Goal: Information Seeking & Learning: Learn about a topic

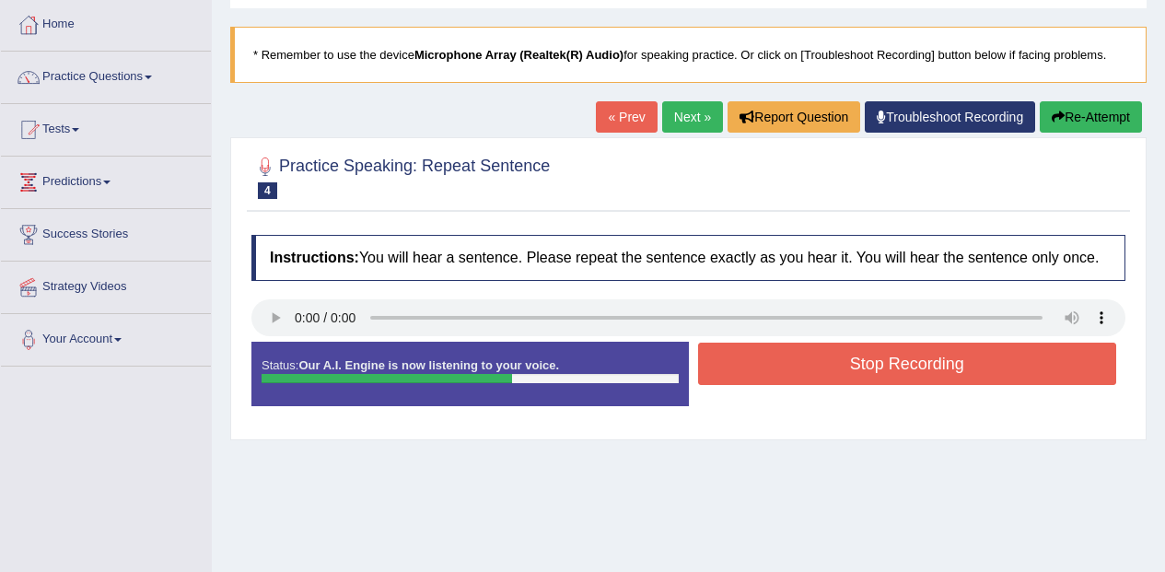
click at [920, 373] on button "Stop Recording" at bounding box center [907, 363] width 419 height 42
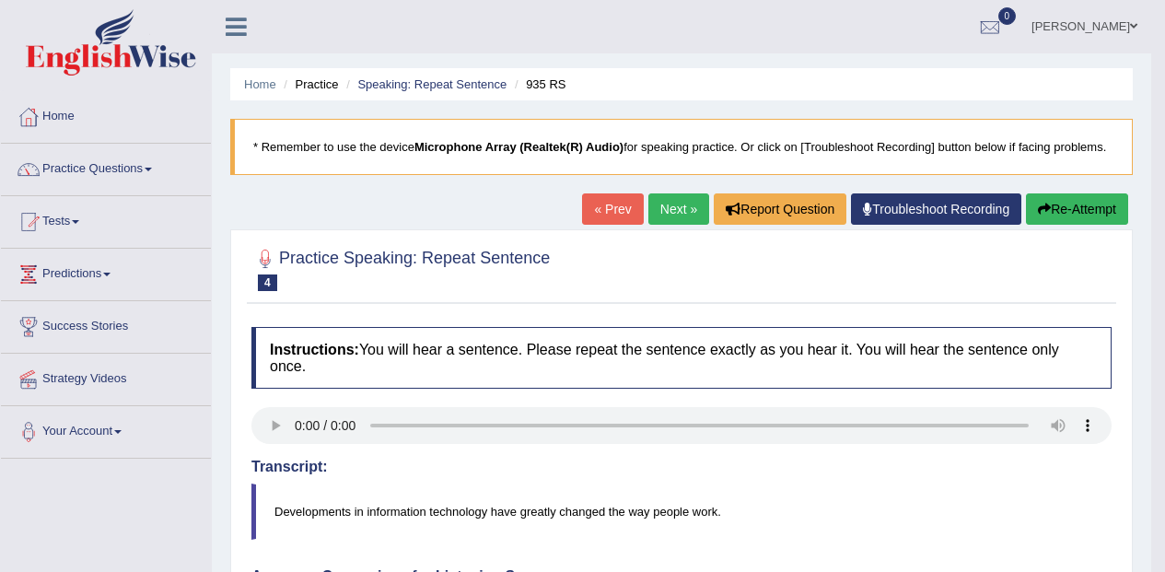
click at [667, 202] on link "Next »" at bounding box center [678, 208] width 61 height 31
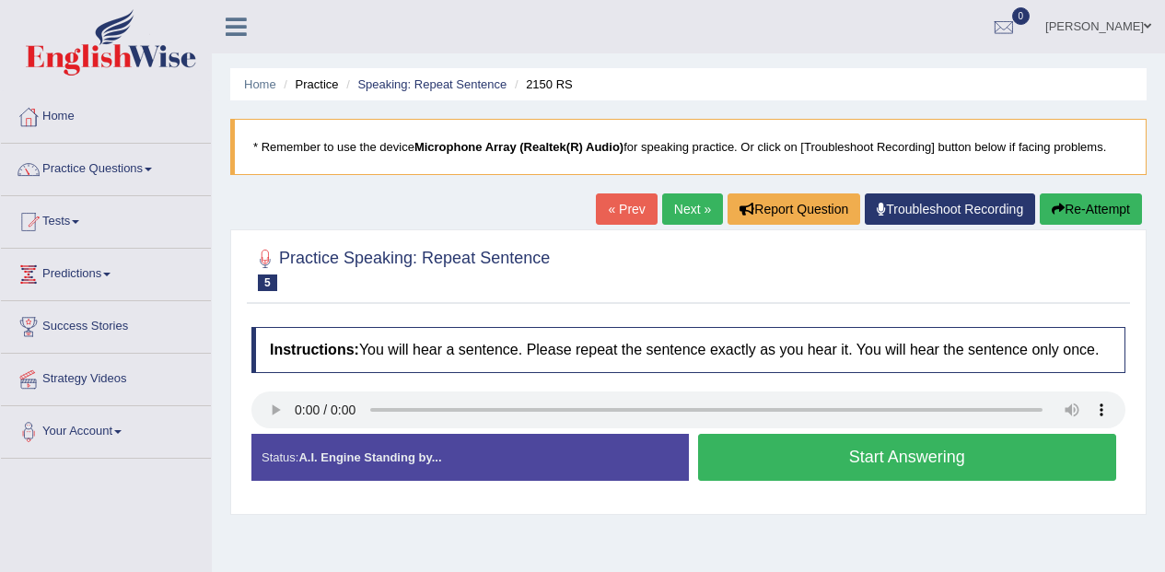
click at [926, 461] on button "Start Answering" at bounding box center [907, 457] width 419 height 47
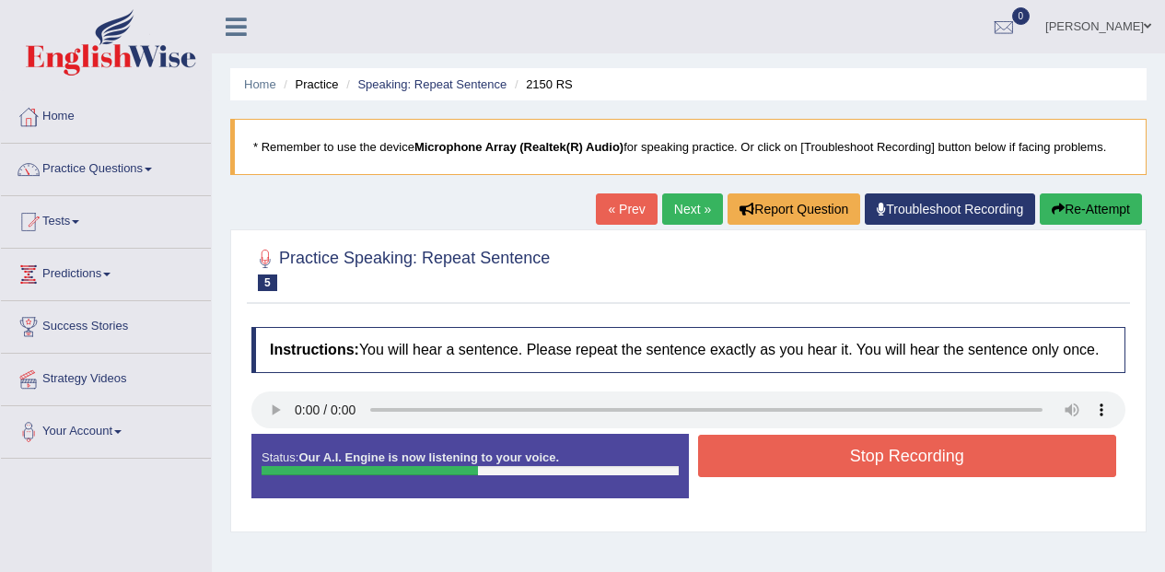
click at [871, 458] on button "Stop Recording" at bounding box center [907, 456] width 419 height 42
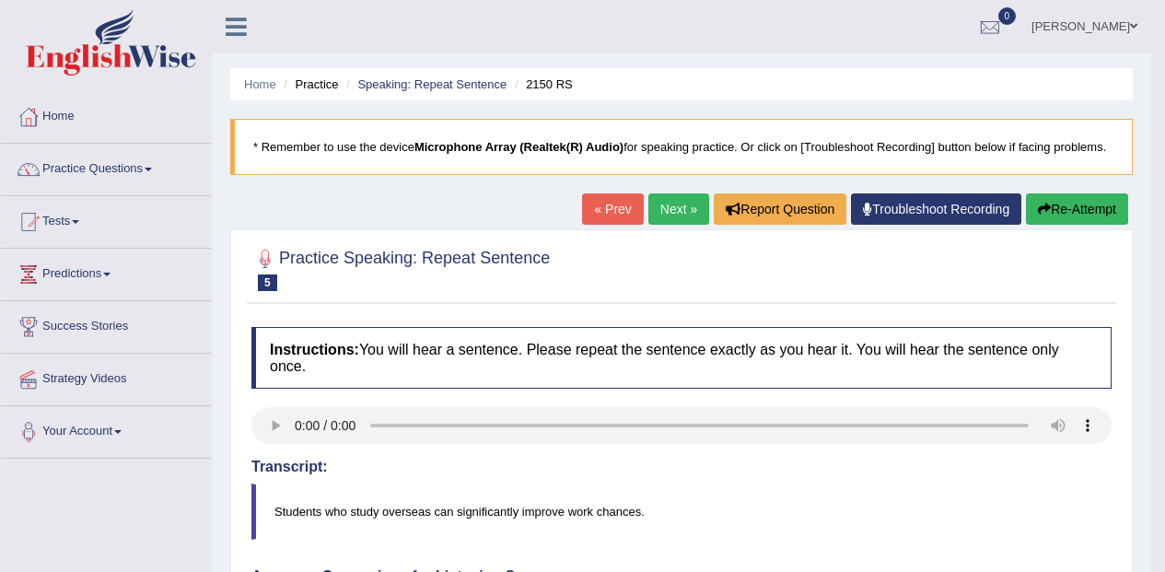
click at [670, 197] on link "Next »" at bounding box center [678, 208] width 61 height 31
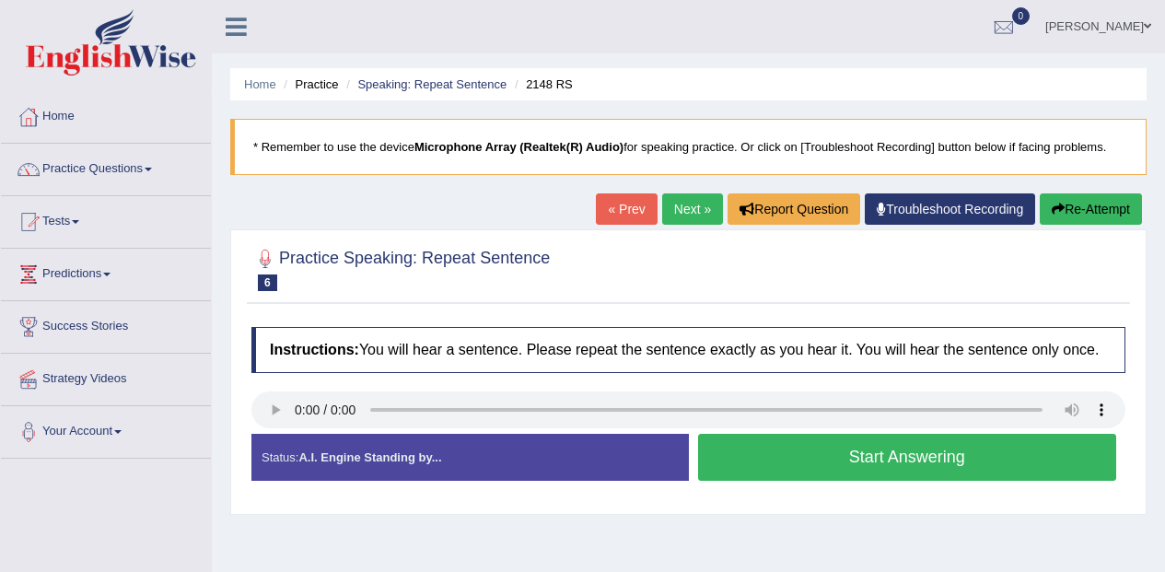
click at [273, 434] on div "Created with Highcharts 7.1.2 Too low Too high Time Pitch meter: 0 2.5 5 7.5 10" at bounding box center [465, 433] width 447 height 1
click at [877, 468] on button "Start Answering" at bounding box center [907, 457] width 419 height 47
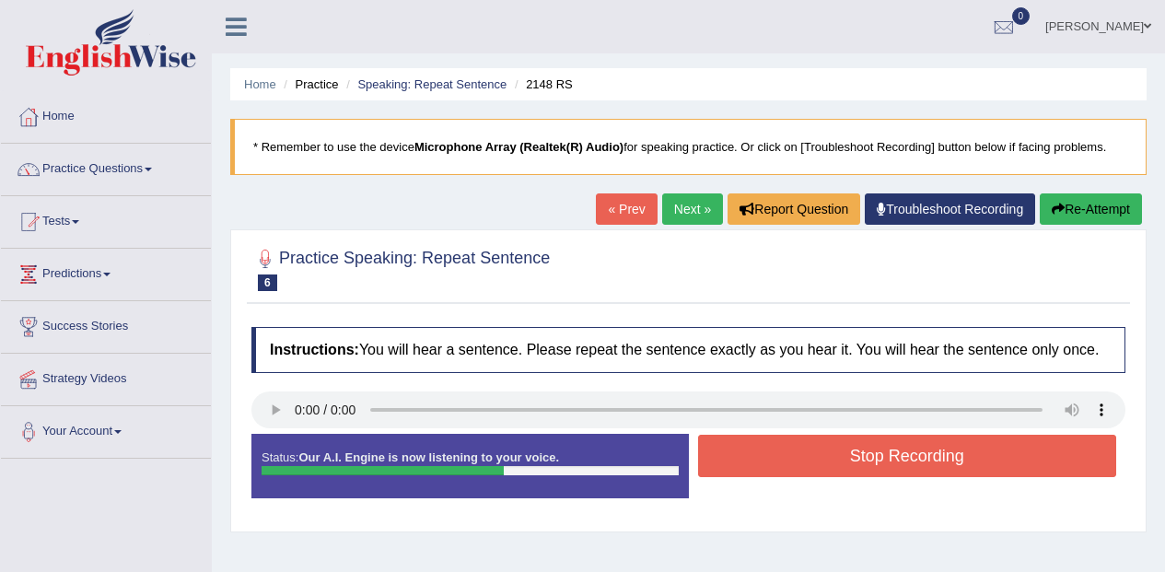
click at [882, 450] on button "Stop Recording" at bounding box center [907, 456] width 419 height 42
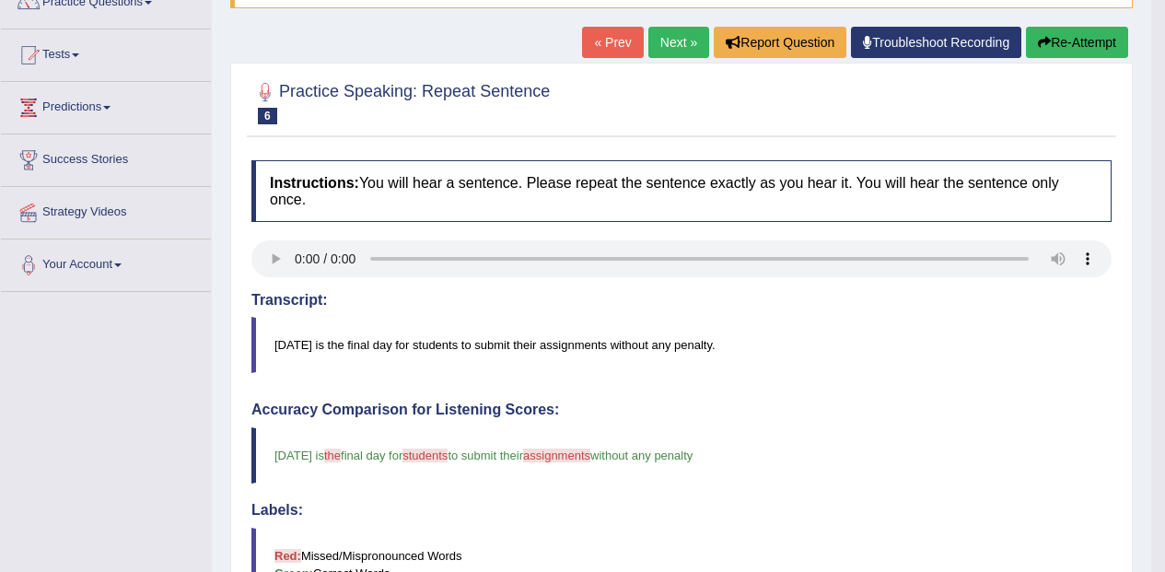
scroll to position [145, 0]
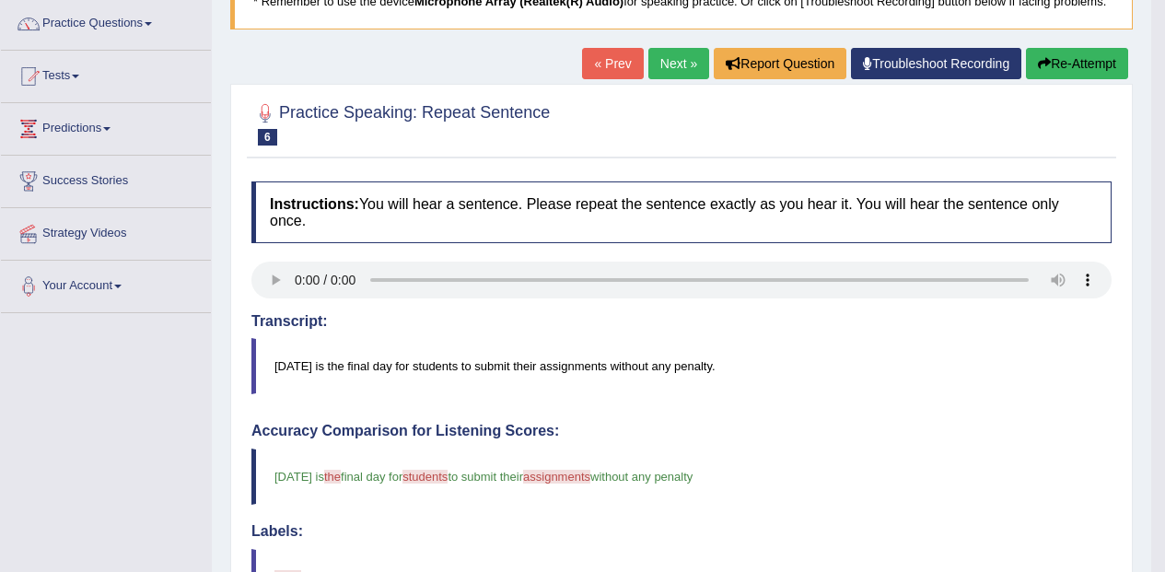
click at [660, 65] on link "Next »" at bounding box center [678, 63] width 61 height 31
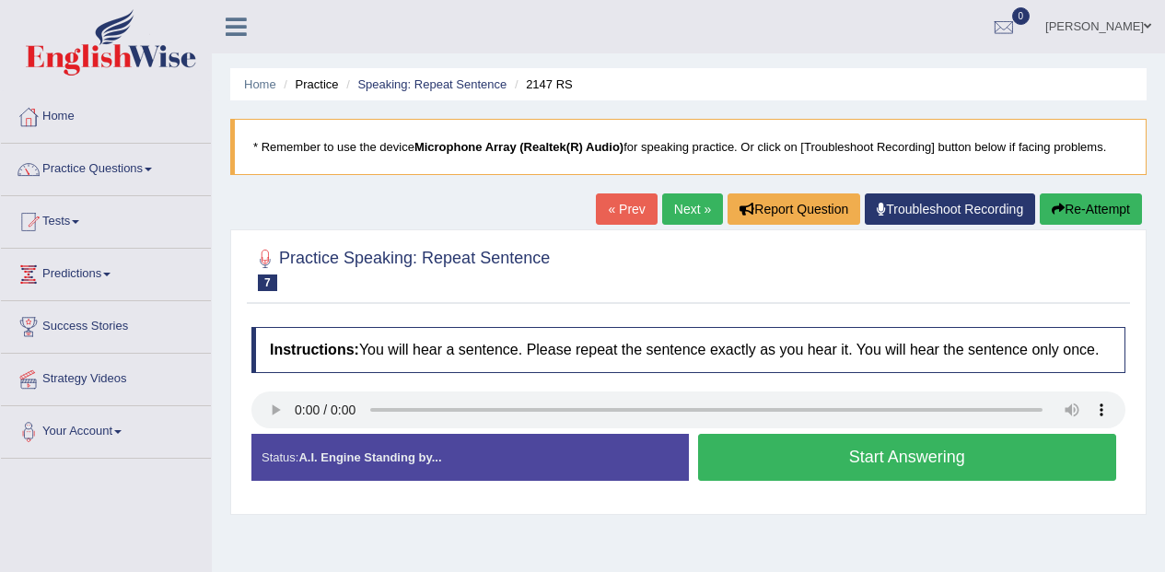
click at [284, 434] on div "Created with Highcharts 7.1.2 Too low Too high Time Pitch meter: 0 2.5 5 7.5 10" at bounding box center [465, 433] width 447 height 1
click at [260, 370] on h4 "Instructions: You will hear a sentence. Please repeat the sentence exactly as y…" at bounding box center [688, 350] width 874 height 46
click at [888, 463] on button "Start Answering" at bounding box center [907, 457] width 419 height 47
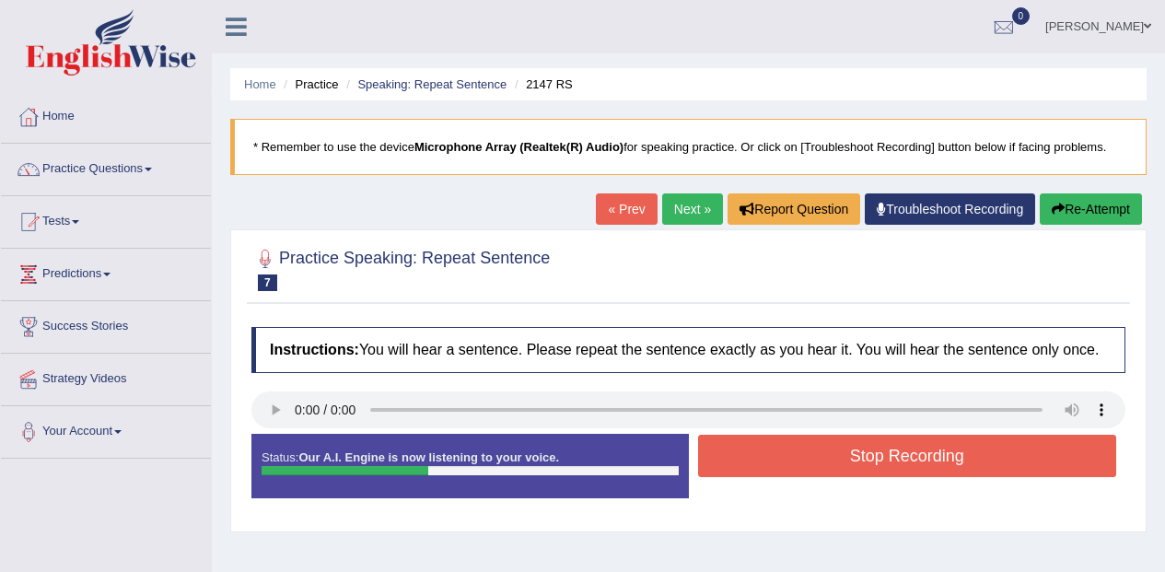
click at [853, 451] on button "Stop Recording" at bounding box center [907, 456] width 419 height 42
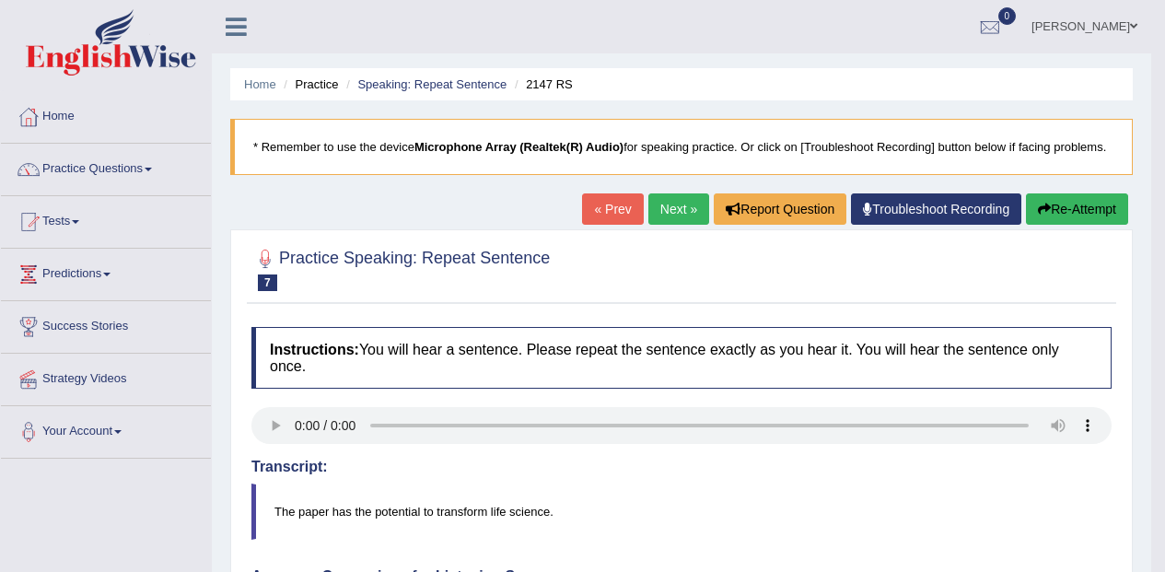
click at [670, 203] on link "Next »" at bounding box center [678, 208] width 61 height 31
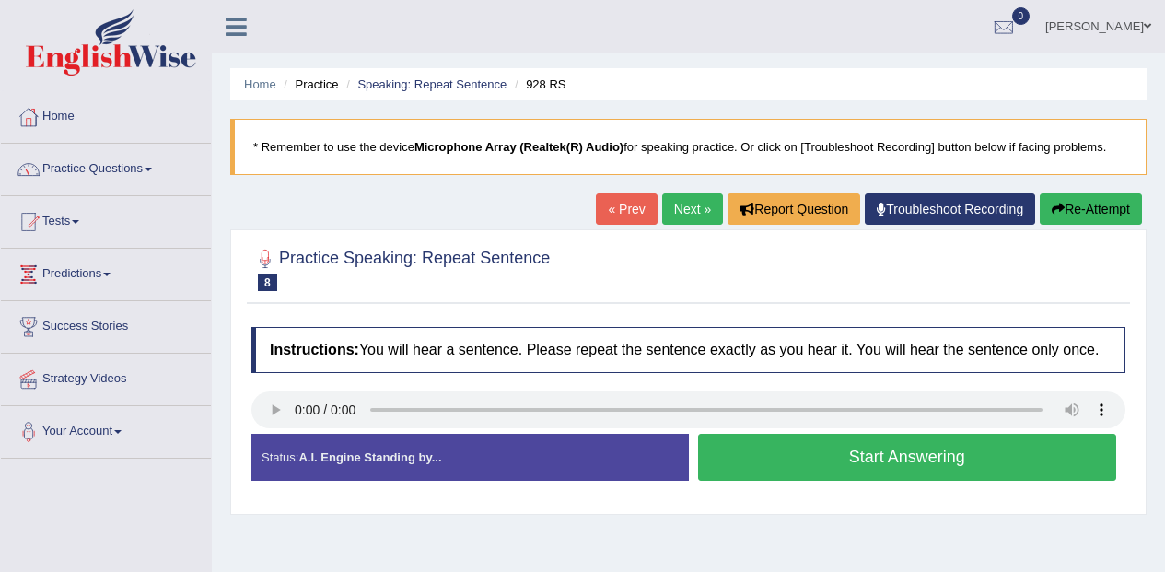
click at [922, 459] on button "Start Answering" at bounding box center [907, 457] width 419 height 47
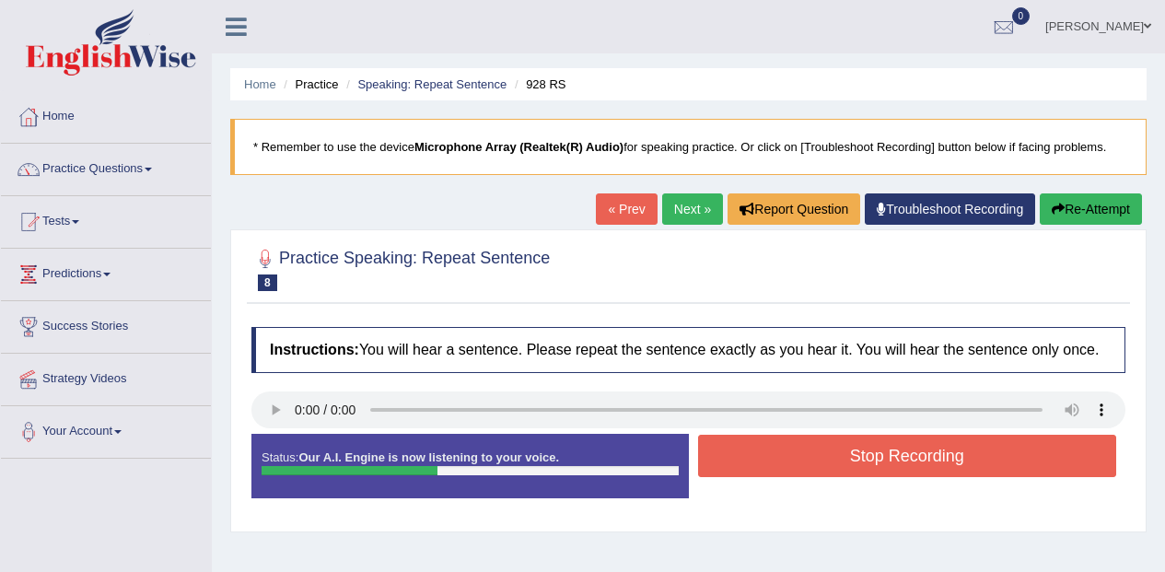
click at [922, 448] on button "Stop Recording" at bounding box center [907, 456] width 419 height 42
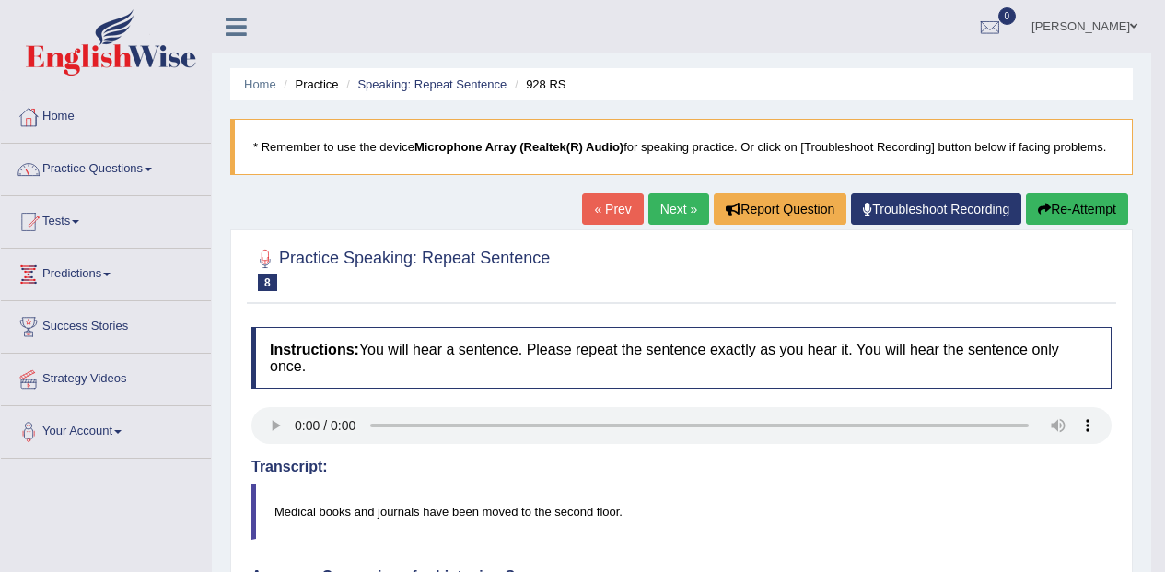
click at [1075, 216] on button "Re-Attempt" at bounding box center [1077, 208] width 102 height 31
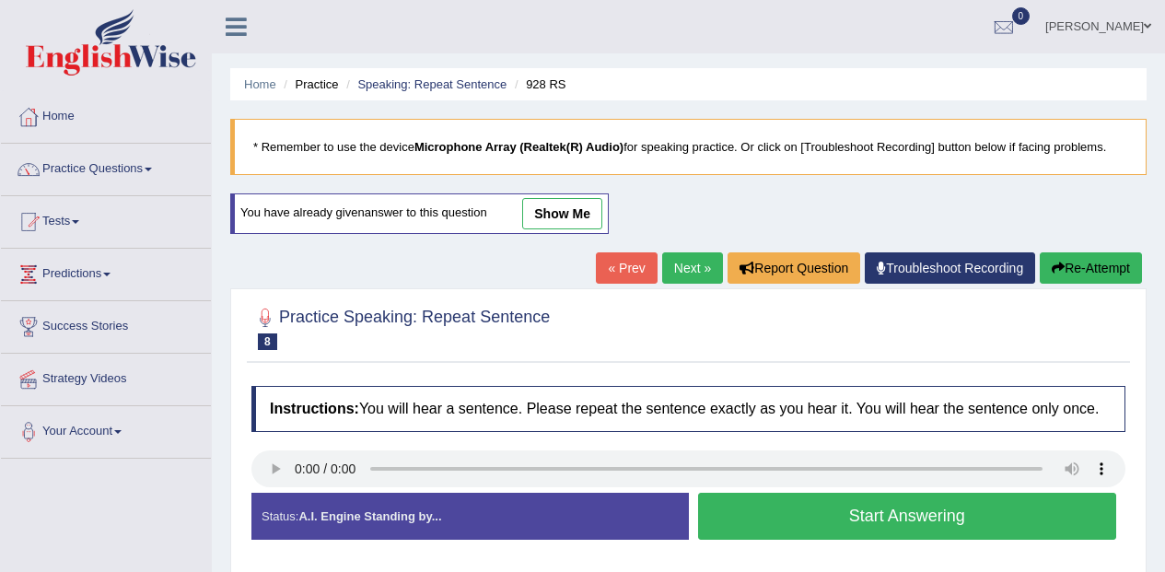
click at [890, 515] on button "Start Answering" at bounding box center [907, 516] width 419 height 47
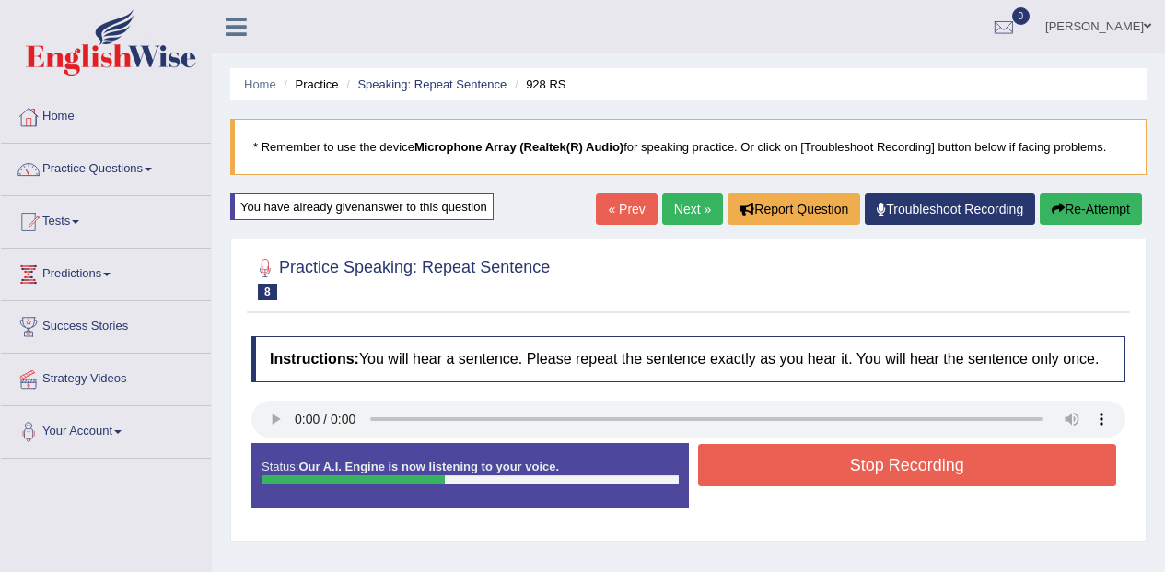
click at [907, 465] on button "Stop Recording" at bounding box center [907, 465] width 419 height 42
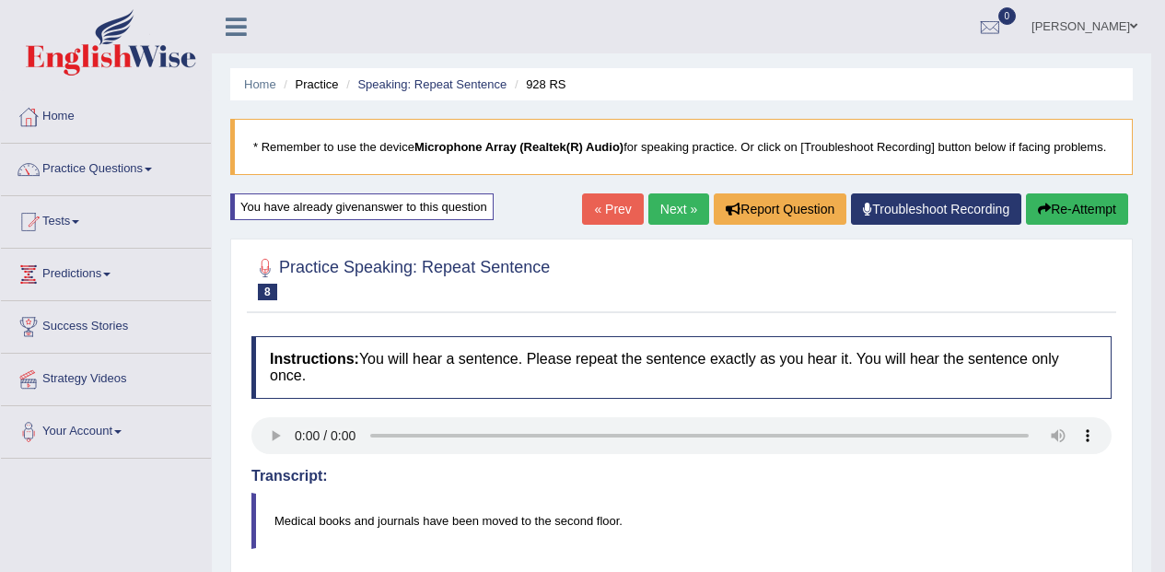
click at [672, 211] on link "Next »" at bounding box center [678, 208] width 61 height 31
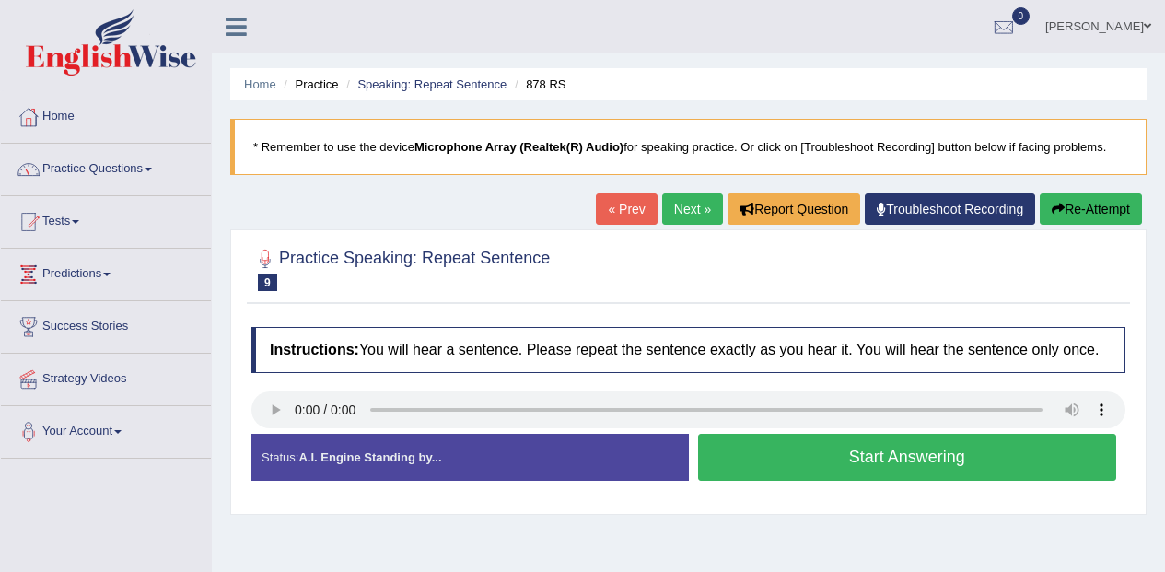
click at [275, 369] on h4 "Instructions: You will hear a sentence. Please repeat the sentence exactly as y…" at bounding box center [688, 350] width 874 height 46
click at [811, 463] on button "Start Answering" at bounding box center [907, 457] width 419 height 47
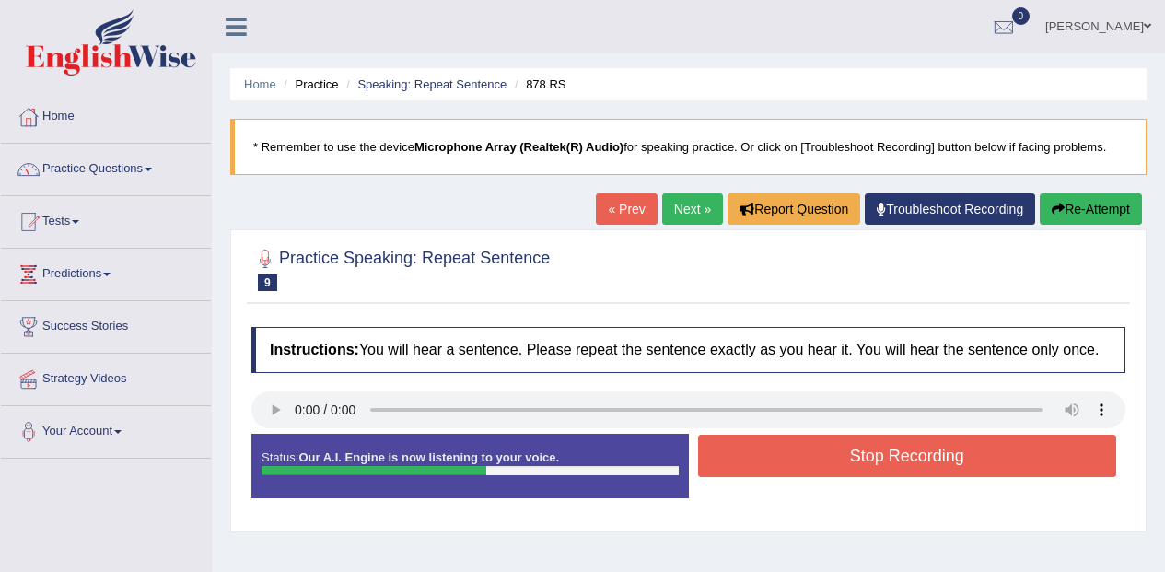
click at [857, 455] on button "Stop Recording" at bounding box center [907, 456] width 419 height 42
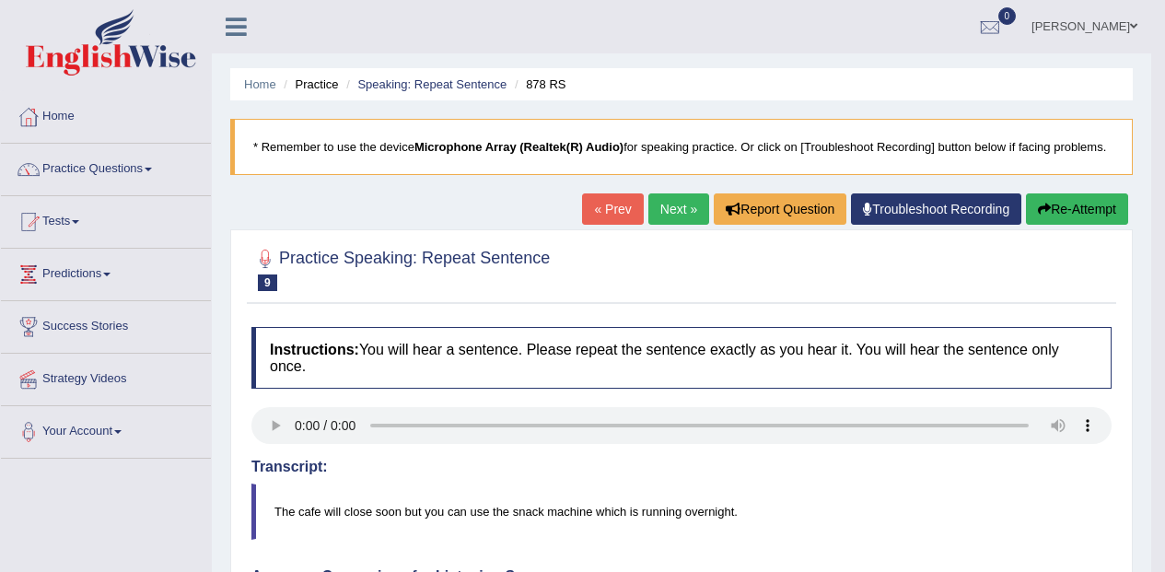
click at [677, 207] on link "Next »" at bounding box center [678, 208] width 61 height 31
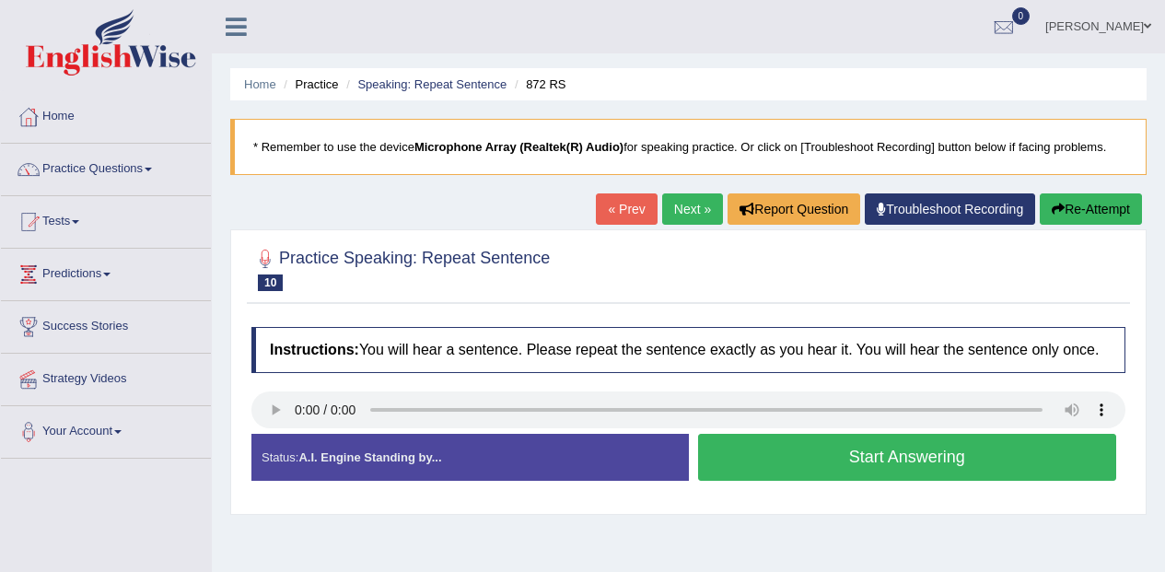
click at [914, 453] on button "Start Answering" at bounding box center [907, 457] width 419 height 47
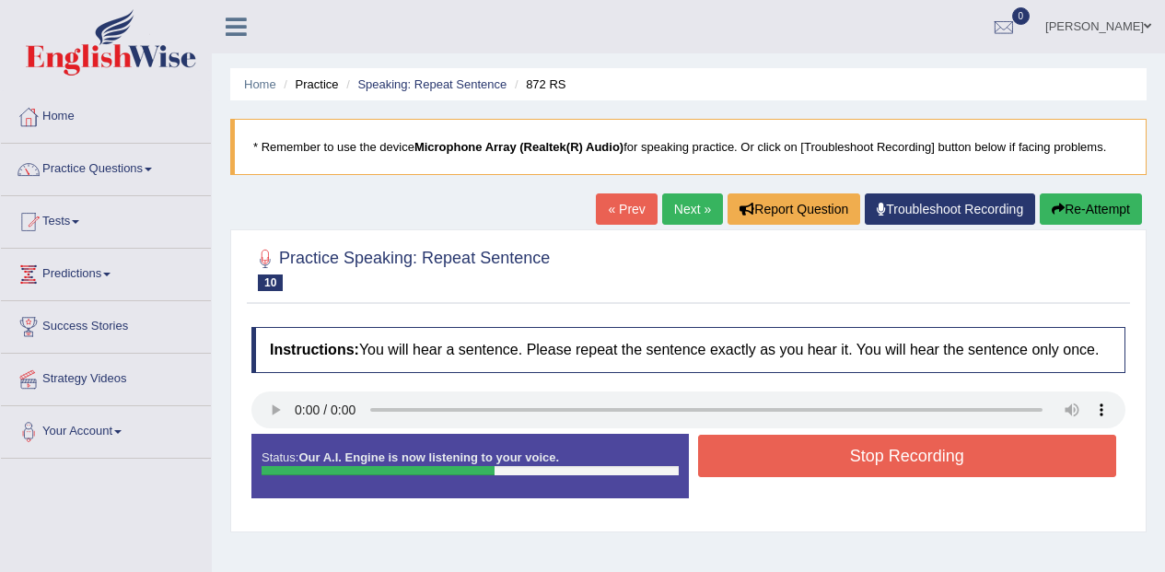
click at [883, 457] on button "Stop Recording" at bounding box center [907, 456] width 419 height 42
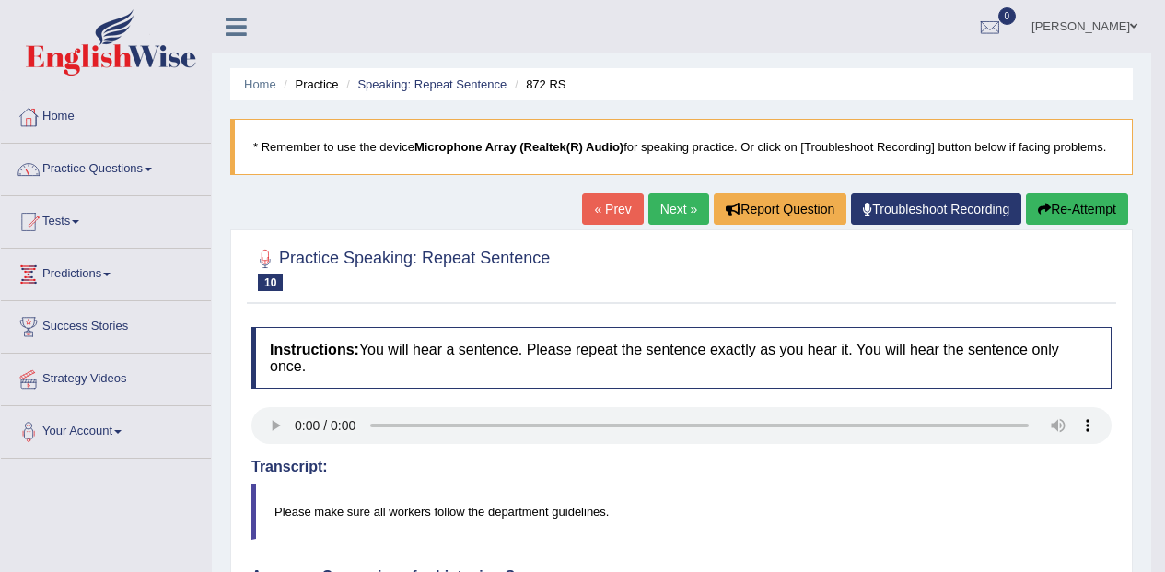
click at [120, 167] on link "Practice Questions" at bounding box center [106, 167] width 210 height 46
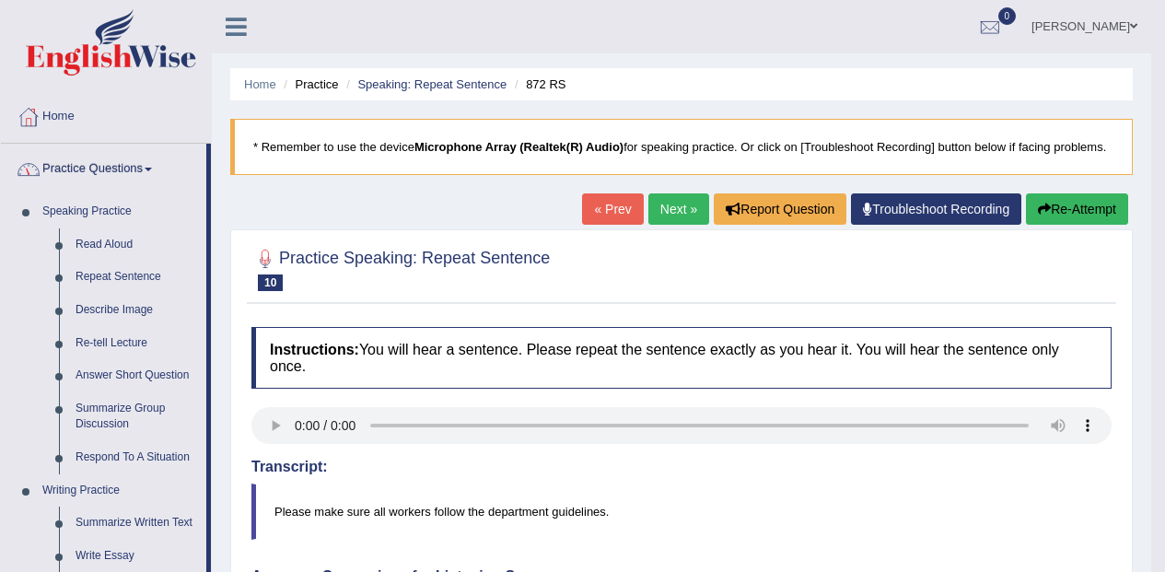
click at [147, 303] on link "Describe Image" at bounding box center [136, 310] width 139 height 33
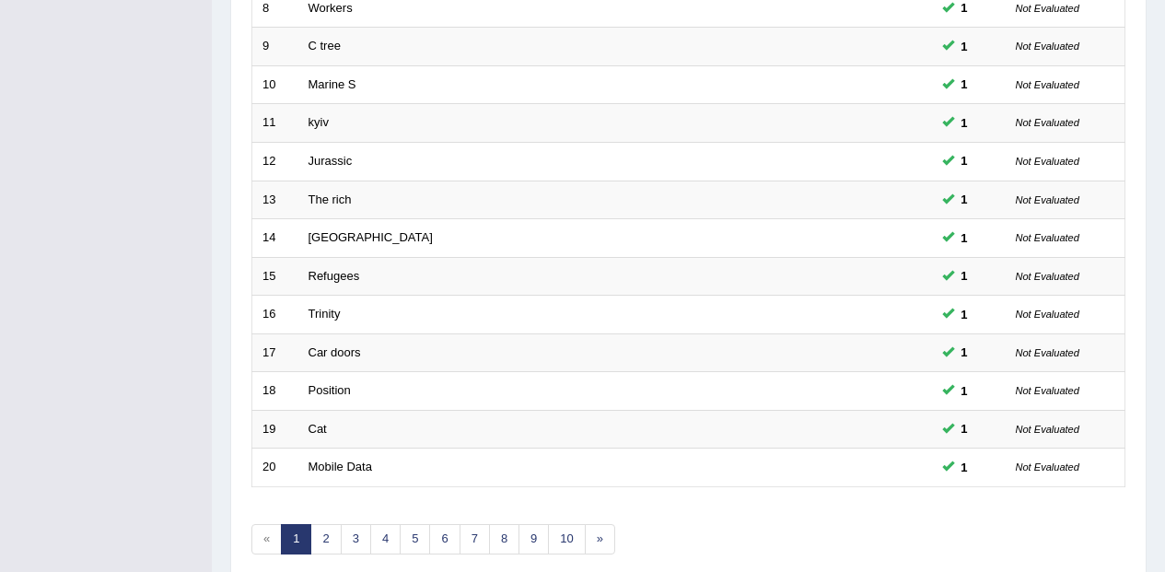
scroll to position [647, 0]
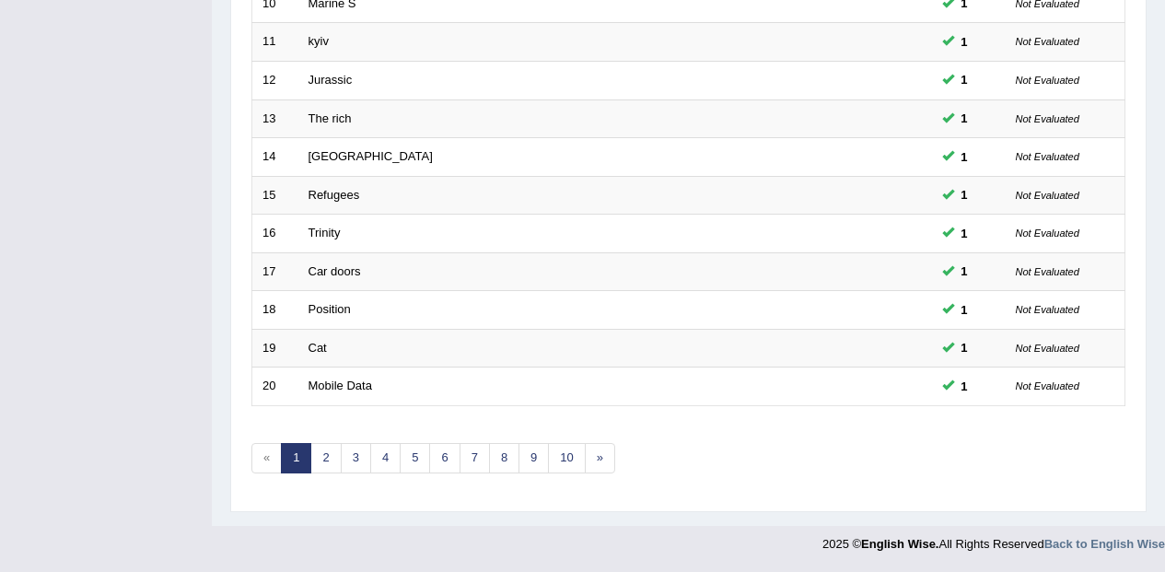
click at [1088, 459] on div "Showing 1-20 of 683 items. # Title Exam Occurring Taken Last Result 1 Bond Numb…" at bounding box center [688, 19] width 874 height 955
click at [451, 456] on link "6" at bounding box center [444, 458] width 30 height 30
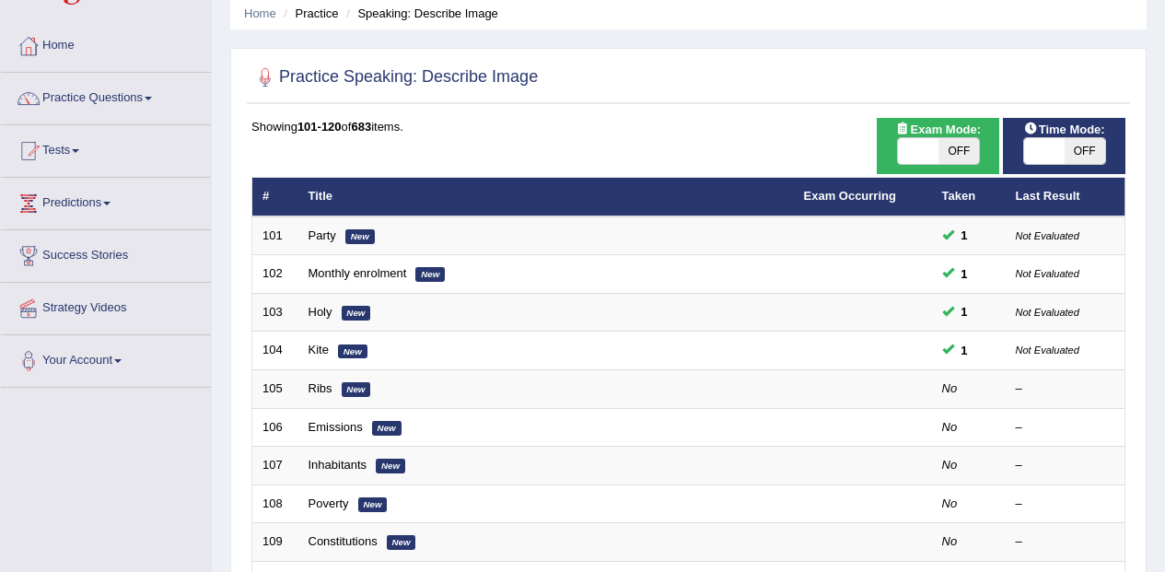
scroll to position [74, 0]
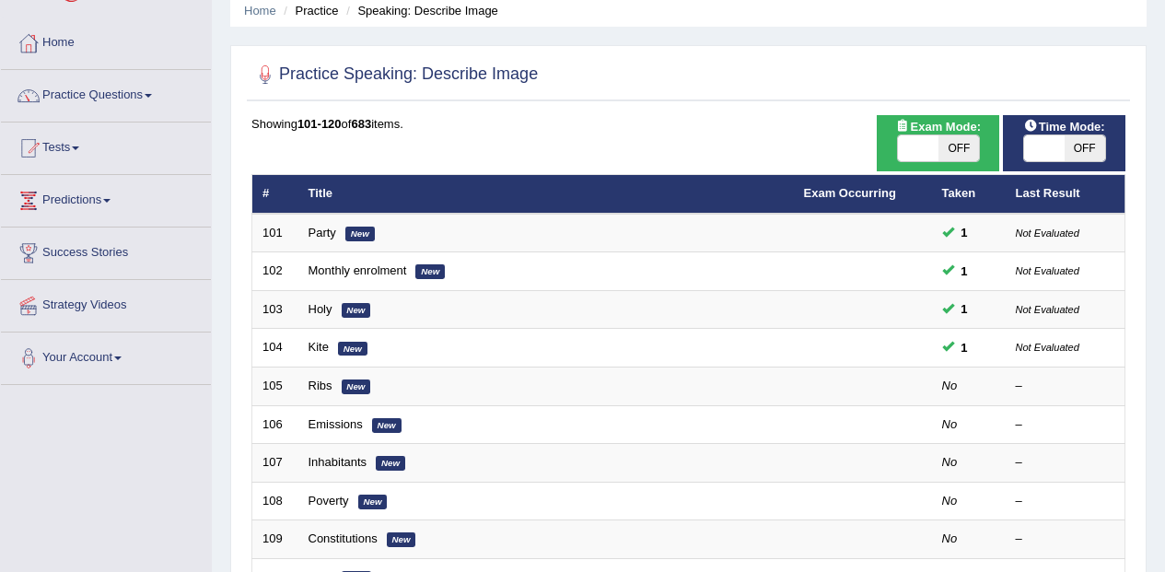
click at [364, 392] on em "New" at bounding box center [356, 386] width 29 height 15
click at [362, 386] on em "New" at bounding box center [356, 386] width 29 height 15
click at [382, 384] on td "Ribs New" at bounding box center [545, 386] width 495 height 39
click at [390, 377] on td "Ribs New" at bounding box center [545, 386] width 495 height 39
click at [330, 383] on link "Ribs" at bounding box center [320, 385] width 24 height 14
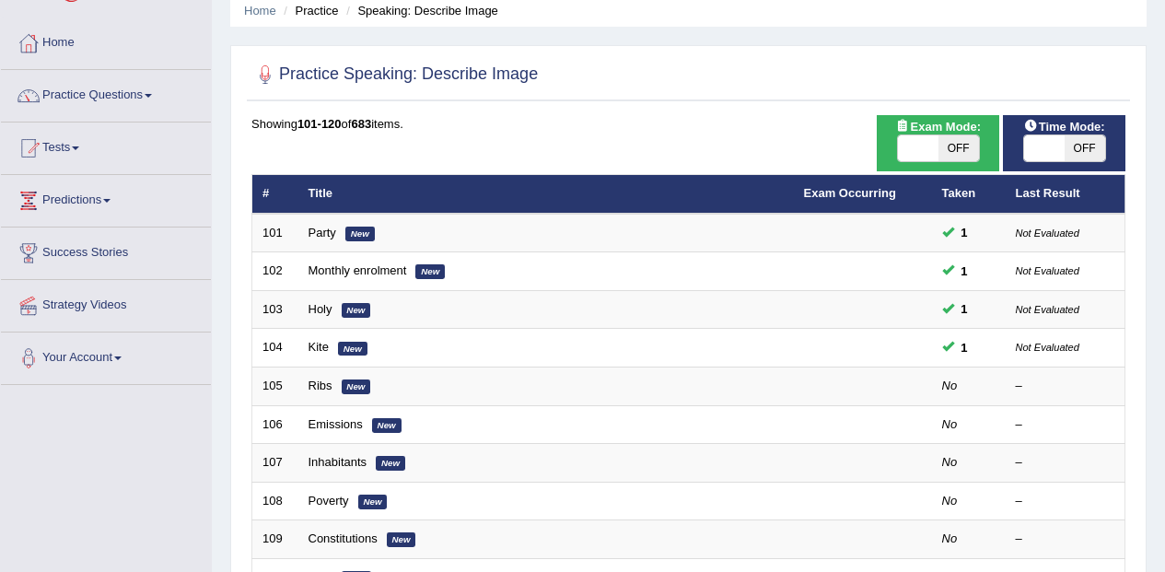
click at [325, 388] on link "Ribs" at bounding box center [320, 385] width 24 height 14
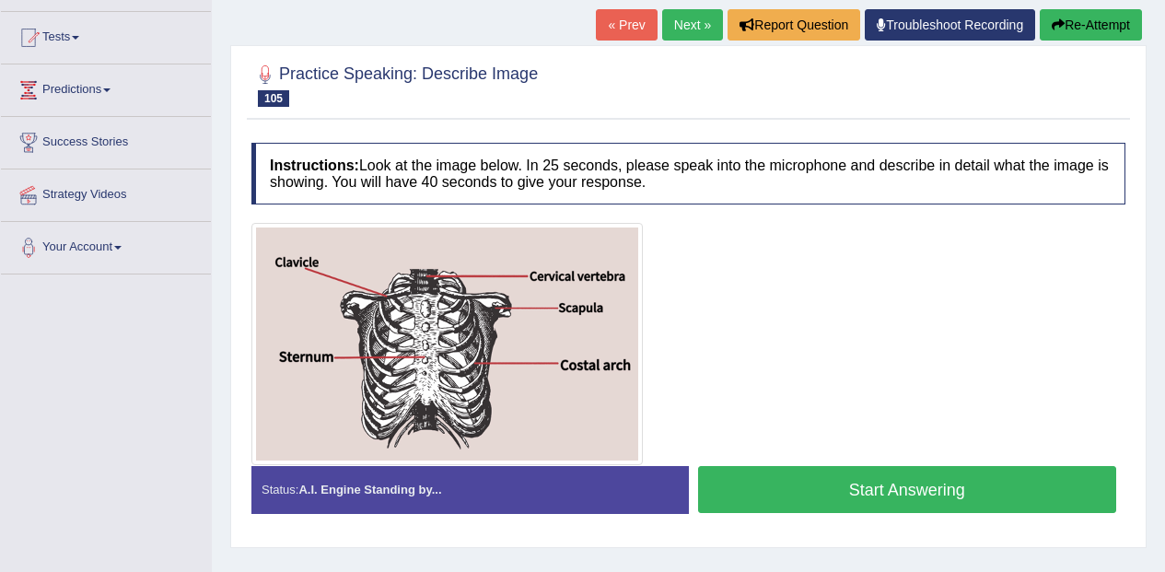
scroll to position [186, 0]
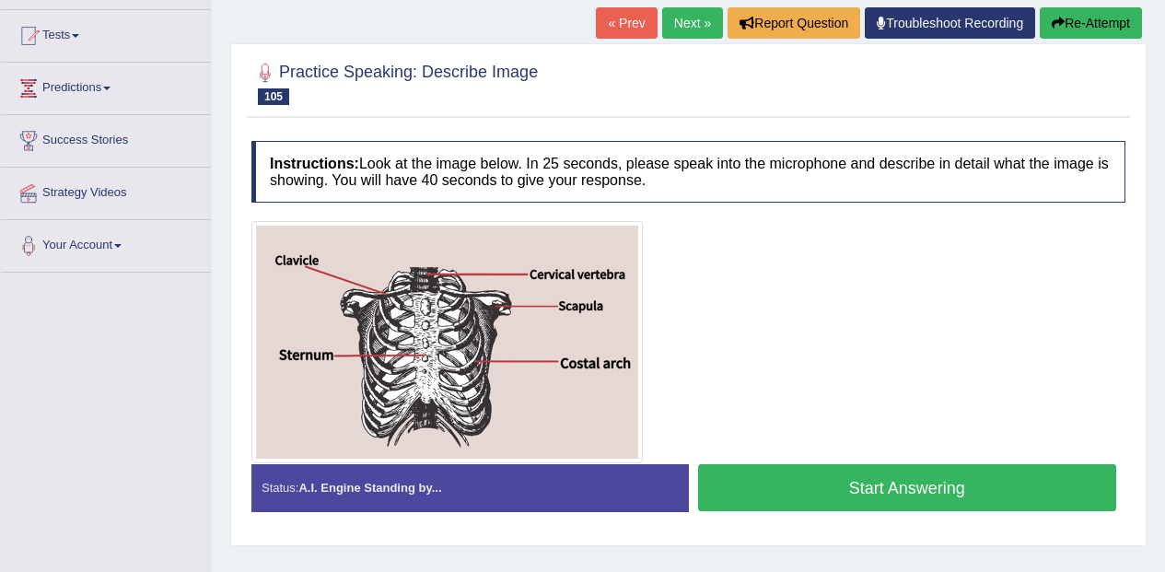
click at [825, 483] on button "Start Answering" at bounding box center [907, 487] width 419 height 47
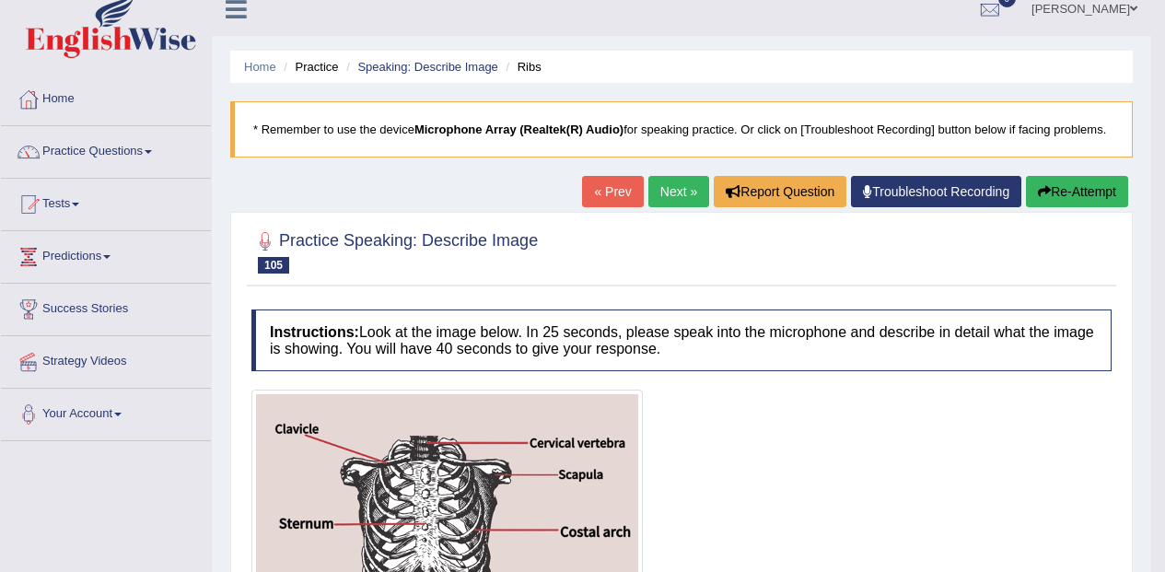
scroll to position [0, 0]
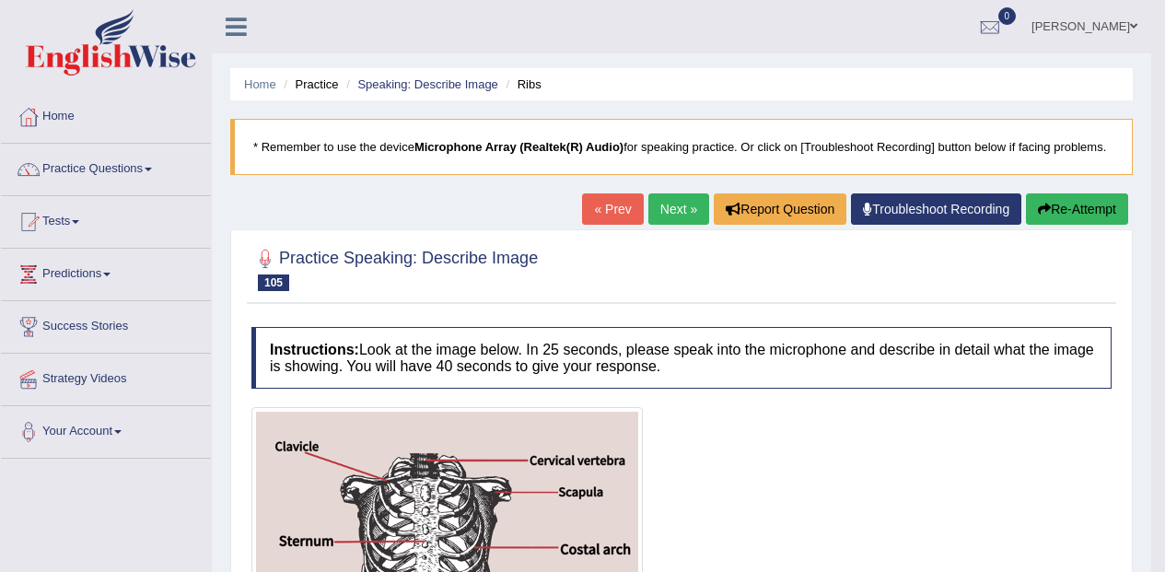
click at [670, 199] on link "Next »" at bounding box center [678, 208] width 61 height 31
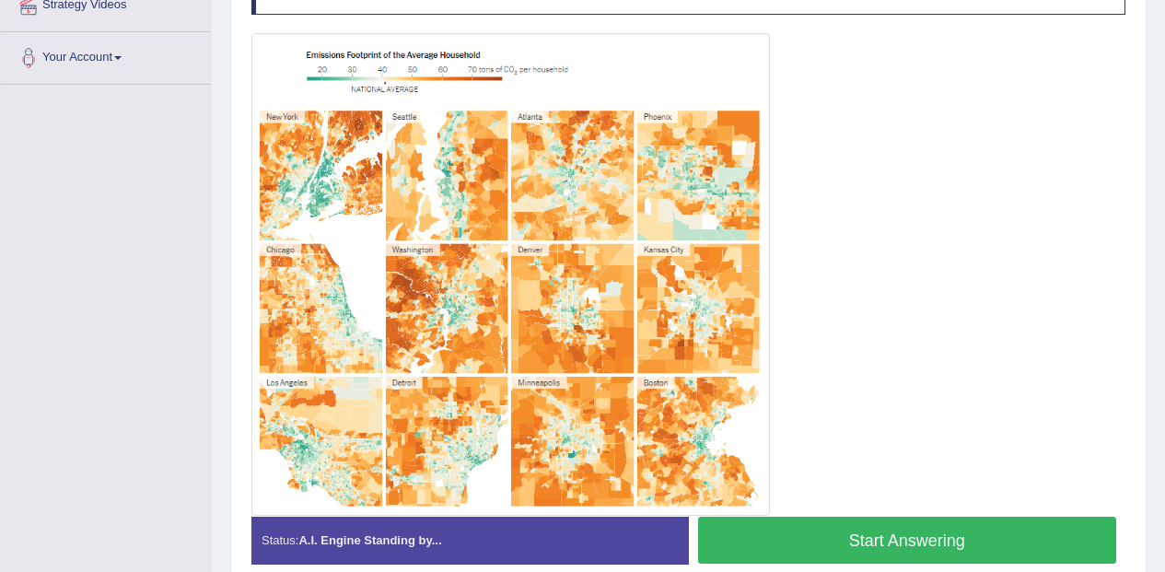
scroll to position [460, 0]
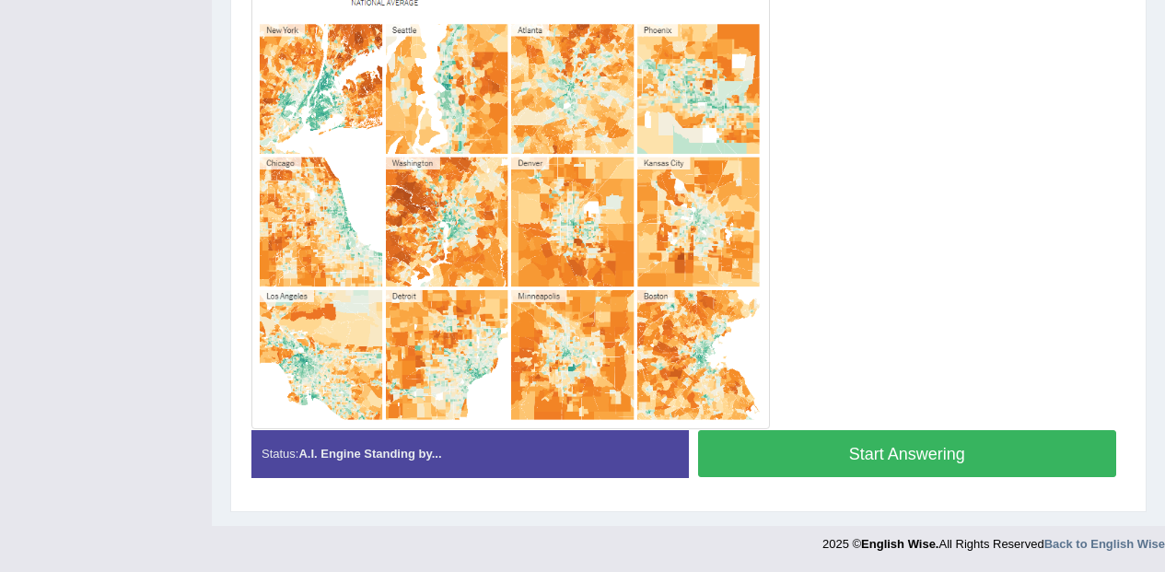
click at [872, 448] on button "Start Answering" at bounding box center [907, 453] width 419 height 47
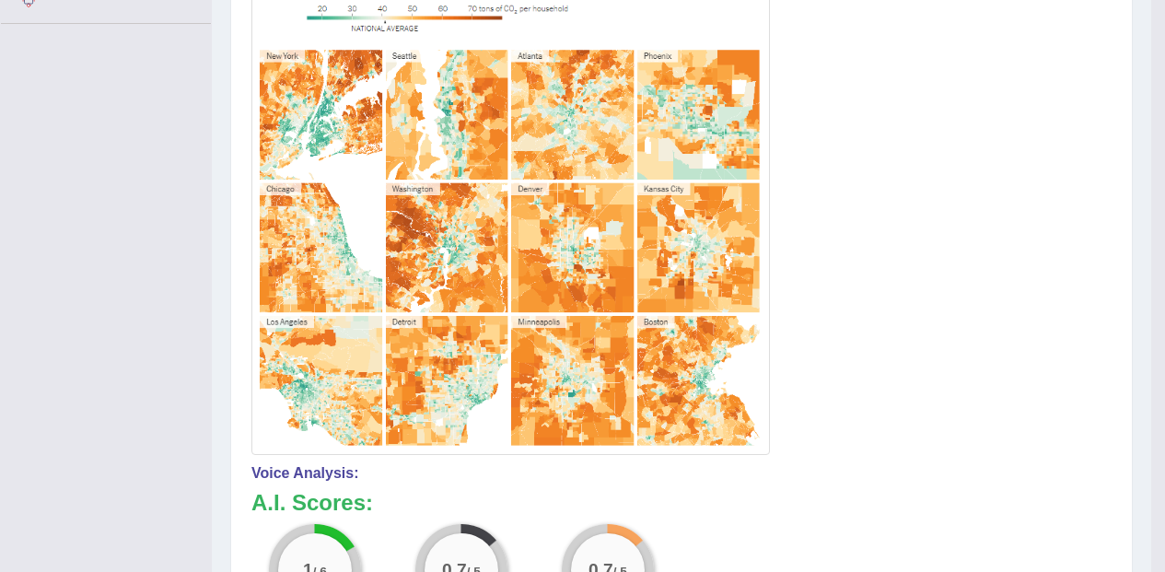
scroll to position [0, 0]
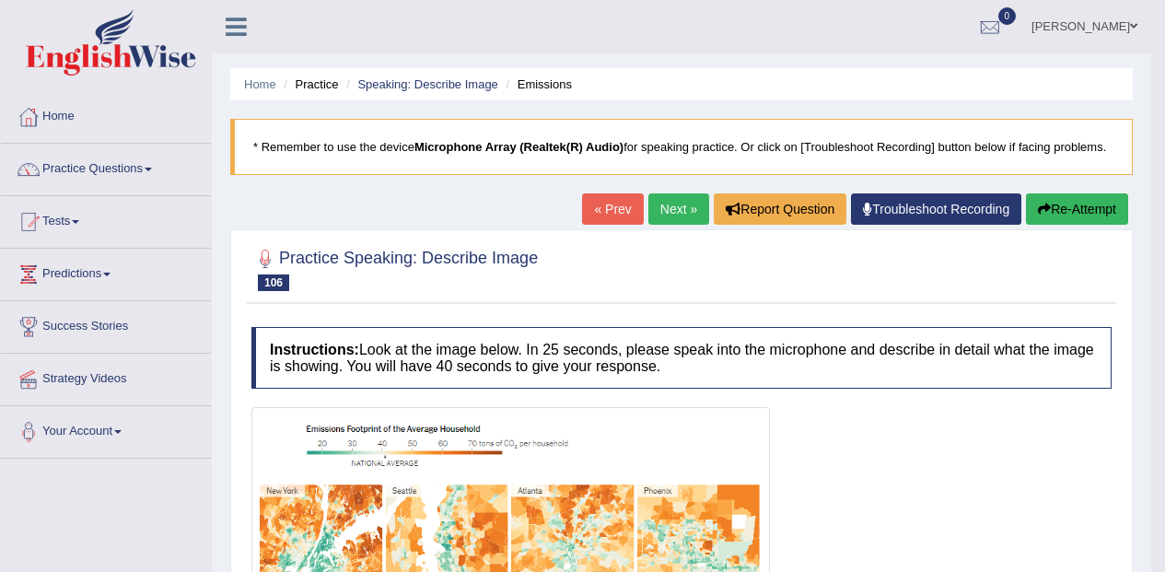
click at [664, 201] on link "Next »" at bounding box center [678, 208] width 61 height 31
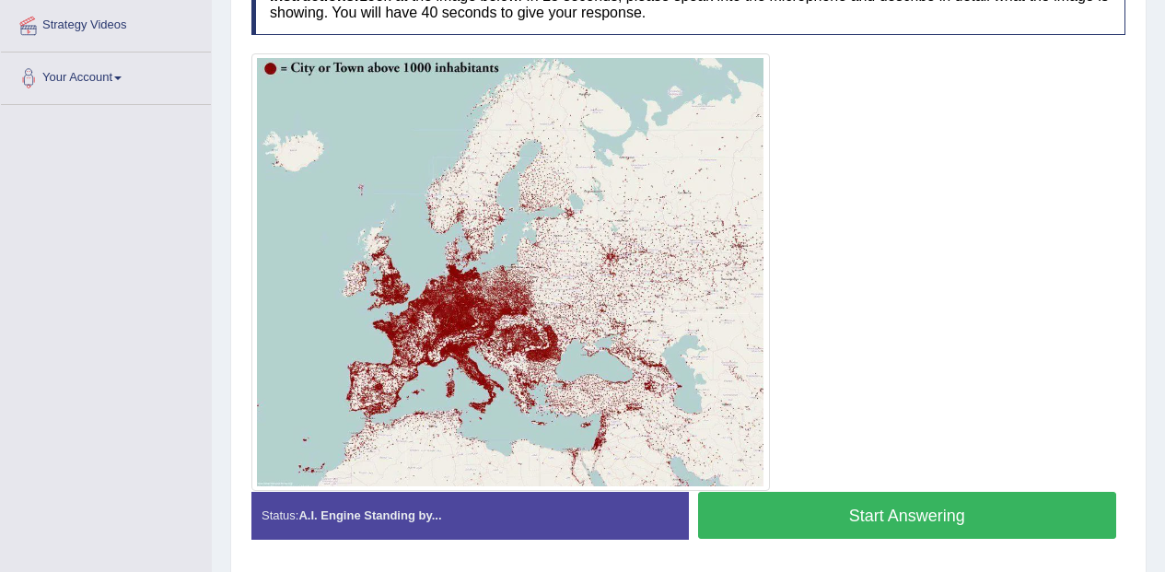
click at [903, 503] on button "Start Answering" at bounding box center [907, 515] width 419 height 47
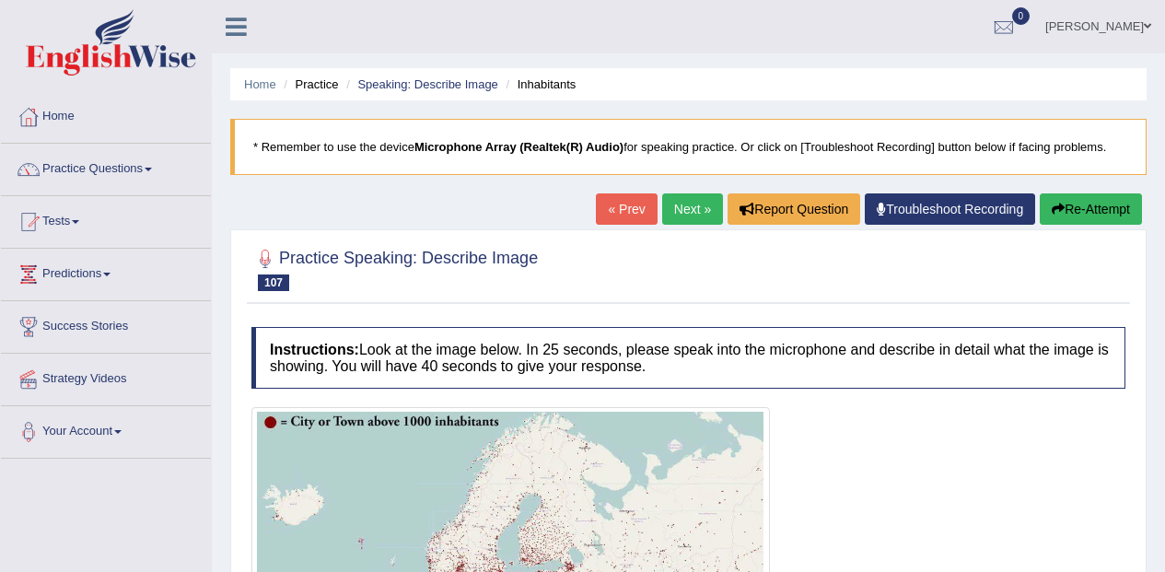
click at [141, 168] on link "Practice Questions" at bounding box center [106, 167] width 210 height 46
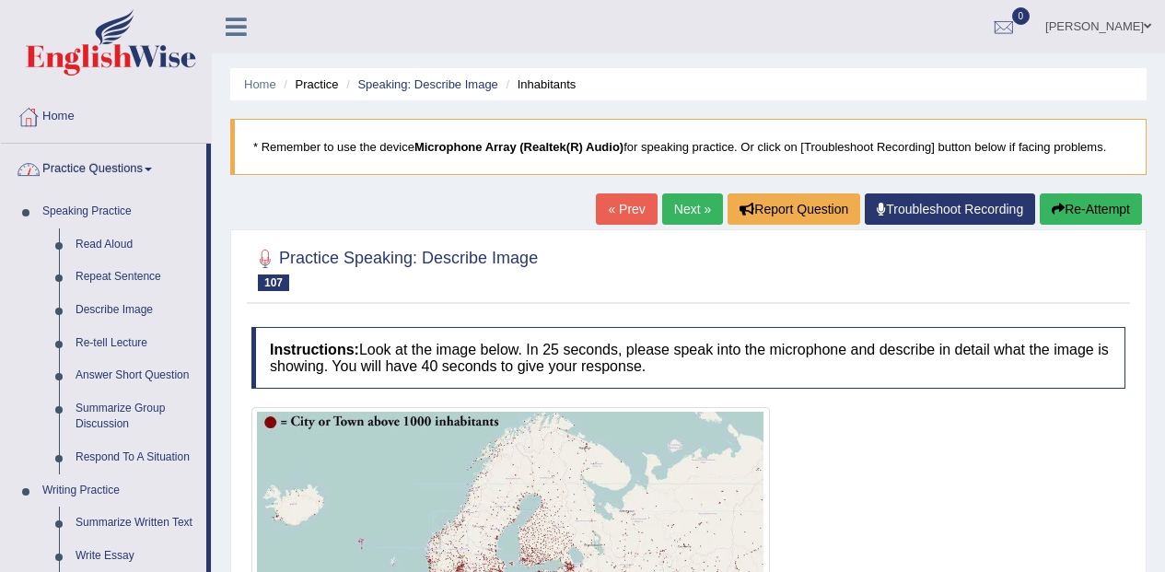
click at [141, 342] on link "Re-tell Lecture" at bounding box center [136, 343] width 139 height 33
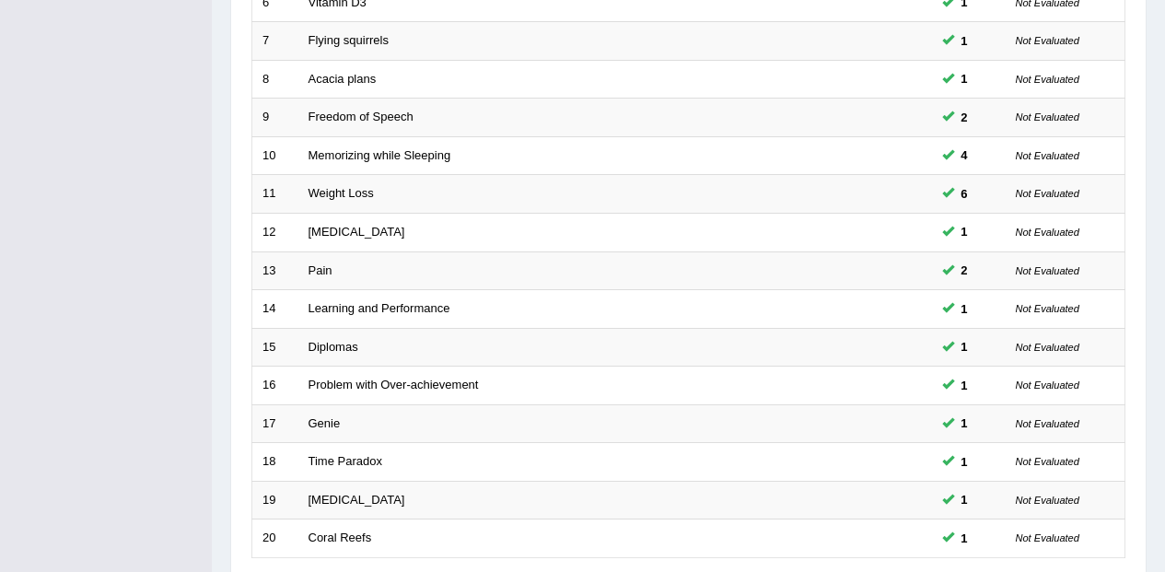
scroll to position [647, 0]
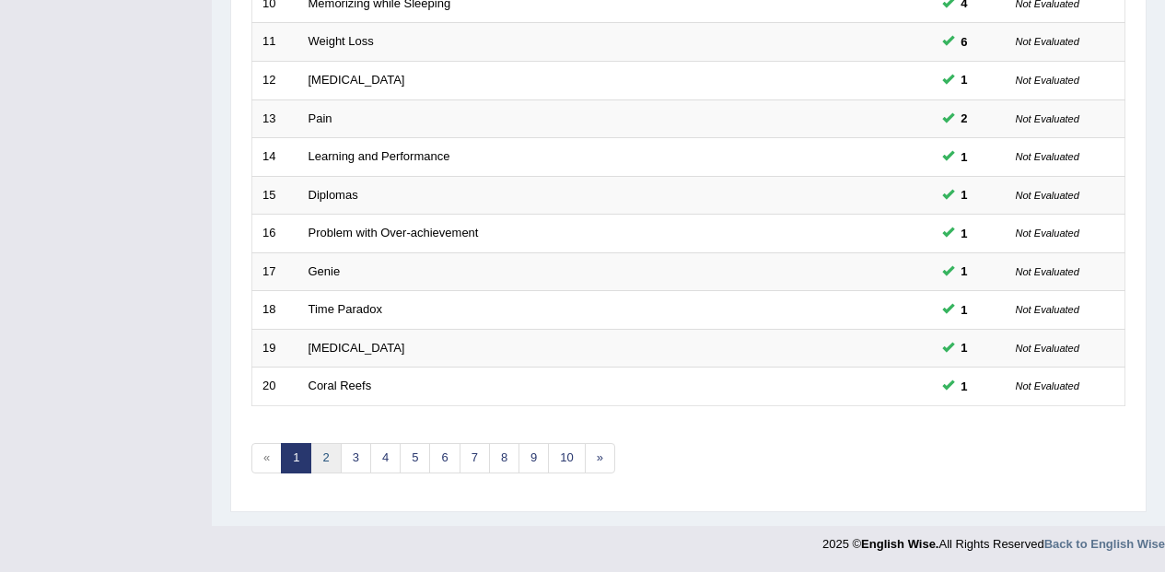
click at [335, 460] on link "2" at bounding box center [325, 458] width 30 height 30
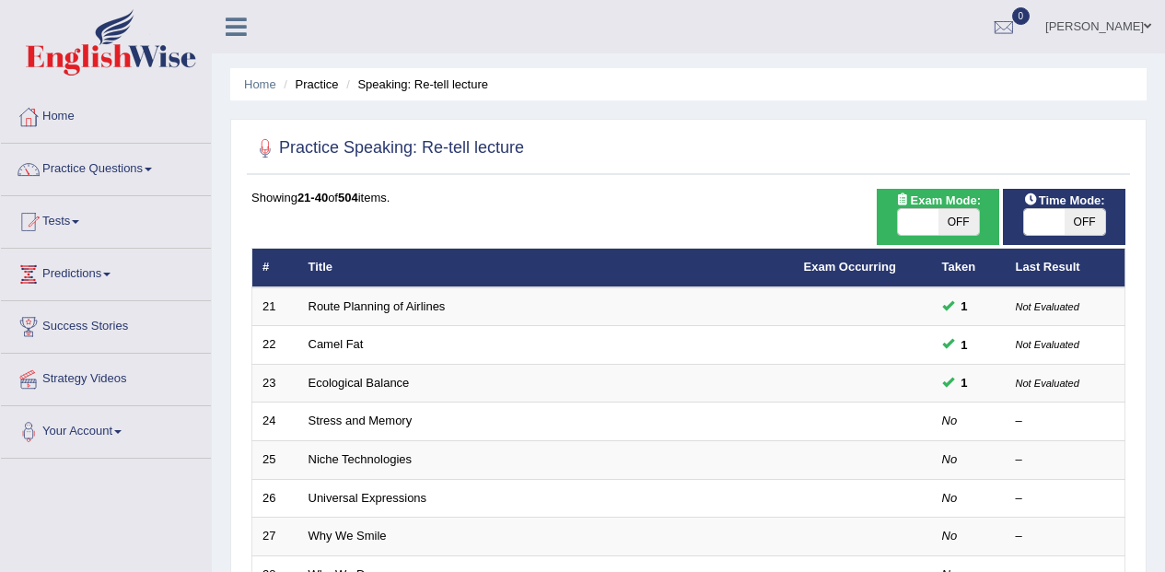
click at [425, 412] on td "Stress and Memory" at bounding box center [545, 421] width 495 height 39
click at [423, 423] on td "Stress and Memory" at bounding box center [545, 421] width 495 height 39
click at [400, 426] on link "Stress and Memory" at bounding box center [360, 420] width 104 height 14
click at [402, 422] on link "Stress and Memory" at bounding box center [360, 420] width 104 height 14
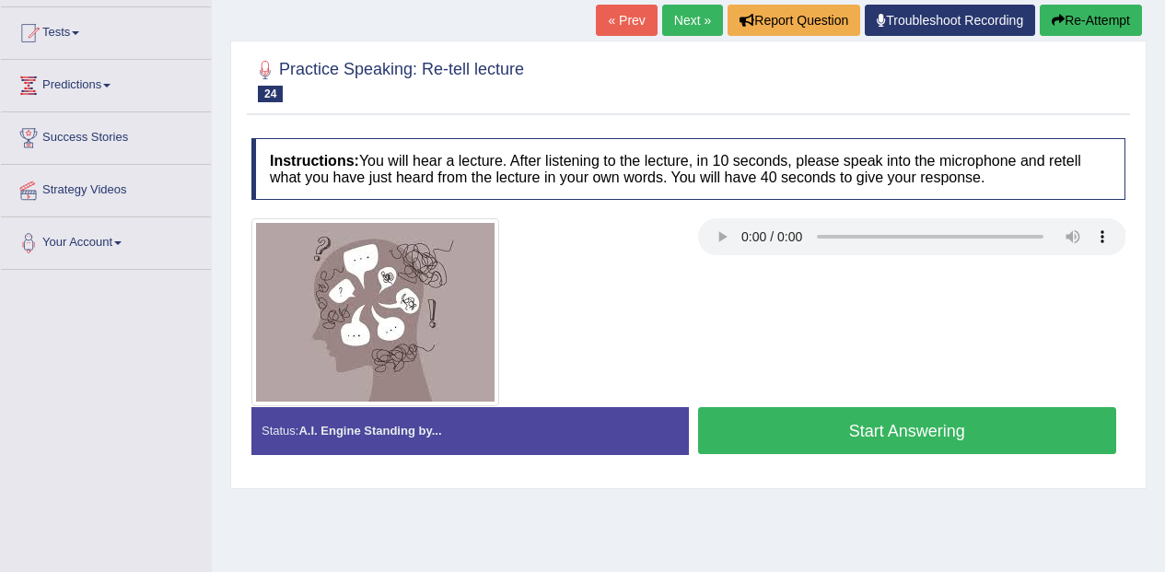
scroll to position [198, 0]
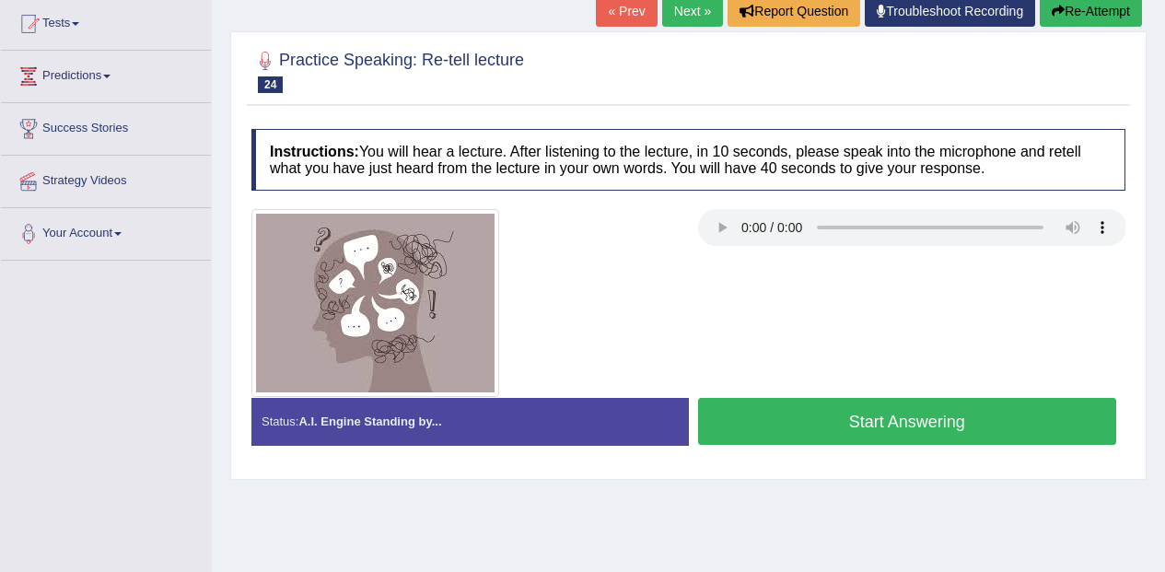
click at [683, 229] on div at bounding box center [465, 303] width 447 height 188
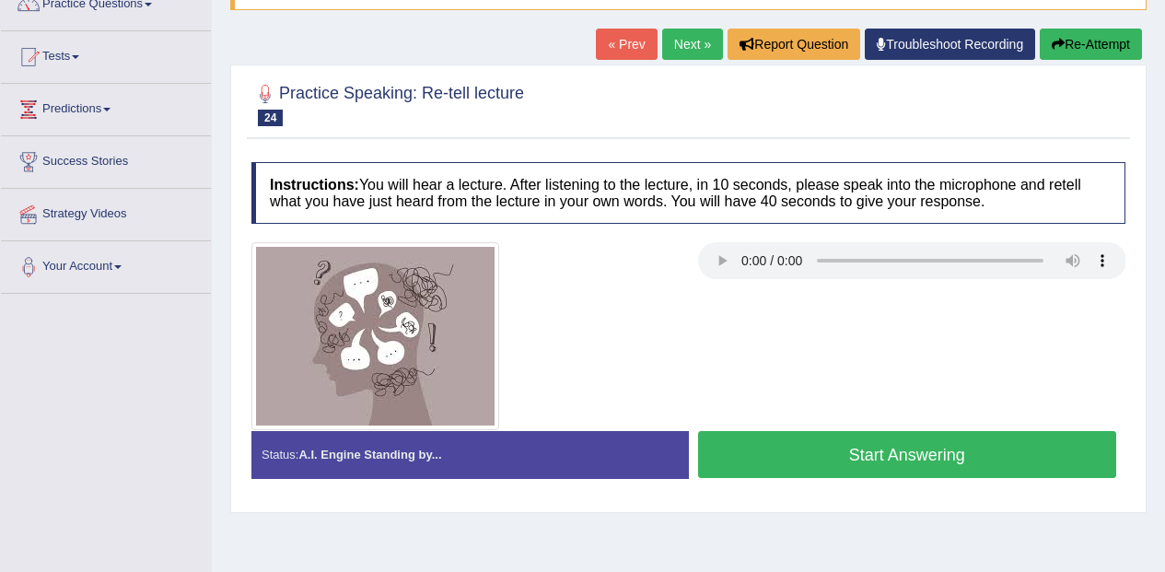
scroll to position [164, 0]
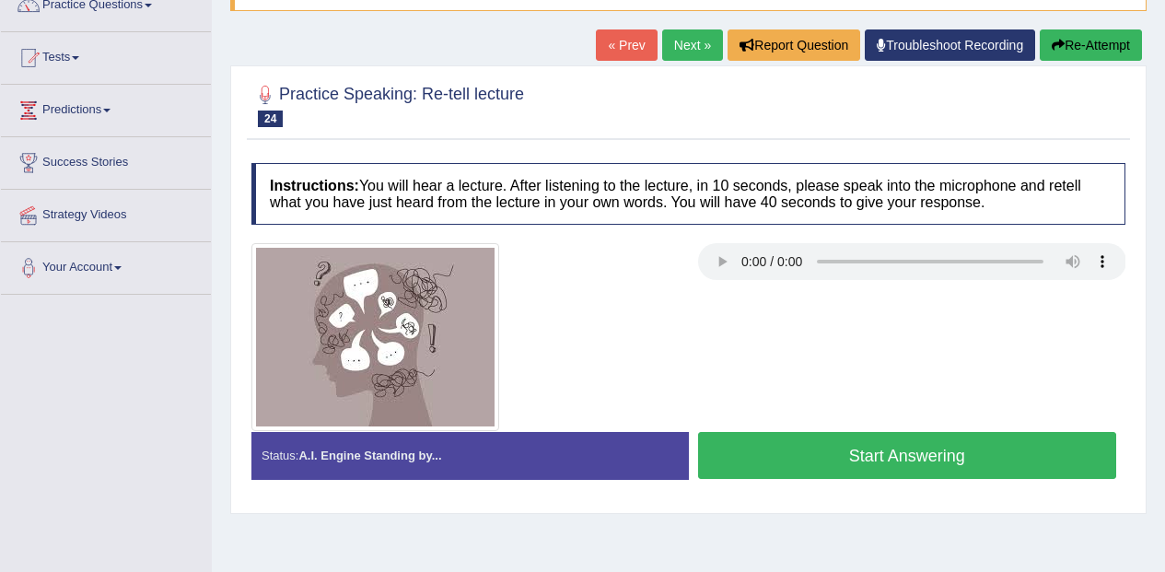
click at [1058, 44] on icon "button" at bounding box center [1057, 45] width 13 height 13
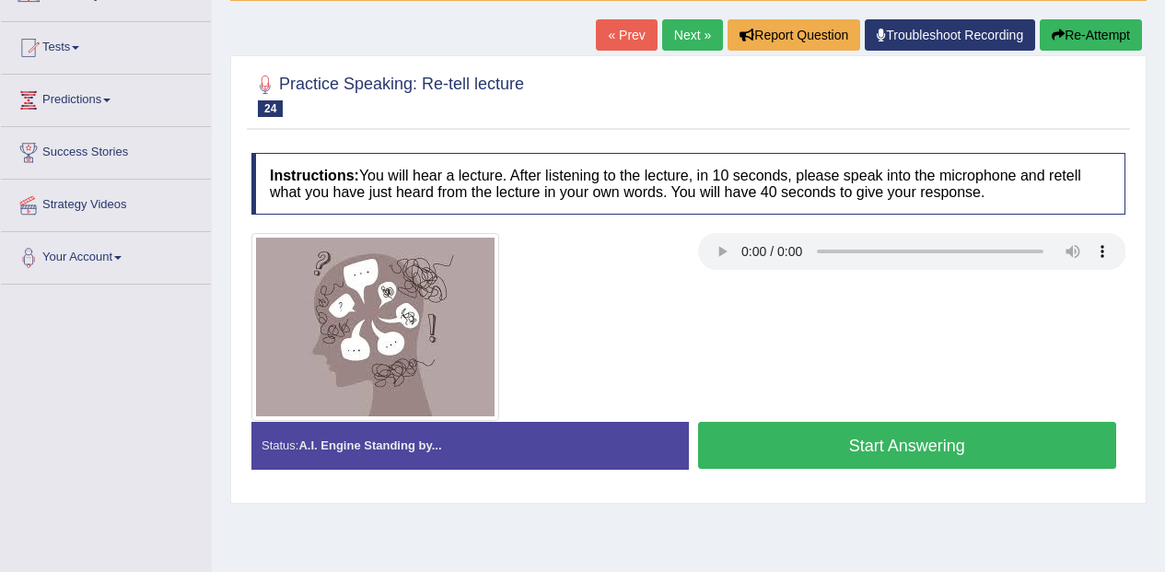
scroll to position [164, 0]
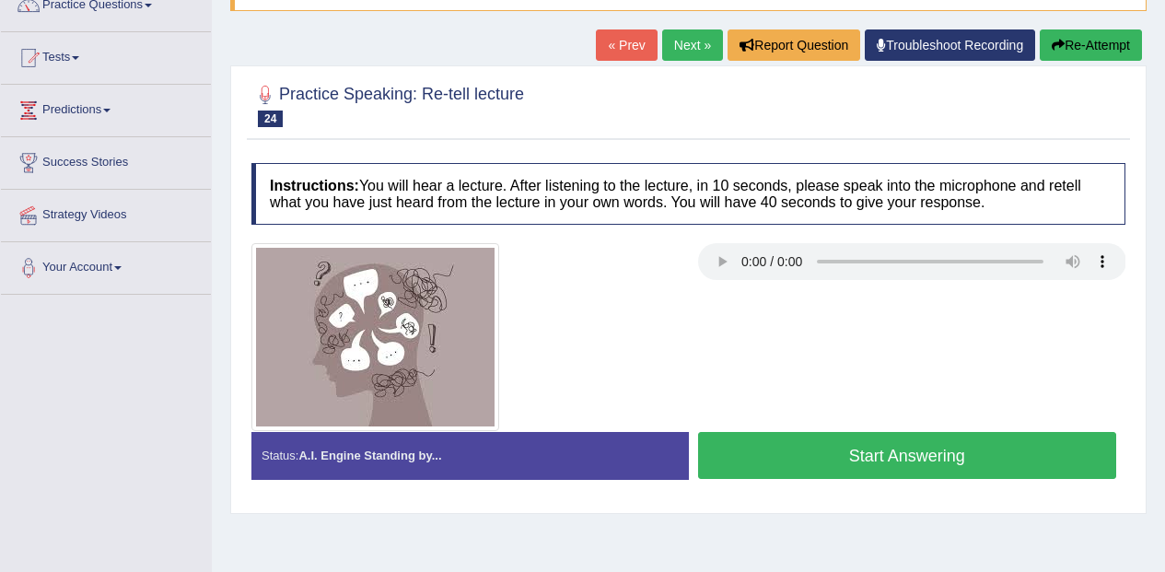
click at [942, 463] on button "Start Answering" at bounding box center [907, 455] width 419 height 47
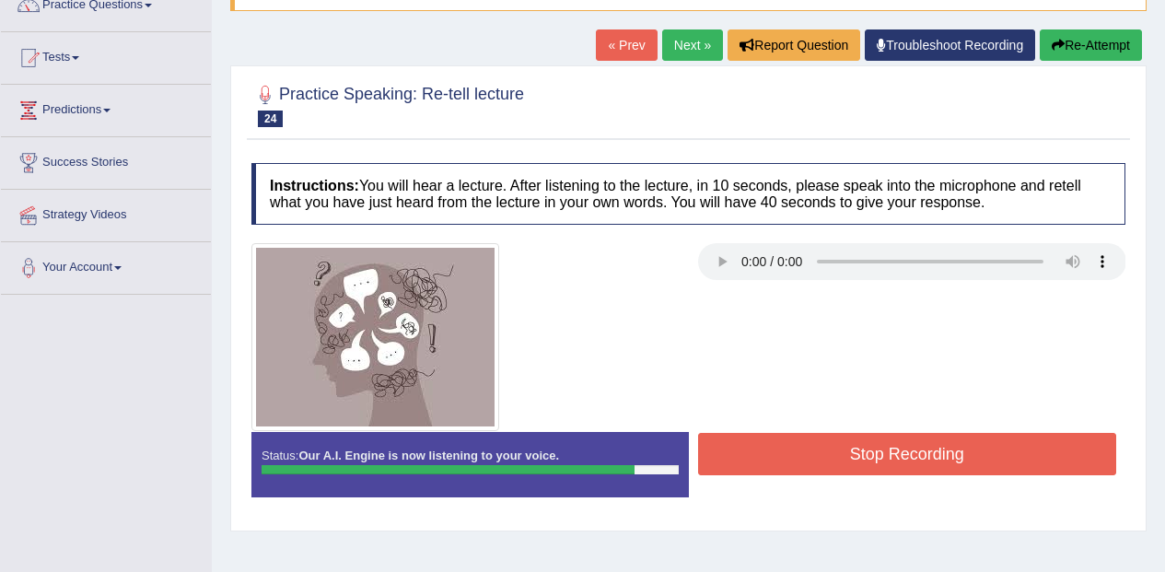
click at [908, 457] on button "Stop Recording" at bounding box center [907, 454] width 419 height 42
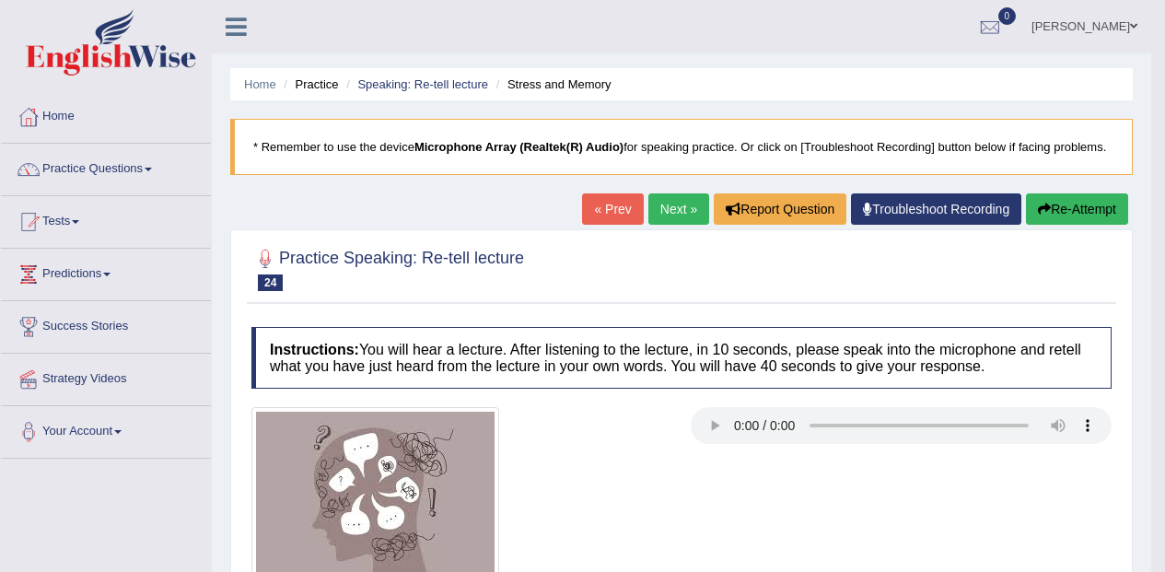
scroll to position [0, 0]
click at [669, 216] on link "Next »" at bounding box center [678, 208] width 61 height 31
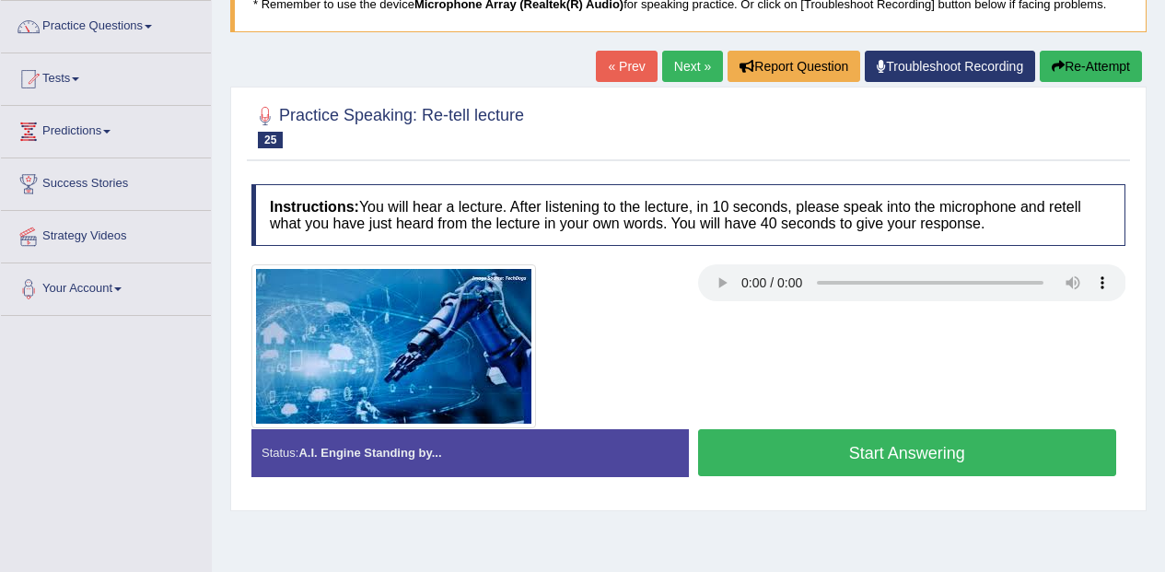
scroll to position [42, 0]
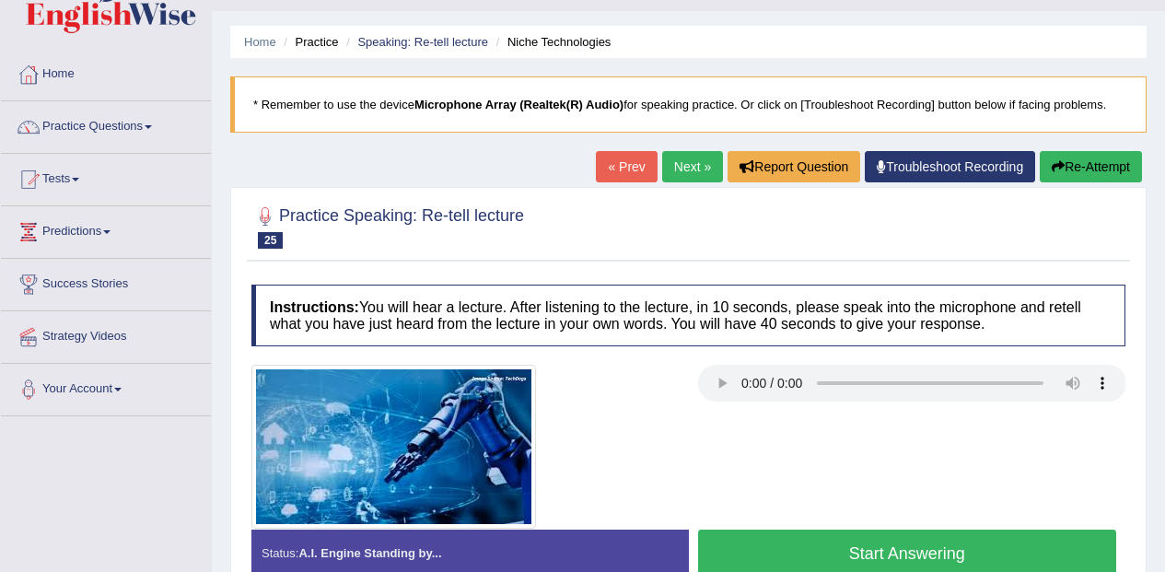
click at [112, 132] on link "Practice Questions" at bounding box center [106, 124] width 210 height 46
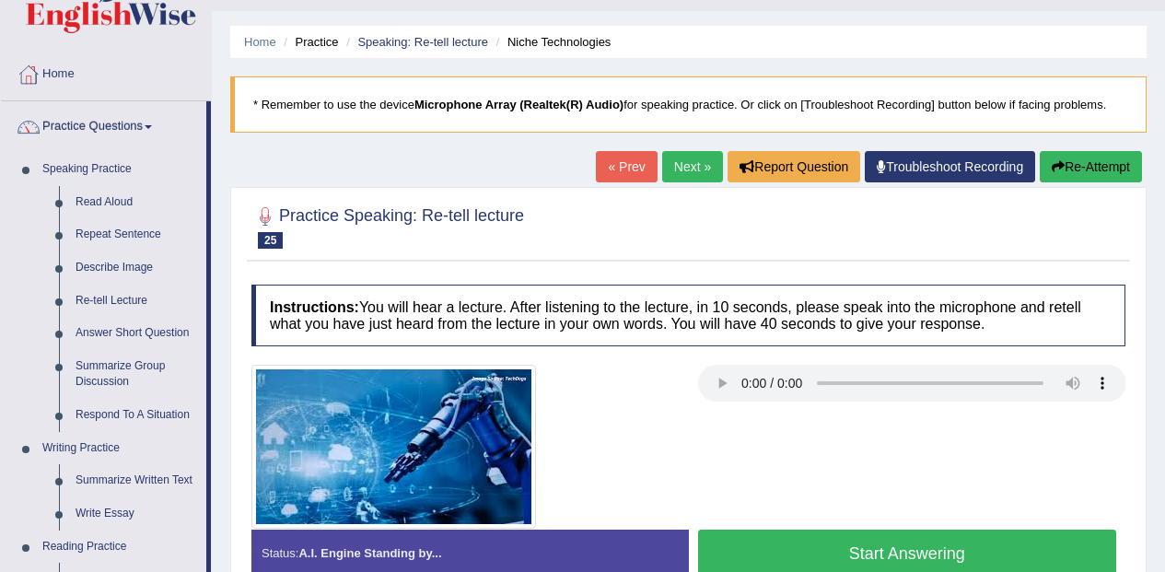
click at [161, 339] on link "Answer Short Question" at bounding box center [136, 333] width 139 height 33
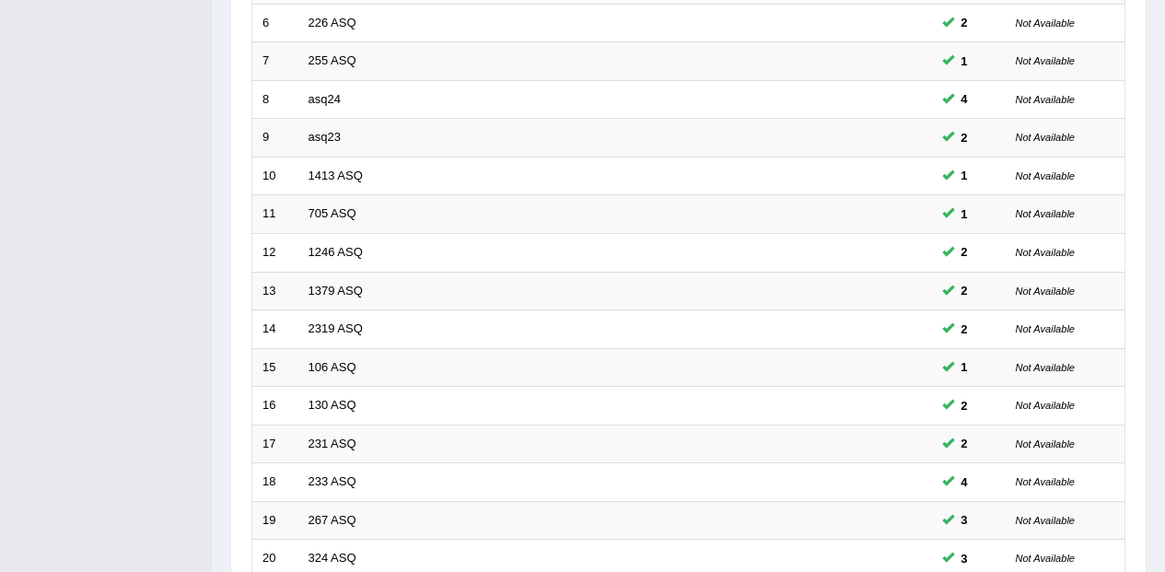
scroll to position [647, 0]
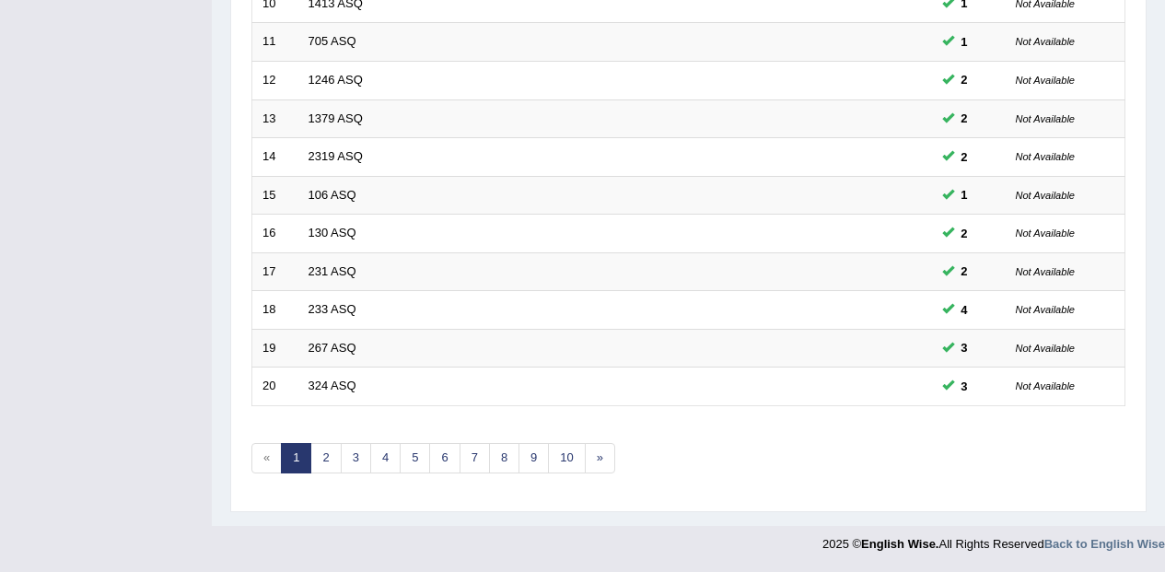
click at [567, 464] on link "10" at bounding box center [566, 458] width 37 height 30
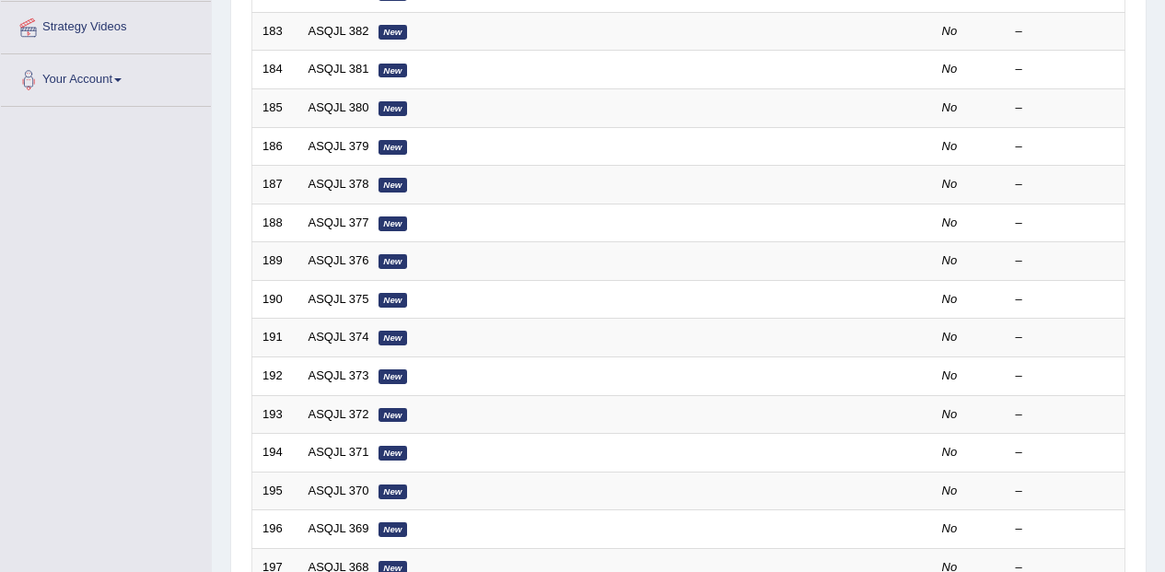
scroll to position [647, 0]
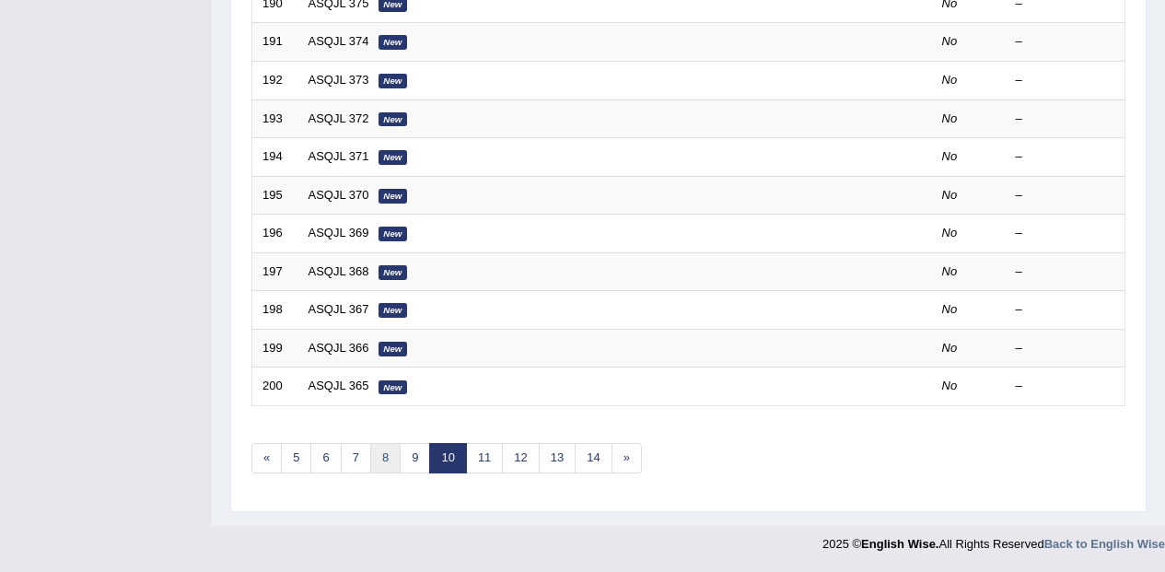
click at [387, 470] on link "8" at bounding box center [385, 458] width 30 height 30
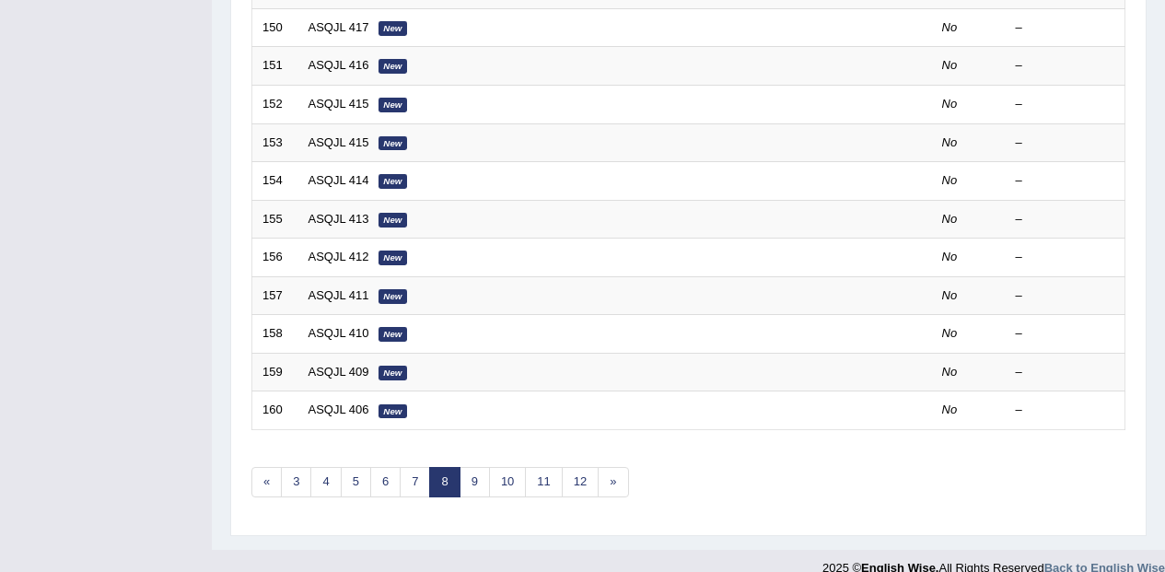
scroll to position [647, 0]
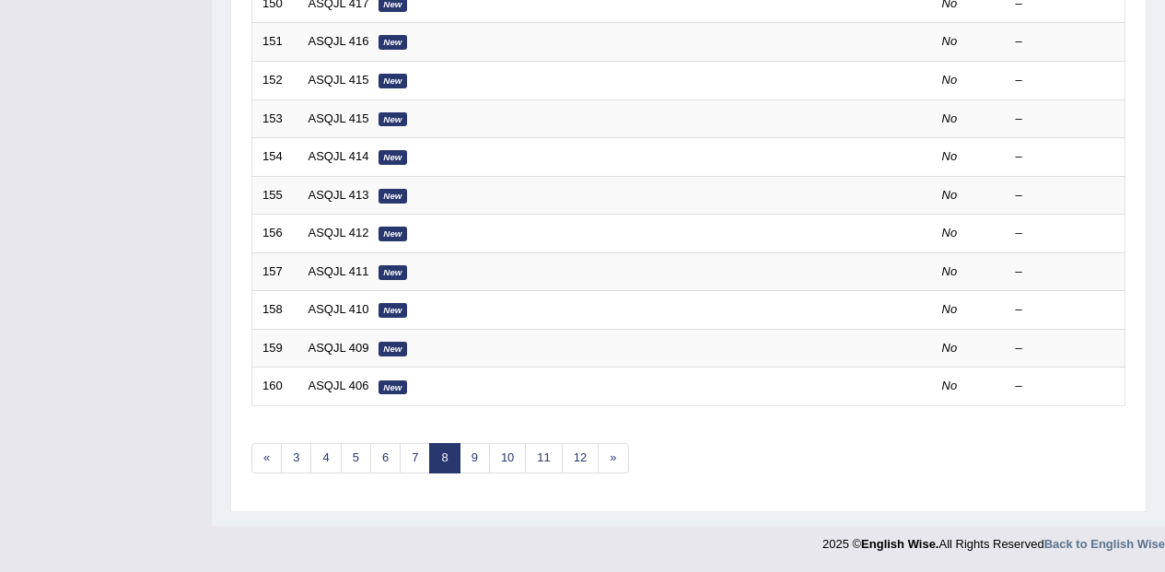
click at [343, 461] on link "5" at bounding box center [356, 458] width 30 height 30
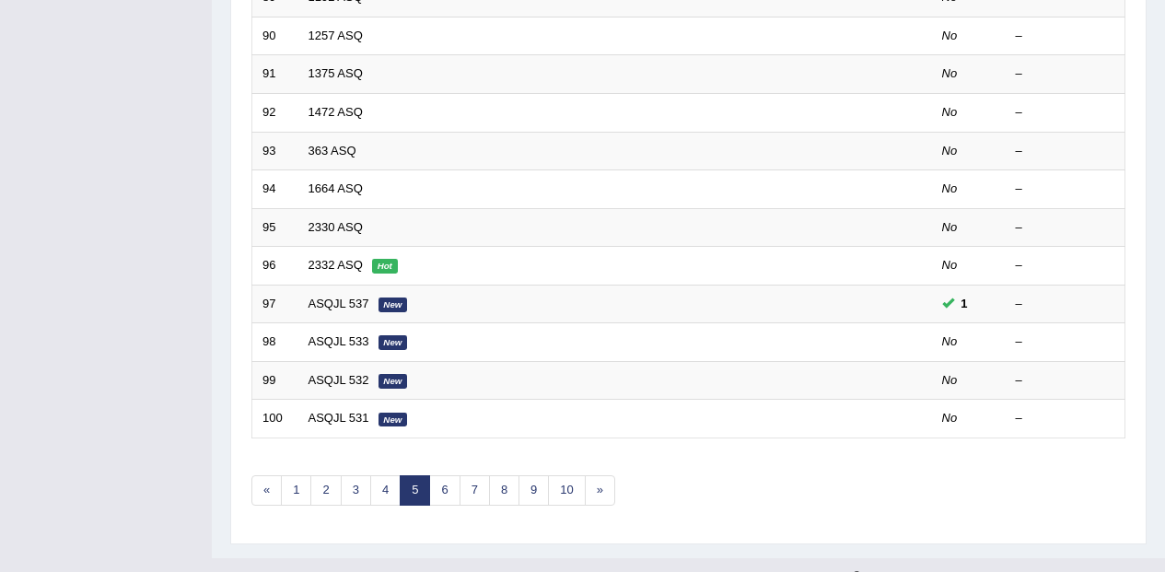
scroll to position [647, 0]
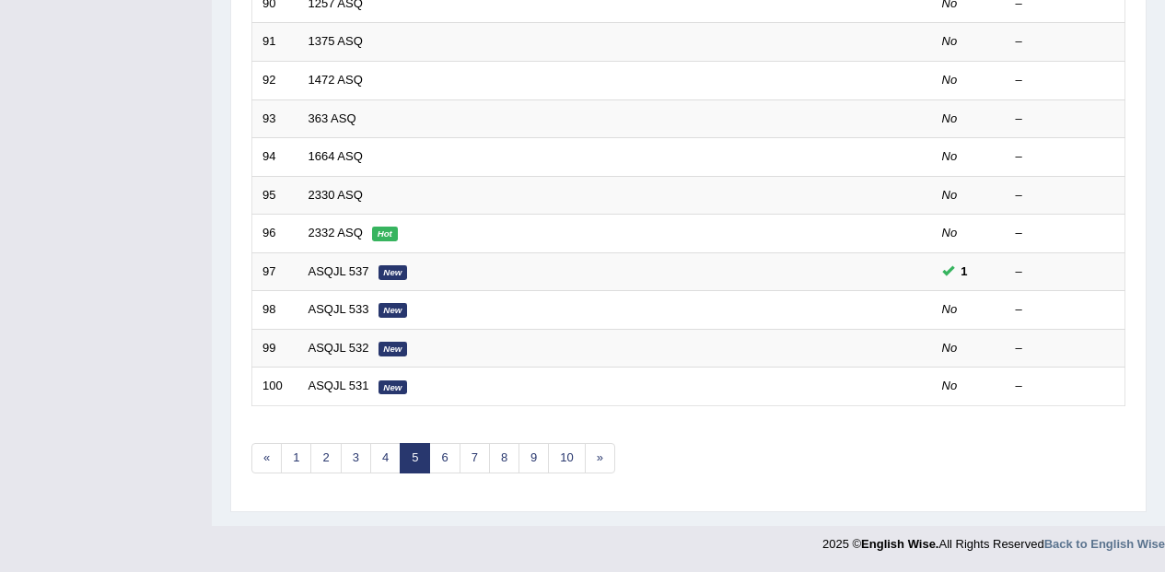
click at [364, 468] on link "3" at bounding box center [356, 458] width 30 height 30
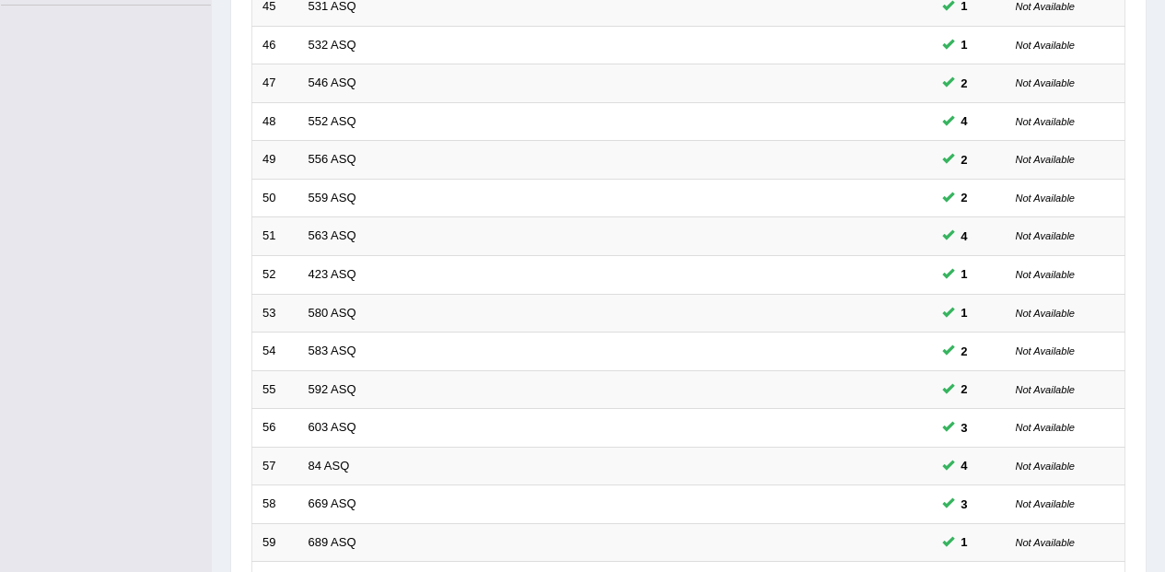
scroll to position [647, 0]
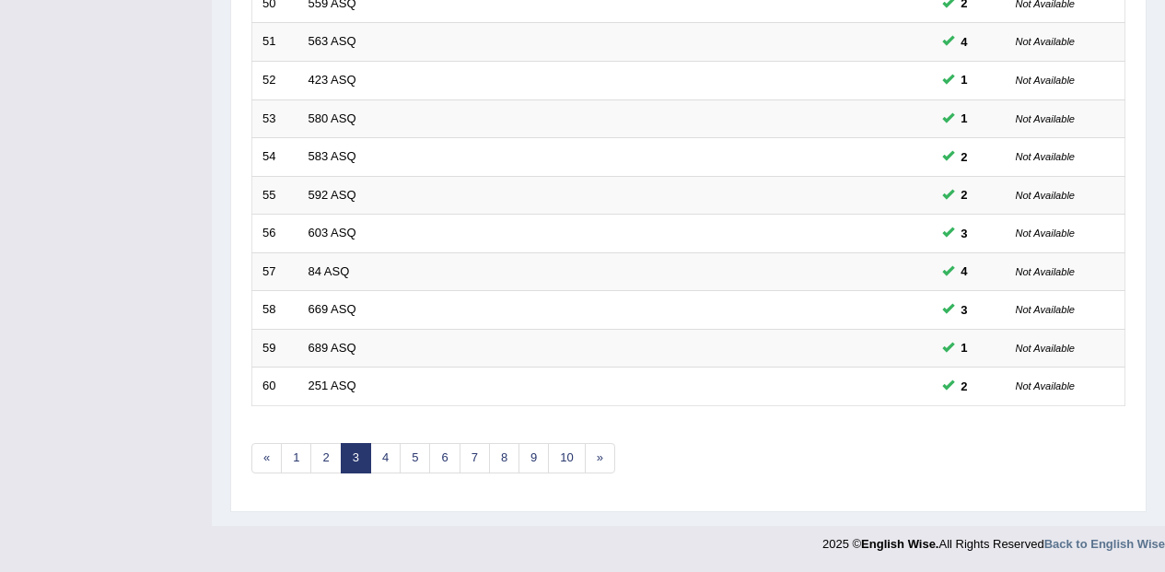
click at [389, 458] on link "4" at bounding box center [385, 458] width 30 height 30
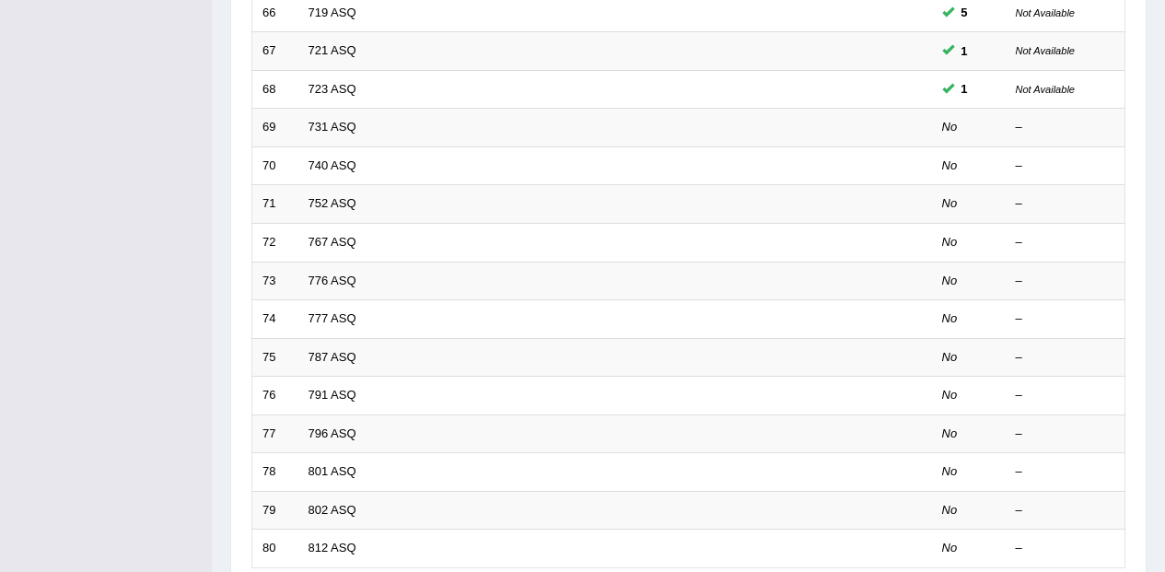
scroll to position [451, 0]
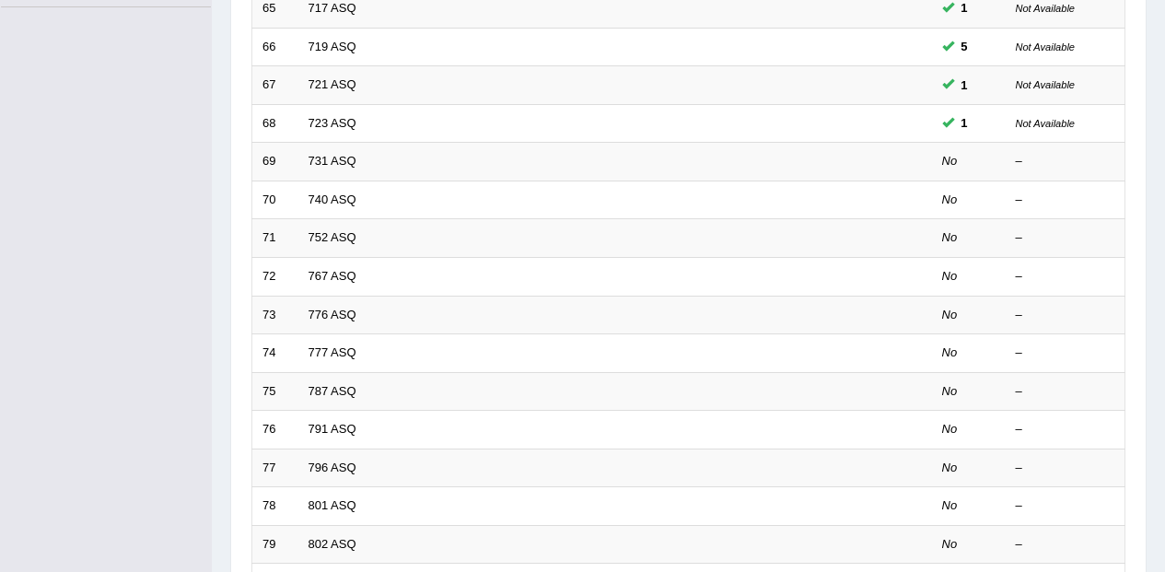
click at [411, 159] on td "731 ASQ" at bounding box center [545, 162] width 495 height 39
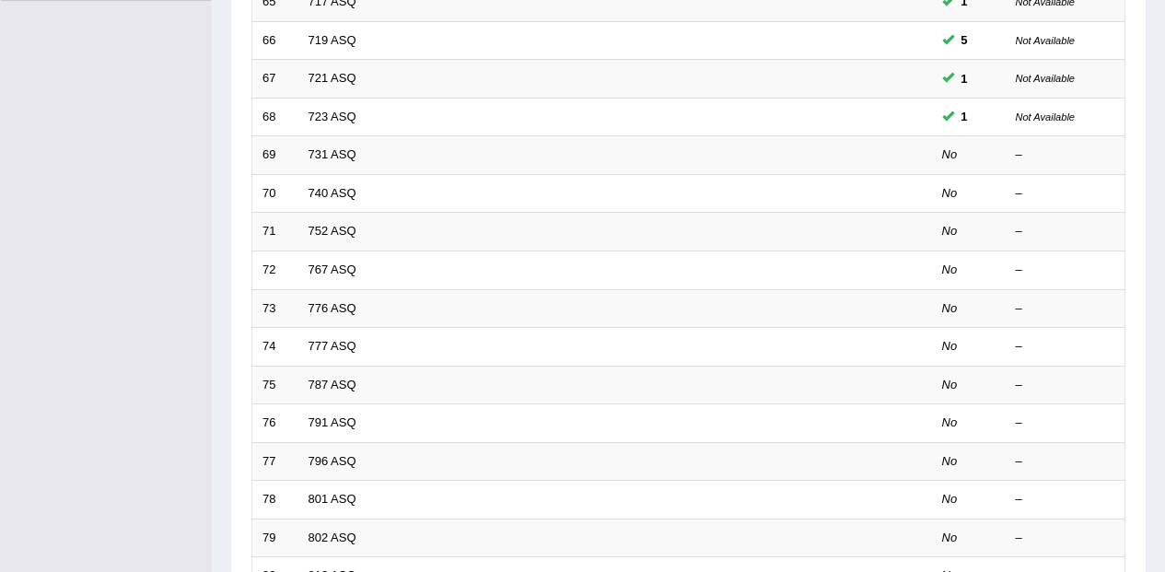
scroll to position [459, 0]
click at [294, 150] on td "69" at bounding box center [275, 153] width 46 height 39
click at [294, 149] on td "69" at bounding box center [275, 153] width 46 height 39
click at [347, 147] on link "731 ASQ" at bounding box center [332, 152] width 48 height 14
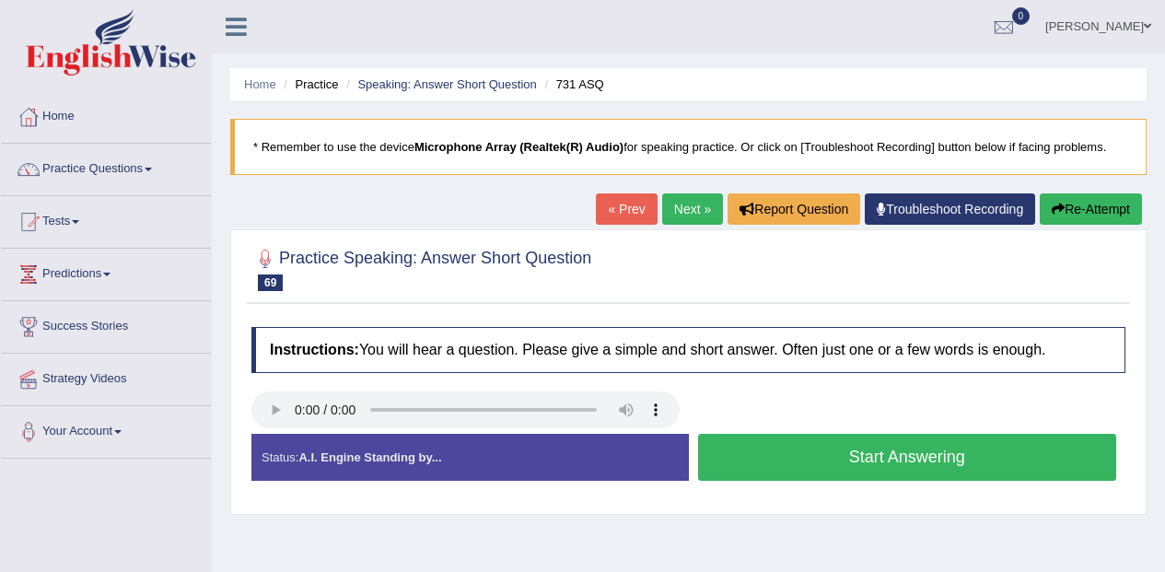
click at [975, 452] on button "Start Answering" at bounding box center [907, 457] width 419 height 47
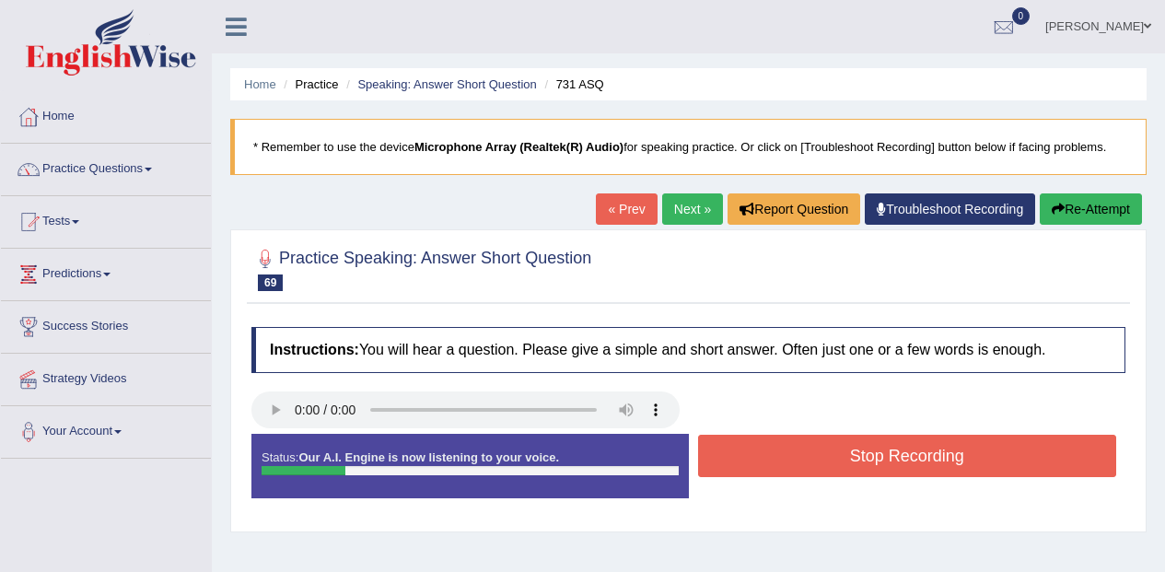
click at [1017, 447] on button "Stop Recording" at bounding box center [907, 456] width 419 height 42
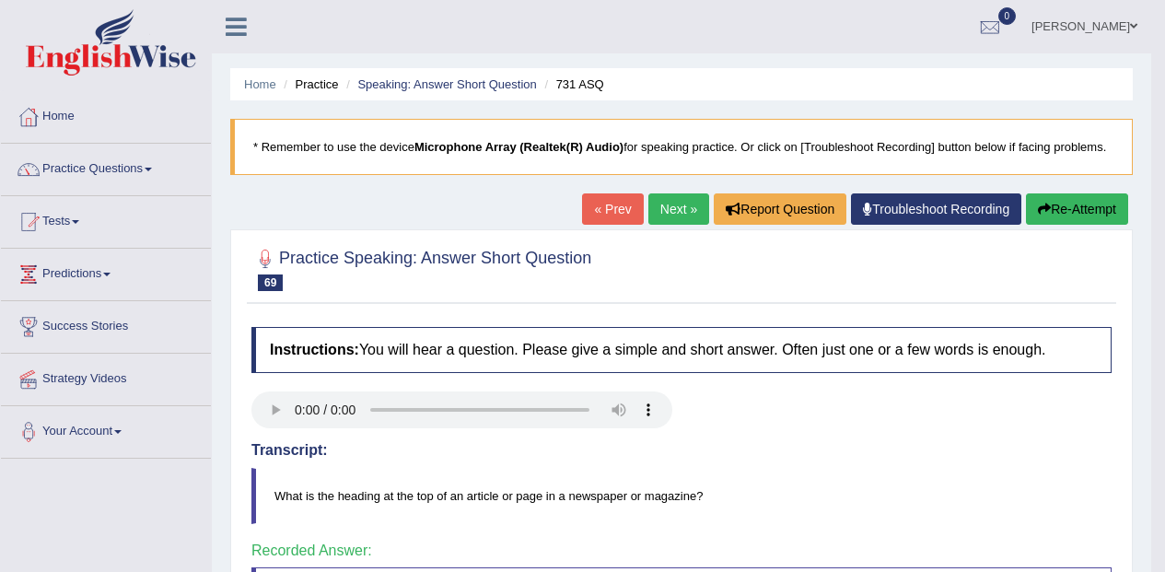
click at [674, 206] on link "Next »" at bounding box center [678, 208] width 61 height 31
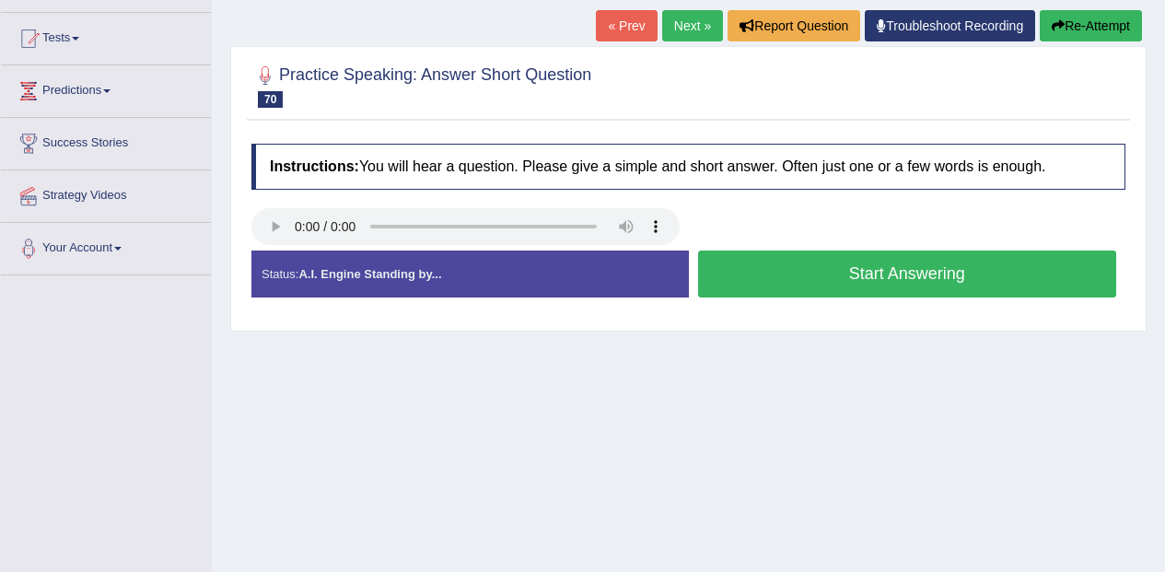
click at [1062, 266] on button "Start Answering" at bounding box center [907, 273] width 419 height 47
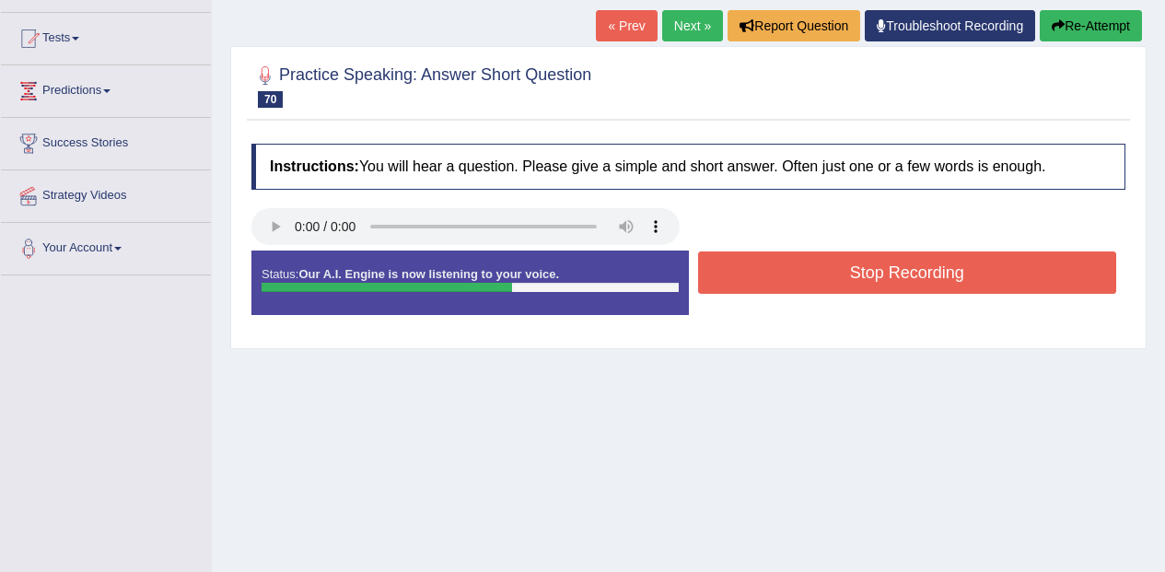
click at [1045, 270] on button "Stop Recording" at bounding box center [907, 272] width 419 height 42
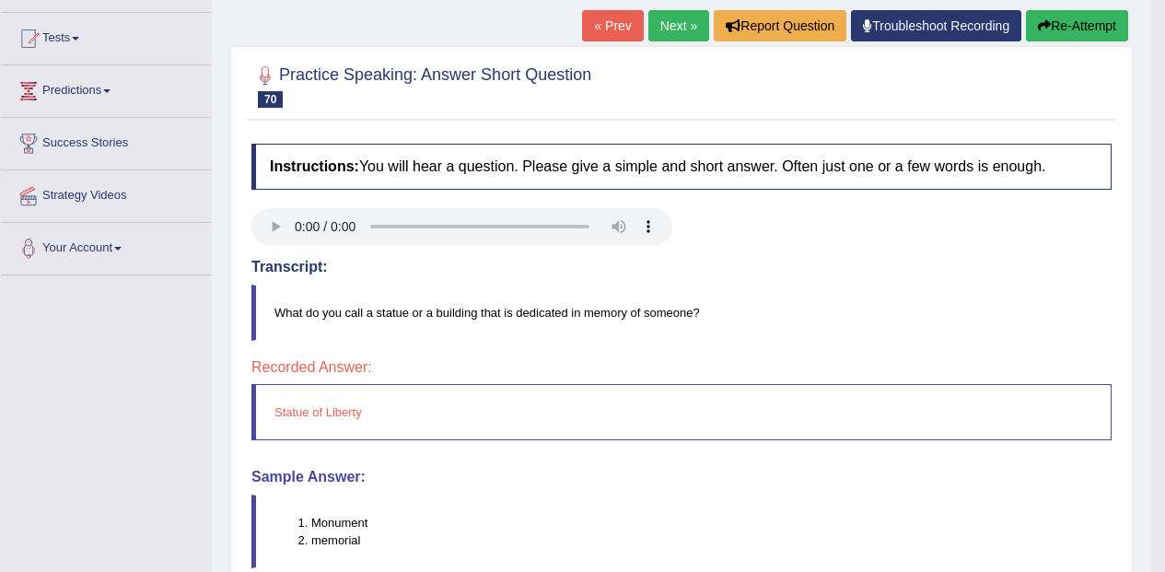
click at [1084, 28] on button "Re-Attempt" at bounding box center [1077, 25] width 102 height 31
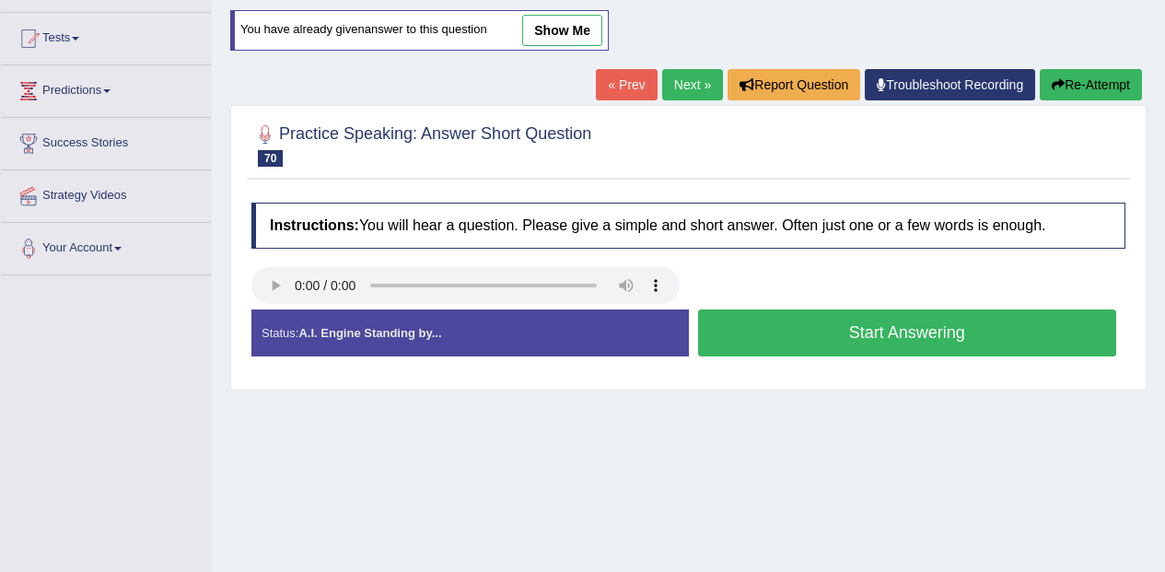
click at [1008, 333] on button "Start Answering" at bounding box center [907, 332] width 419 height 47
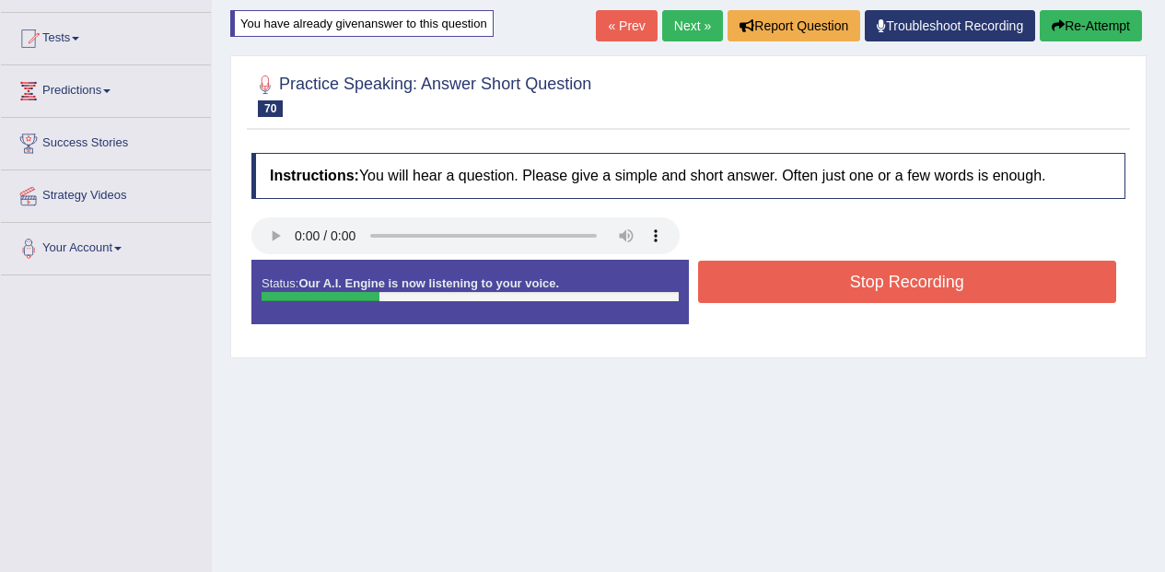
click at [1058, 277] on button "Stop Recording" at bounding box center [907, 282] width 419 height 42
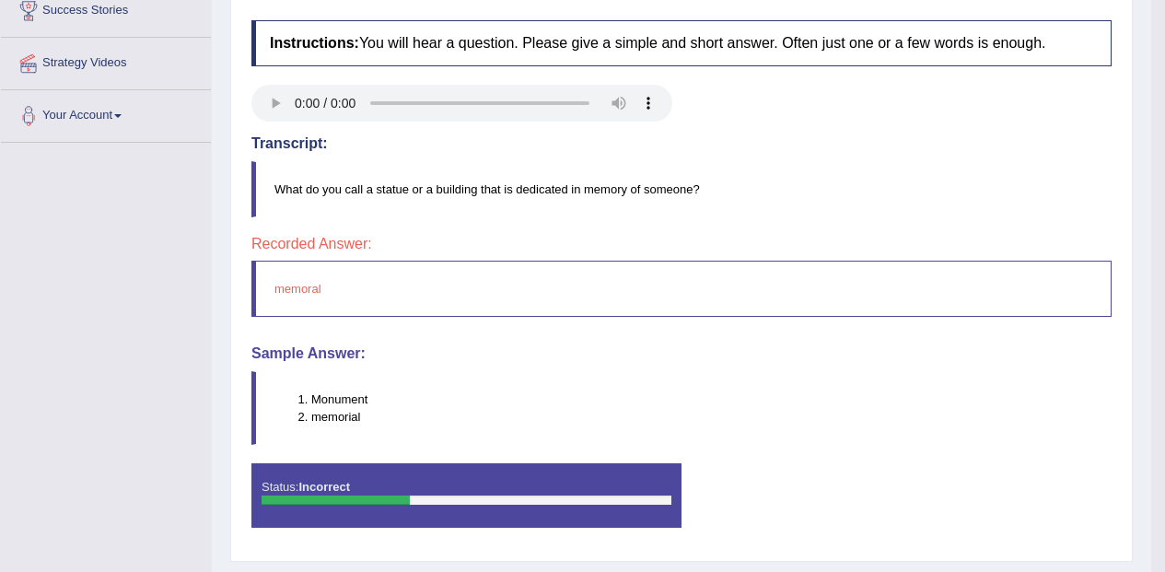
scroll to position [147, 0]
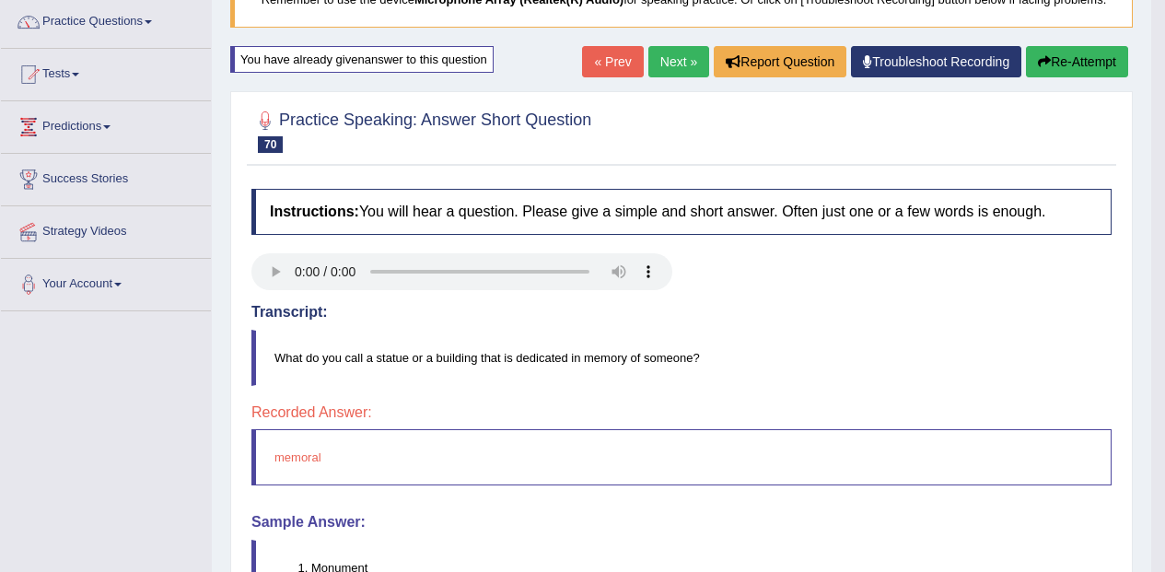
click at [777, 408] on h4 "Recorded Answer:" at bounding box center [681, 412] width 860 height 17
click at [1083, 50] on button "Re-Attempt" at bounding box center [1077, 61] width 102 height 31
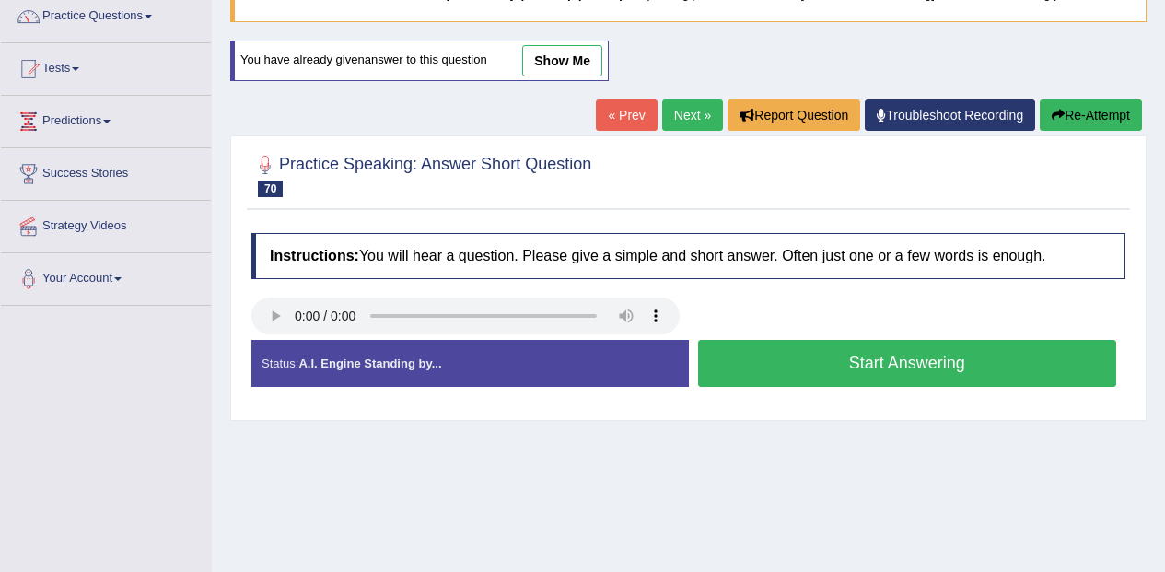
click at [994, 361] on button "Start Answering" at bounding box center [907, 363] width 419 height 47
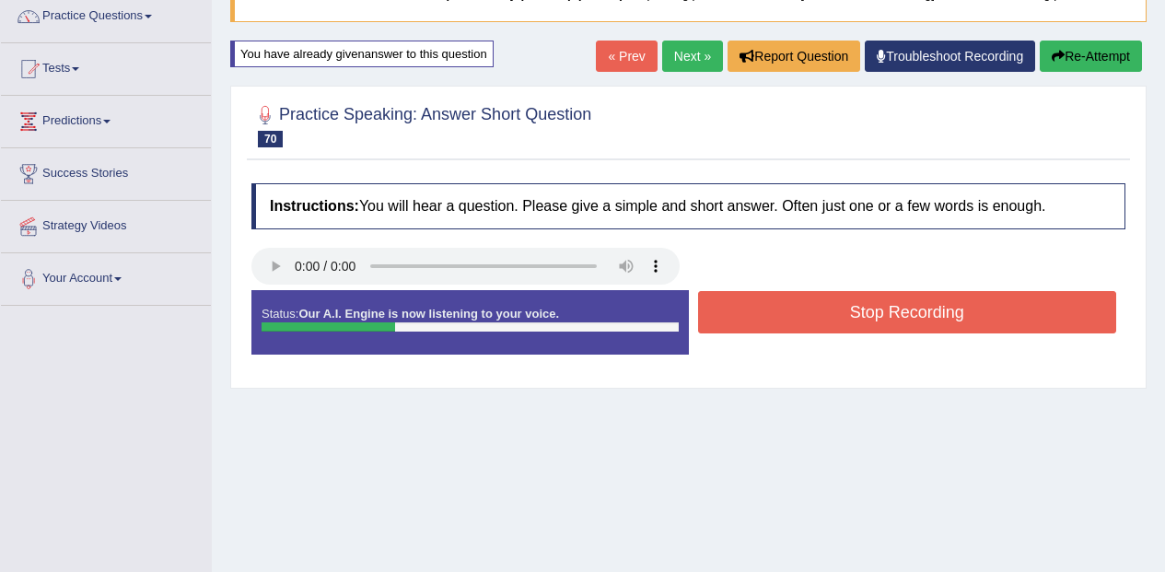
click at [1067, 314] on button "Stop Recording" at bounding box center [907, 312] width 419 height 42
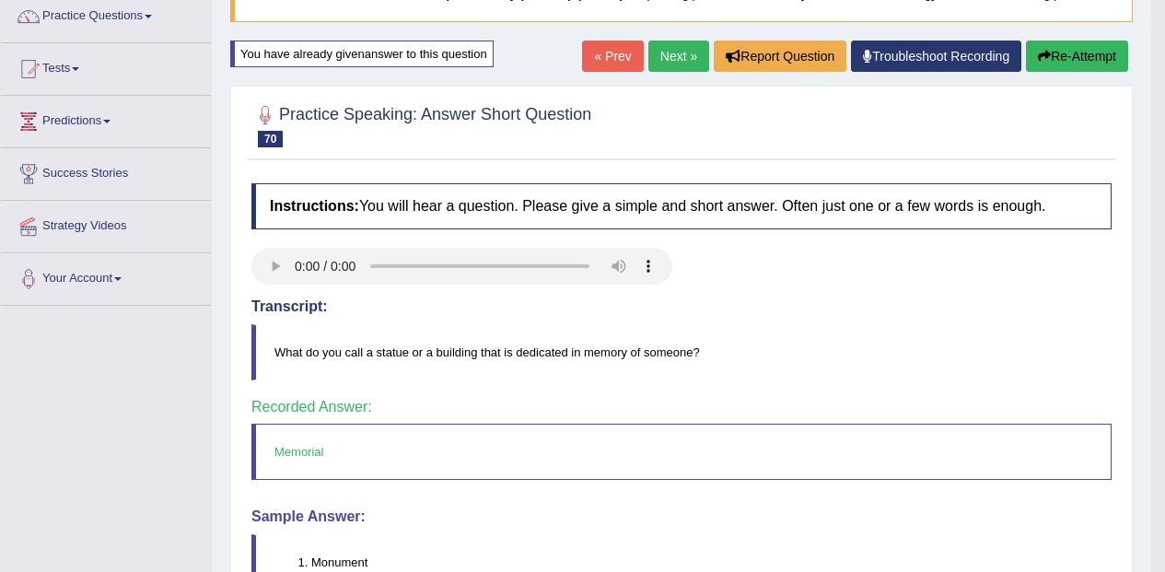
click at [672, 59] on link "Next »" at bounding box center [678, 56] width 61 height 31
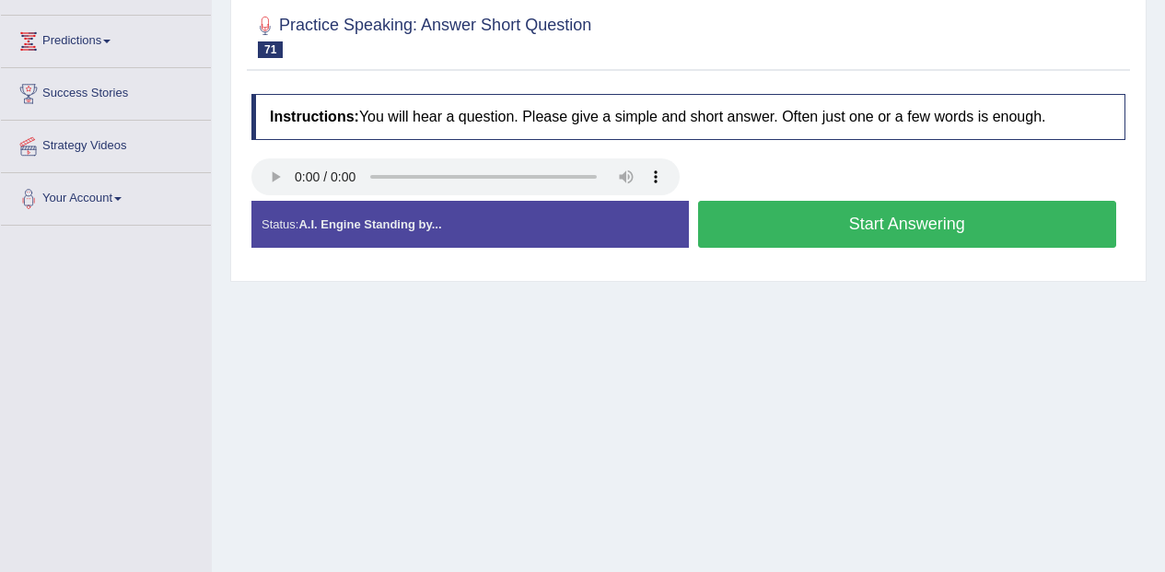
click at [263, 201] on div "Created with Highcharts 7.1.2 Too low Too high Time Pitch meter: 0 1 2 3 4 5" at bounding box center [465, 200] width 447 height 1
click at [1044, 221] on button "Start Answering" at bounding box center [907, 224] width 419 height 47
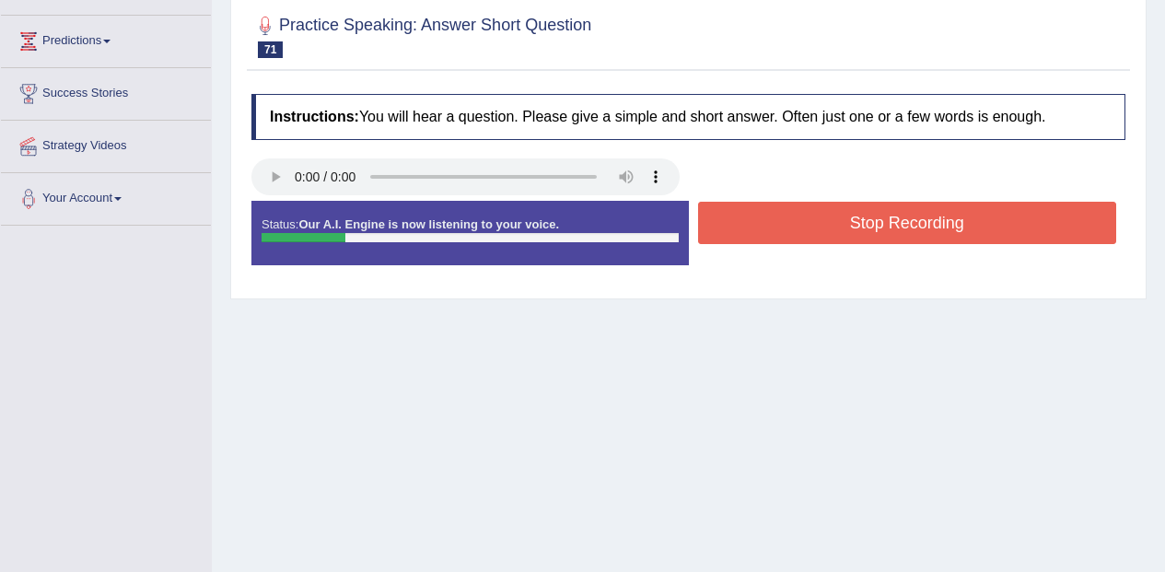
click at [1058, 215] on button "Stop Recording" at bounding box center [907, 223] width 419 height 42
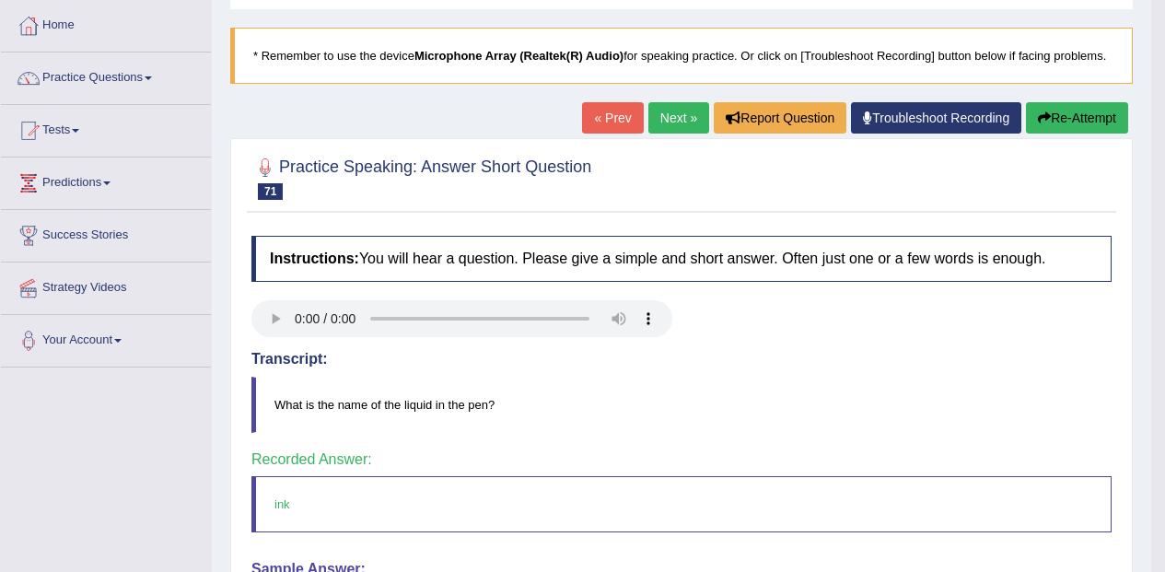
scroll to position [28, 0]
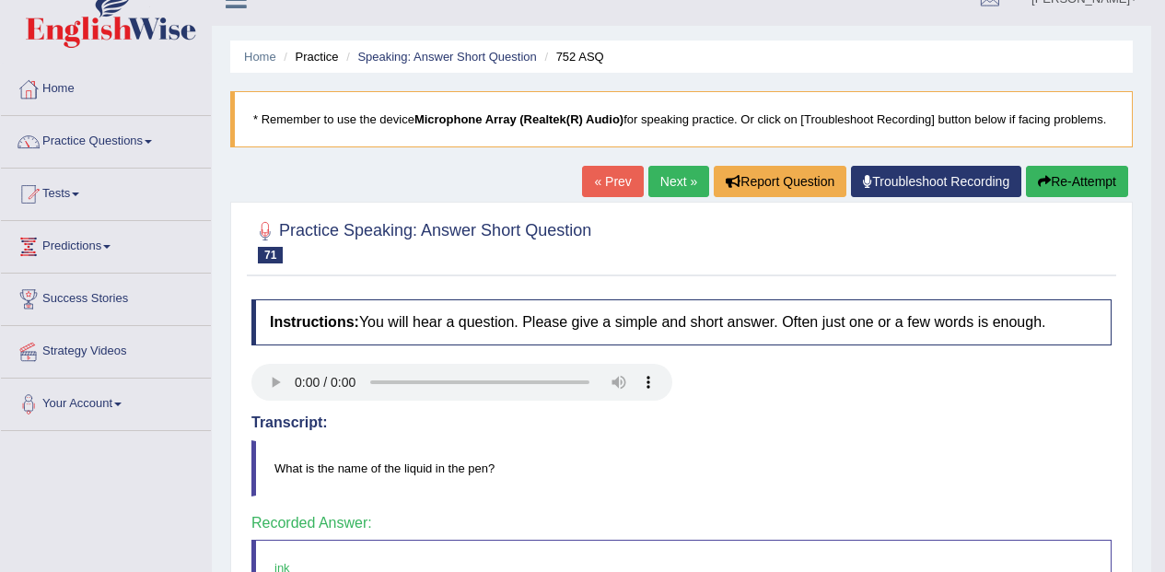
click at [664, 171] on link "Next »" at bounding box center [678, 181] width 61 height 31
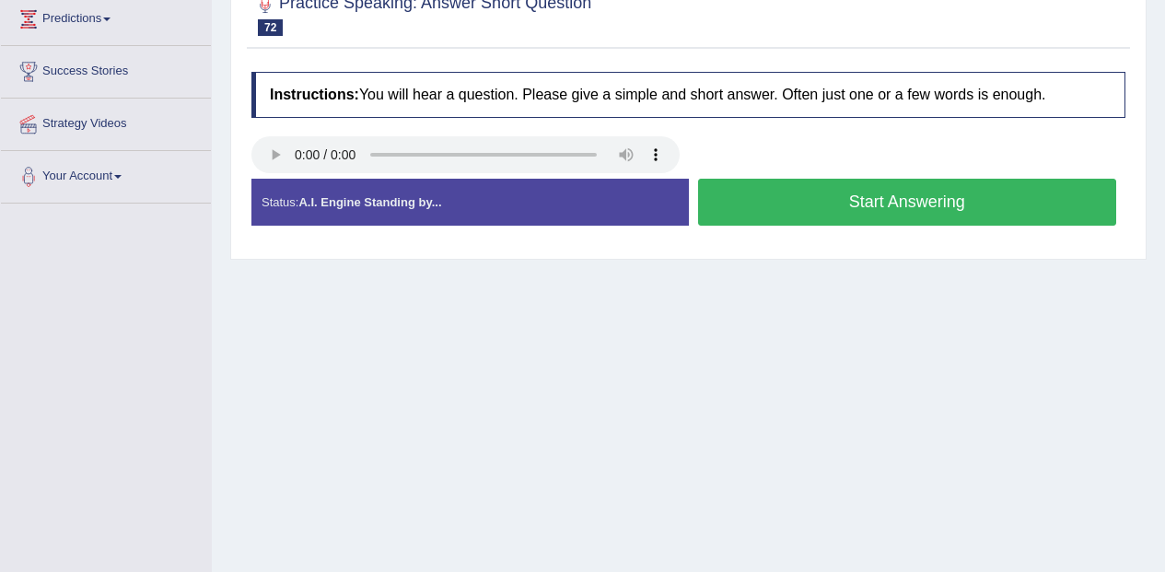
click at [990, 198] on button "Start Answering" at bounding box center [907, 202] width 419 height 47
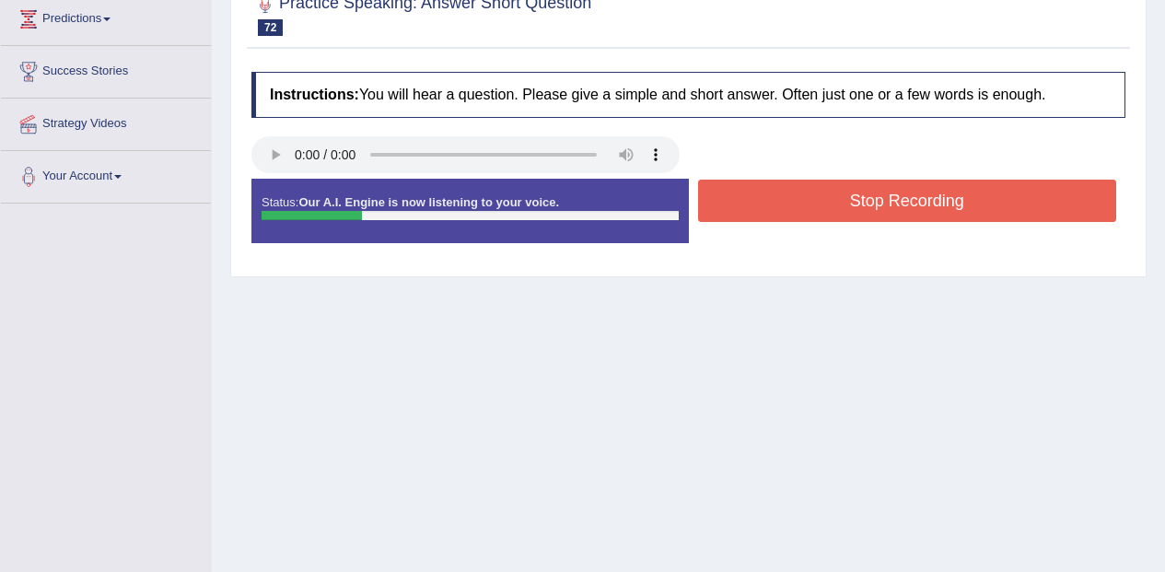
click at [1070, 195] on button "Stop Recording" at bounding box center [907, 201] width 419 height 42
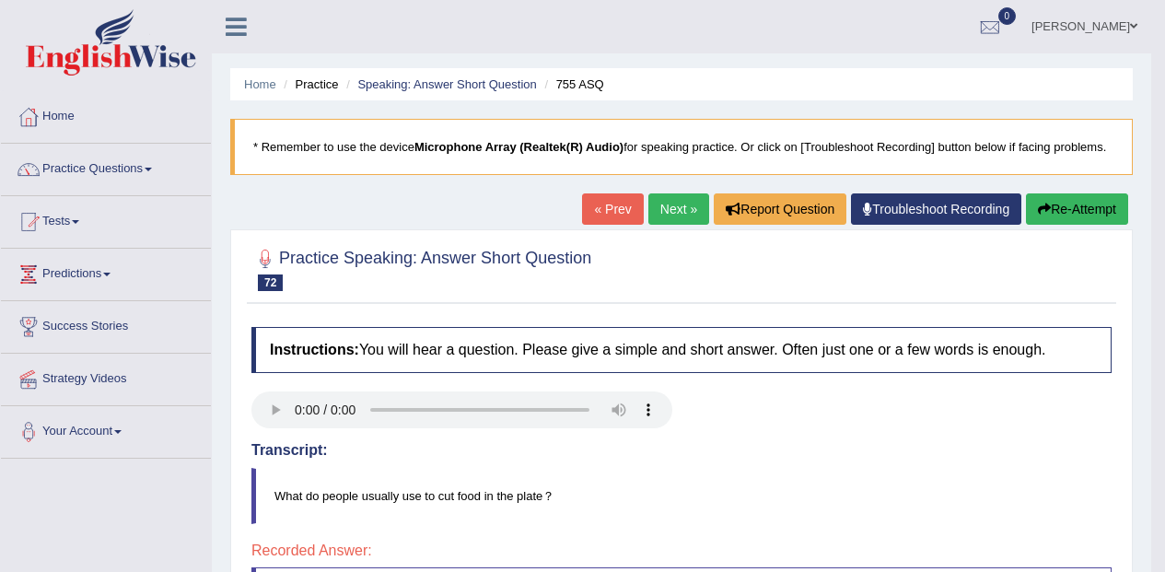
click at [1082, 206] on button "Re-Attempt" at bounding box center [1077, 208] width 102 height 31
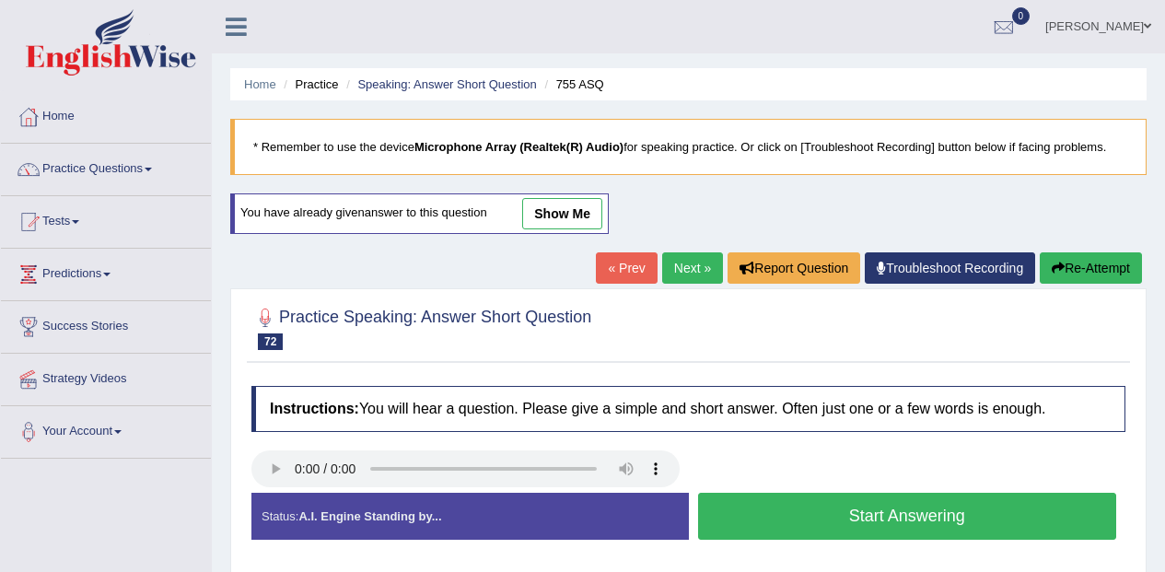
click at [1017, 523] on button "Start Answering" at bounding box center [907, 516] width 419 height 47
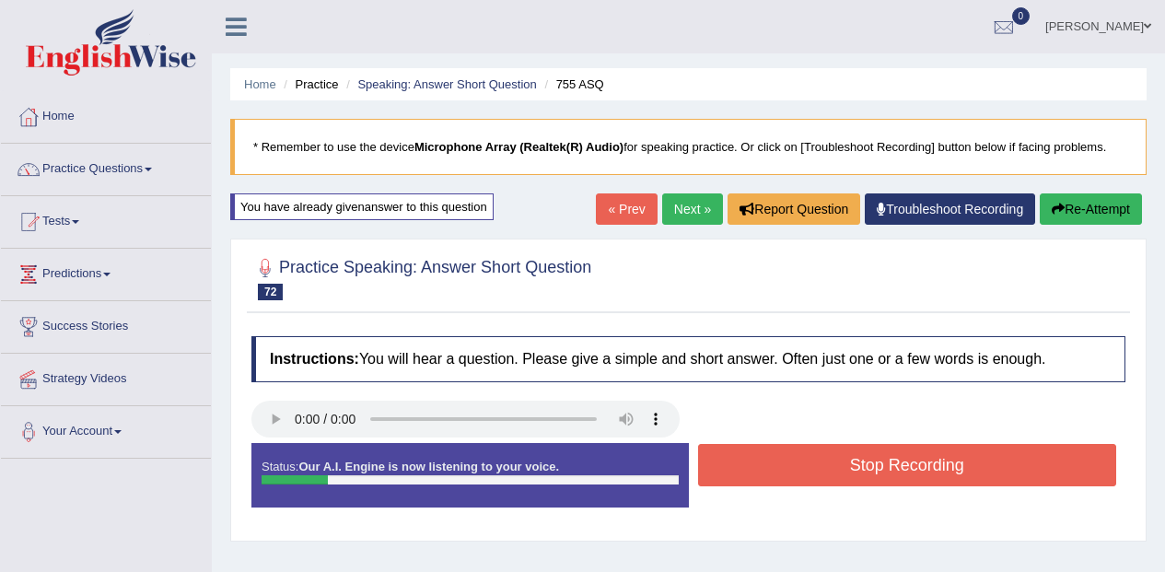
click at [1045, 470] on button "Stop Recording" at bounding box center [907, 465] width 419 height 42
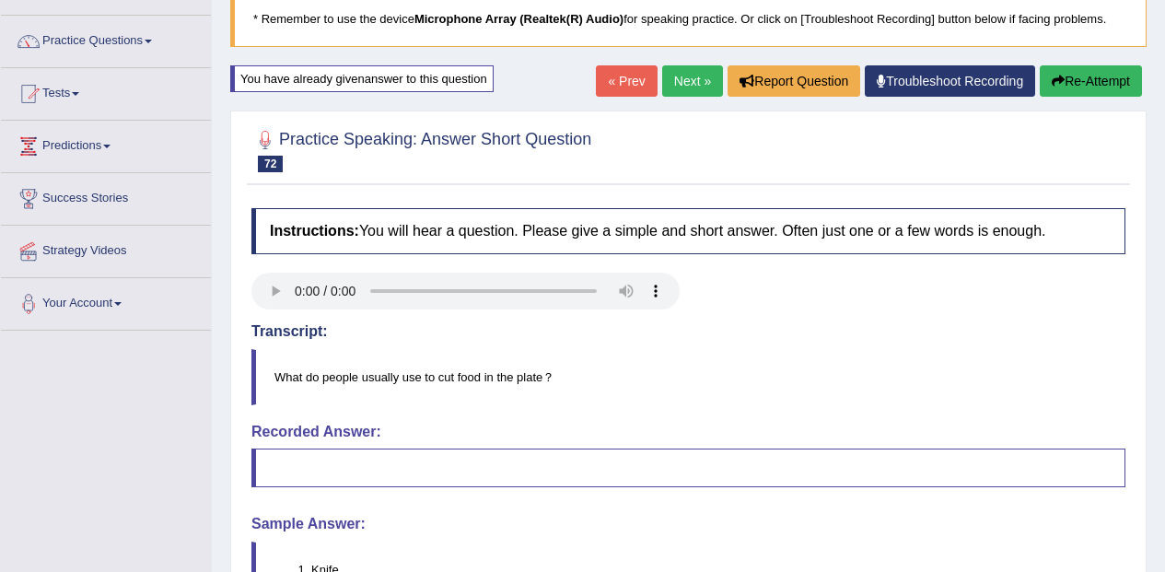
scroll to position [93, 0]
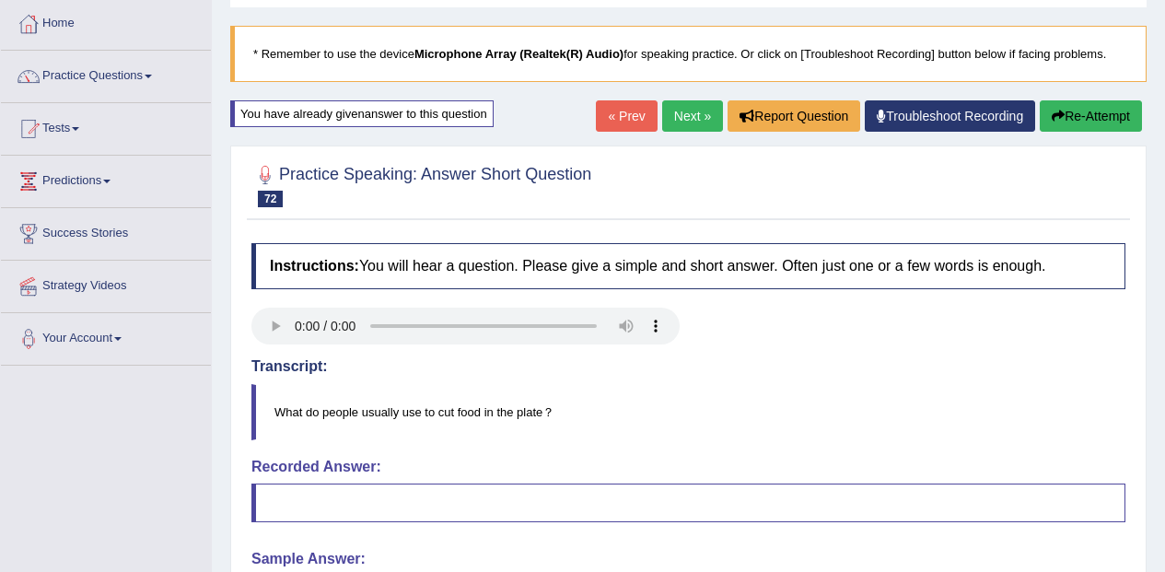
click at [1074, 102] on button "Re-Attempt" at bounding box center [1090, 115] width 102 height 31
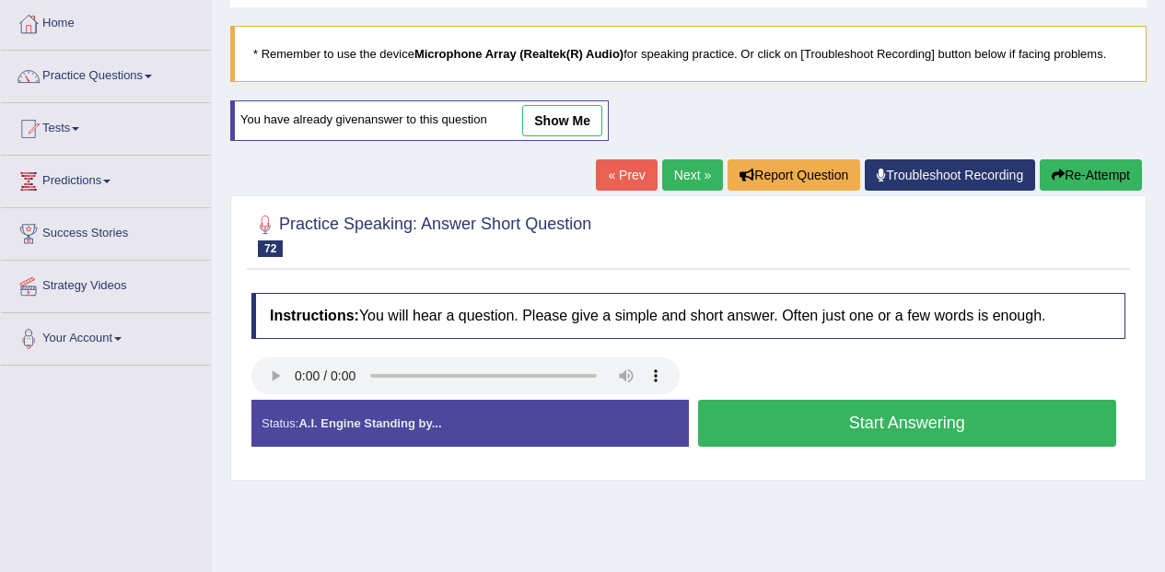
click at [1058, 442] on button "Start Answering" at bounding box center [907, 423] width 419 height 47
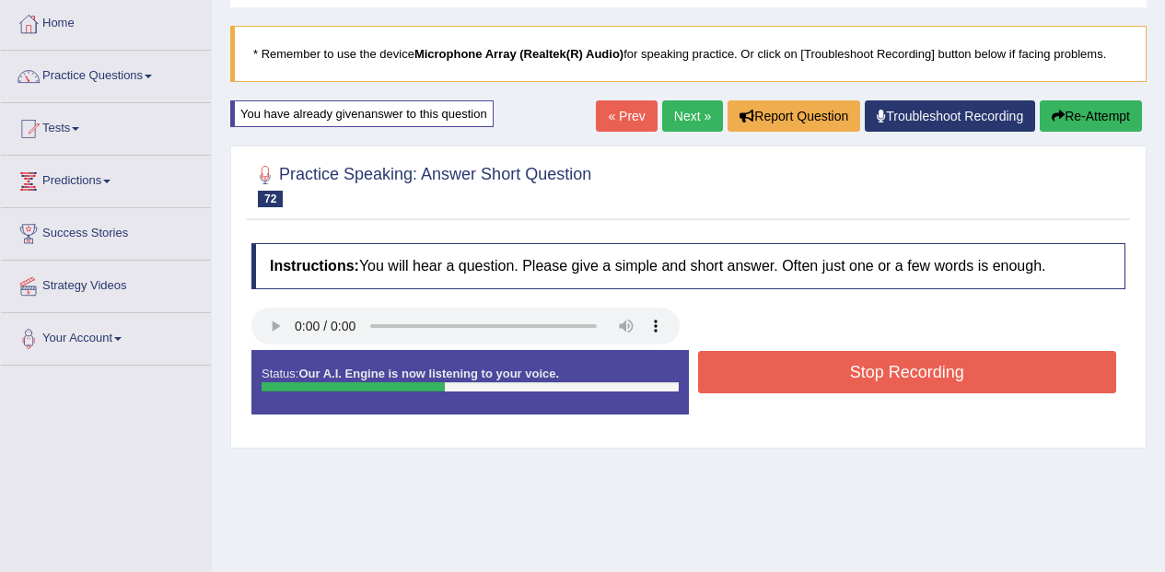
click at [965, 391] on button "Stop Recording" at bounding box center [907, 372] width 419 height 42
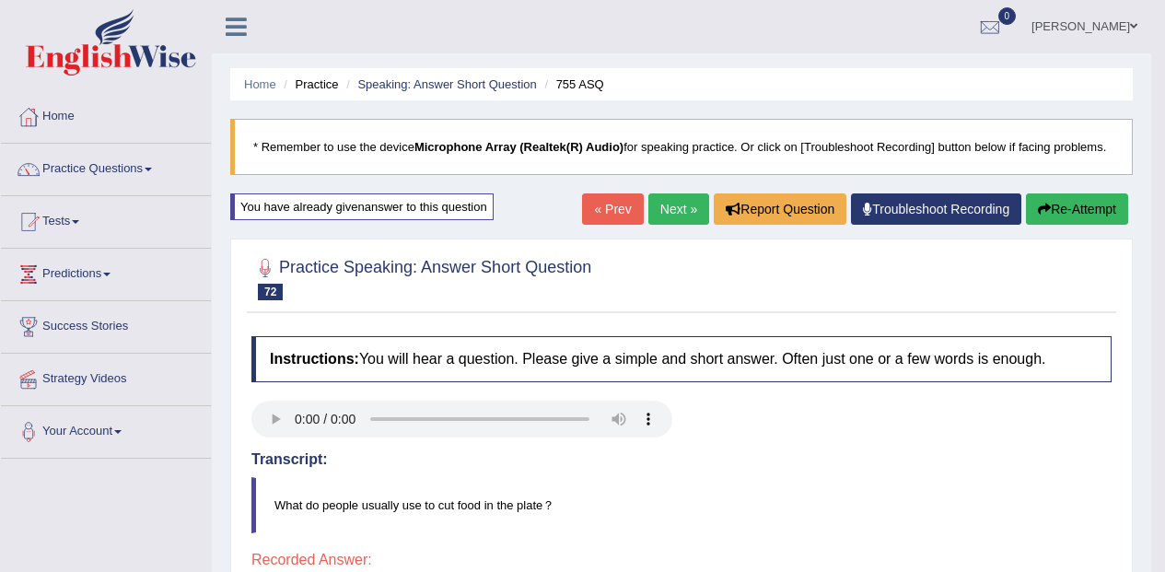
click at [1066, 194] on button "Re-Attempt" at bounding box center [1077, 208] width 102 height 31
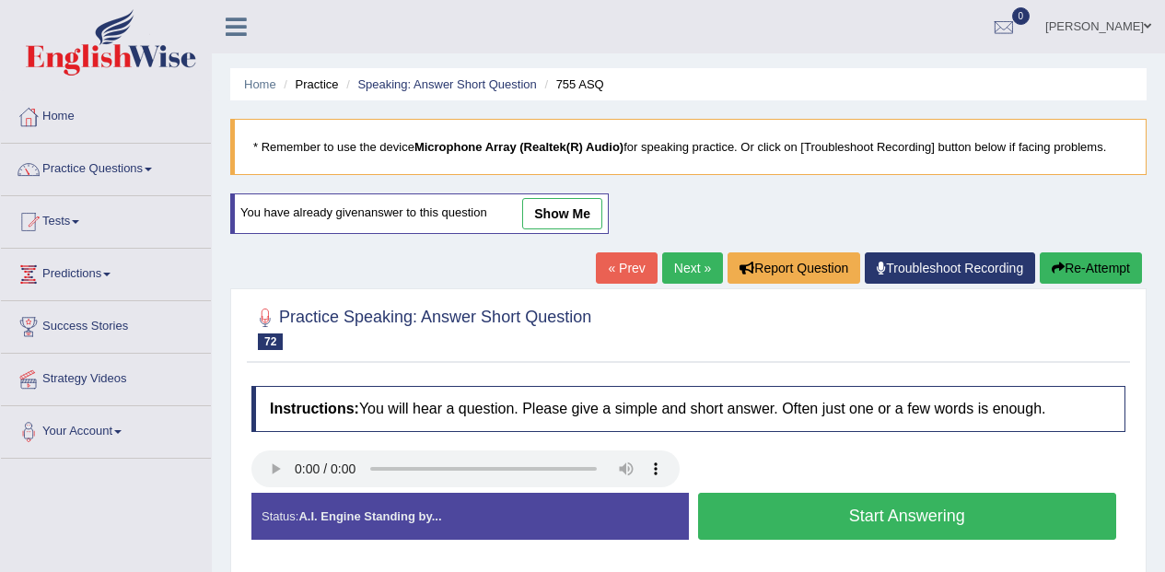
click at [942, 505] on button "Start Answering" at bounding box center [907, 516] width 419 height 47
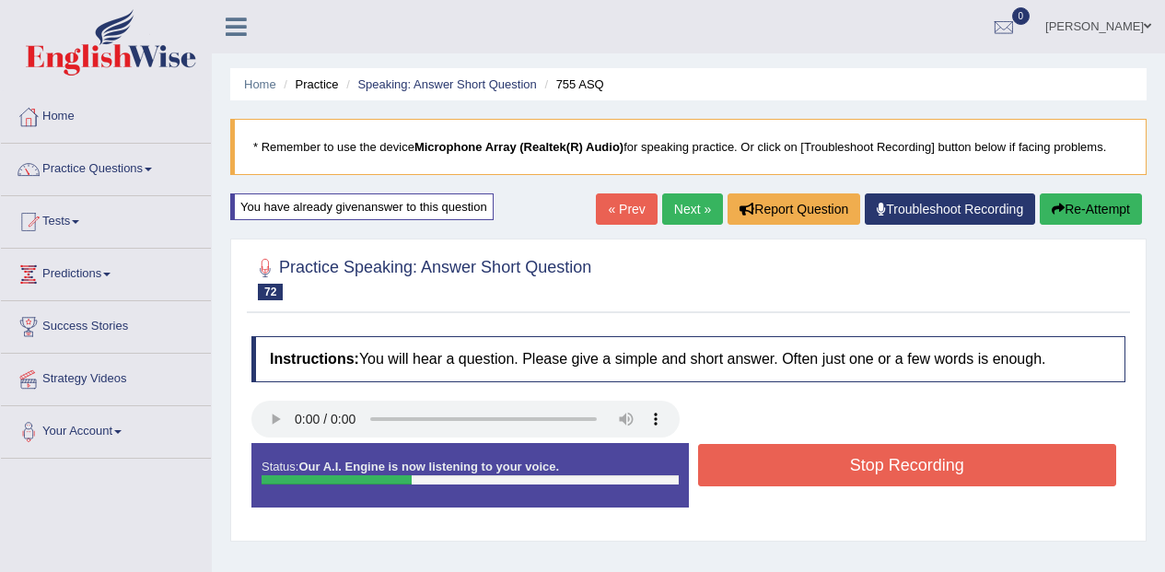
click at [941, 473] on button "Stop Recording" at bounding box center [907, 465] width 419 height 42
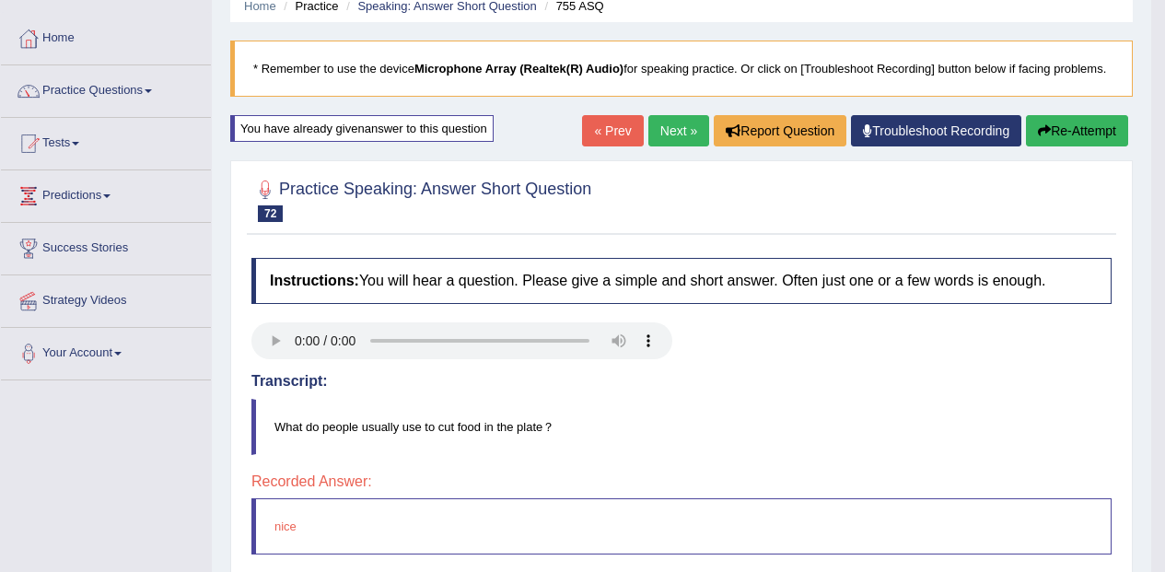
scroll to position [76, 0]
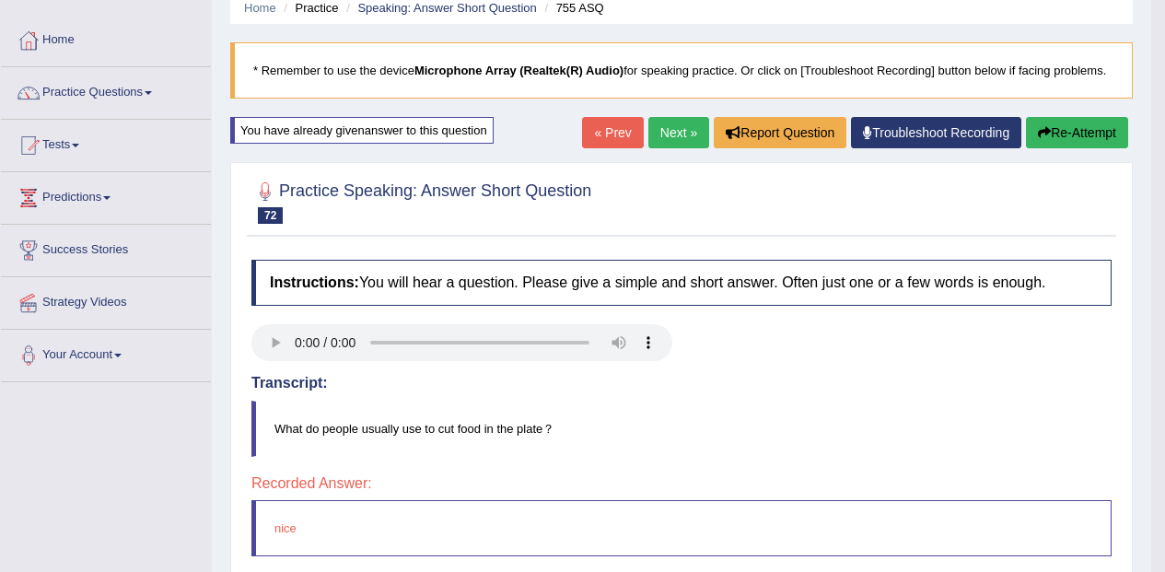
click at [1093, 123] on button "Re-Attempt" at bounding box center [1077, 132] width 102 height 31
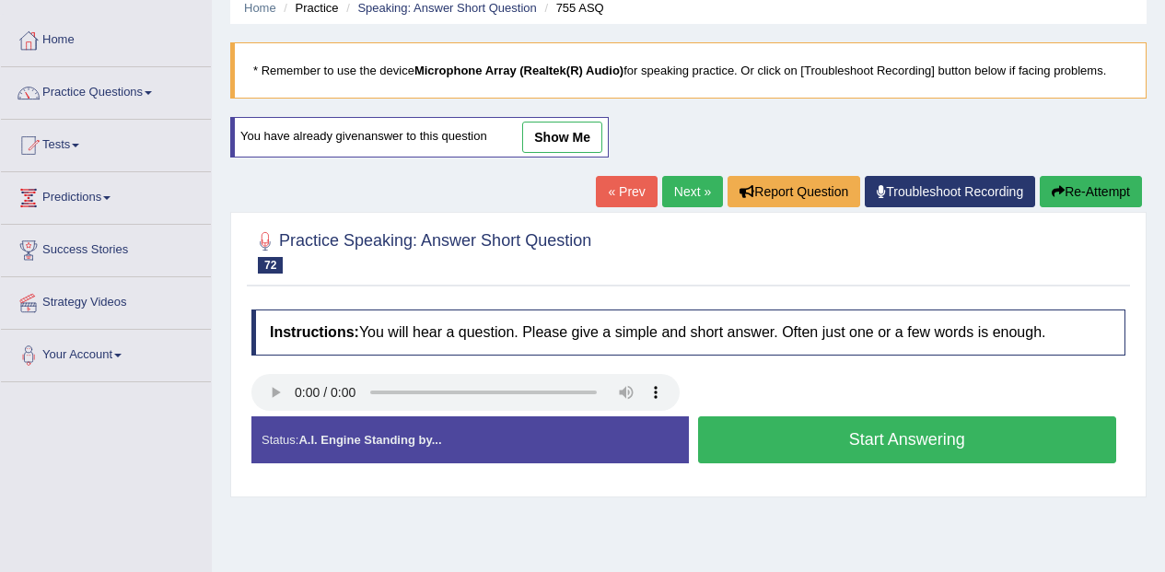
click at [986, 443] on button "Start Answering" at bounding box center [907, 439] width 419 height 47
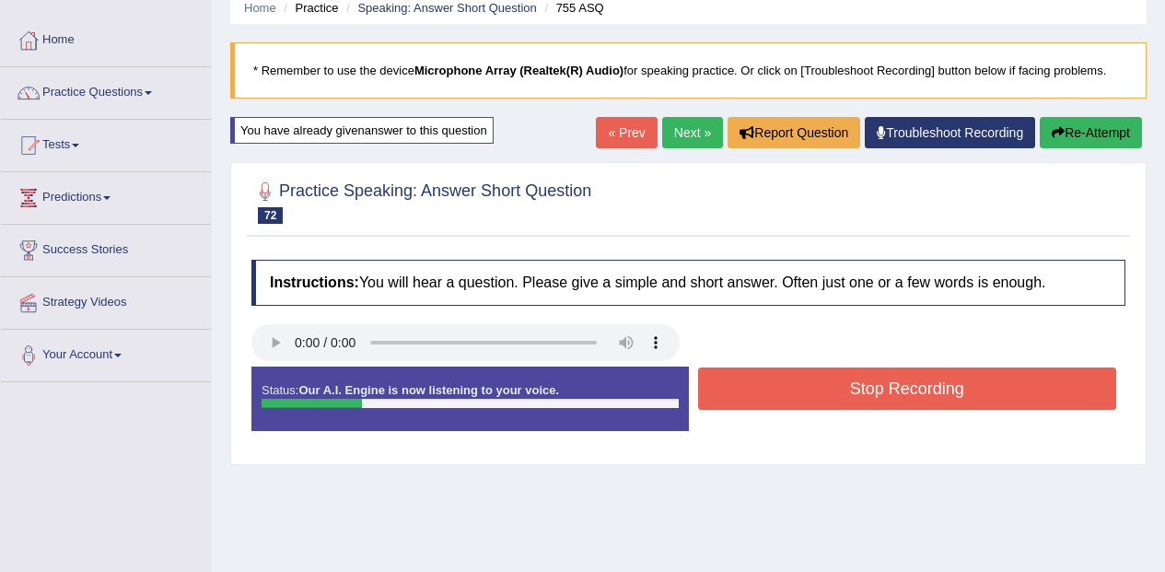
click at [1045, 380] on button "Stop Recording" at bounding box center [907, 388] width 419 height 42
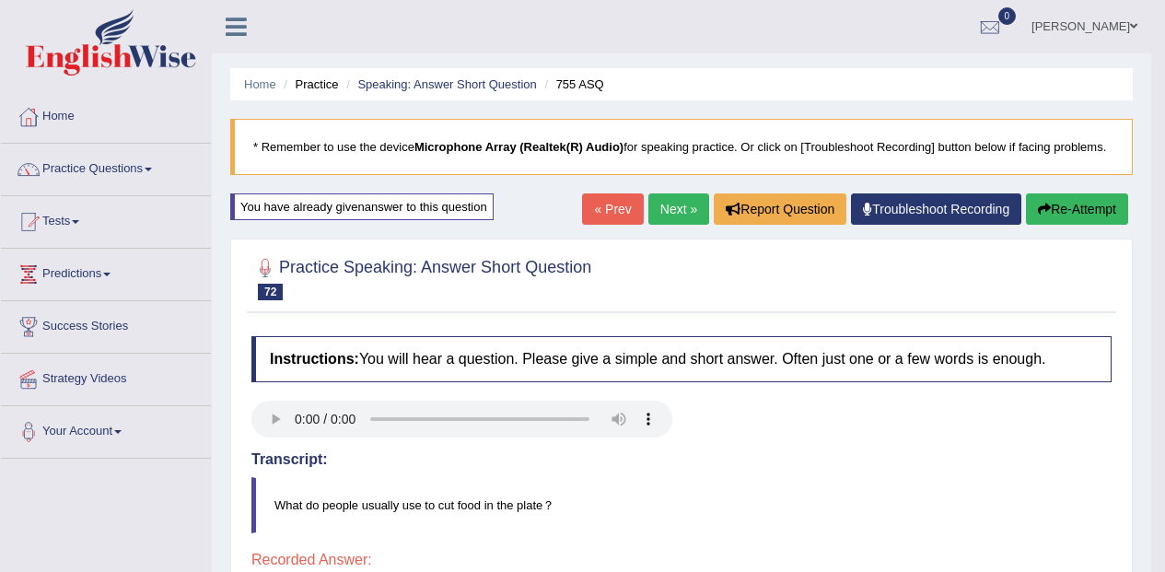
click at [1090, 196] on button "Re-Attempt" at bounding box center [1077, 208] width 102 height 31
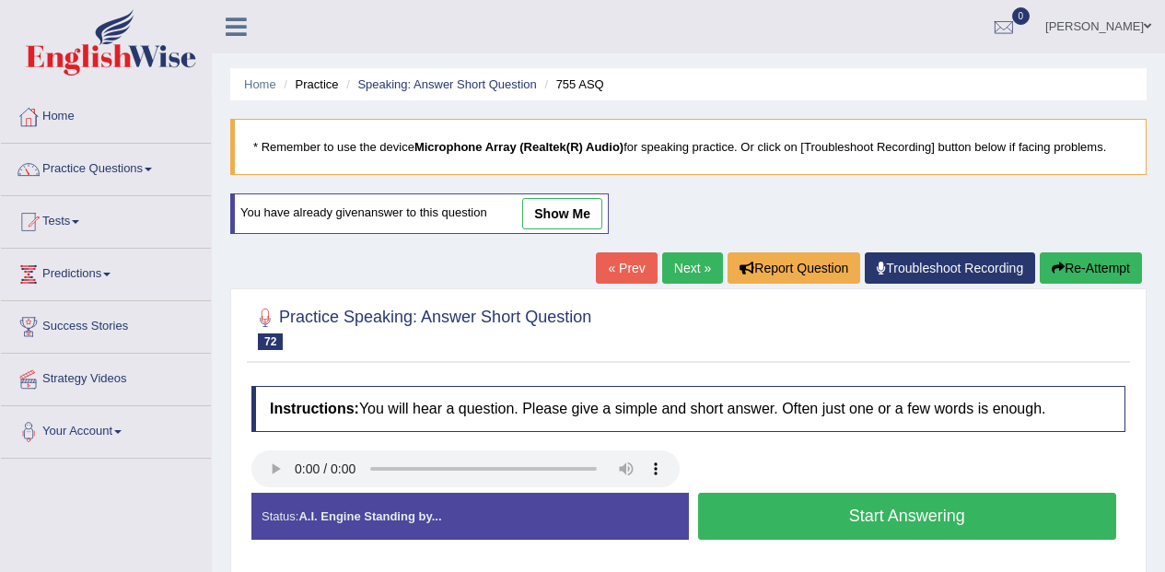
click at [967, 511] on button "Start Answering" at bounding box center [907, 516] width 419 height 47
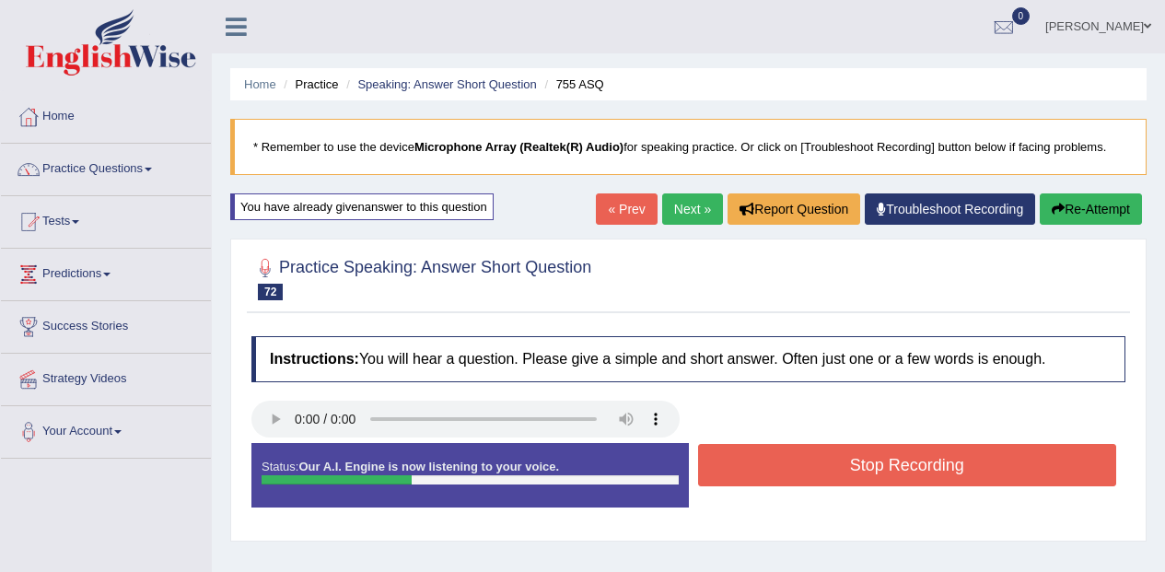
click at [988, 464] on button "Stop Recording" at bounding box center [907, 465] width 419 height 42
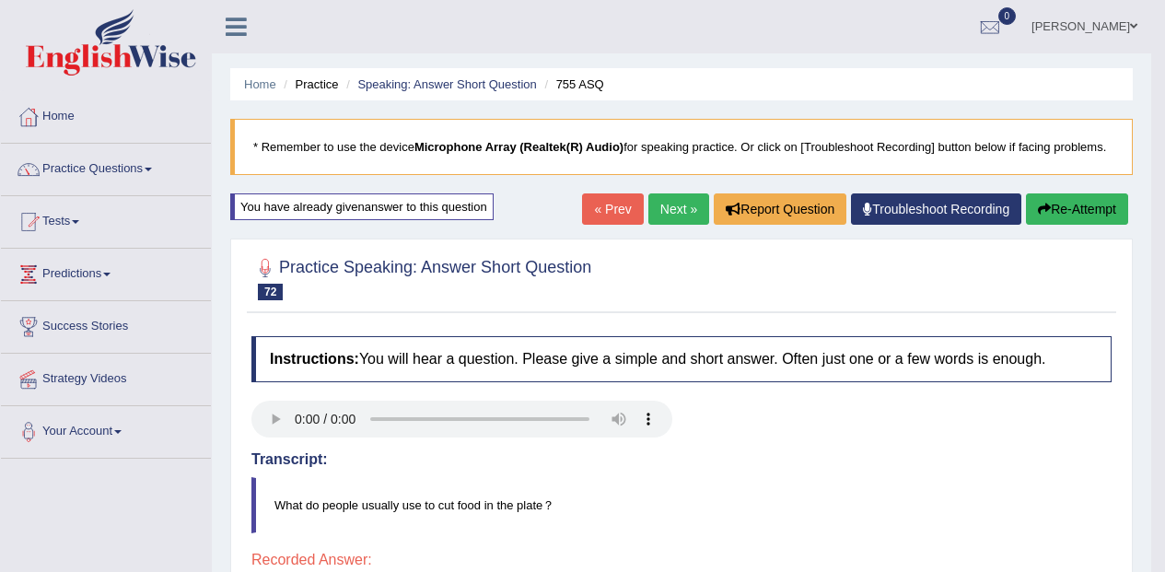
click at [683, 210] on link "Next »" at bounding box center [678, 208] width 61 height 31
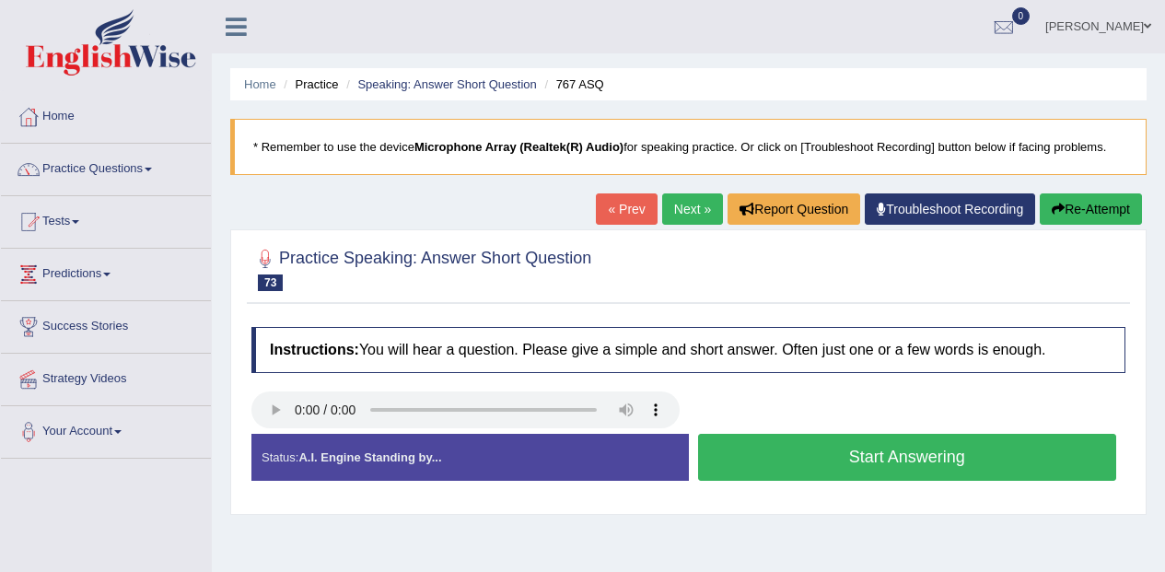
click at [867, 458] on button "Start Answering" at bounding box center [907, 457] width 419 height 47
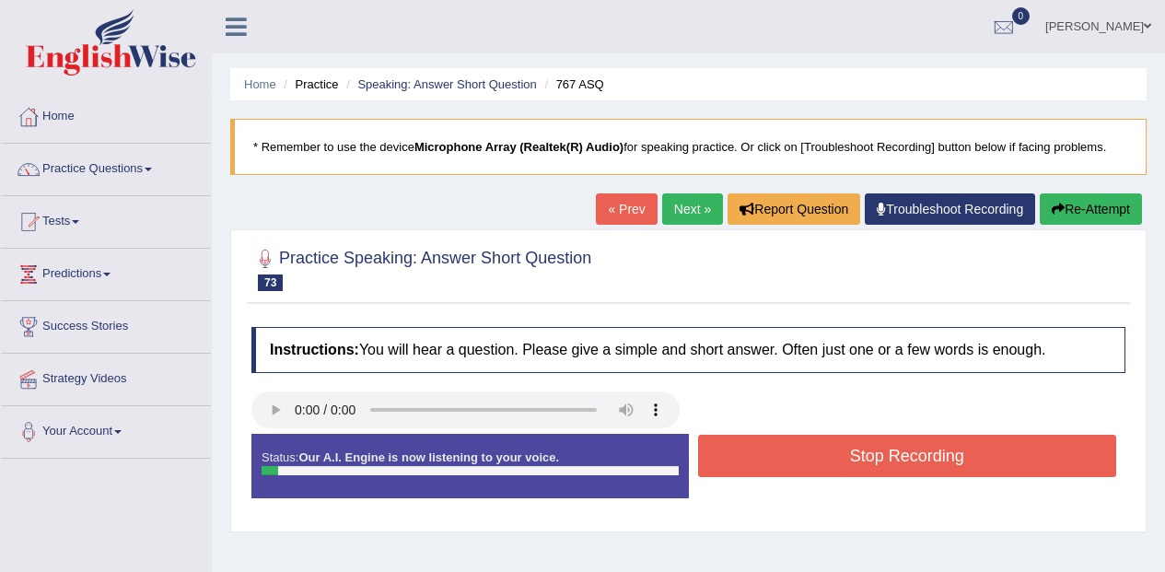
click at [876, 467] on button "Stop Recording" at bounding box center [907, 456] width 419 height 42
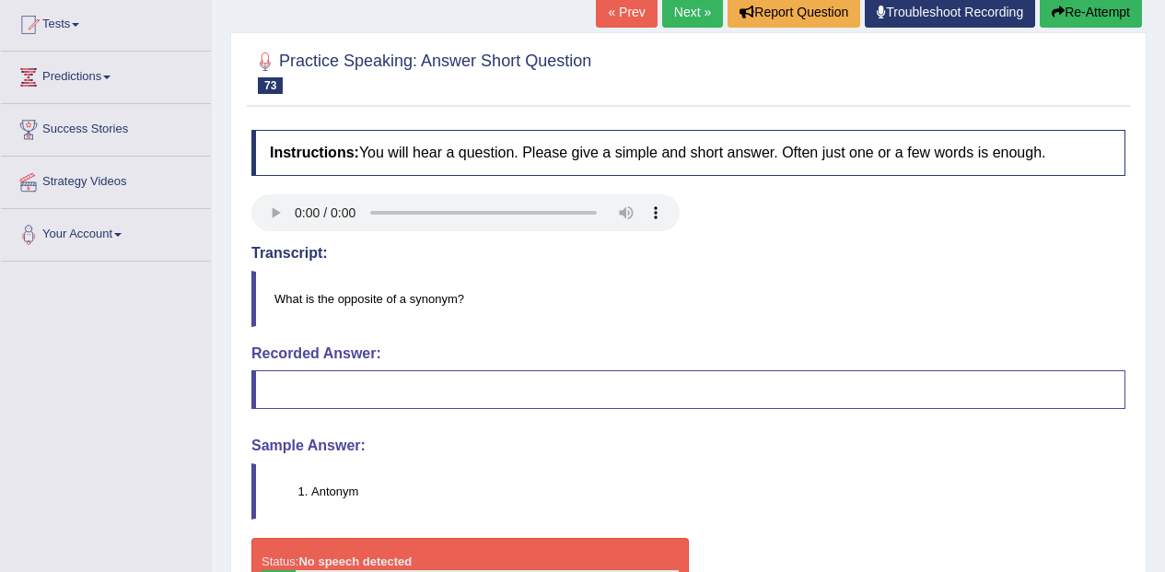
scroll to position [99, 0]
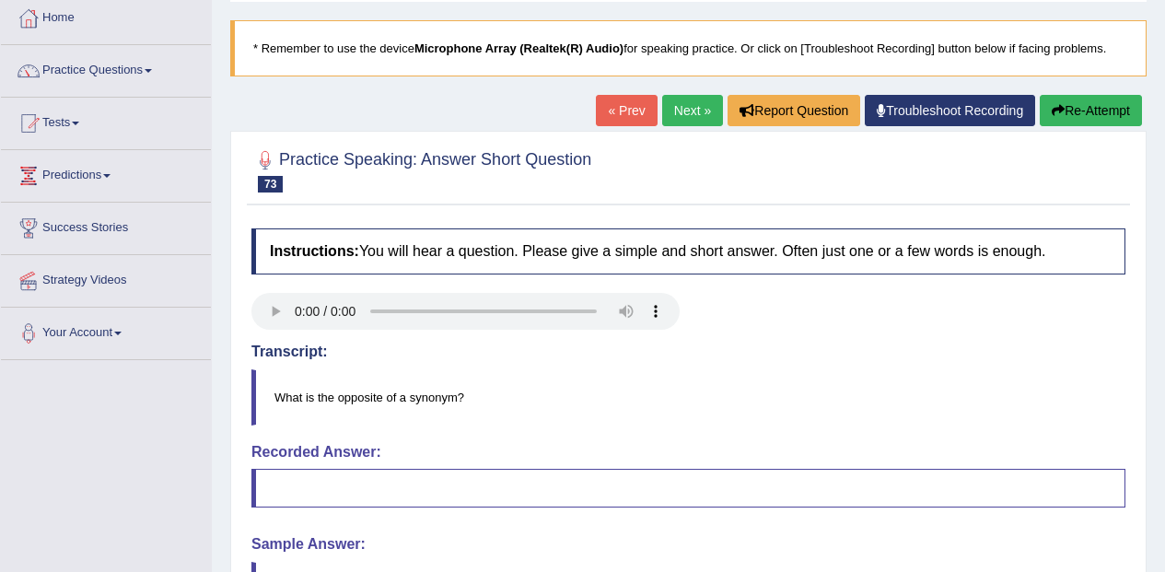
click at [1120, 112] on button "Re-Attempt" at bounding box center [1090, 110] width 102 height 31
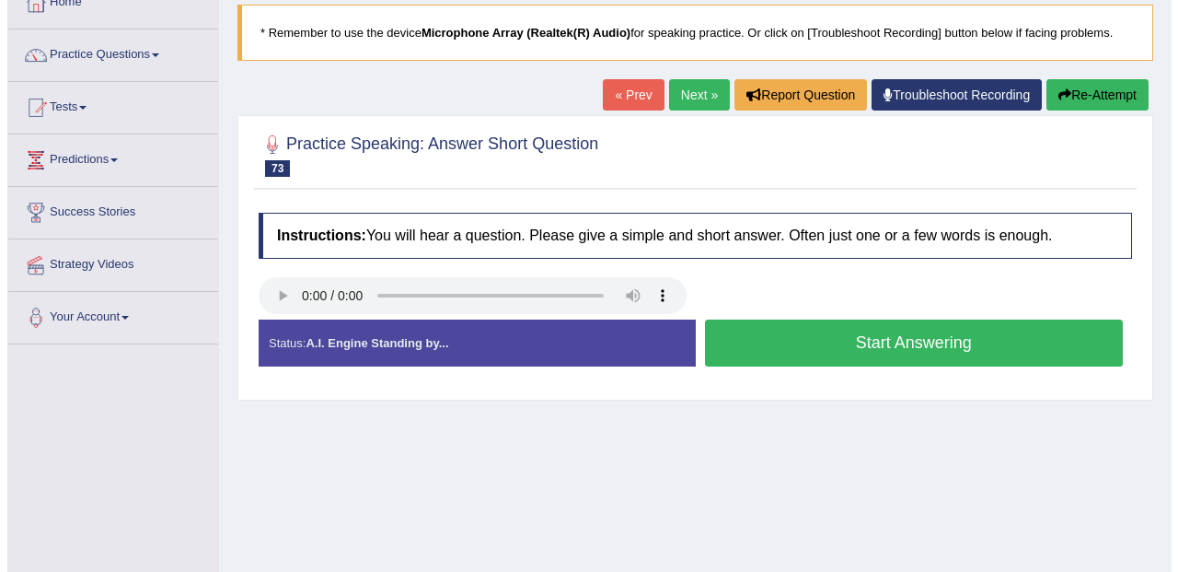
scroll to position [72, 0]
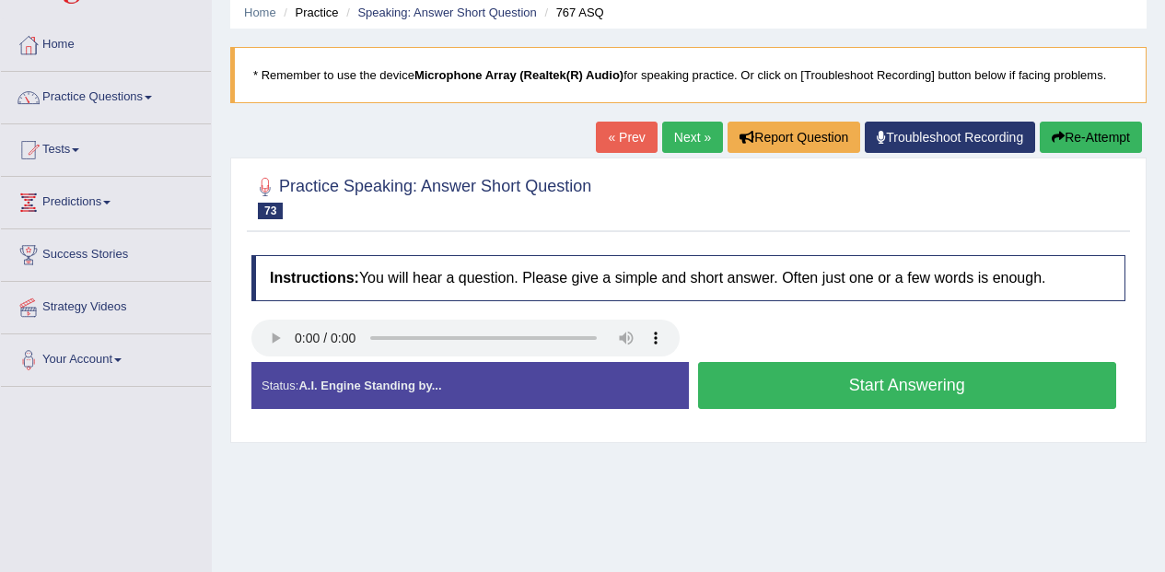
click at [945, 367] on button "Start Answering" at bounding box center [907, 385] width 419 height 47
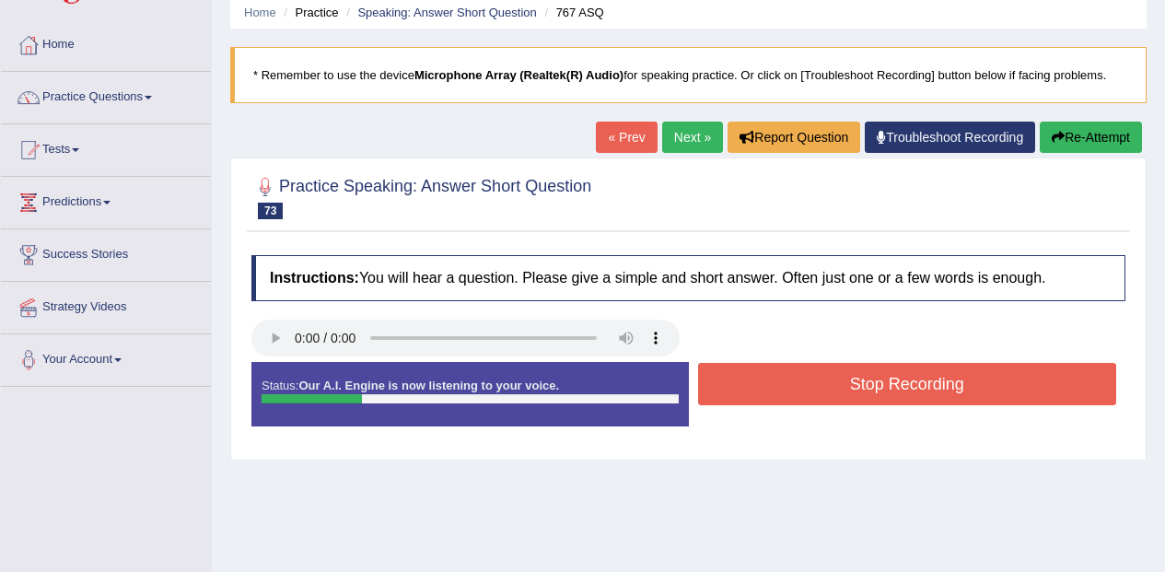
click at [972, 383] on button "Stop Recording" at bounding box center [907, 384] width 419 height 42
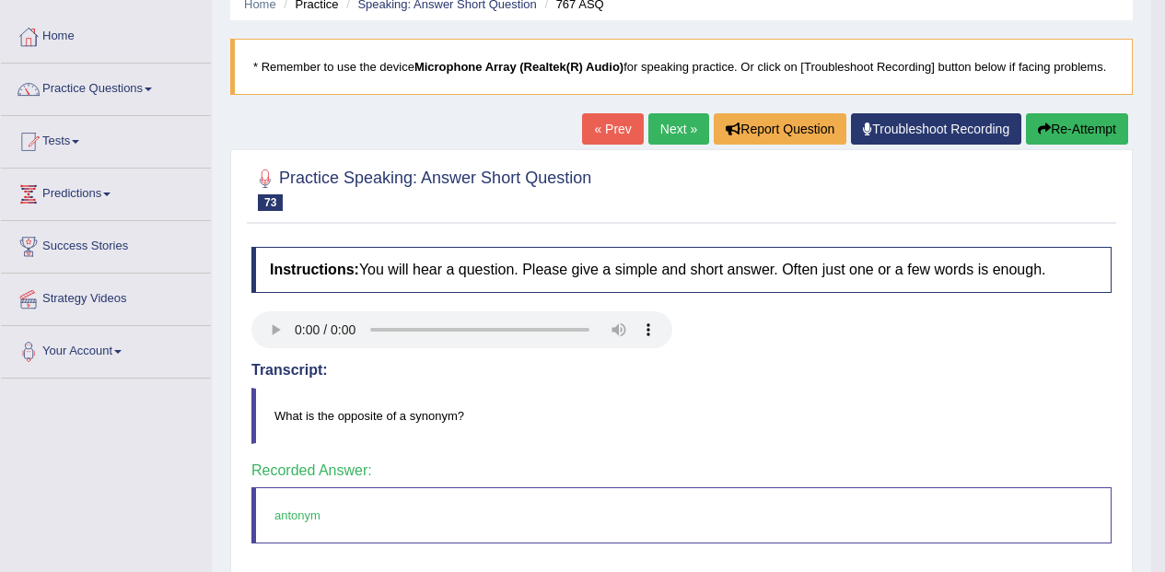
scroll to position [0, 0]
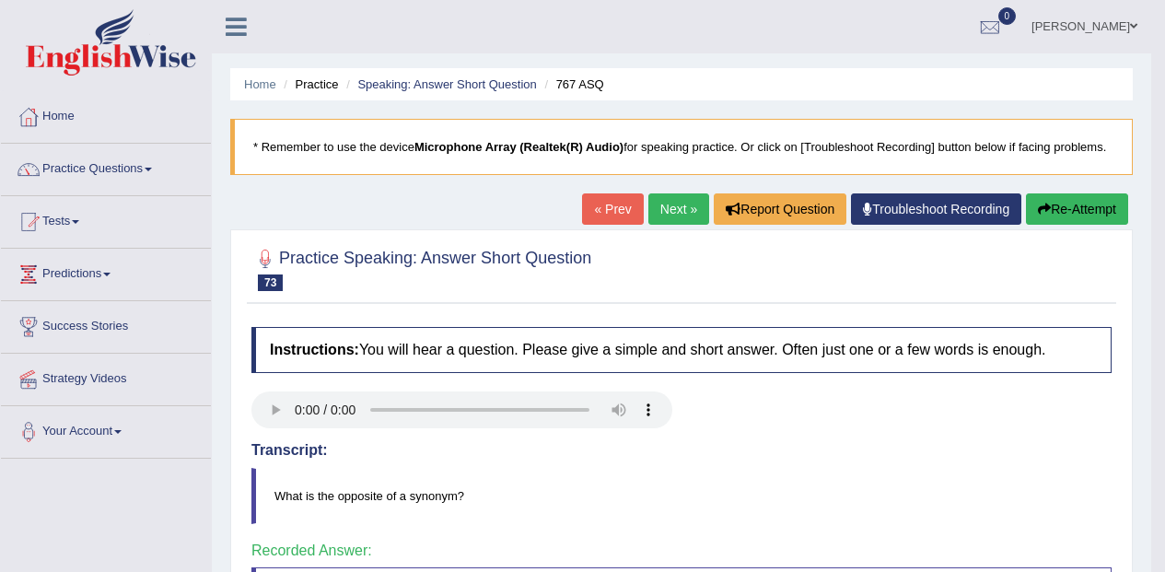
click at [653, 213] on link "Next »" at bounding box center [678, 208] width 61 height 31
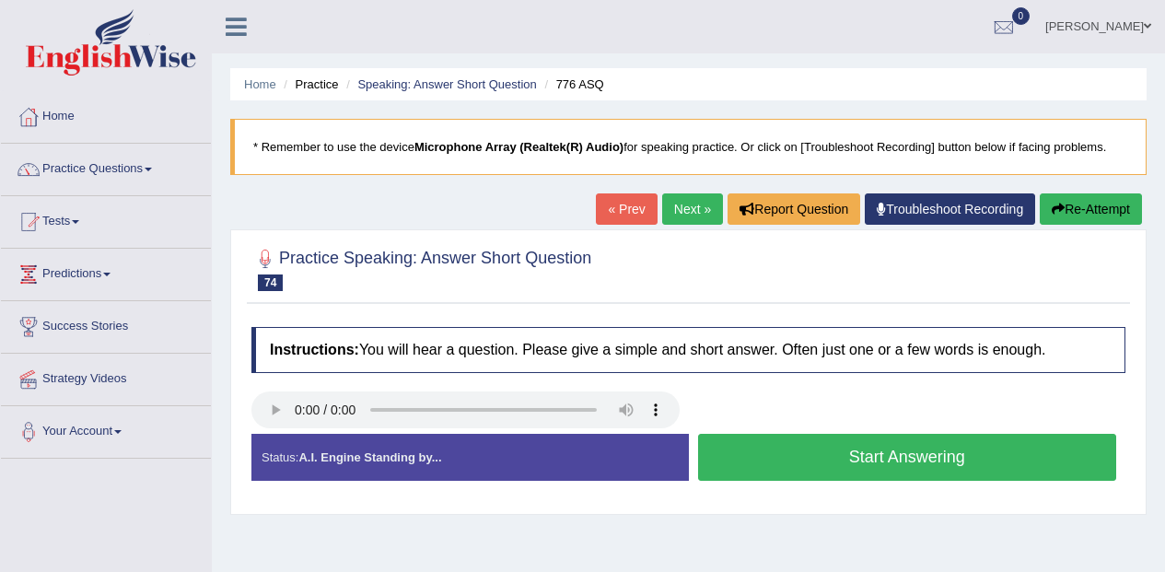
click at [288, 434] on div "Created with Highcharts 7.1.2 Too low Too high Time Pitch meter: 0 1 2 3 4 5" at bounding box center [465, 433] width 447 height 1
click at [1037, 434] on div "Created with Highcharts 7.1.2 Too low Too high Time Pitch meter: 0 1 2 3 4 5" at bounding box center [688, 433] width 892 height 1
click at [1052, 455] on button "Start Answering" at bounding box center [907, 457] width 419 height 47
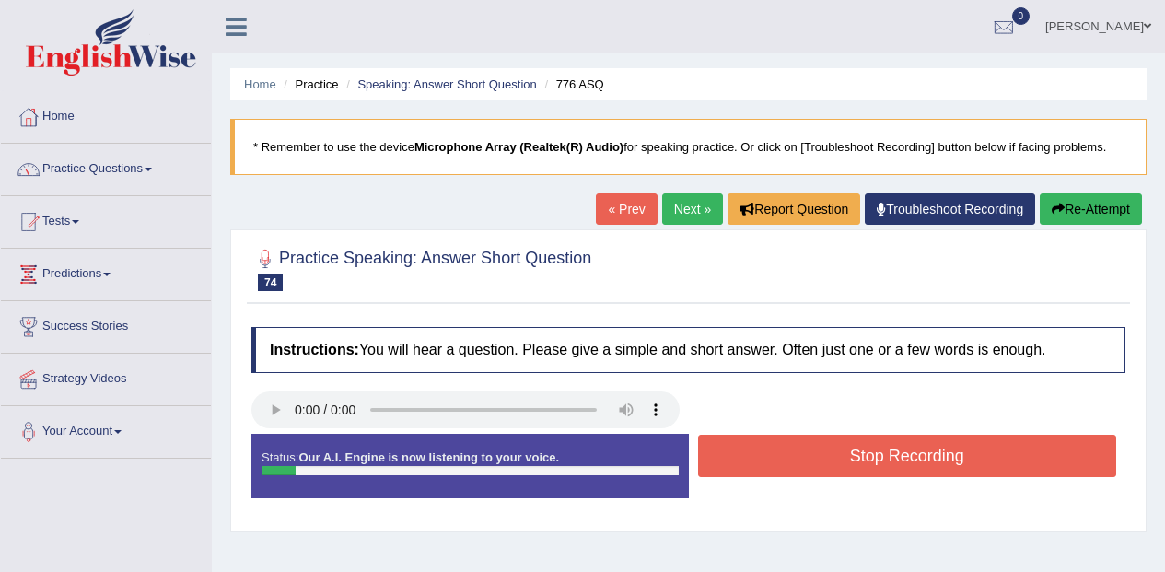
click at [1059, 454] on button "Stop Recording" at bounding box center [907, 456] width 419 height 42
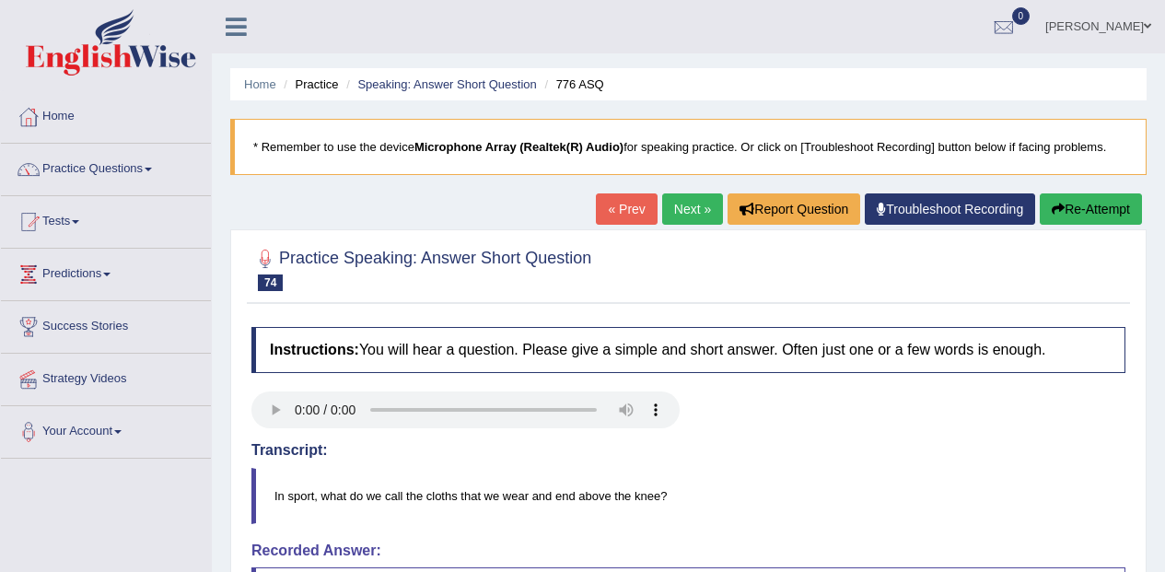
click at [1104, 209] on button "Re-Attempt" at bounding box center [1090, 208] width 102 height 31
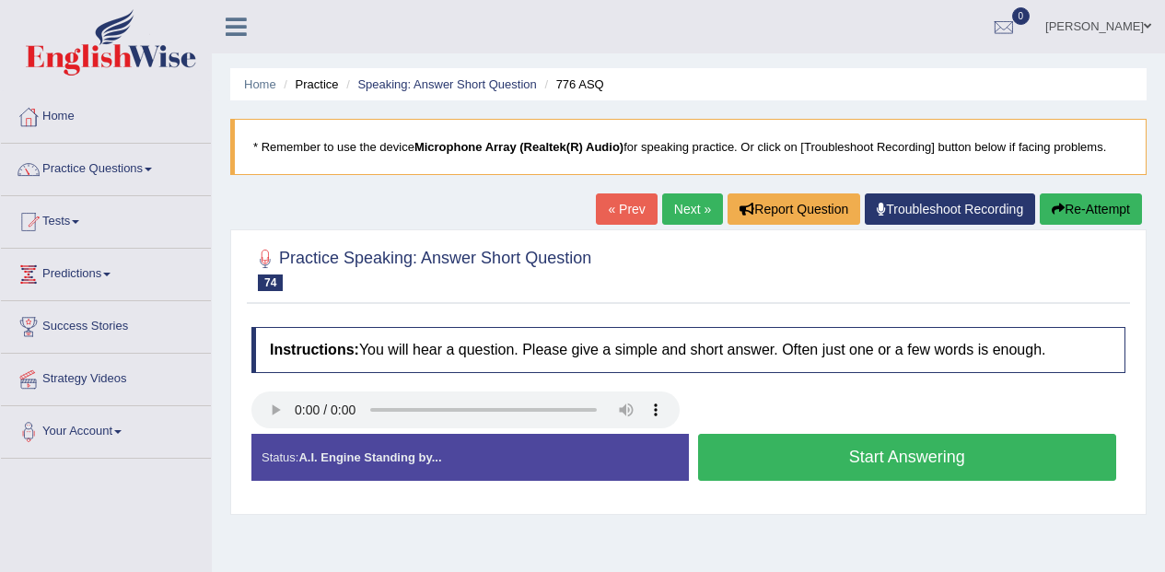
click at [1035, 458] on button "Start Answering" at bounding box center [907, 457] width 419 height 47
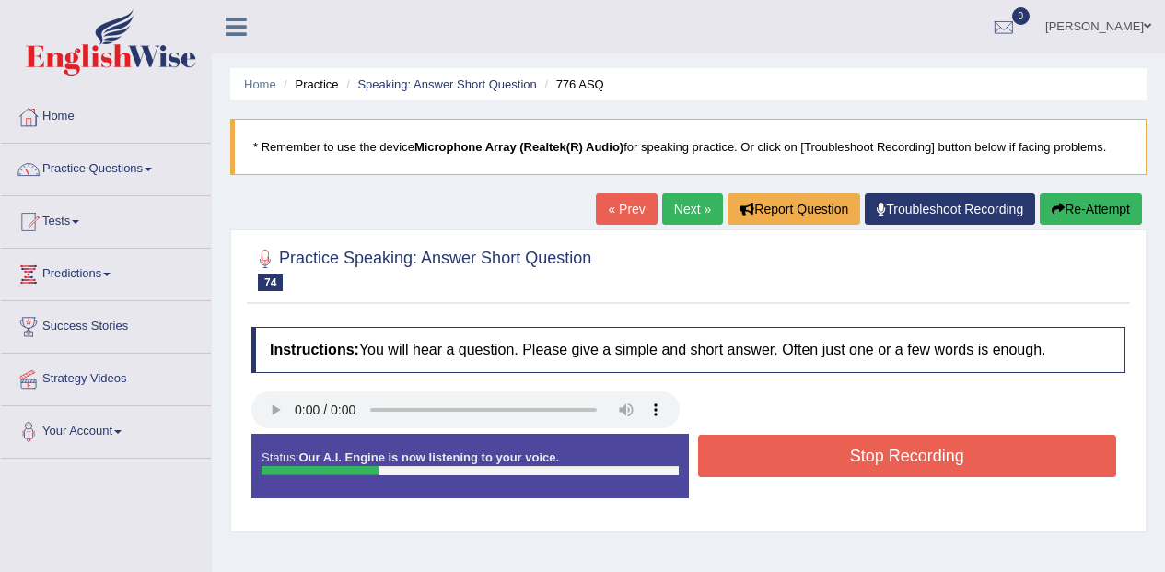
click at [1100, 441] on button "Stop Recording" at bounding box center [907, 456] width 419 height 42
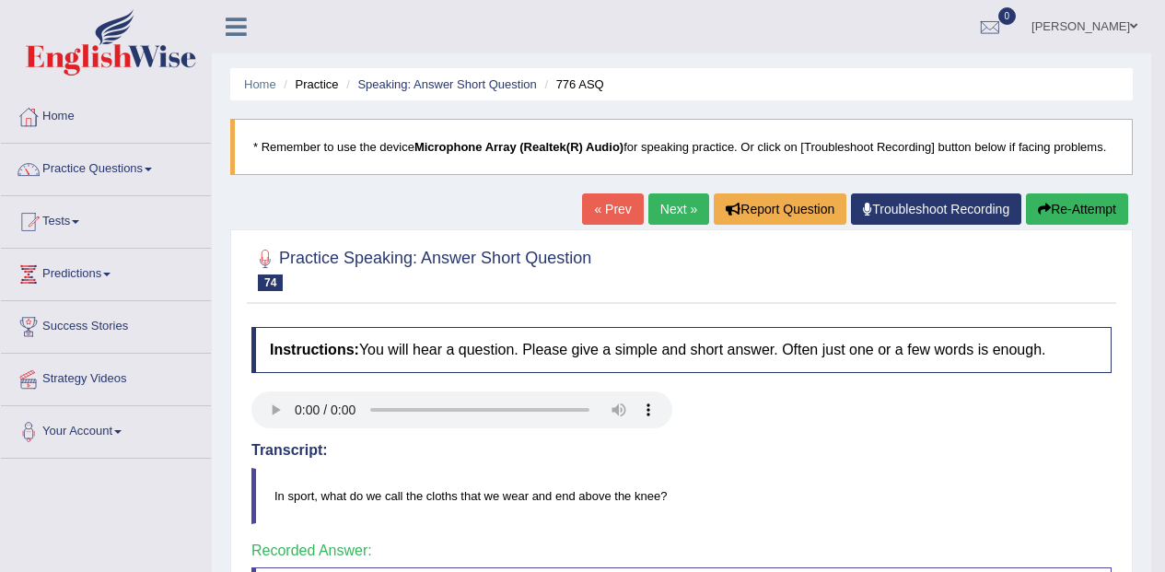
click at [665, 203] on link "Next »" at bounding box center [678, 208] width 61 height 31
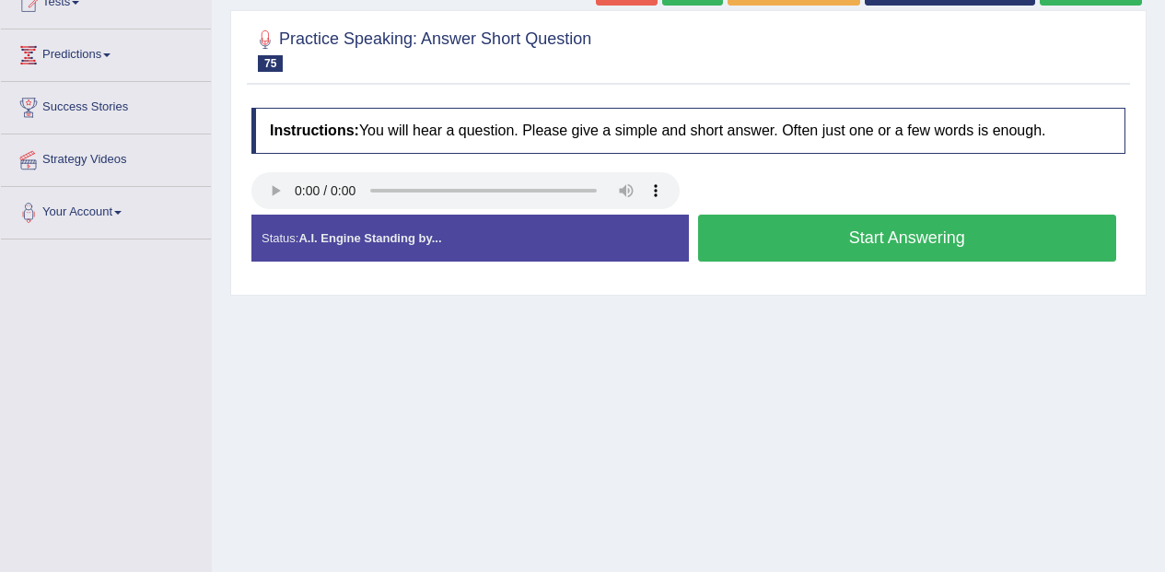
click at [1042, 215] on div "Created with Highcharts 7.1.2 Too low Too high Time Pitch meter: 0 1 2 3 4 5" at bounding box center [688, 214] width 892 height 1
click at [1048, 228] on button "Start Answering" at bounding box center [907, 238] width 419 height 47
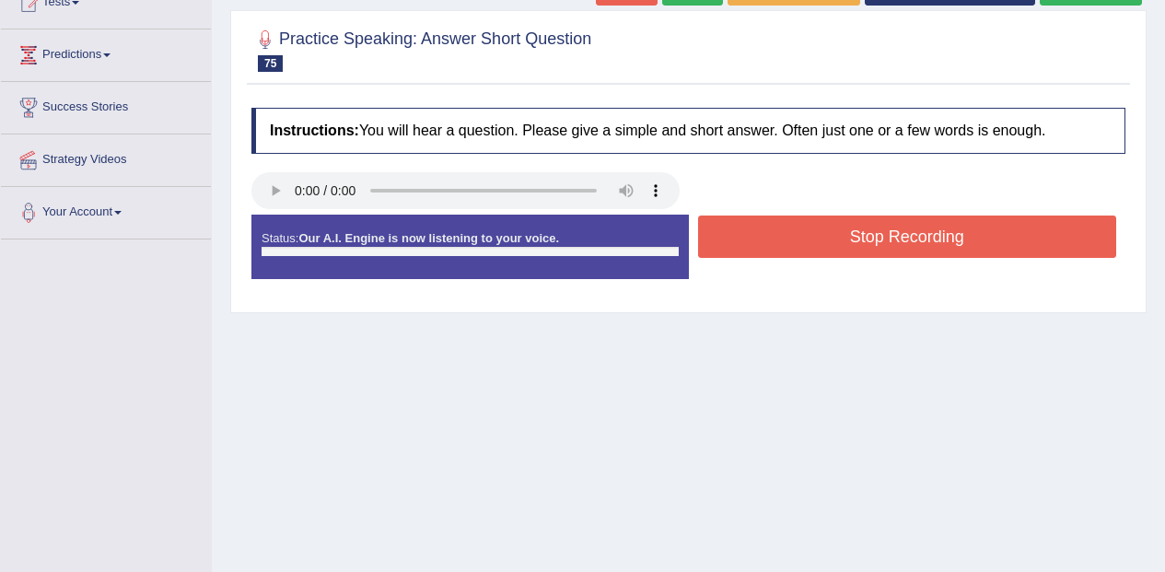
click at [1050, 239] on button "Stop Recording" at bounding box center [907, 236] width 419 height 42
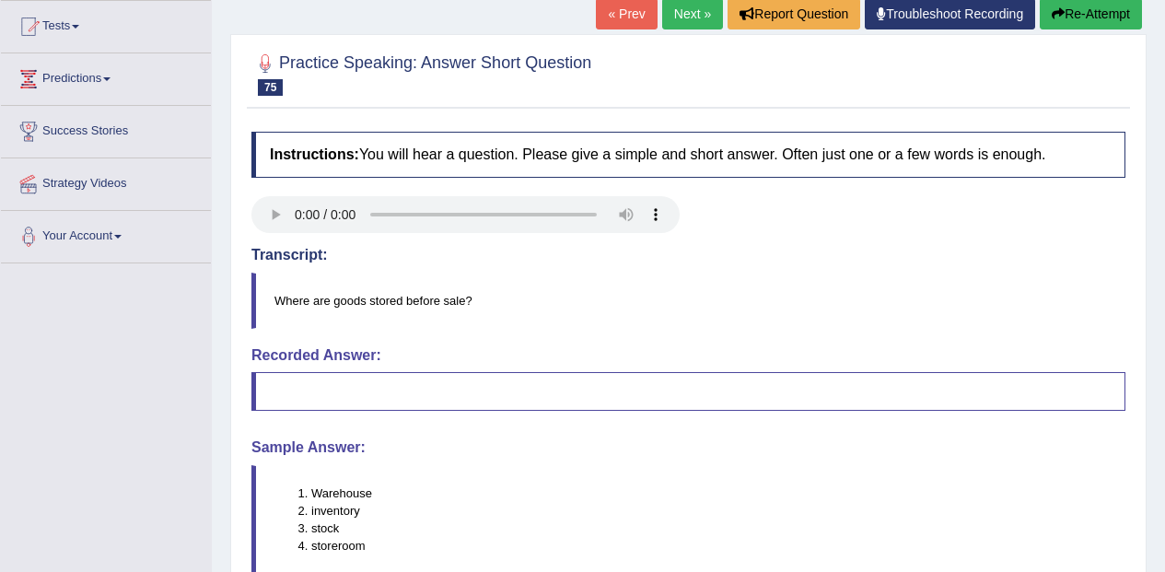
scroll to position [106, 0]
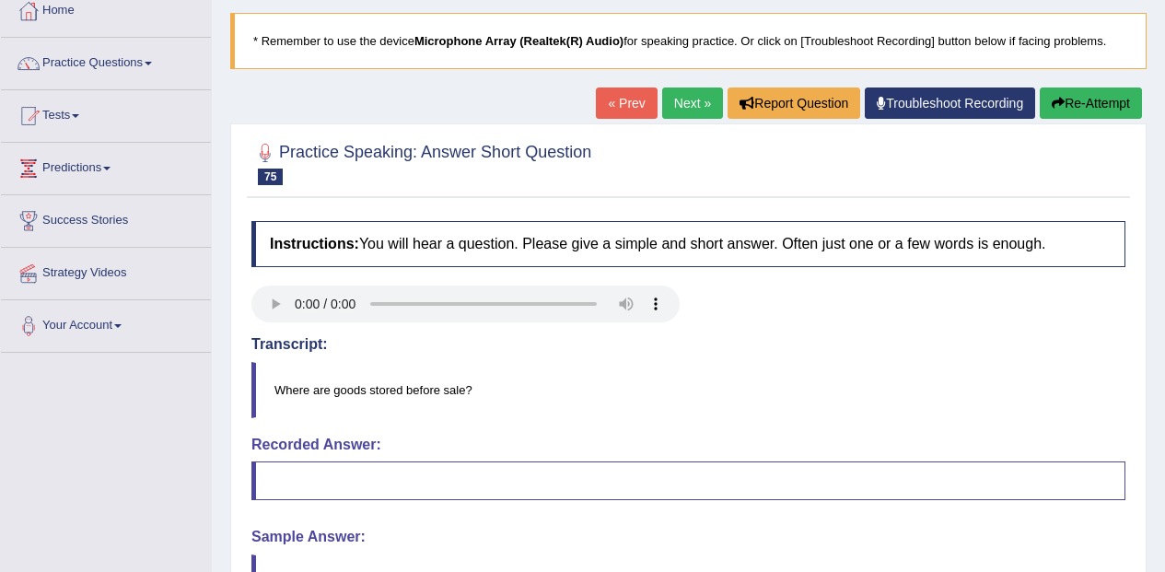
click at [1094, 96] on button "Re-Attempt" at bounding box center [1090, 102] width 102 height 31
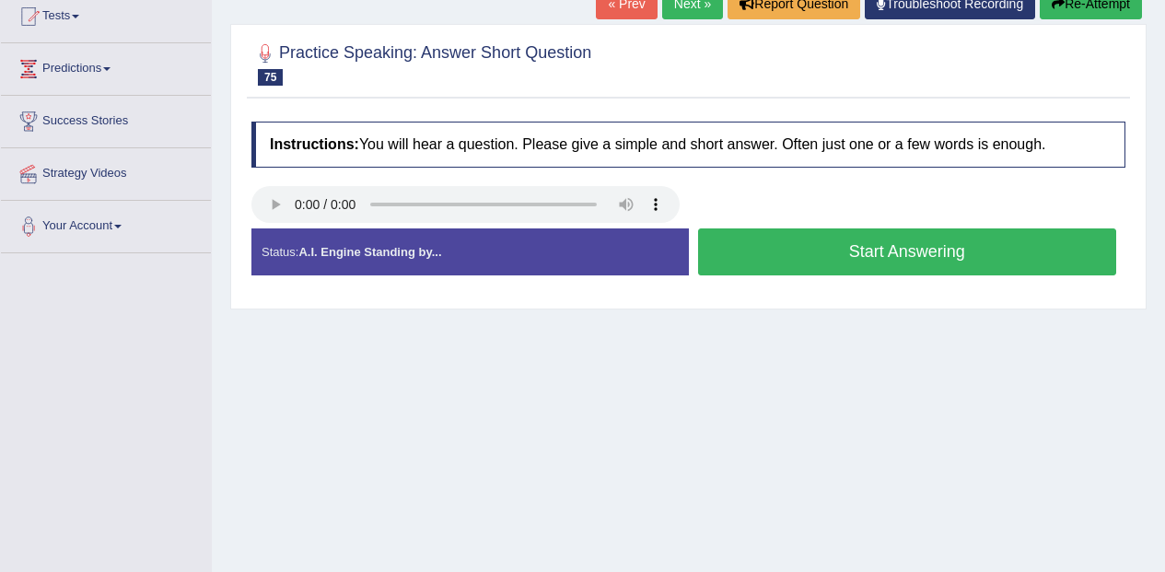
scroll to position [207, 0]
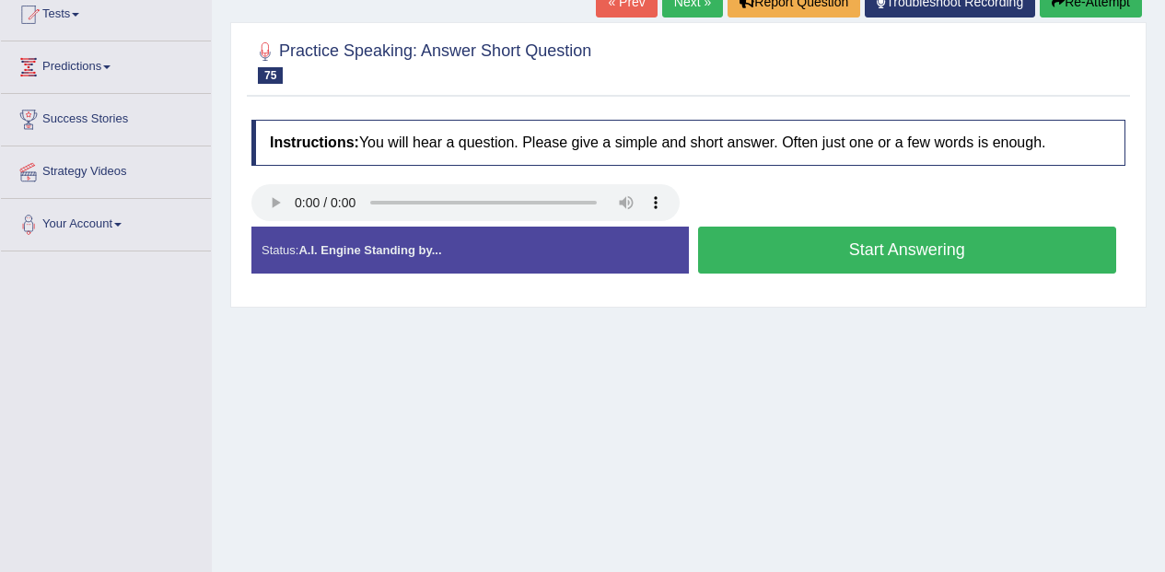
click at [285, 226] on div "Created with Highcharts 7.1.2 Too low Too high Time Pitch meter: 0 1 2 3 4 5" at bounding box center [465, 226] width 447 height 1
click at [1046, 235] on button "Start Answering" at bounding box center [907, 249] width 419 height 47
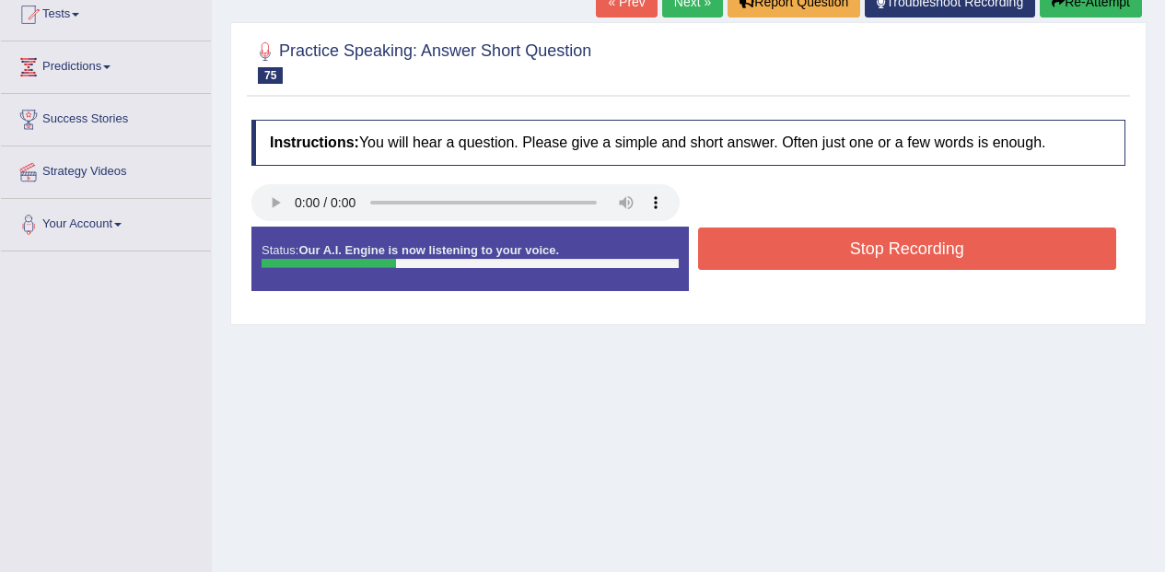
click at [1043, 227] on div "Start Answering" at bounding box center [907, 226] width 437 height 1
click at [1041, 239] on button "Stop Recording" at bounding box center [907, 248] width 419 height 42
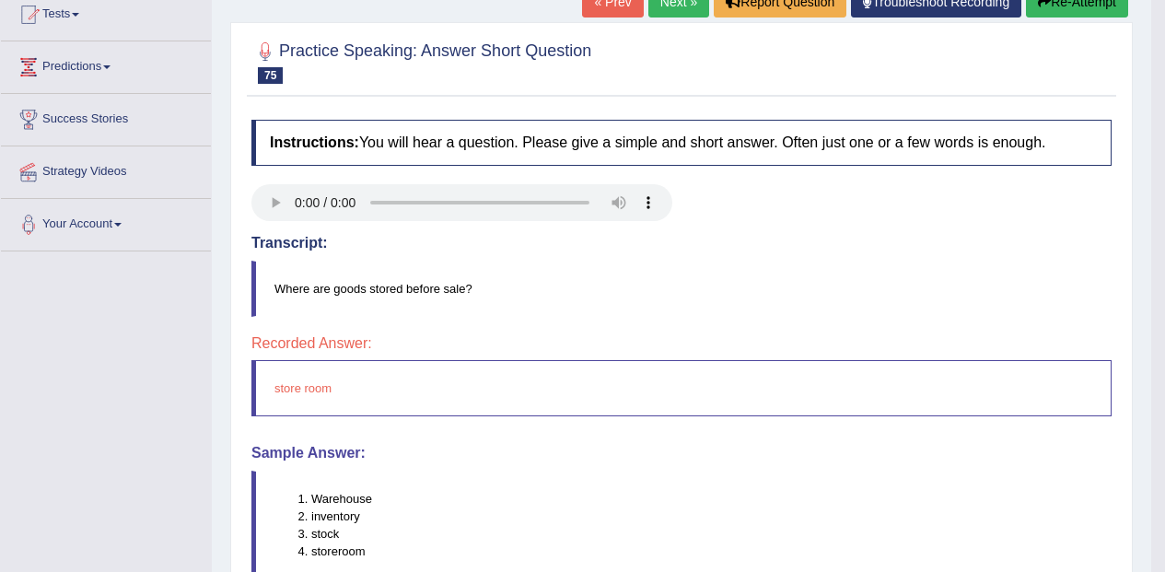
scroll to position [0, 0]
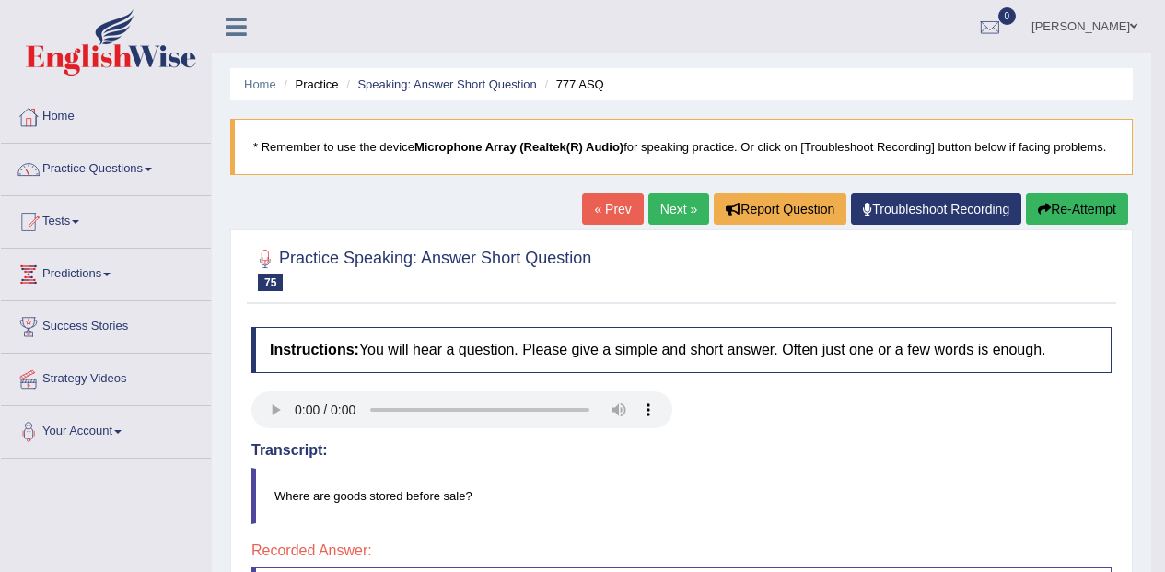
click at [1085, 204] on button "Re-Attempt" at bounding box center [1077, 208] width 102 height 31
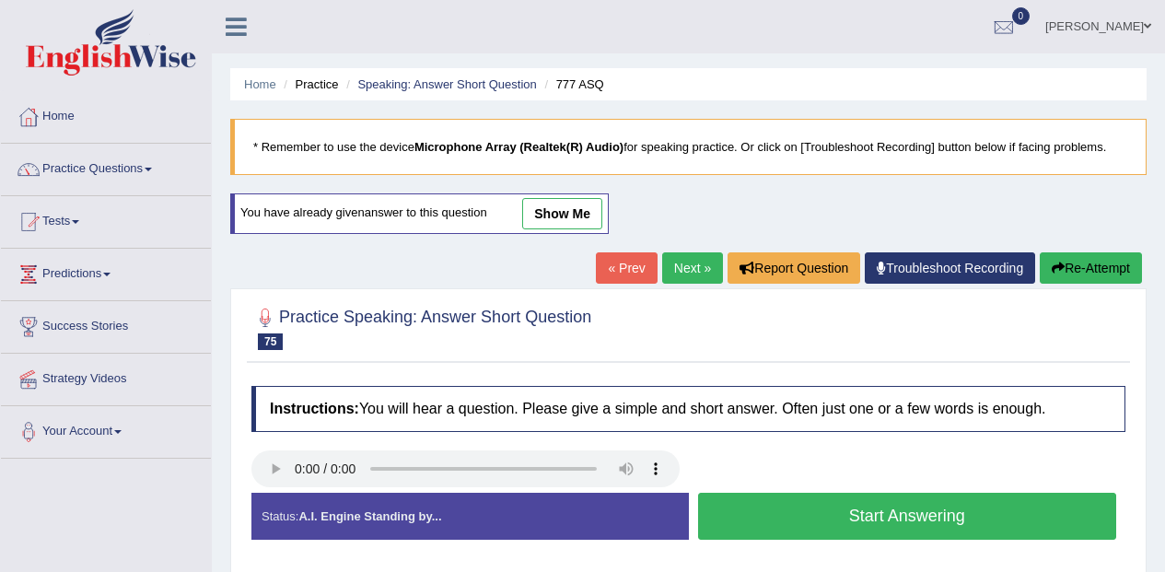
click at [1017, 505] on button "Start Answering" at bounding box center [907, 516] width 419 height 47
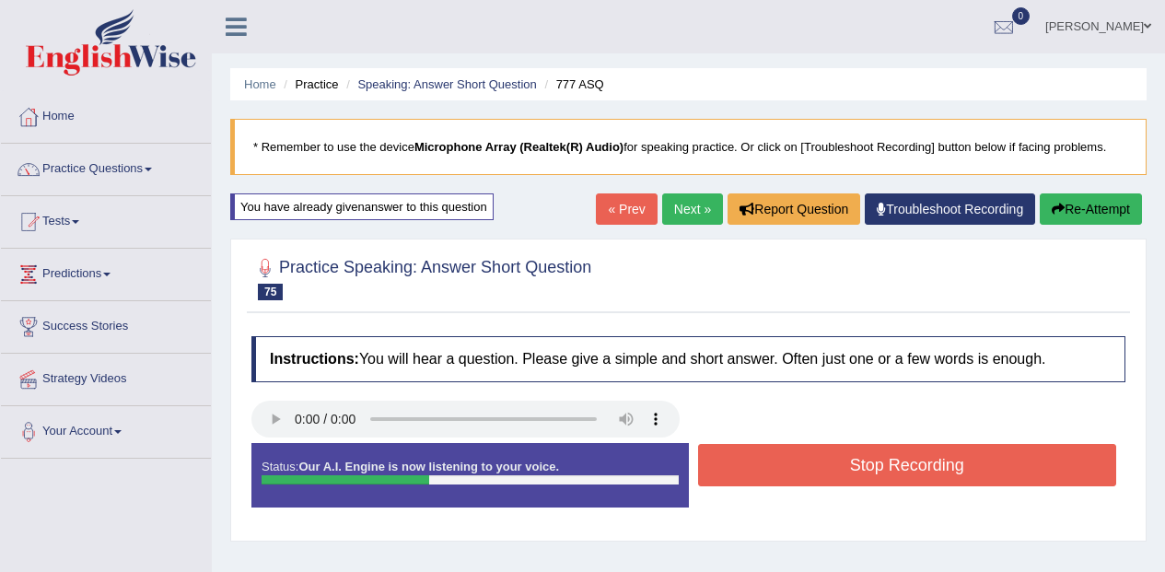
click at [1031, 470] on button "Stop Recording" at bounding box center [907, 465] width 419 height 42
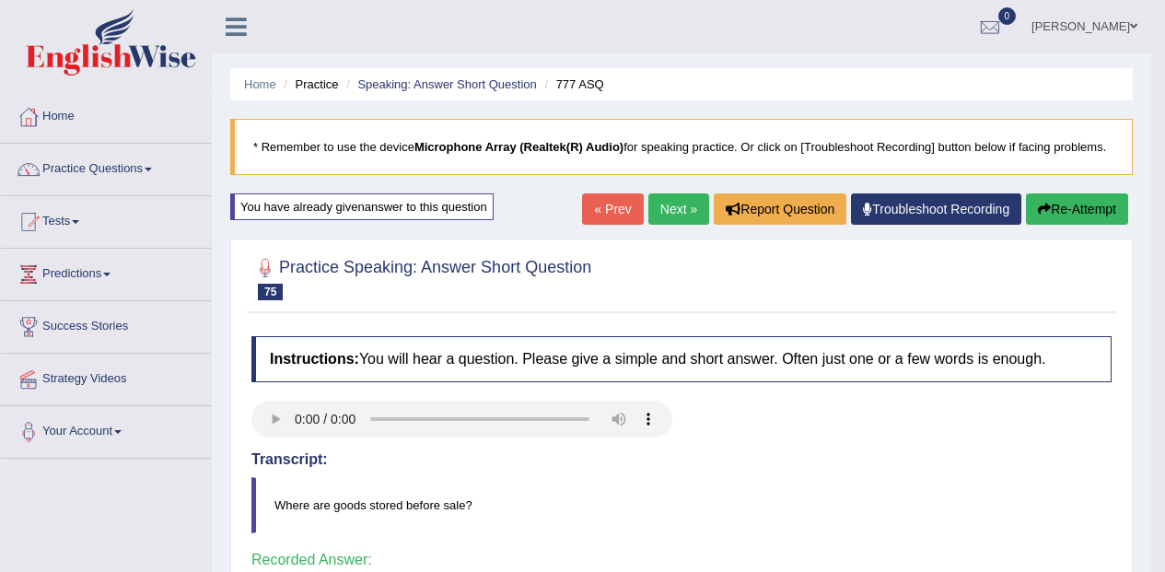
click at [668, 207] on link "Next »" at bounding box center [678, 208] width 61 height 31
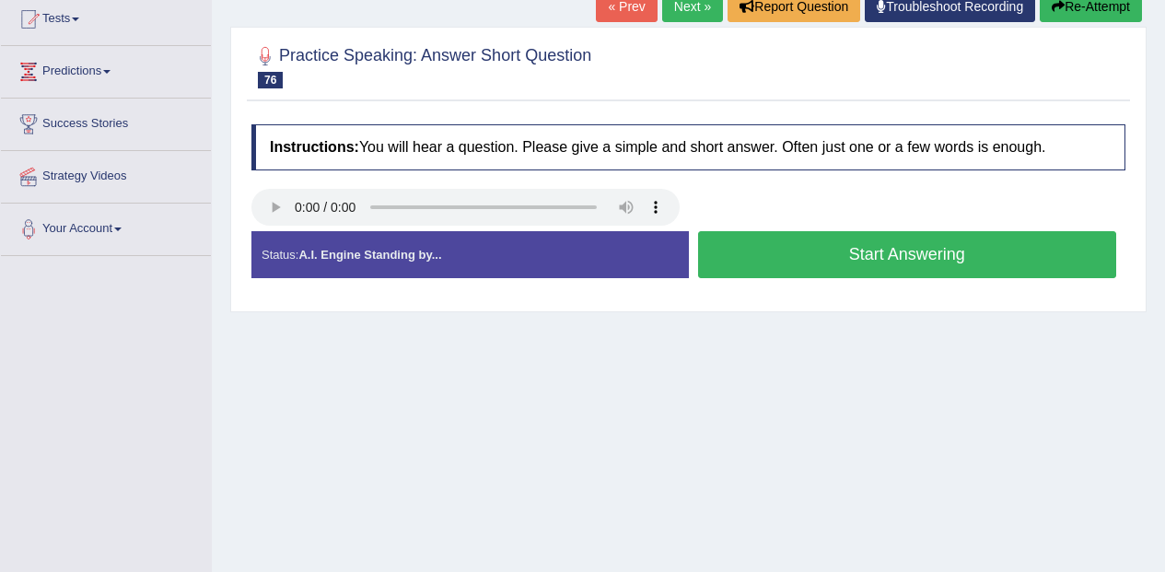
click at [981, 267] on button "Start Answering" at bounding box center [907, 254] width 419 height 47
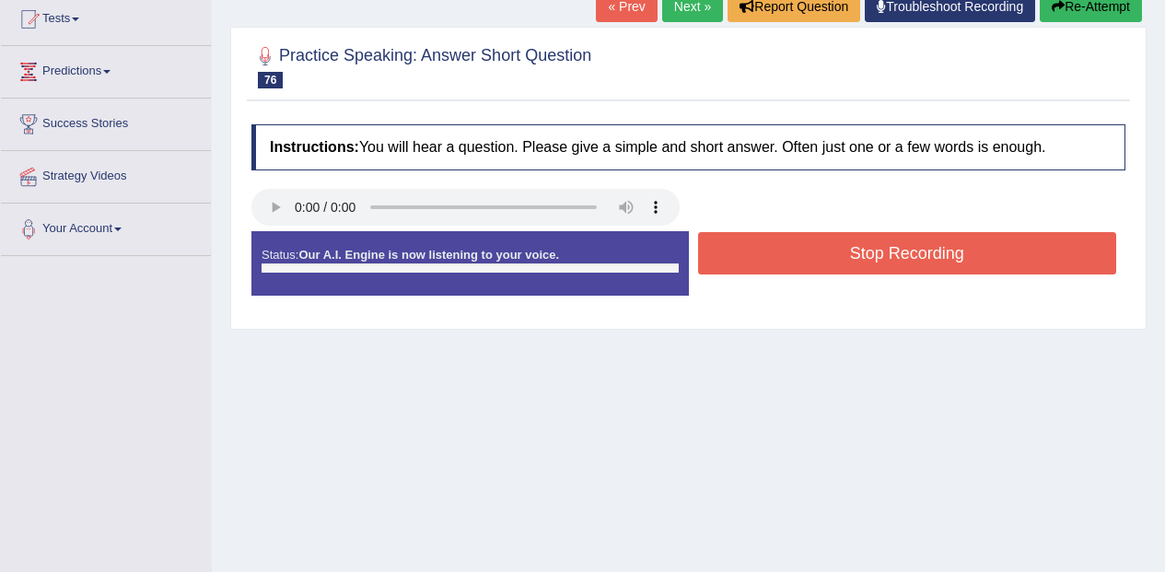
click at [992, 250] on button "Stop Recording" at bounding box center [907, 253] width 419 height 42
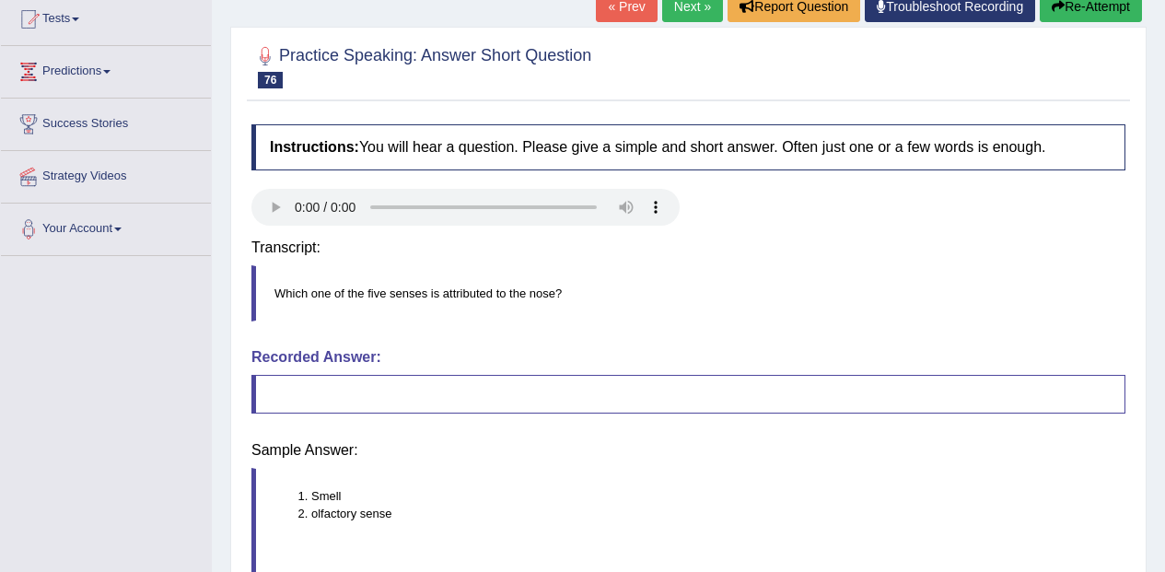
click at [1010, 273] on blockquote "Which one of the five senses is attributed to the nose?" at bounding box center [688, 293] width 874 height 56
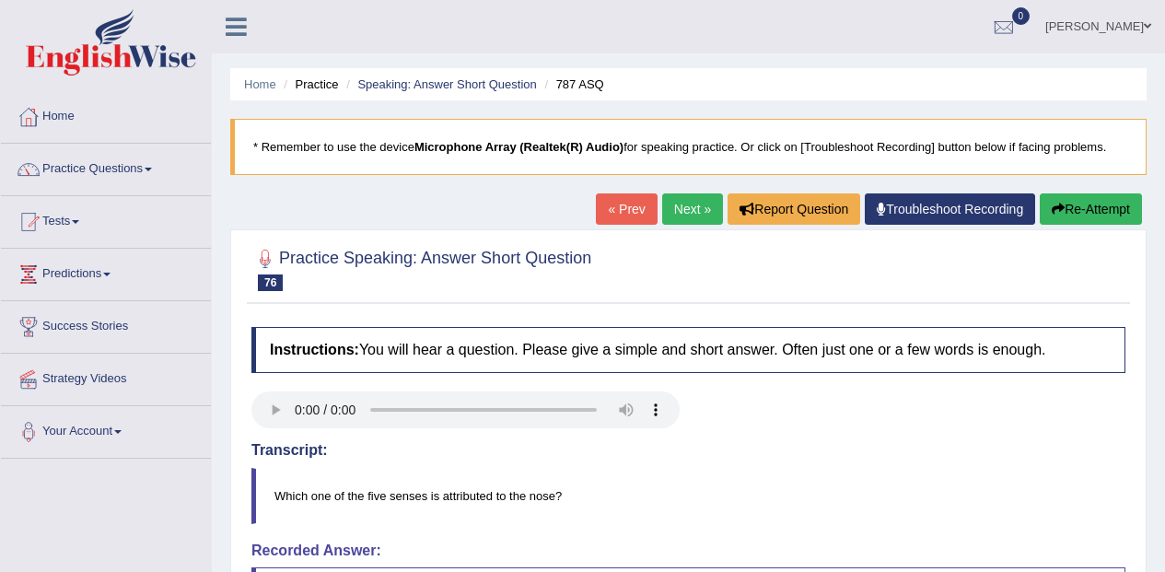
click at [1127, 193] on button "Re-Attempt" at bounding box center [1090, 208] width 102 height 31
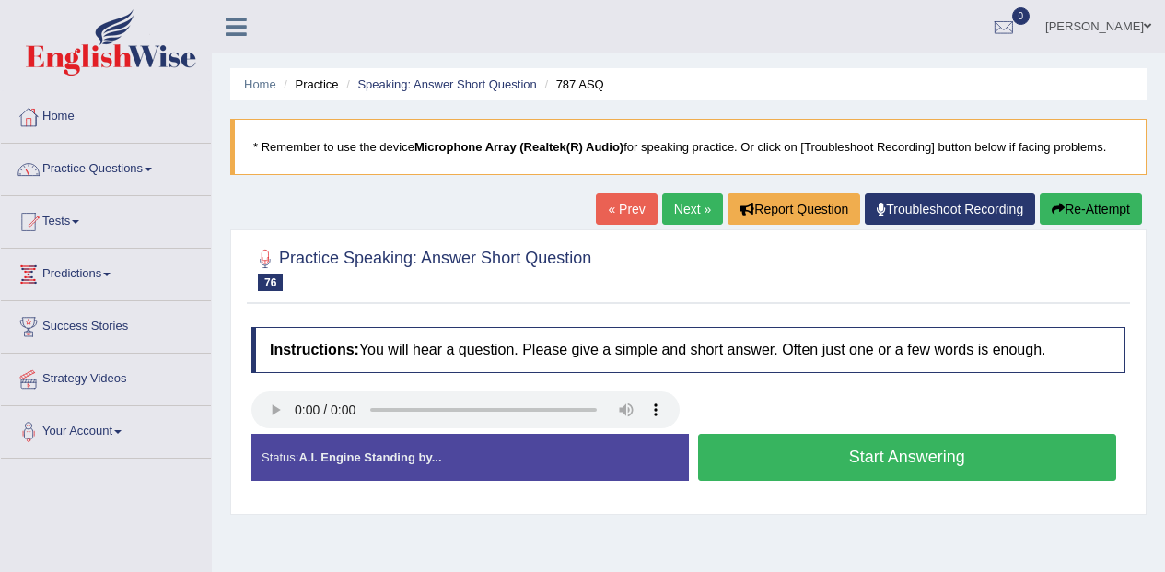
click at [1062, 454] on button "Start Answering" at bounding box center [907, 457] width 419 height 47
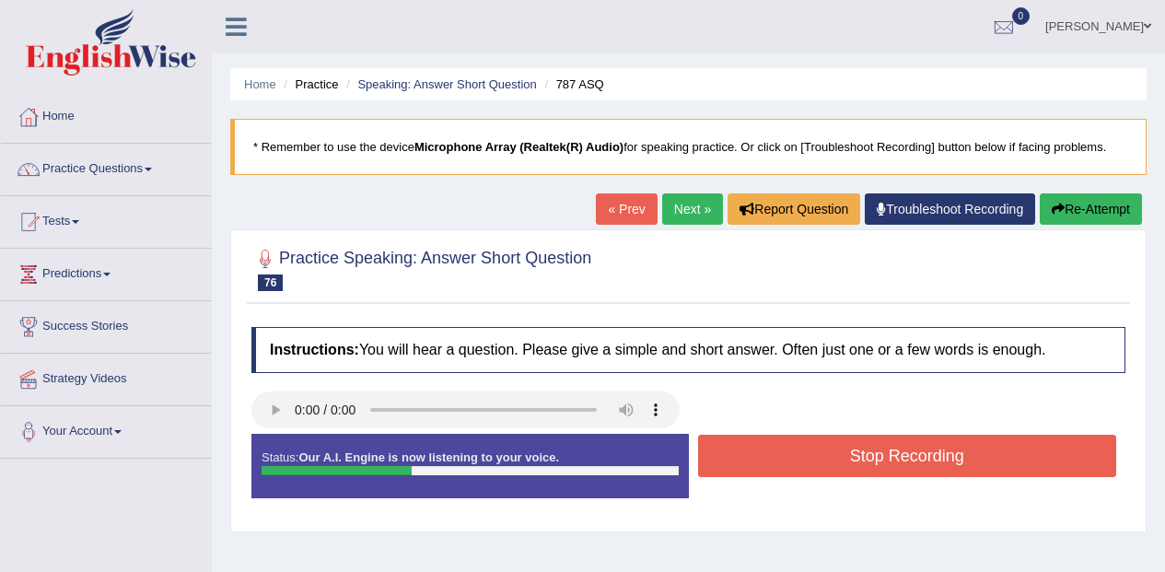
click at [1047, 448] on button "Stop Recording" at bounding box center [907, 456] width 419 height 42
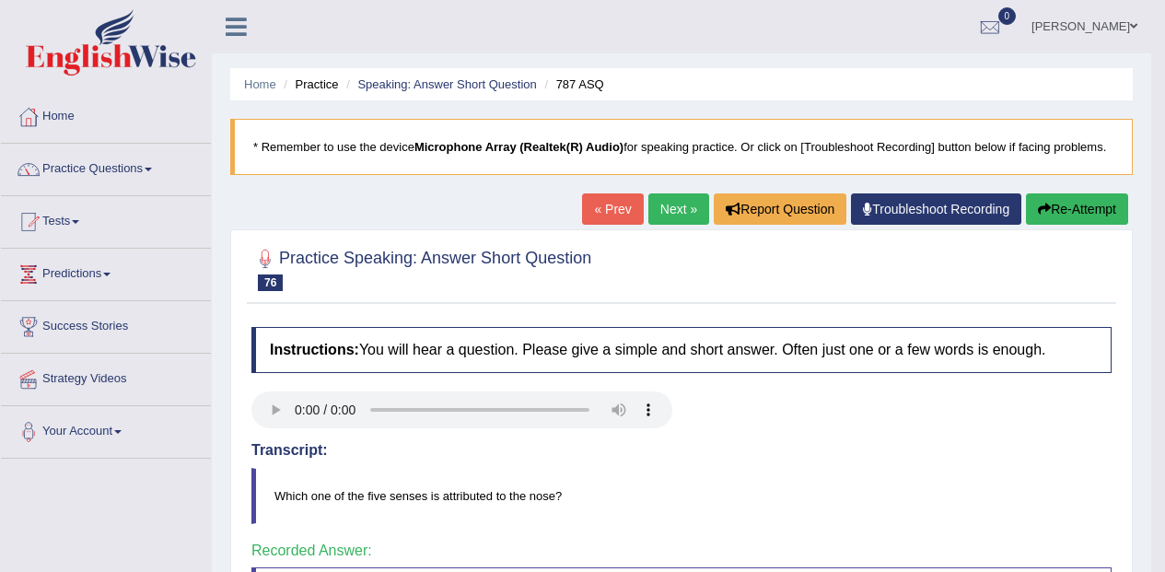
click at [658, 203] on link "Next »" at bounding box center [678, 208] width 61 height 31
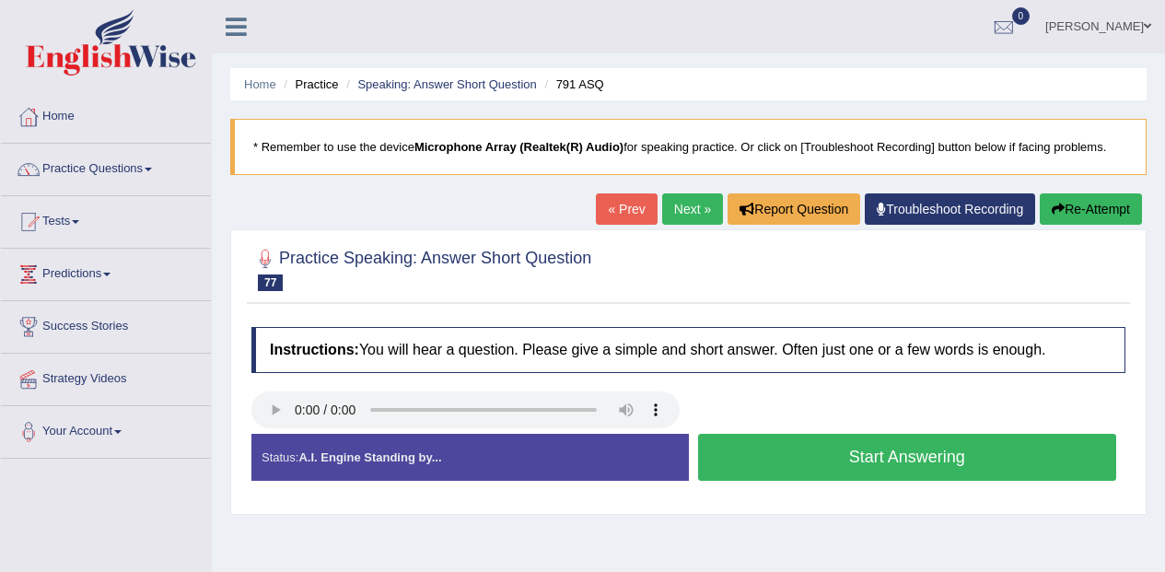
click at [1062, 458] on button "Start Answering" at bounding box center [907, 457] width 419 height 47
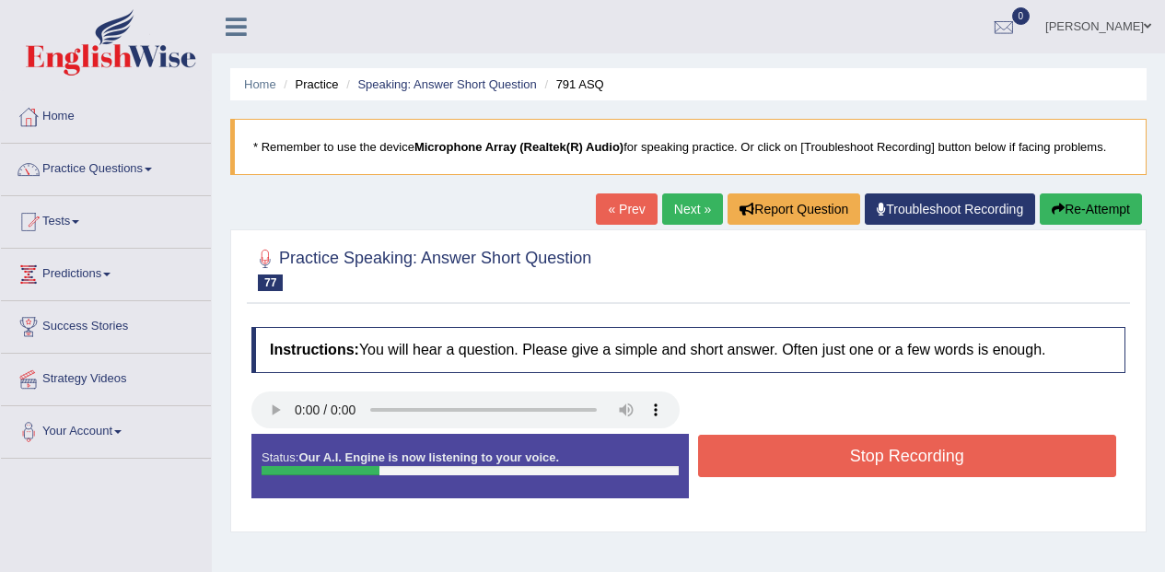
click at [1080, 452] on button "Stop Recording" at bounding box center [907, 456] width 419 height 42
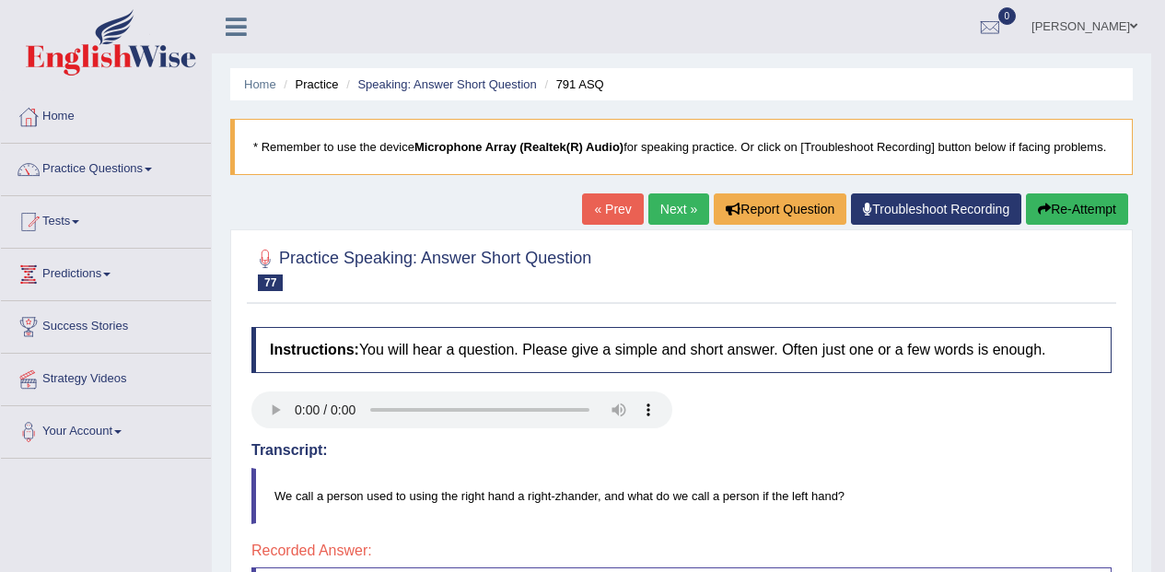
click at [1084, 212] on button "Re-Attempt" at bounding box center [1077, 208] width 102 height 31
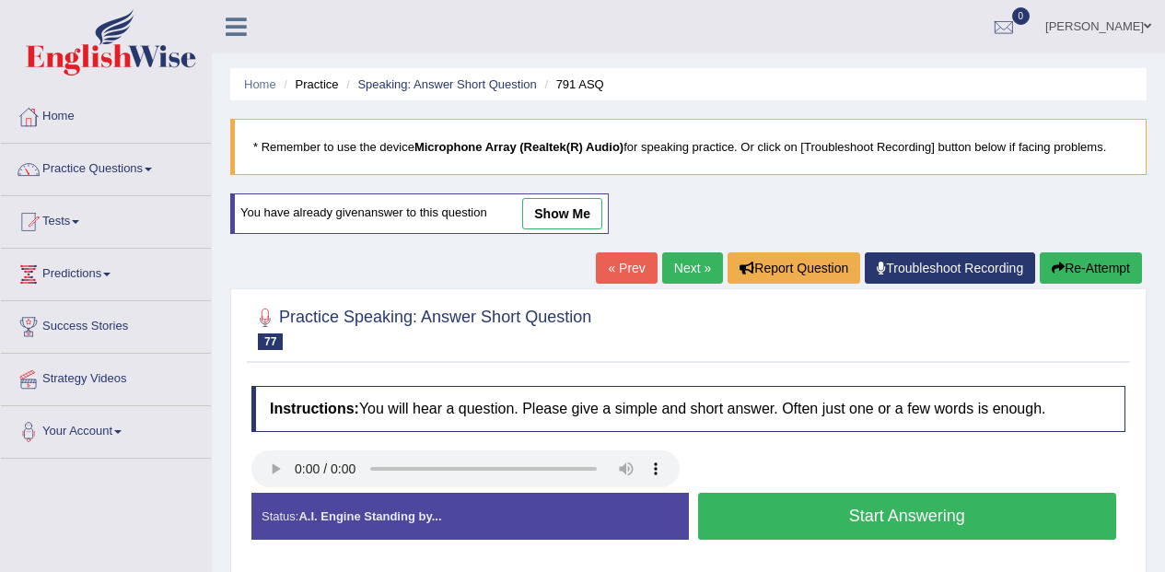
click at [1016, 506] on button "Start Answering" at bounding box center [907, 516] width 419 height 47
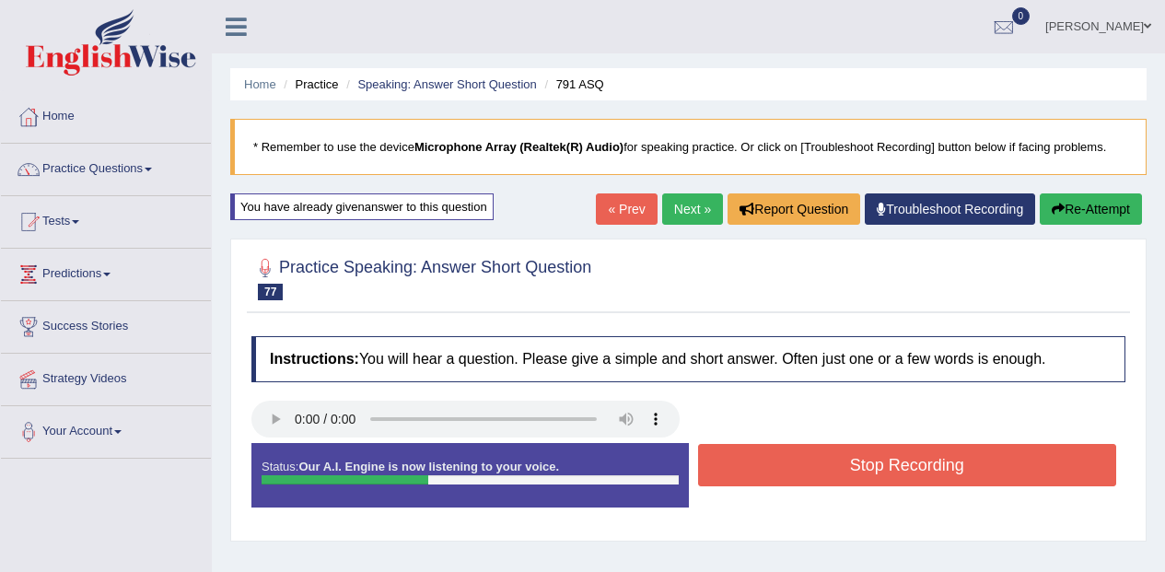
click at [1047, 458] on button "Stop Recording" at bounding box center [907, 465] width 419 height 42
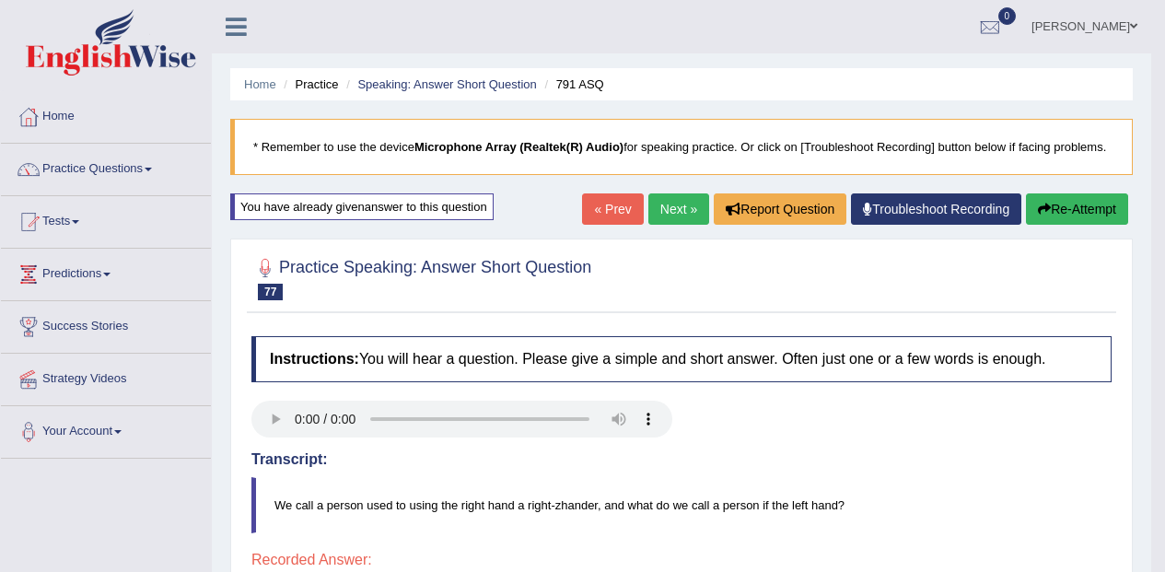
click at [667, 203] on link "Next »" at bounding box center [678, 208] width 61 height 31
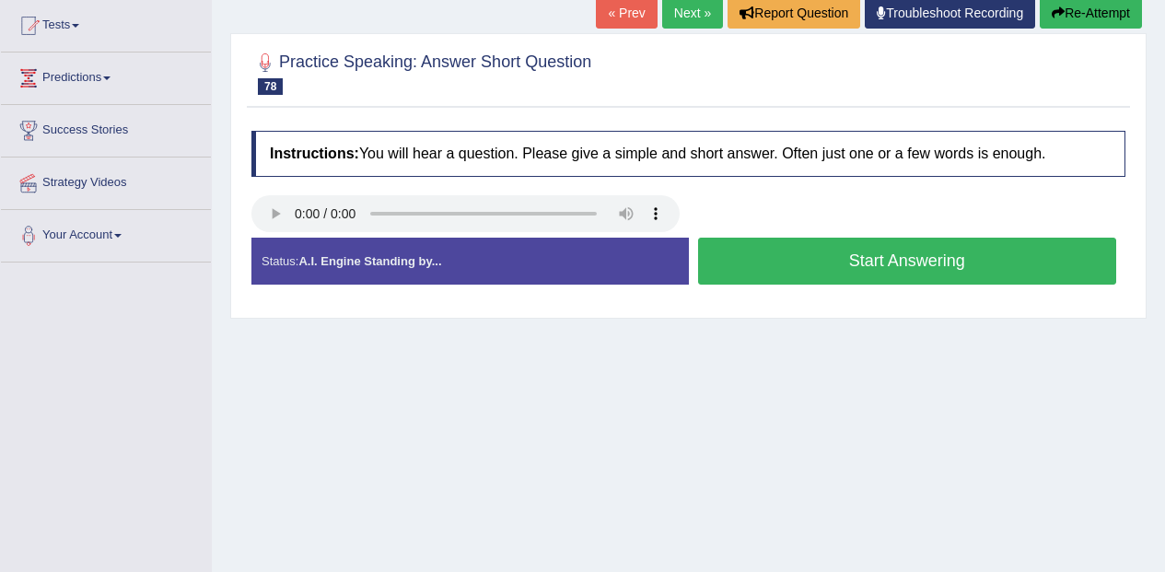
scroll to position [176, 0]
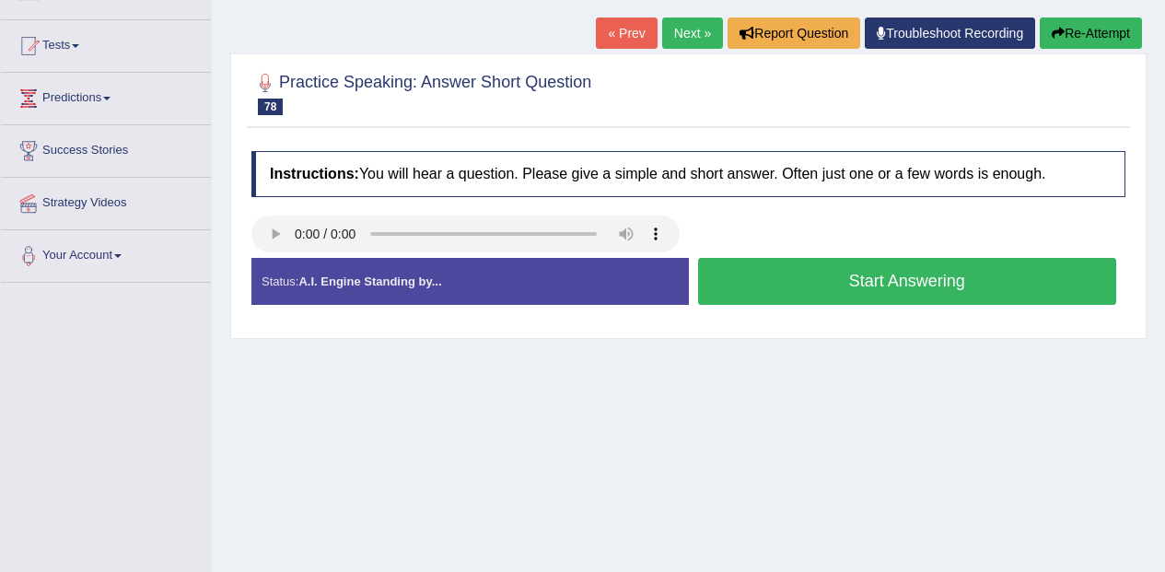
click at [1056, 250] on div at bounding box center [688, 235] width 892 height 41
click at [1054, 274] on button "Start Answering" at bounding box center [907, 281] width 419 height 47
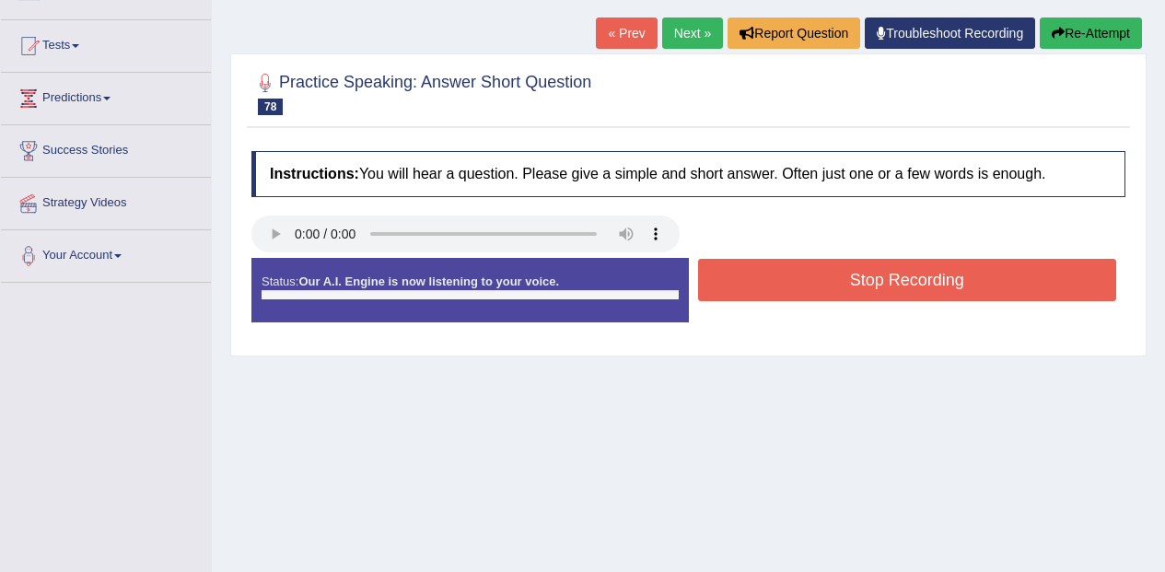
click at [1060, 276] on button "Stop Recording" at bounding box center [907, 280] width 419 height 42
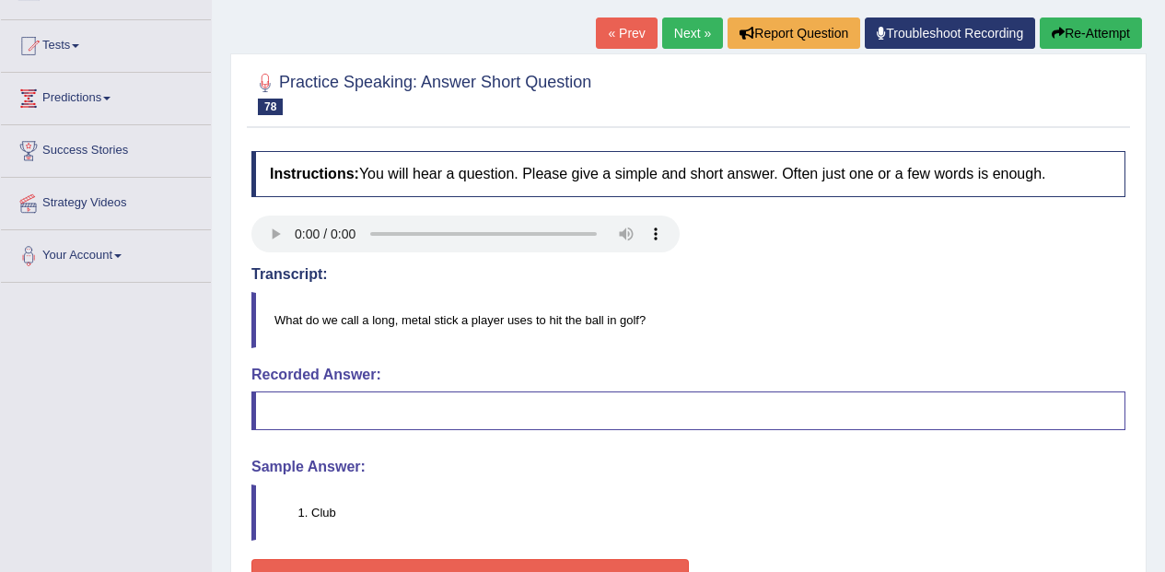
click at [1093, 38] on button "Re-Attempt" at bounding box center [1090, 32] width 102 height 31
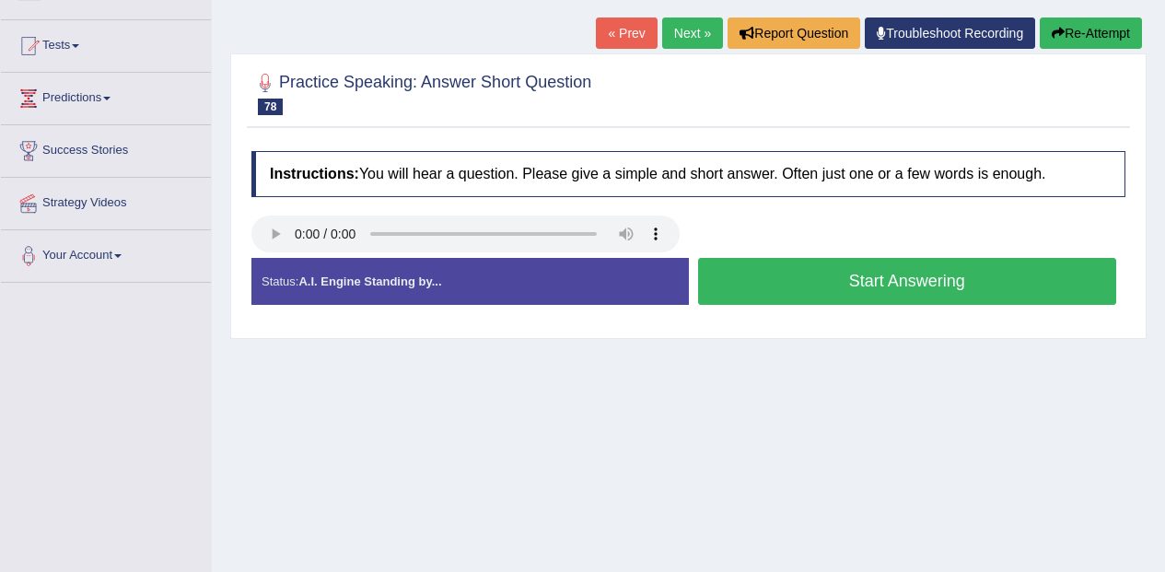
click at [1028, 268] on button "Start Answering" at bounding box center [907, 281] width 419 height 47
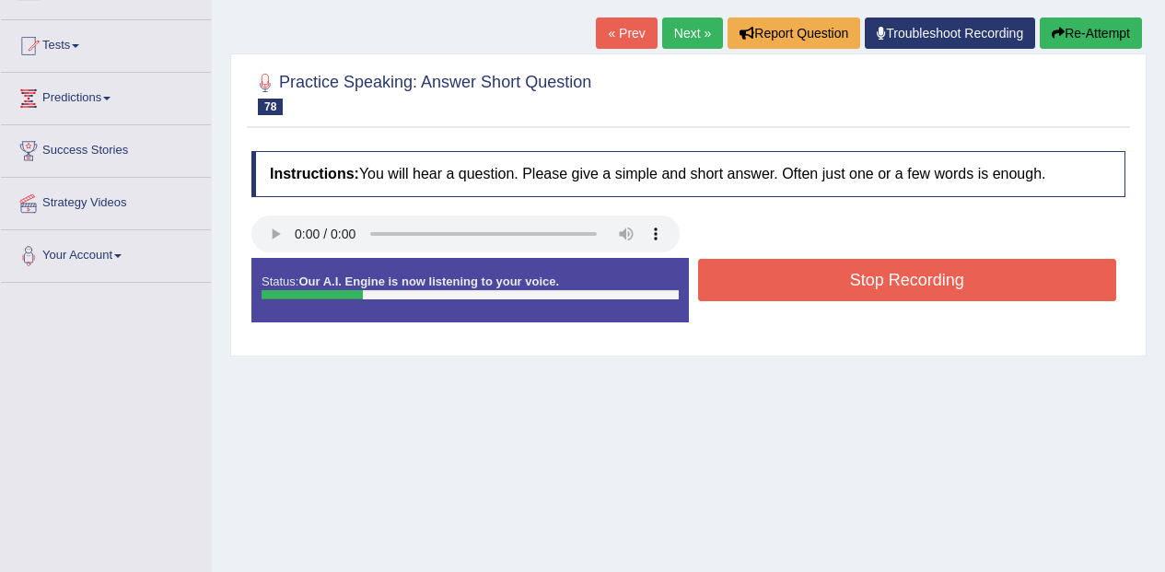
click at [1078, 286] on button "Stop Recording" at bounding box center [907, 280] width 419 height 42
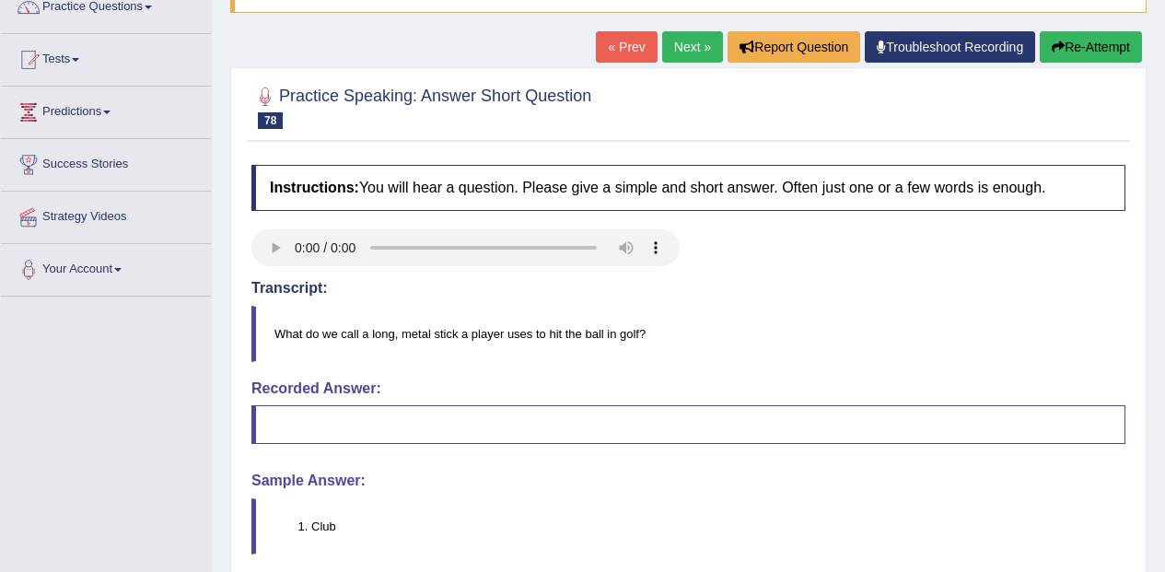
scroll to position [151, 0]
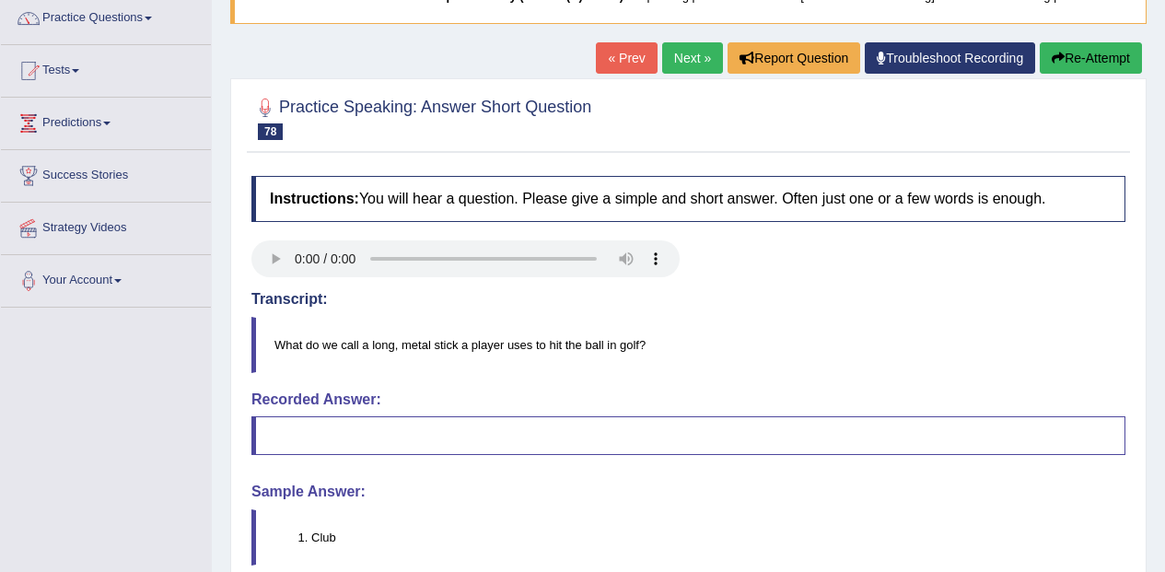
click at [1108, 51] on button "Re-Attempt" at bounding box center [1090, 57] width 102 height 31
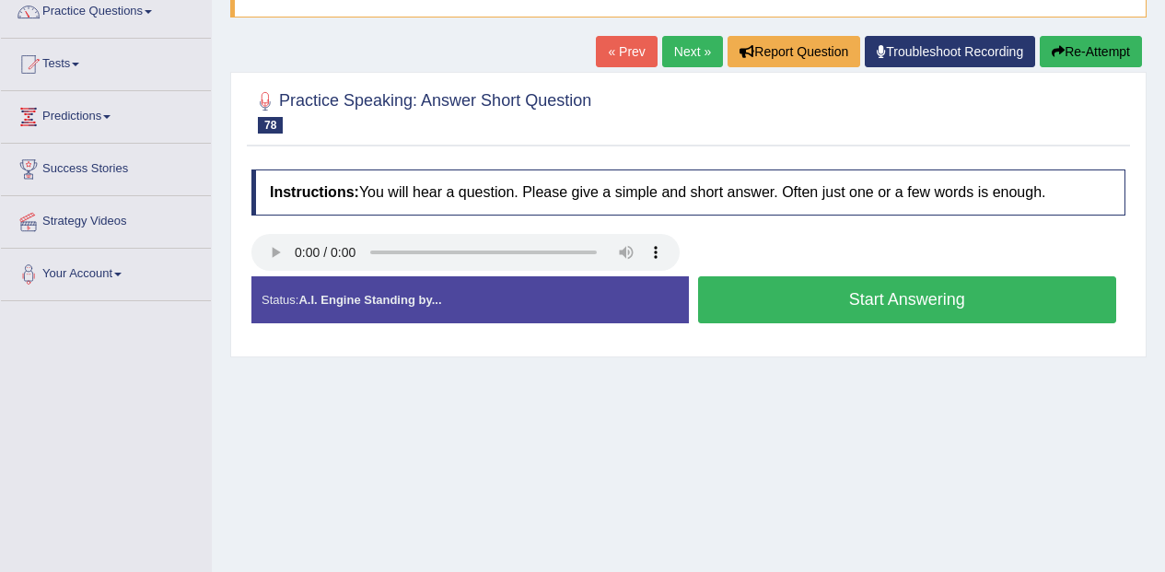
click at [1036, 301] on button "Start Answering" at bounding box center [907, 299] width 419 height 47
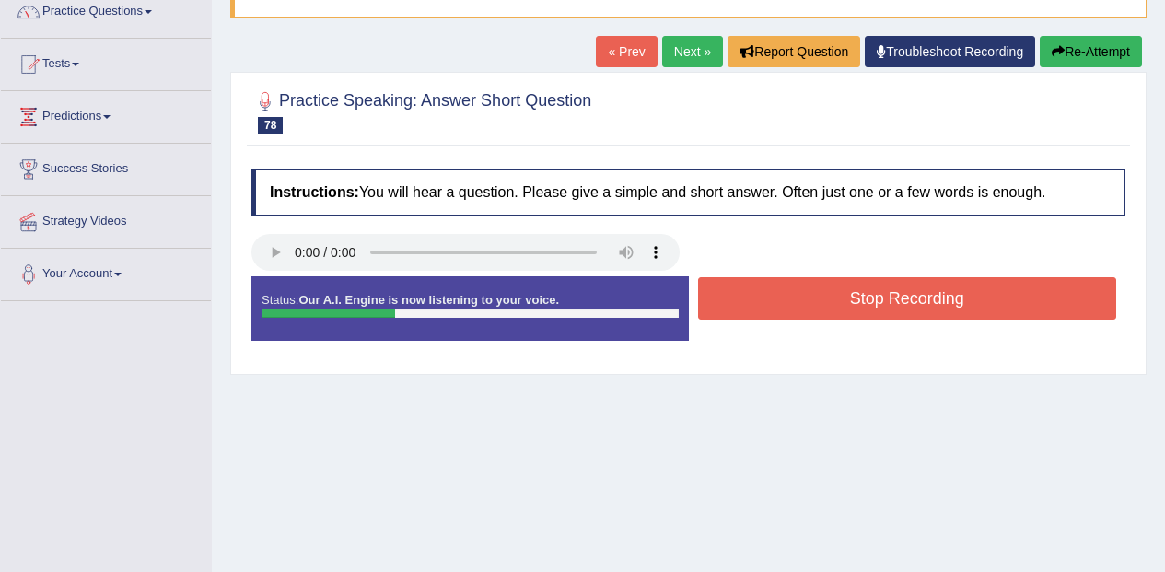
click at [1074, 304] on button "Stop Recording" at bounding box center [907, 298] width 419 height 42
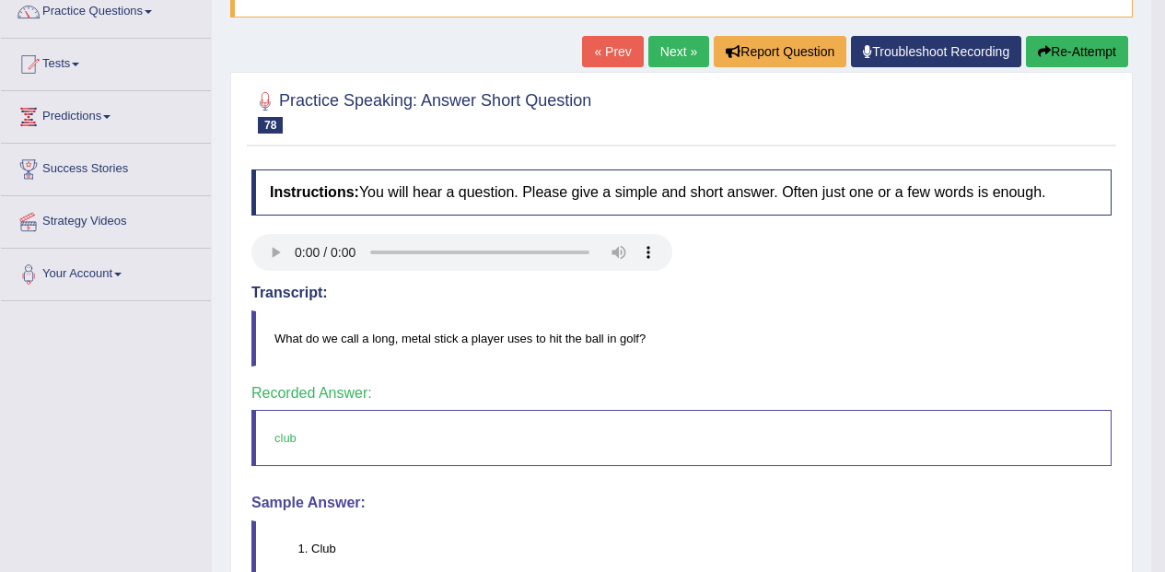
click at [683, 38] on link "Next »" at bounding box center [678, 51] width 61 height 31
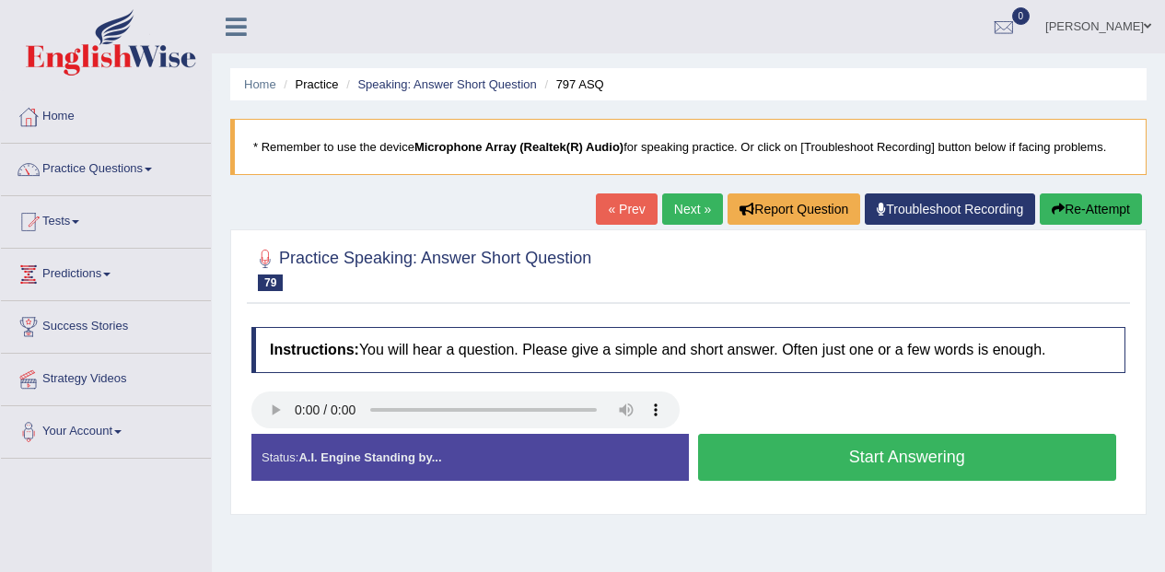
click at [1036, 459] on button "Start Answering" at bounding box center [907, 457] width 419 height 47
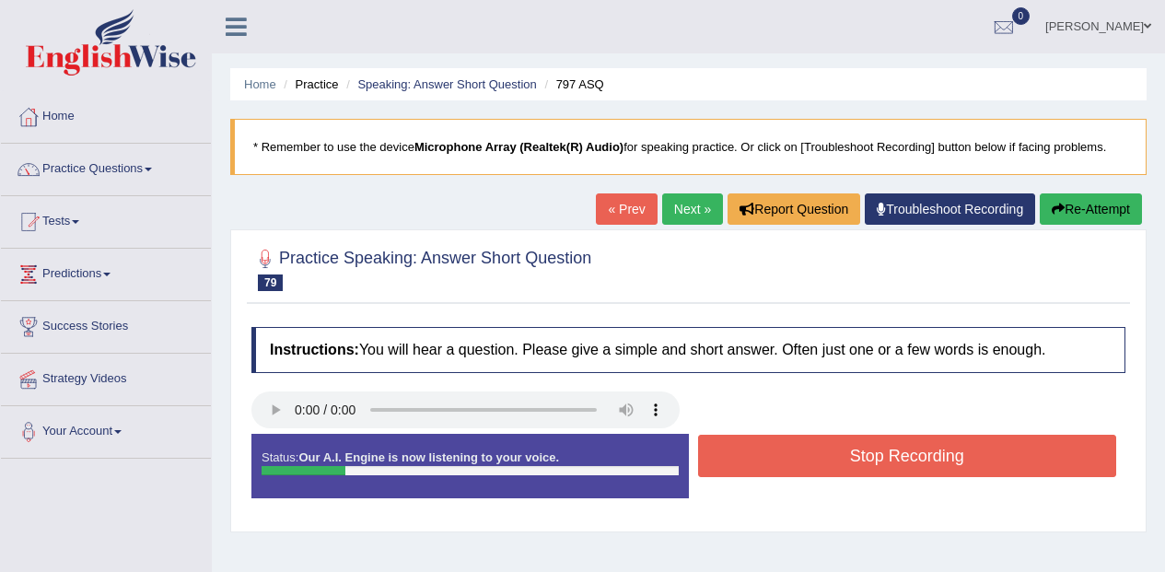
click at [1086, 454] on button "Stop Recording" at bounding box center [907, 456] width 419 height 42
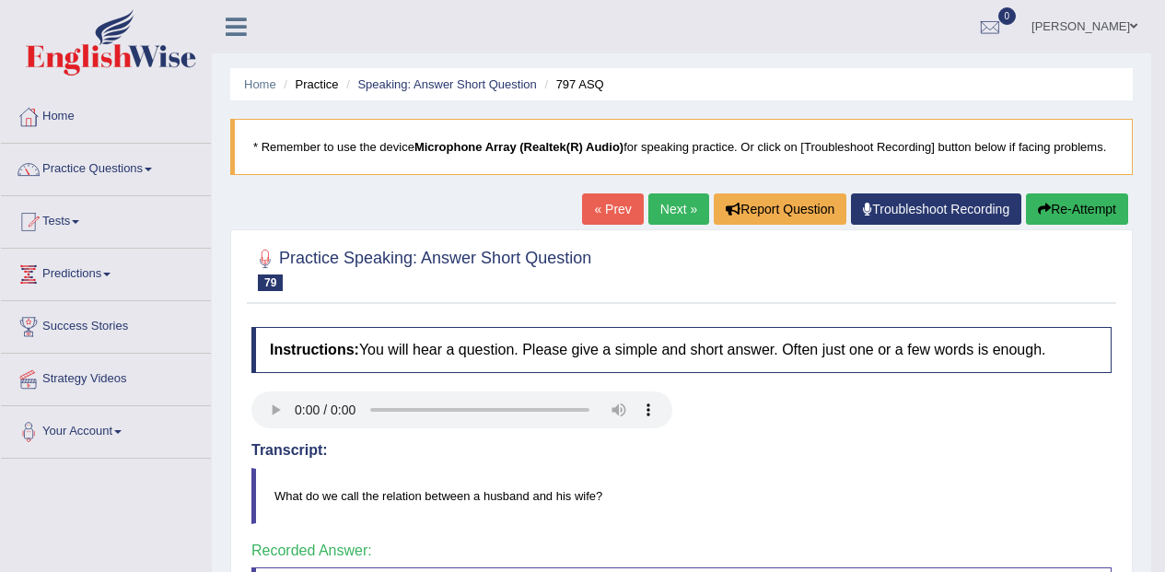
click at [679, 204] on link "Next »" at bounding box center [678, 208] width 61 height 31
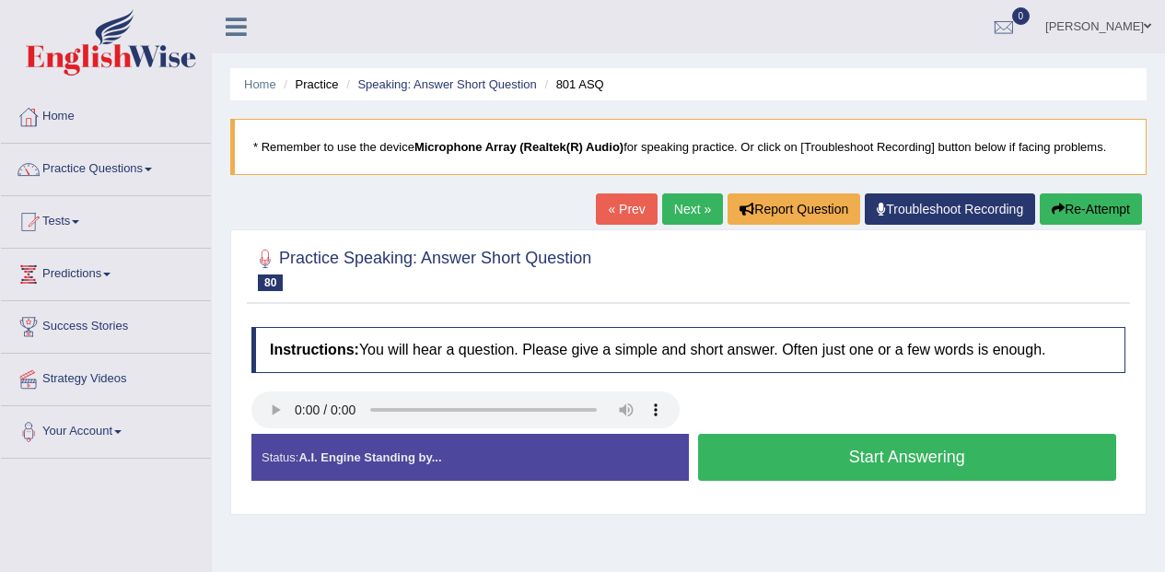
click at [1049, 459] on button "Start Answering" at bounding box center [907, 457] width 419 height 47
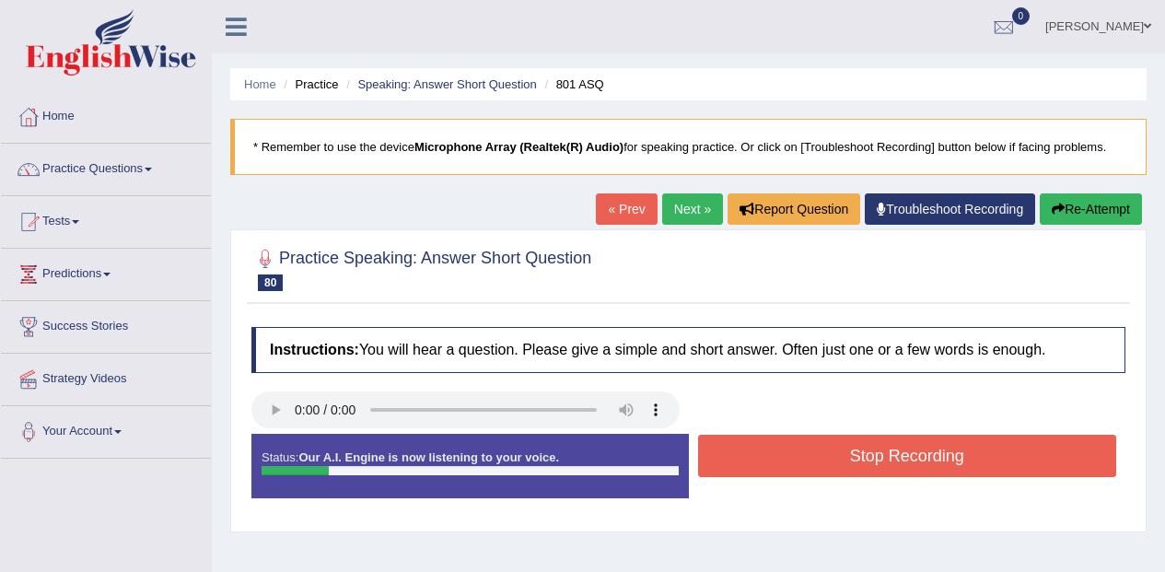
click at [1057, 453] on button "Stop Recording" at bounding box center [907, 456] width 419 height 42
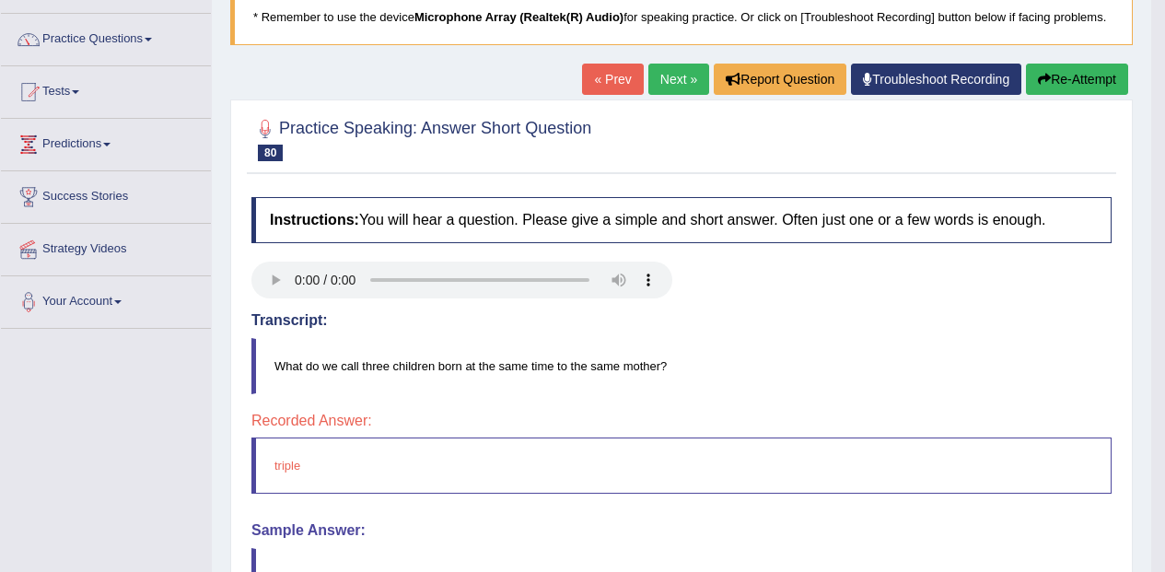
scroll to position [127, 0]
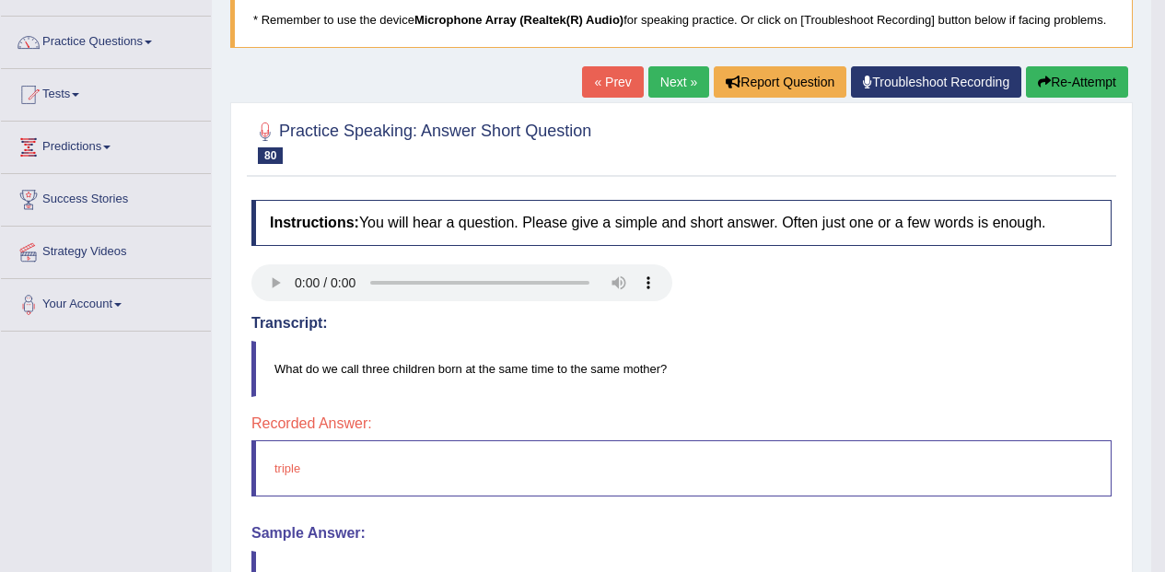
click at [1087, 77] on button "Re-Attempt" at bounding box center [1077, 81] width 102 height 31
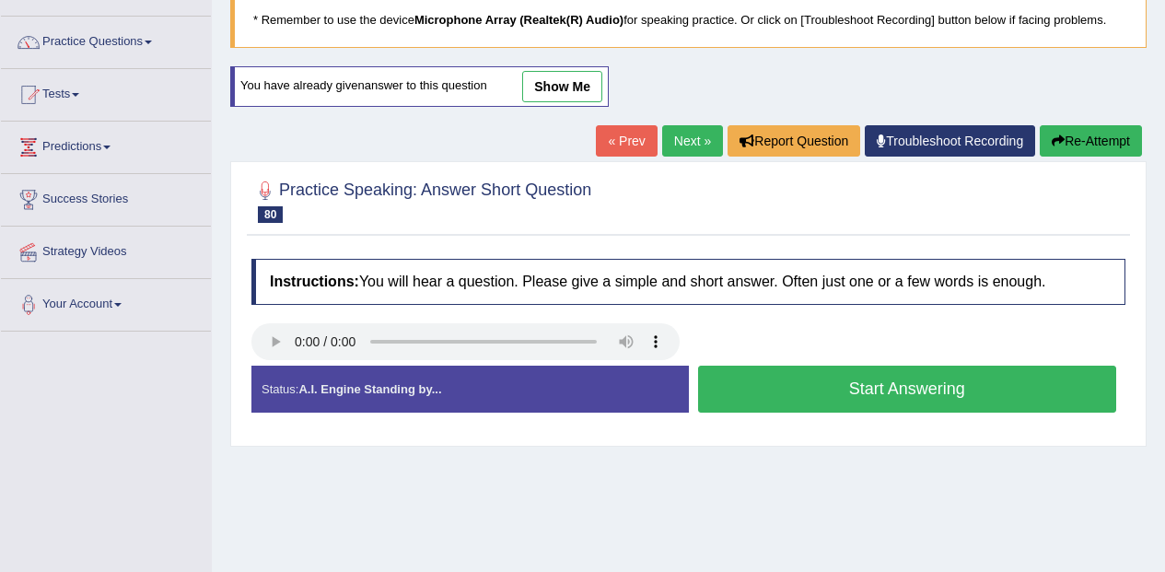
click at [1039, 365] on div "Created with Highcharts 7.1.2 Too low Too high Time Pitch meter: 0 1 2 3 4 5" at bounding box center [688, 365] width 892 height 1
click at [1083, 372] on button "Start Answering" at bounding box center [907, 389] width 419 height 47
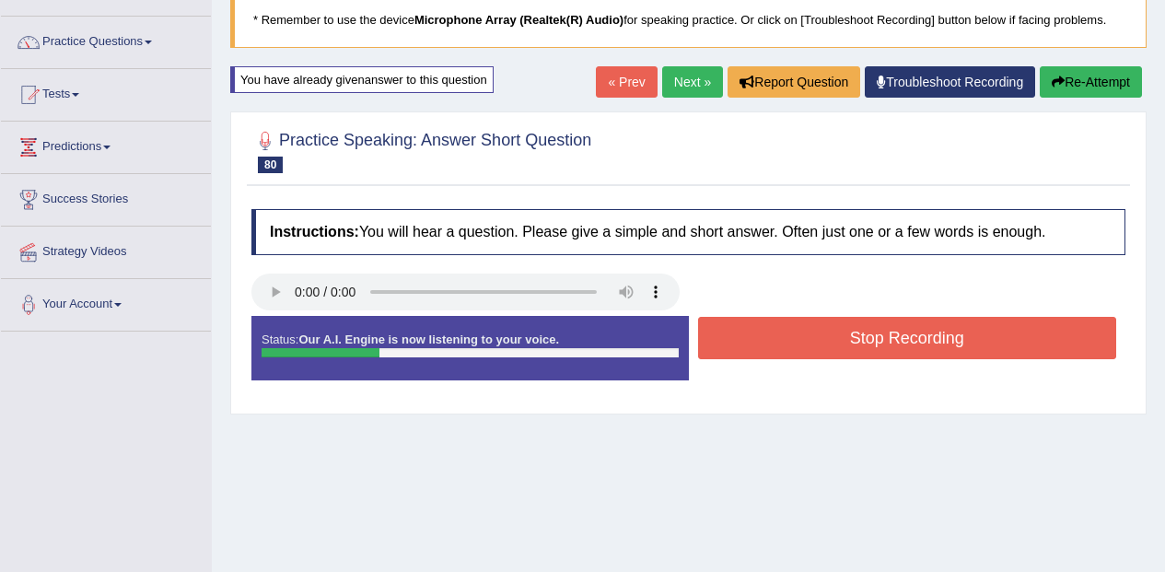
click at [1089, 317] on div "Start Answering" at bounding box center [907, 316] width 437 height 1
click at [1076, 345] on button "Stop Recording" at bounding box center [907, 338] width 419 height 42
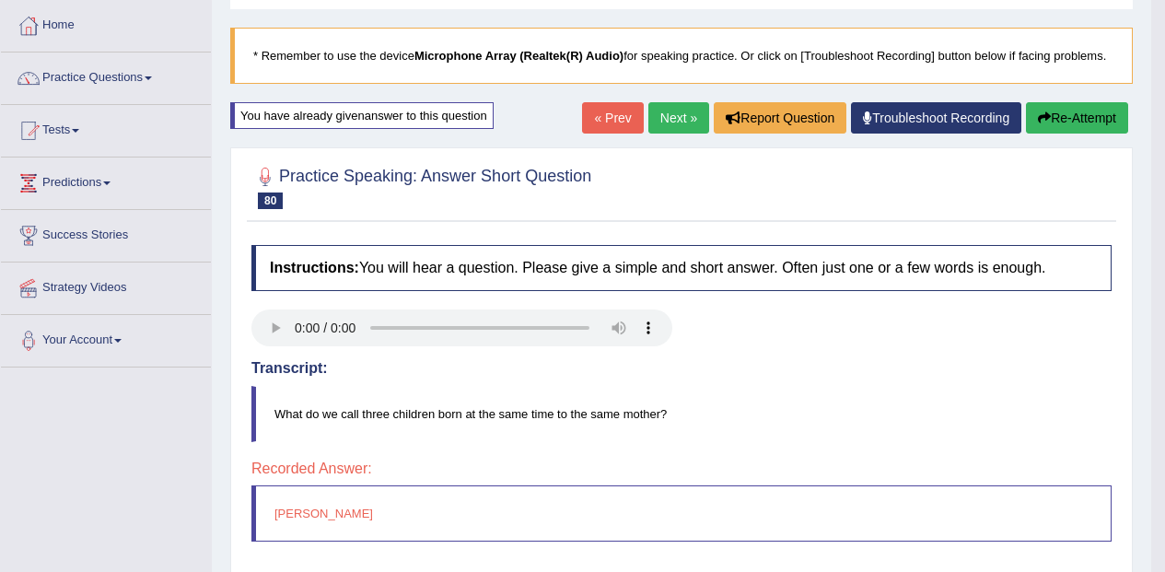
scroll to position [87, 0]
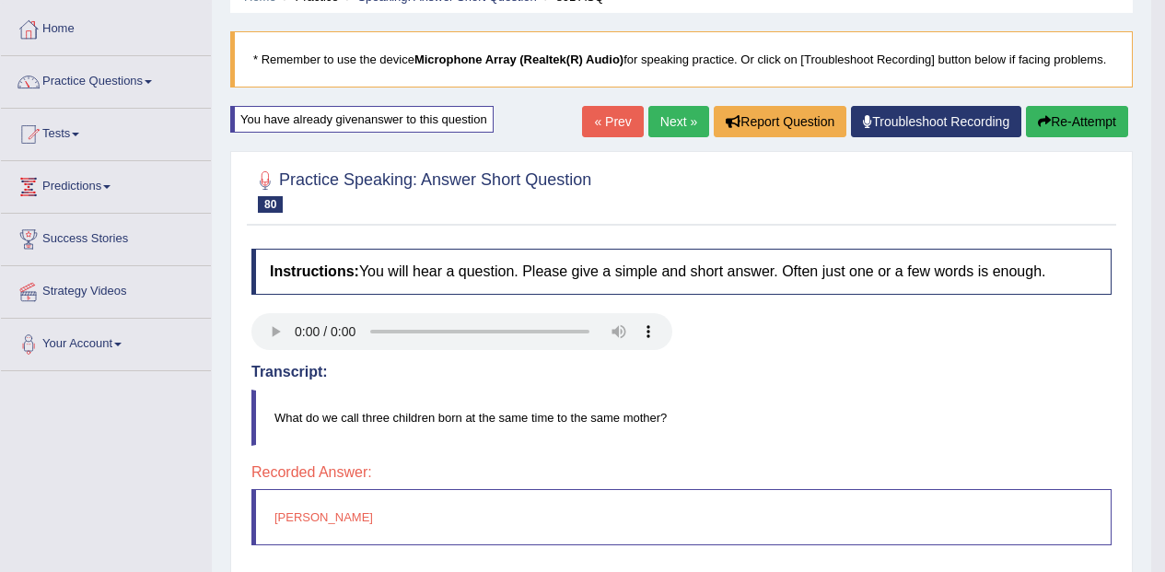
click at [87, 79] on link "Practice Questions" at bounding box center [106, 79] width 210 height 46
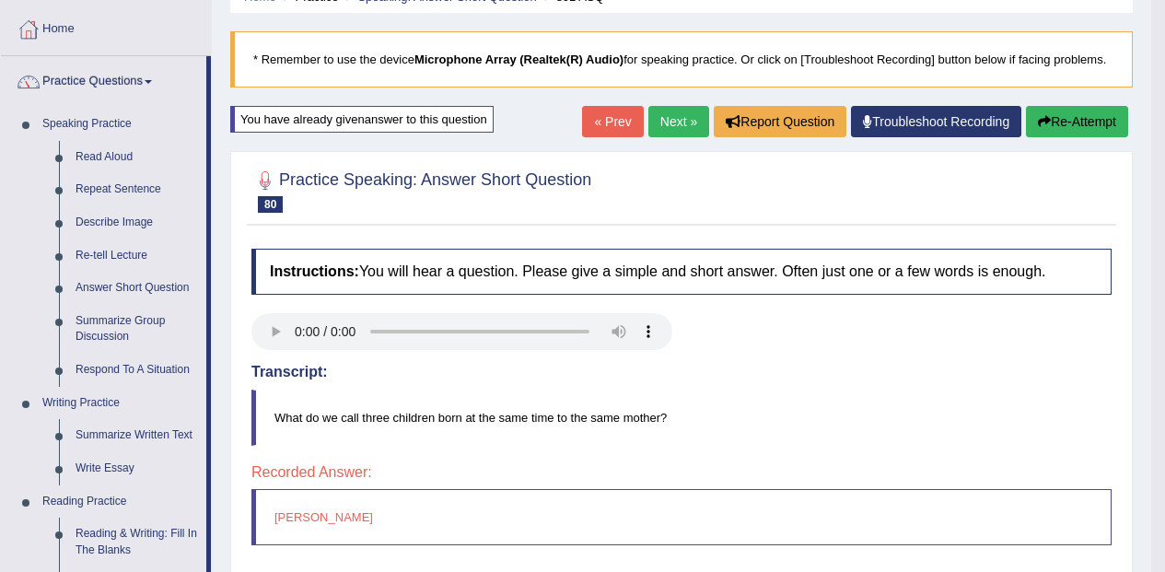
click at [164, 371] on link "Respond To A Situation" at bounding box center [136, 370] width 139 height 33
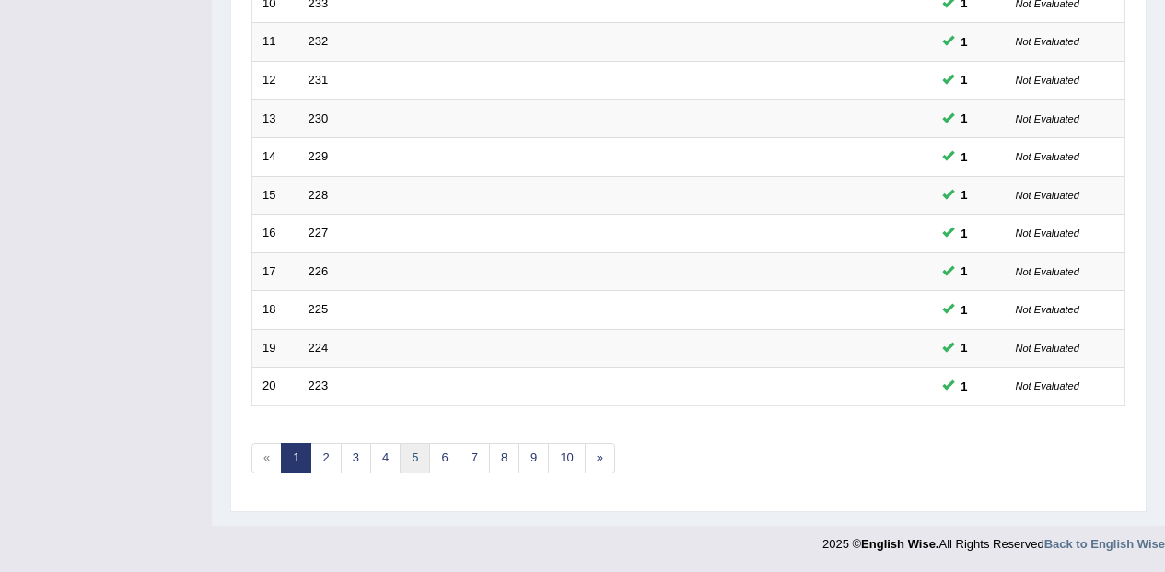
click at [402, 465] on link "5" at bounding box center [415, 458] width 30 height 30
click at [439, 461] on link "6" at bounding box center [444, 458] width 30 height 30
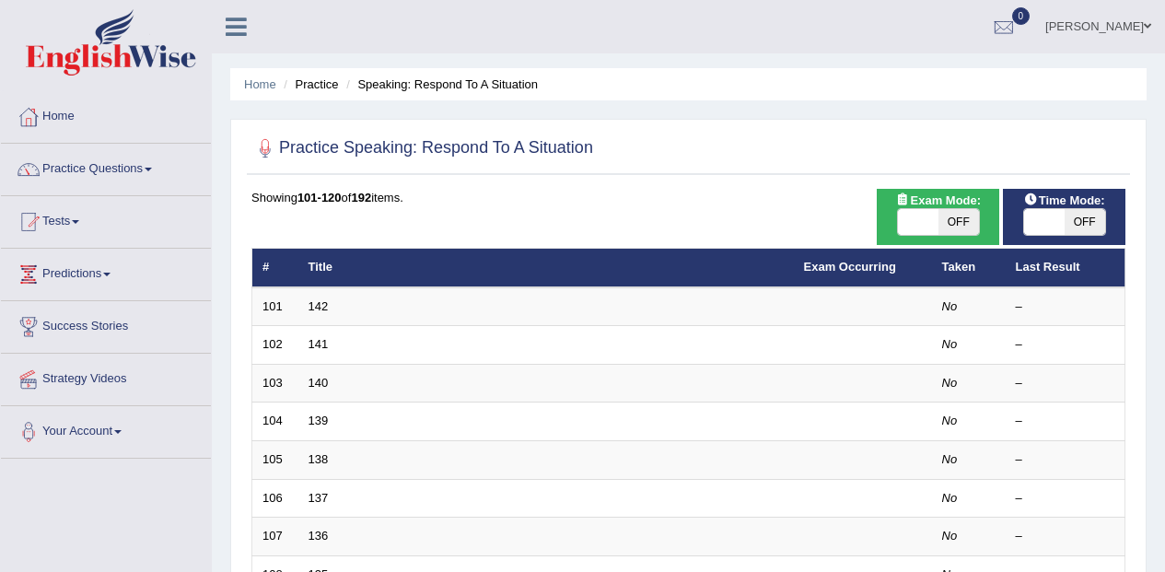
click at [342, 308] on td "142" at bounding box center [545, 306] width 495 height 39
click at [345, 299] on td "142" at bounding box center [545, 306] width 495 height 39
click at [315, 311] on link "142" at bounding box center [318, 306] width 20 height 14
click at [324, 310] on link "142" at bounding box center [318, 306] width 20 height 14
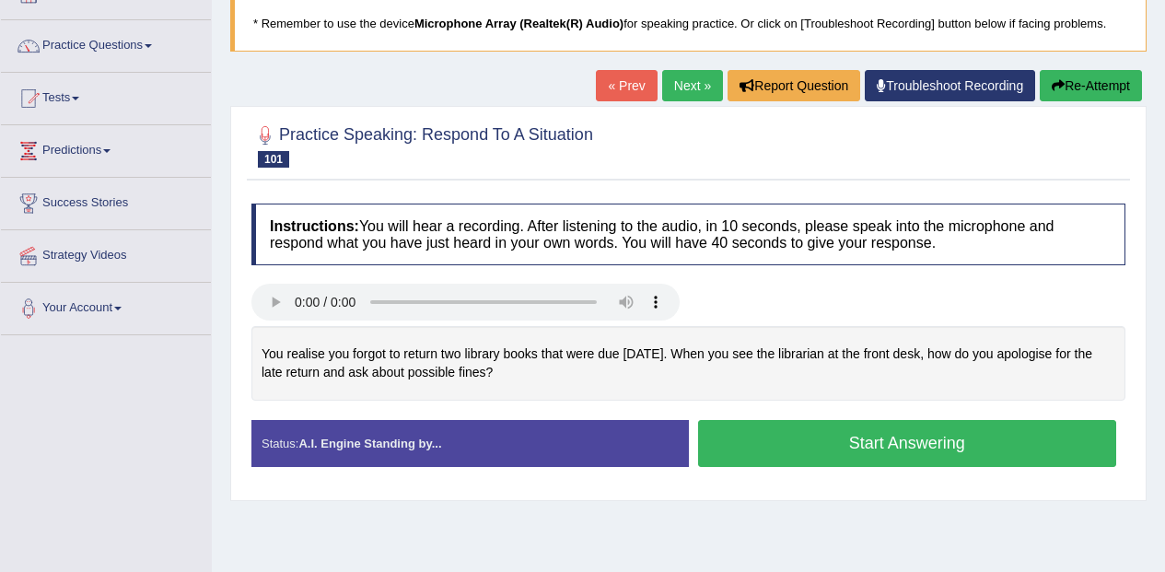
scroll to position [122, 0]
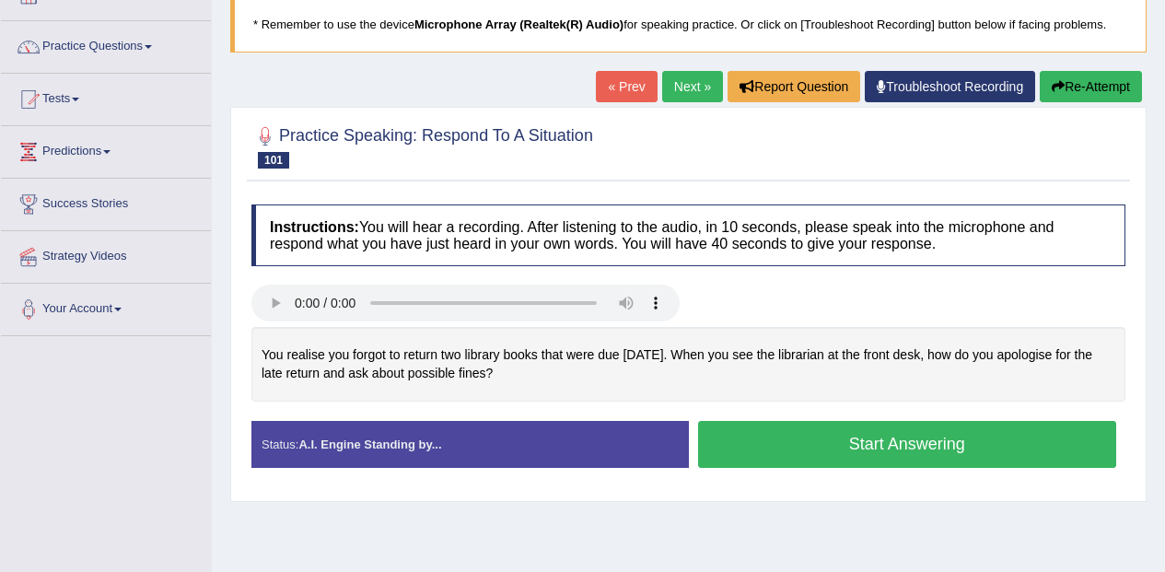
click at [896, 432] on button "Start Answering" at bounding box center [907, 444] width 419 height 47
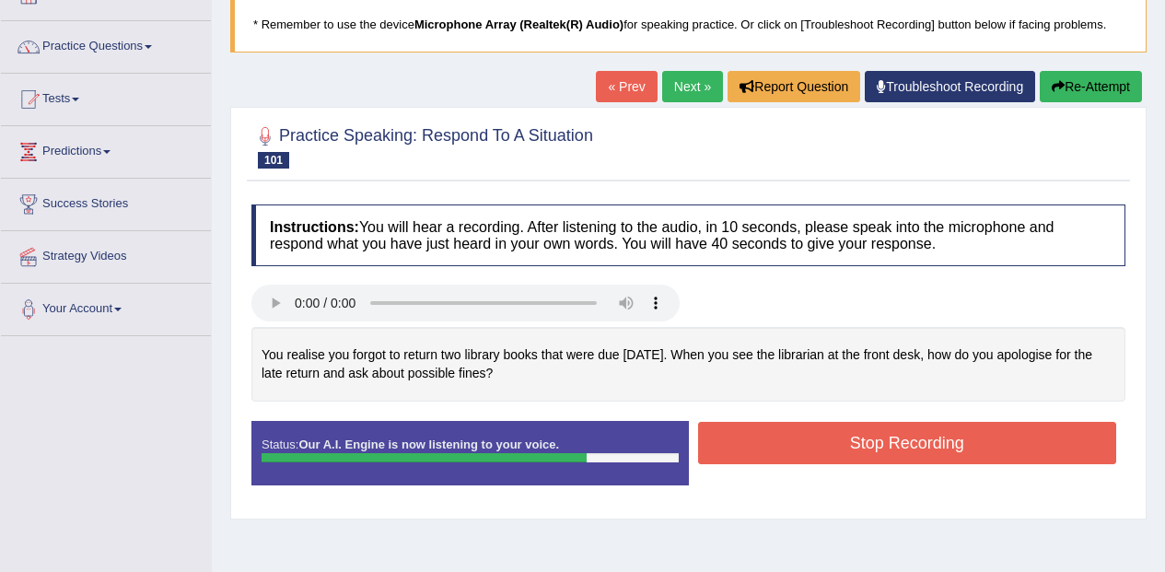
click at [1043, 441] on button "Stop Recording" at bounding box center [907, 443] width 419 height 42
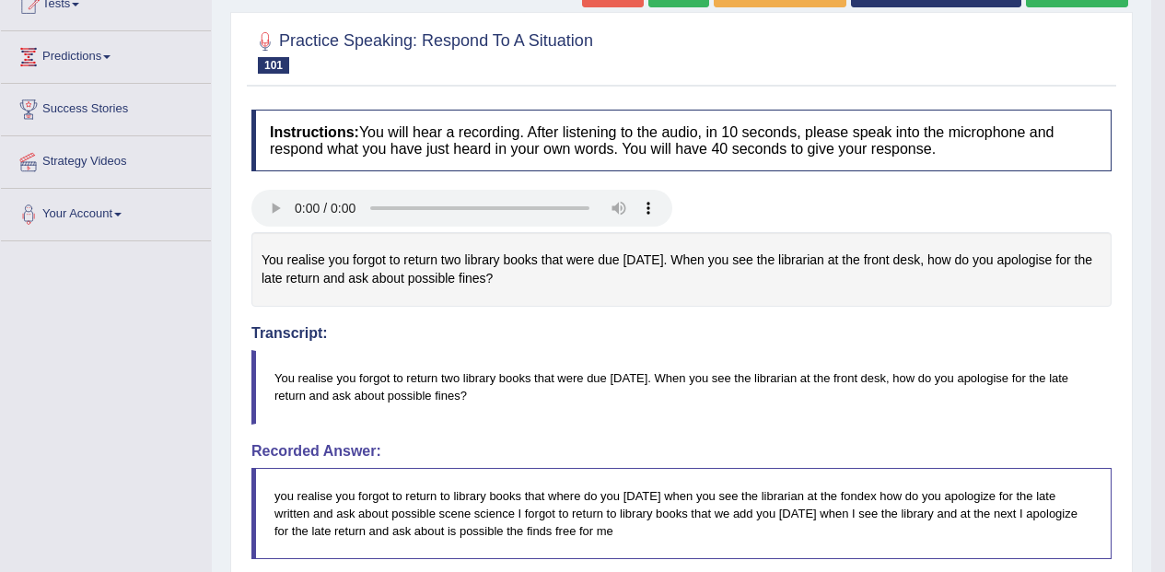
scroll to position [0, 0]
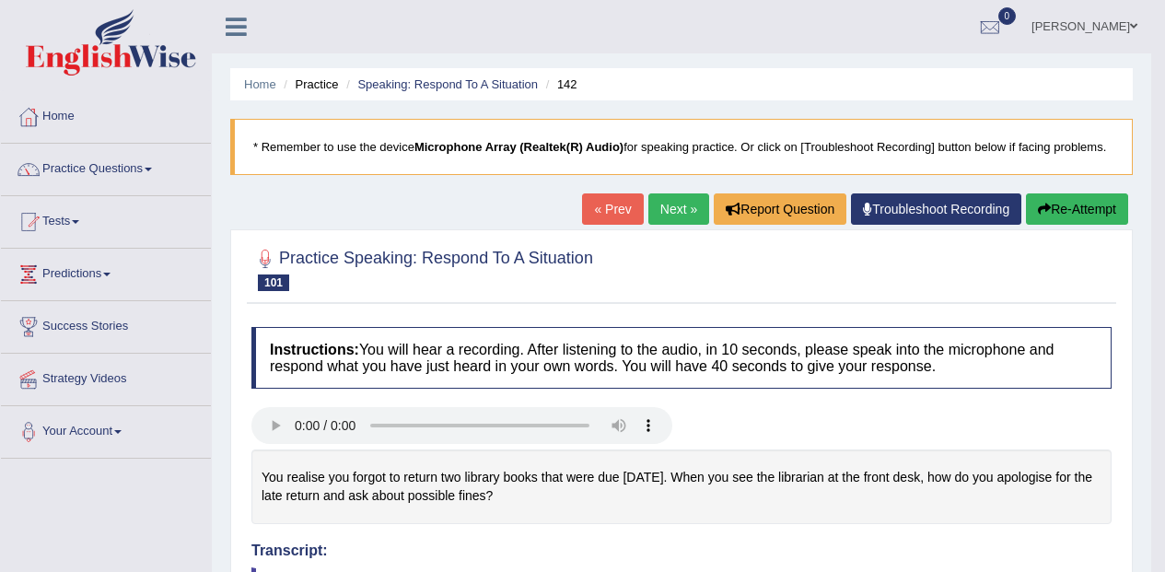
click at [672, 204] on link "Next »" at bounding box center [678, 208] width 61 height 31
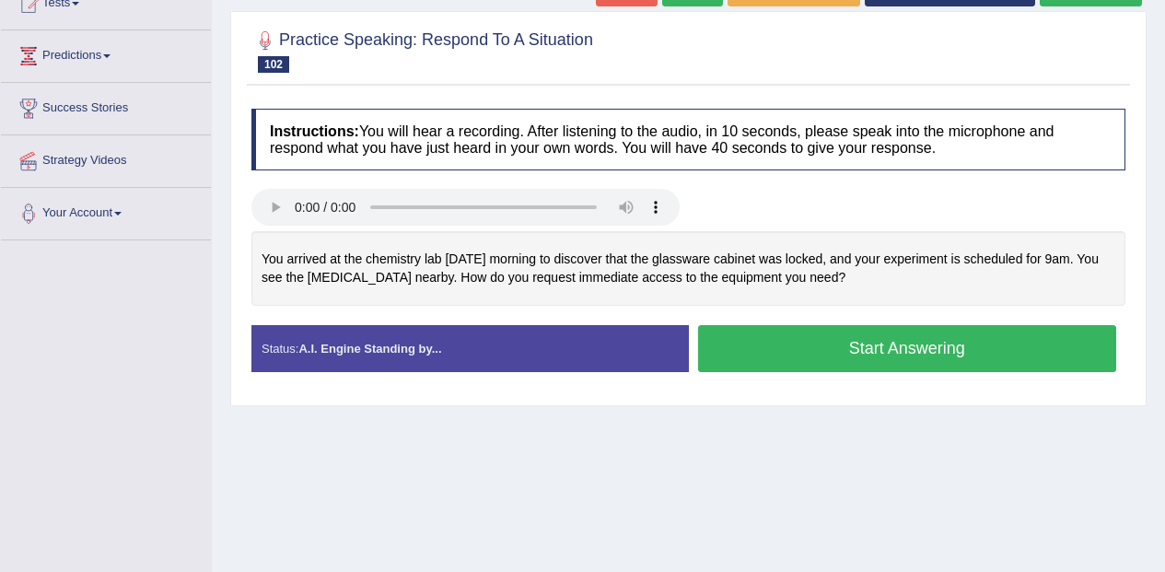
click at [866, 353] on button "Start Answering" at bounding box center [907, 348] width 419 height 47
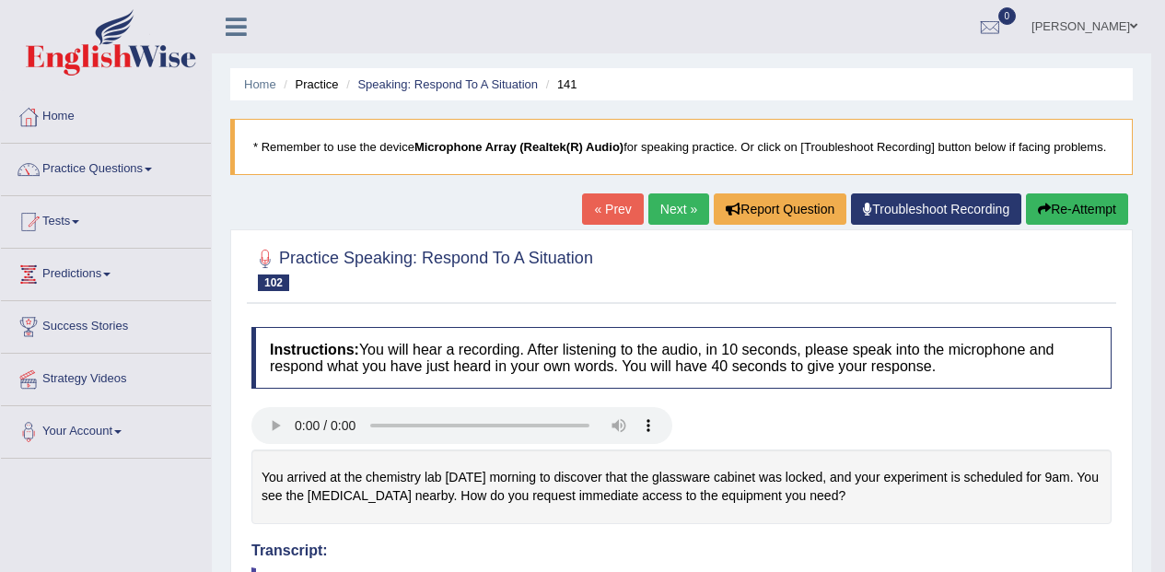
click at [676, 207] on link "Next »" at bounding box center [678, 208] width 61 height 31
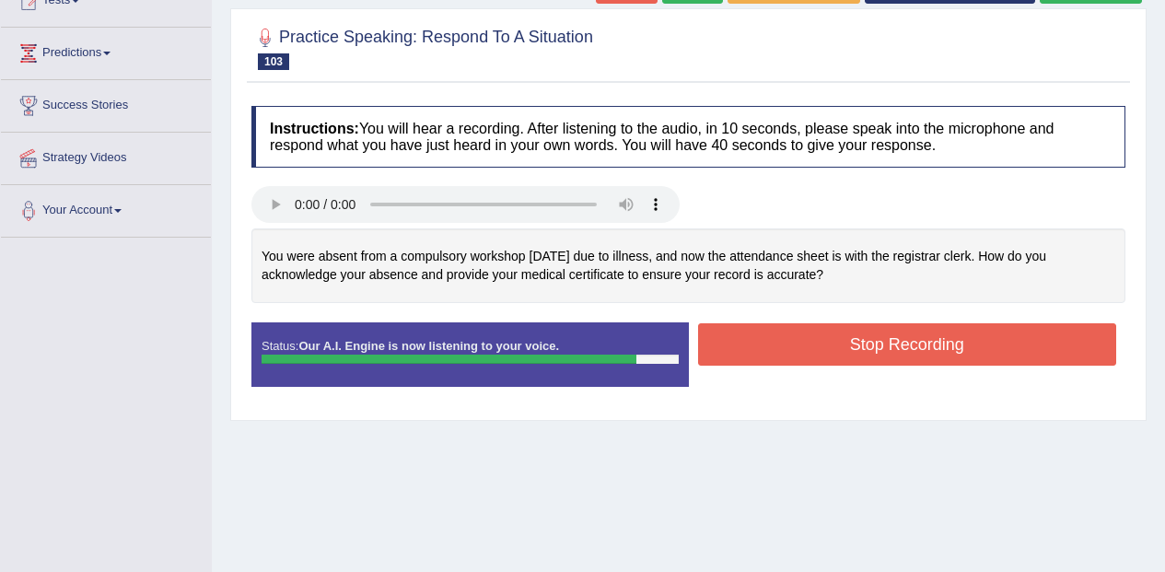
click at [1052, 345] on button "Stop Recording" at bounding box center [907, 344] width 419 height 42
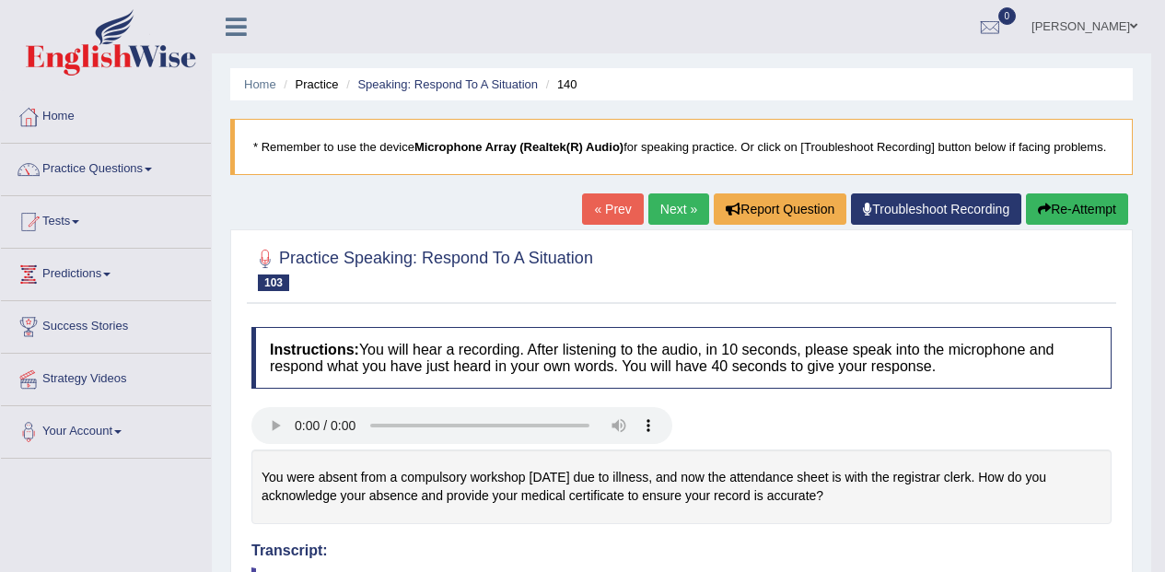
click at [672, 216] on link "Next »" at bounding box center [678, 208] width 61 height 31
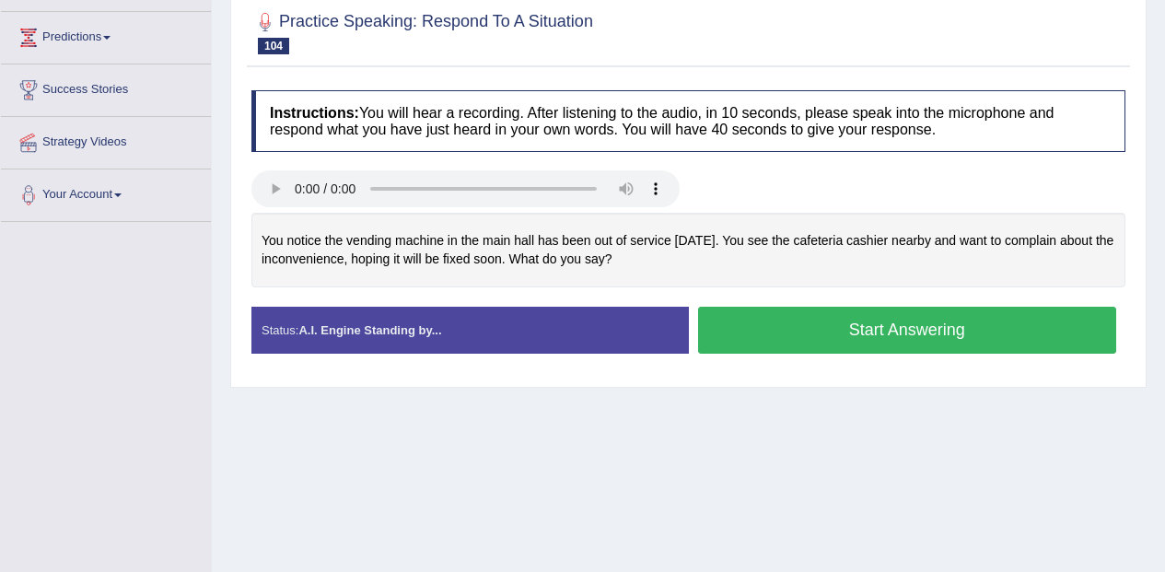
click at [1014, 341] on button "Start Answering" at bounding box center [907, 330] width 419 height 47
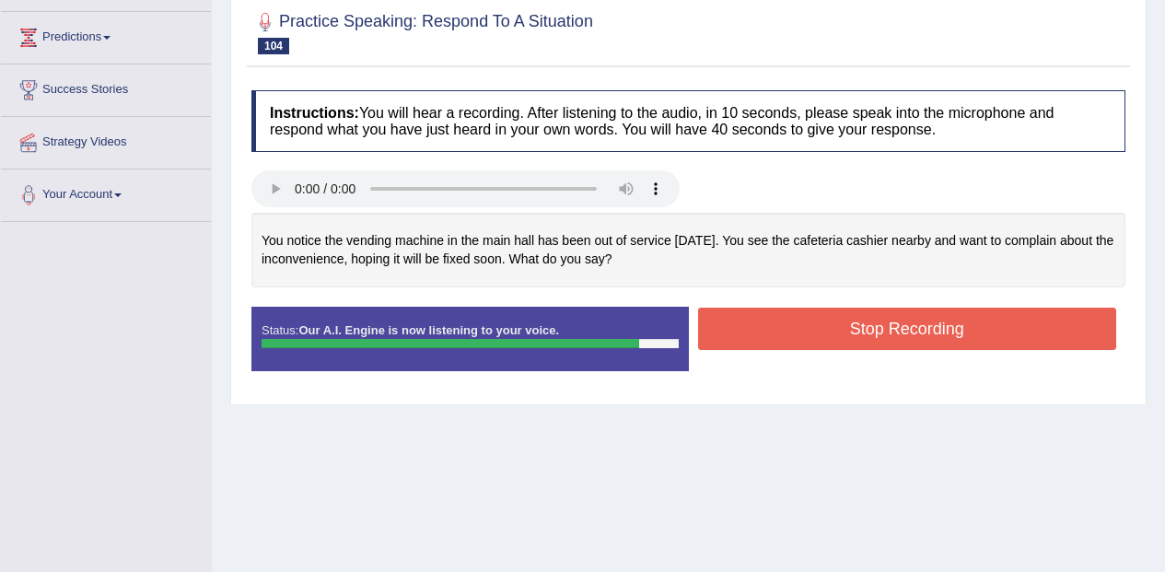
click at [1068, 317] on button "Stop Recording" at bounding box center [907, 329] width 419 height 42
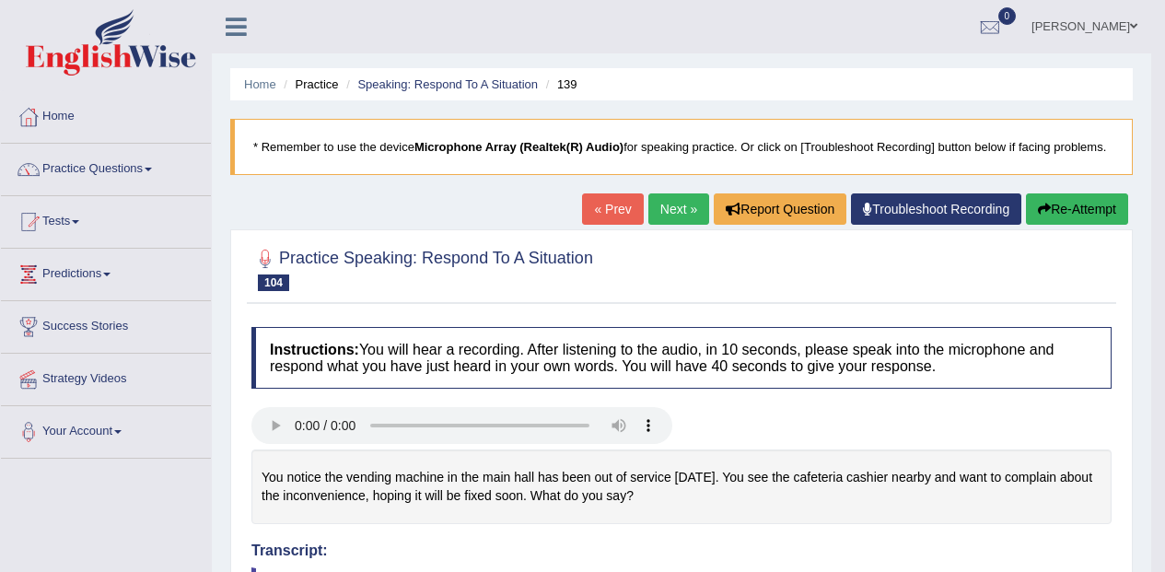
click at [679, 201] on link "Next »" at bounding box center [678, 208] width 61 height 31
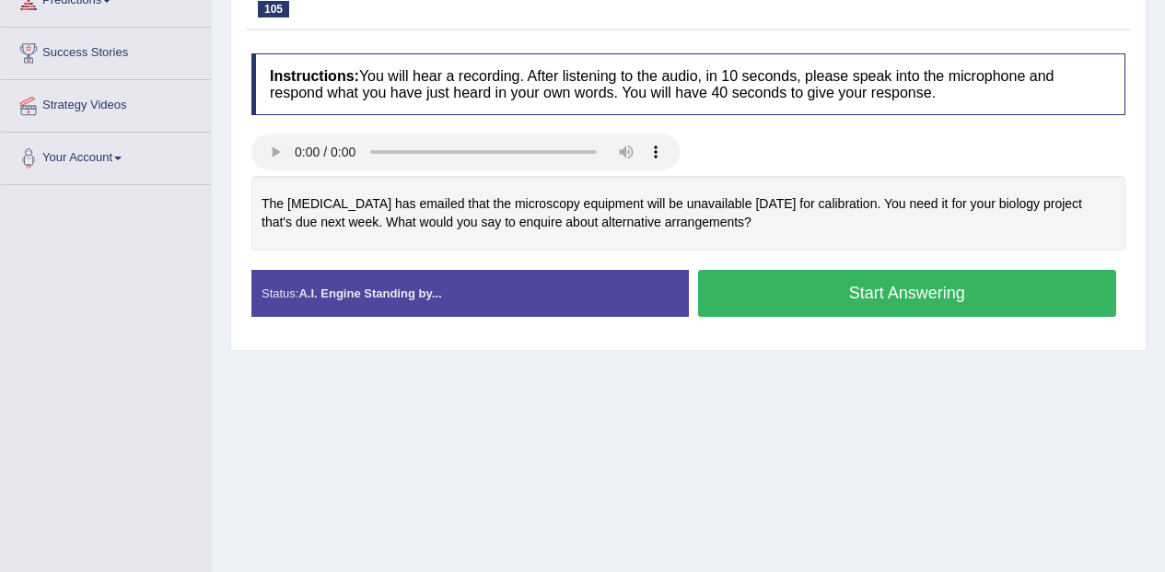
scroll to position [267, 0]
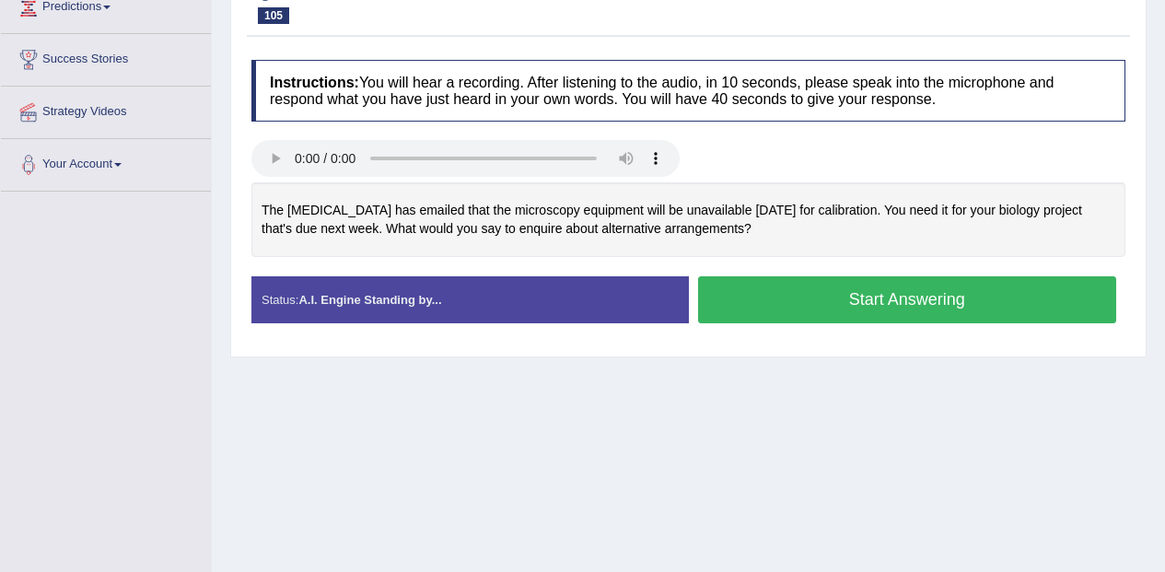
click at [948, 292] on button "Start Answering" at bounding box center [907, 299] width 419 height 47
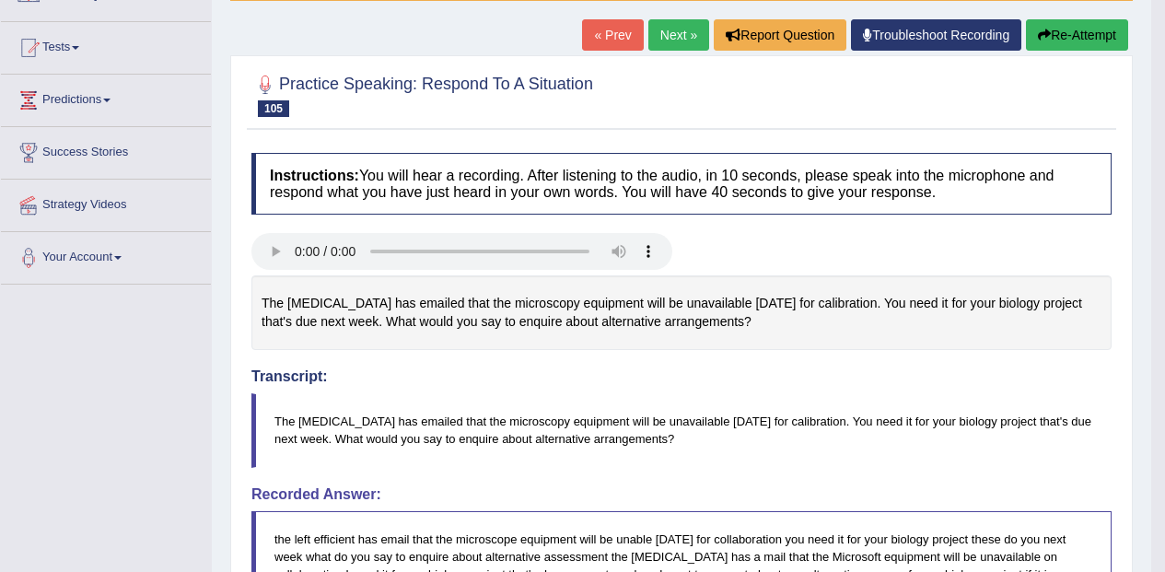
scroll to position [0, 0]
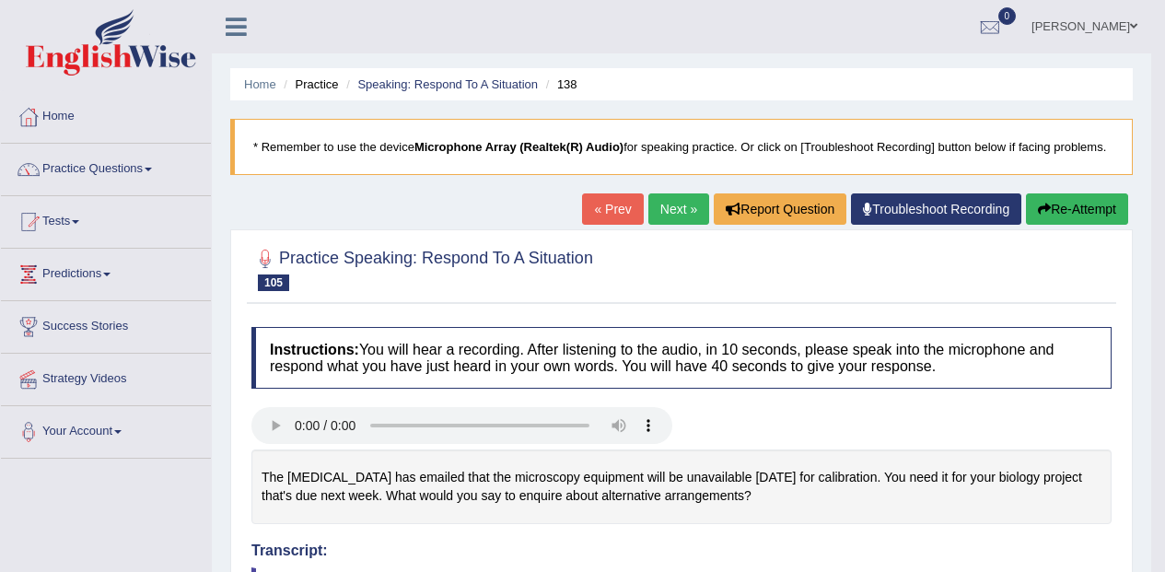
click at [694, 212] on link "Next »" at bounding box center [678, 208] width 61 height 31
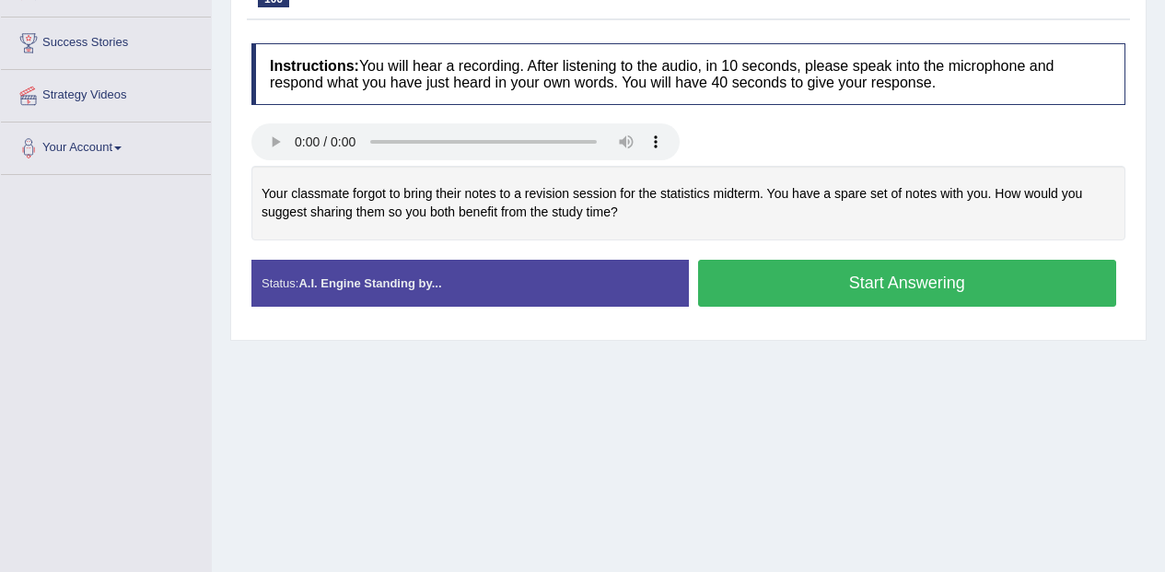
click at [946, 285] on button "Start Answering" at bounding box center [907, 283] width 419 height 47
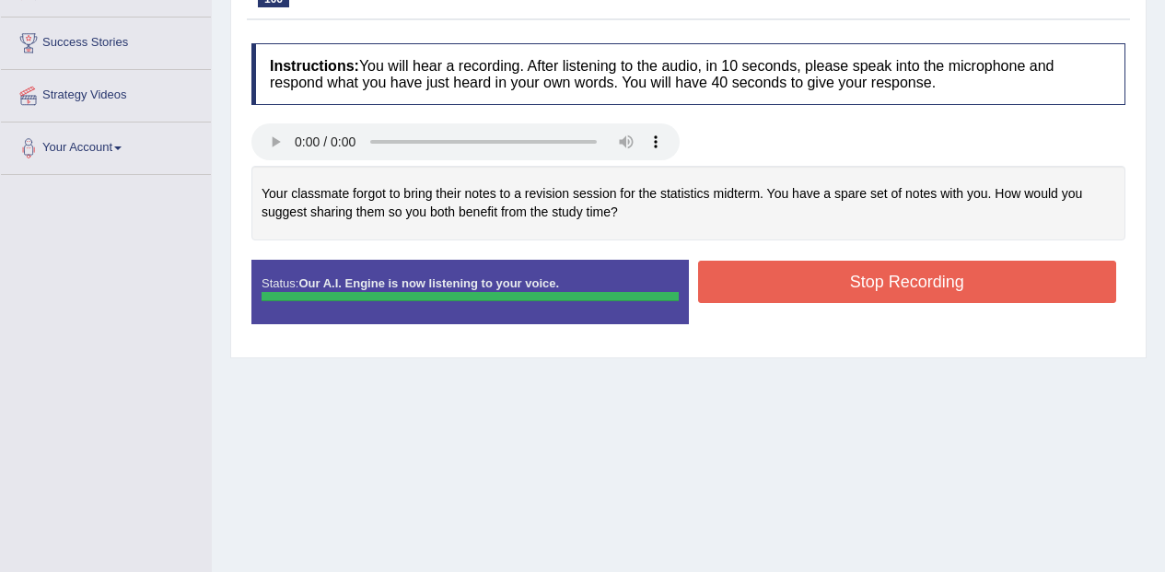
click at [967, 270] on div "Instructions: You will hear a recording. After listening to the audio, in 10 se…" at bounding box center [688, 191] width 883 height 314
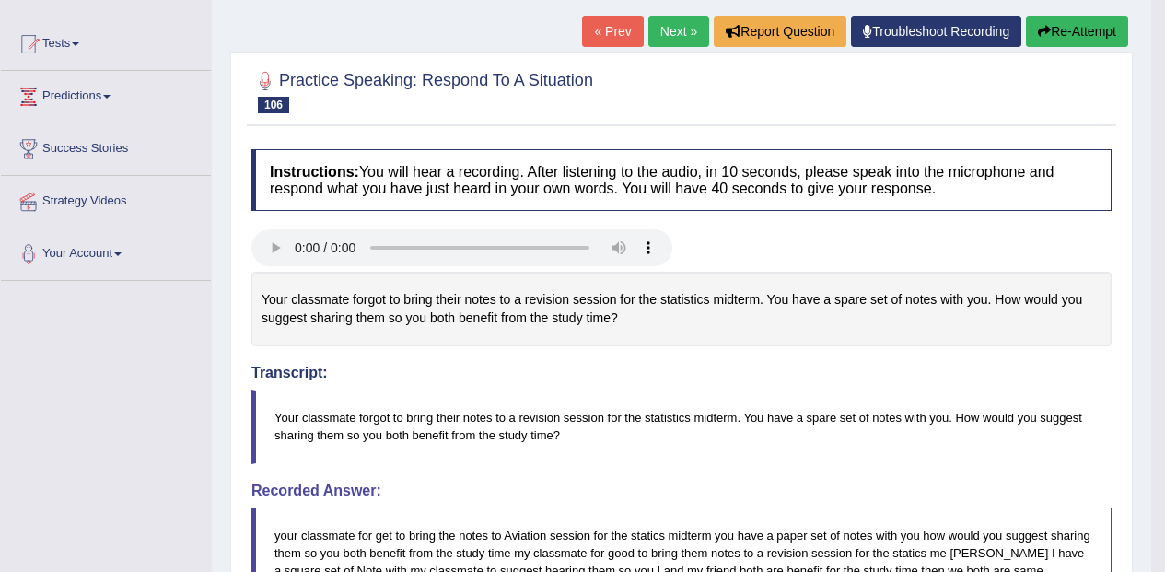
scroll to position [171, 0]
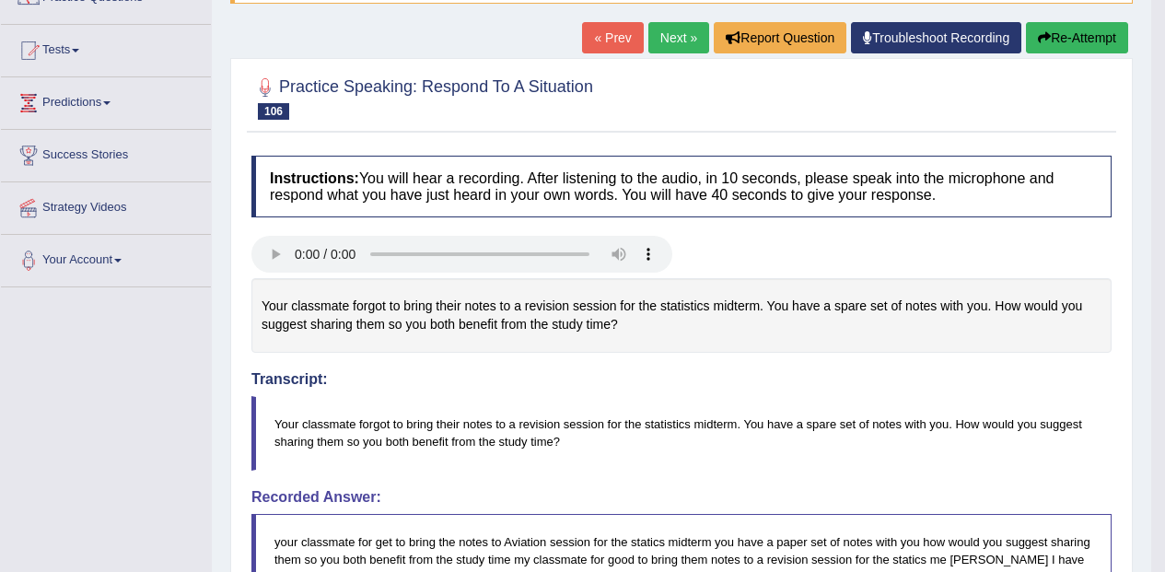
click at [670, 45] on link "Next »" at bounding box center [678, 37] width 61 height 31
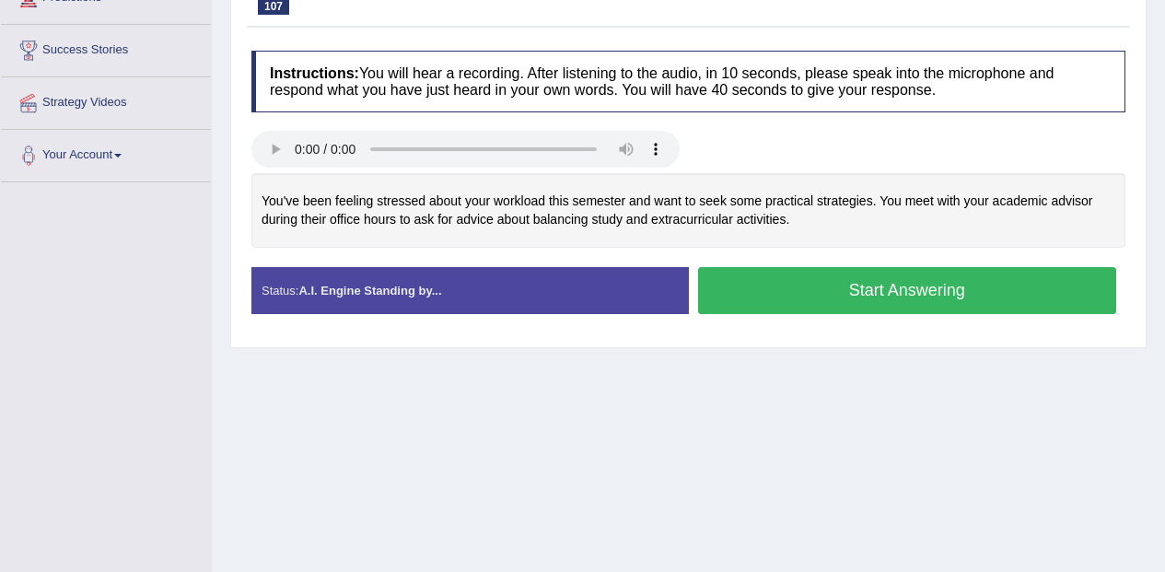
click at [1032, 282] on button "Start Answering" at bounding box center [907, 290] width 419 height 47
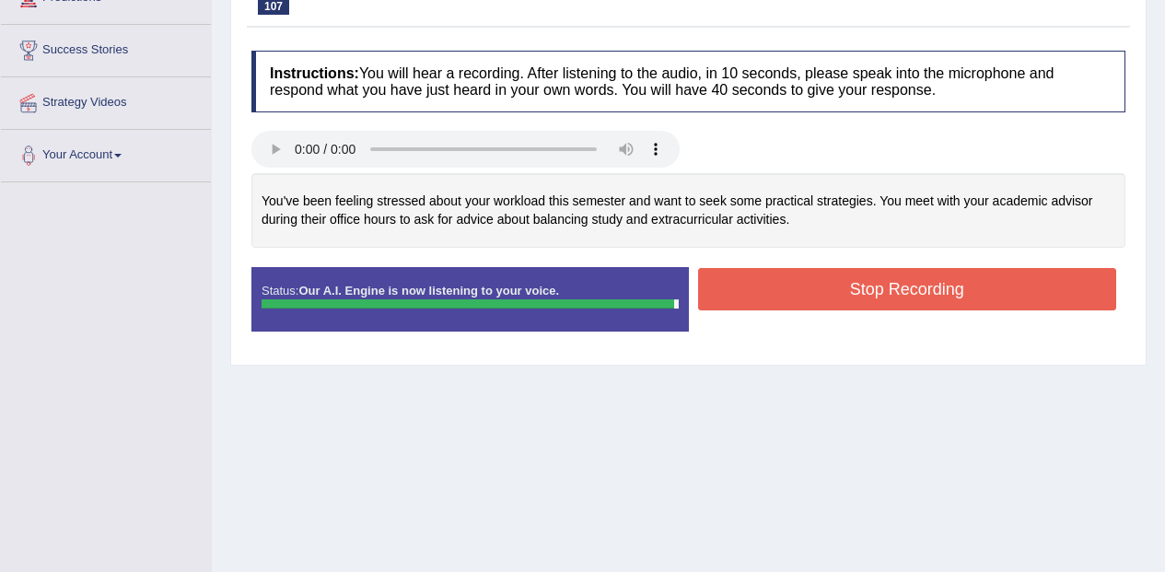
click at [1004, 289] on button "Stop Recording" at bounding box center [907, 289] width 419 height 42
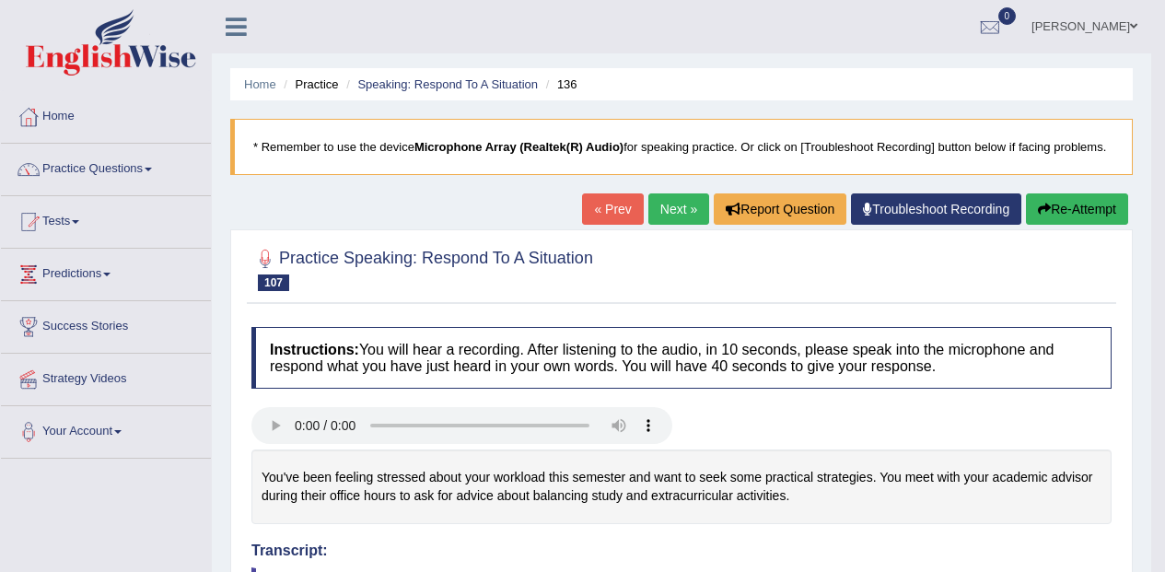
click at [686, 209] on link "Next »" at bounding box center [678, 208] width 61 height 31
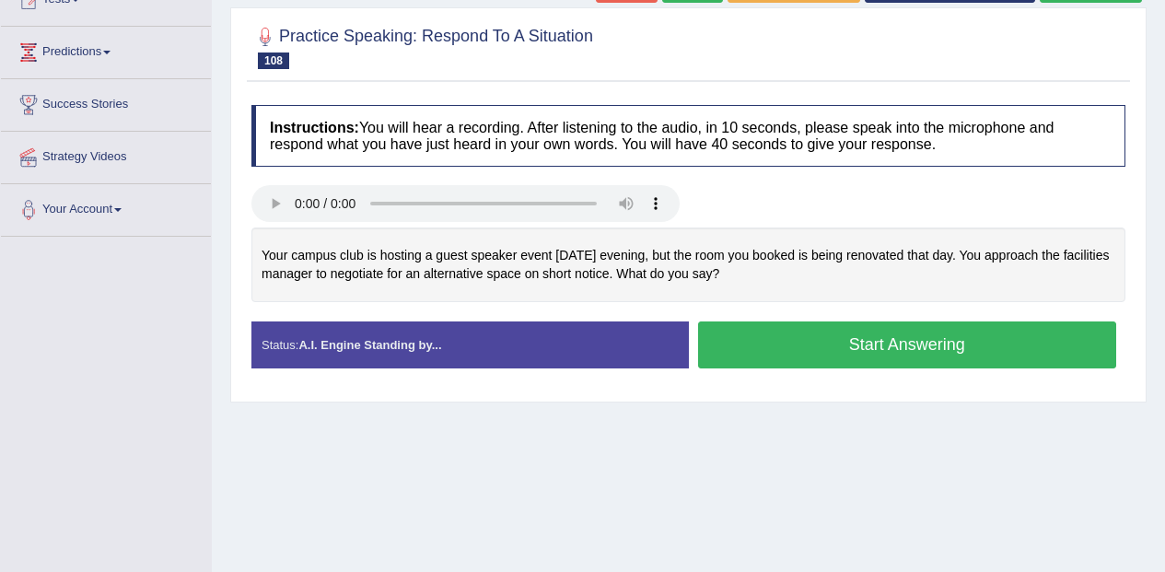
scroll to position [226, 0]
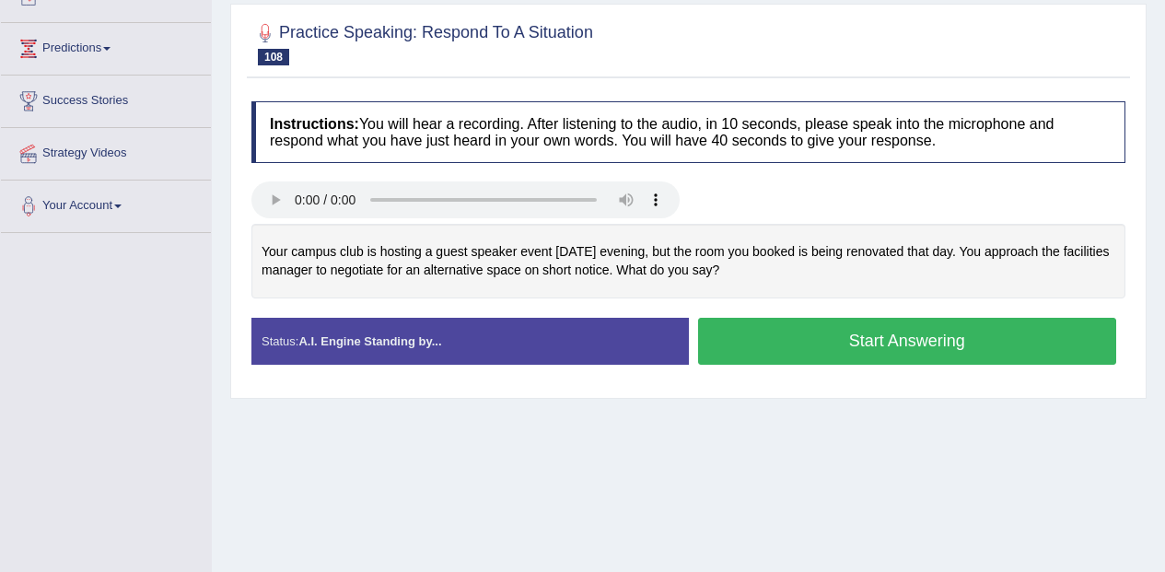
click at [918, 340] on button "Start Answering" at bounding box center [907, 341] width 419 height 47
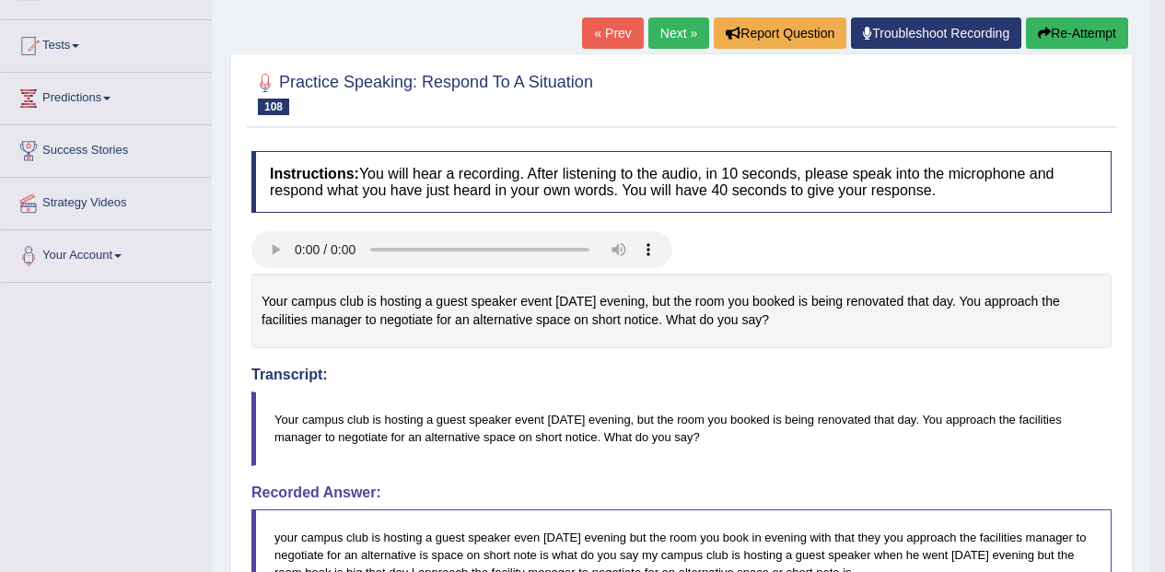
scroll to position [0, 0]
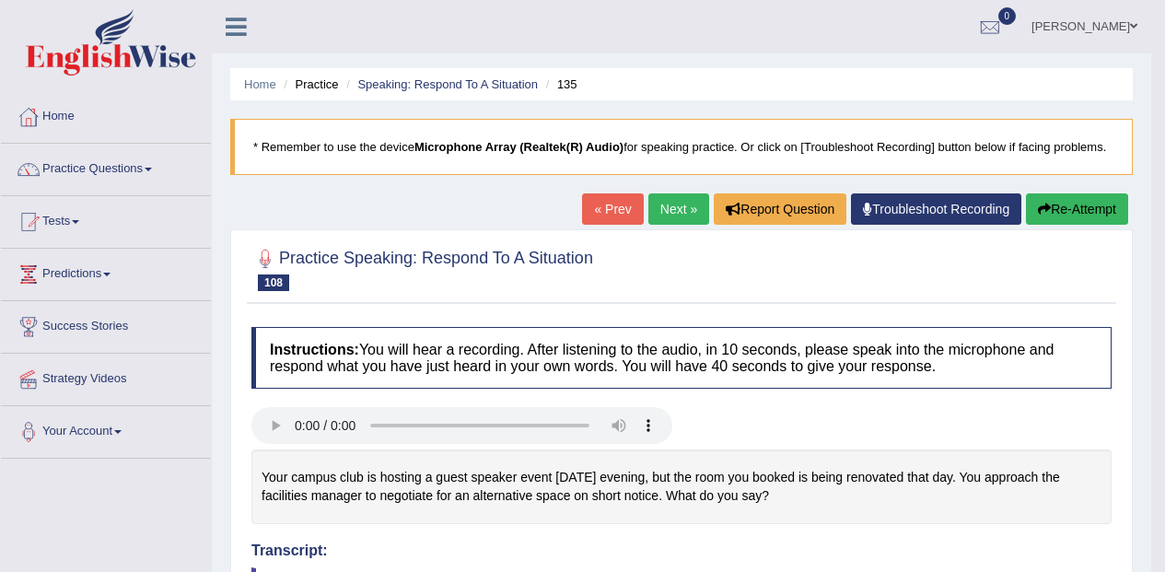
click at [686, 202] on link "Next »" at bounding box center [678, 208] width 61 height 31
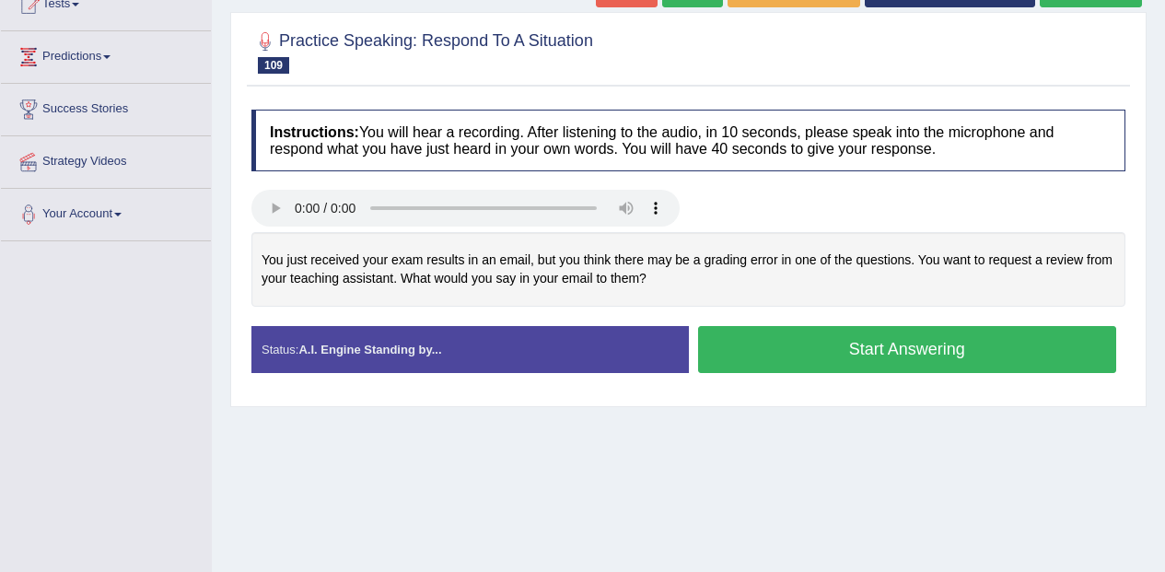
click at [945, 353] on button "Start Answering" at bounding box center [907, 349] width 419 height 47
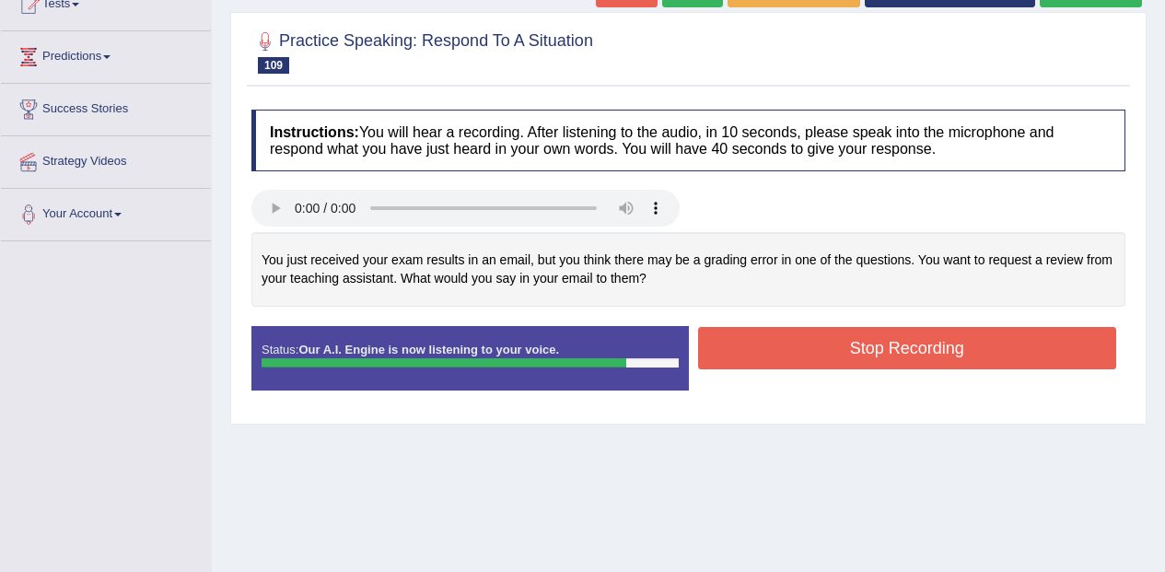
scroll to position [218, 0]
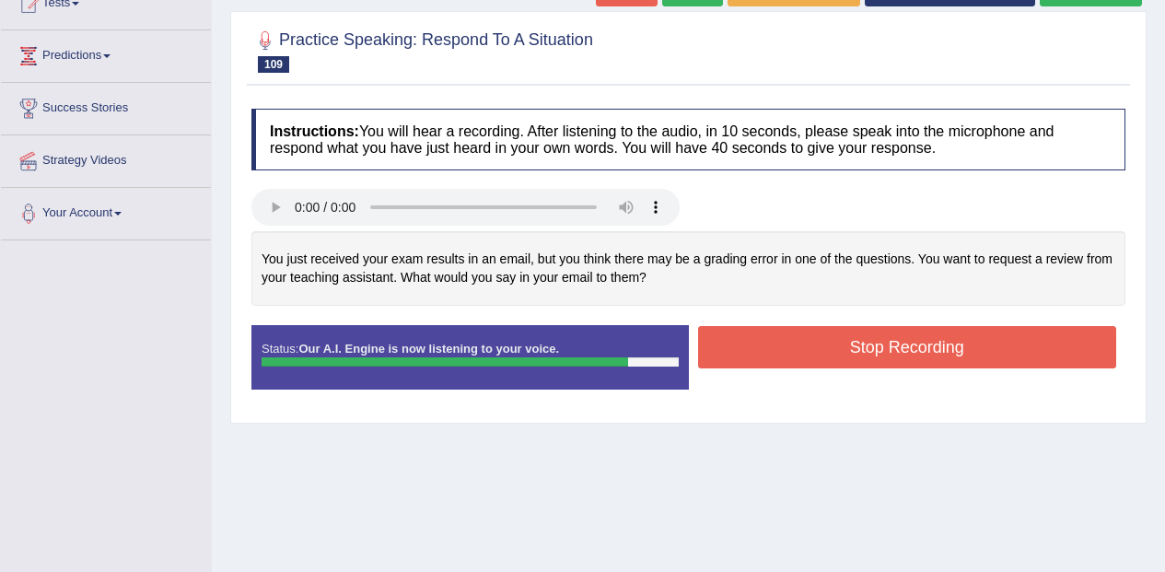
click at [999, 353] on button "Stop Recording" at bounding box center [907, 347] width 419 height 42
click at [983, 339] on div "Status: Our A.I. Engine is now listening to your voice. Start Answering Stop Re…" at bounding box center [688, 366] width 874 height 83
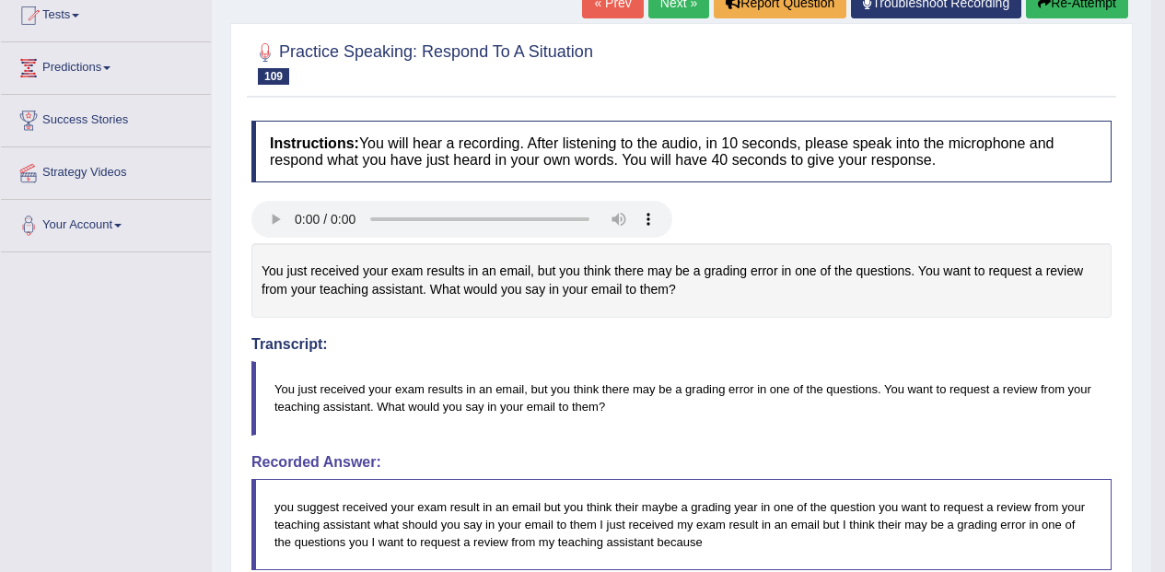
scroll to position [0, 0]
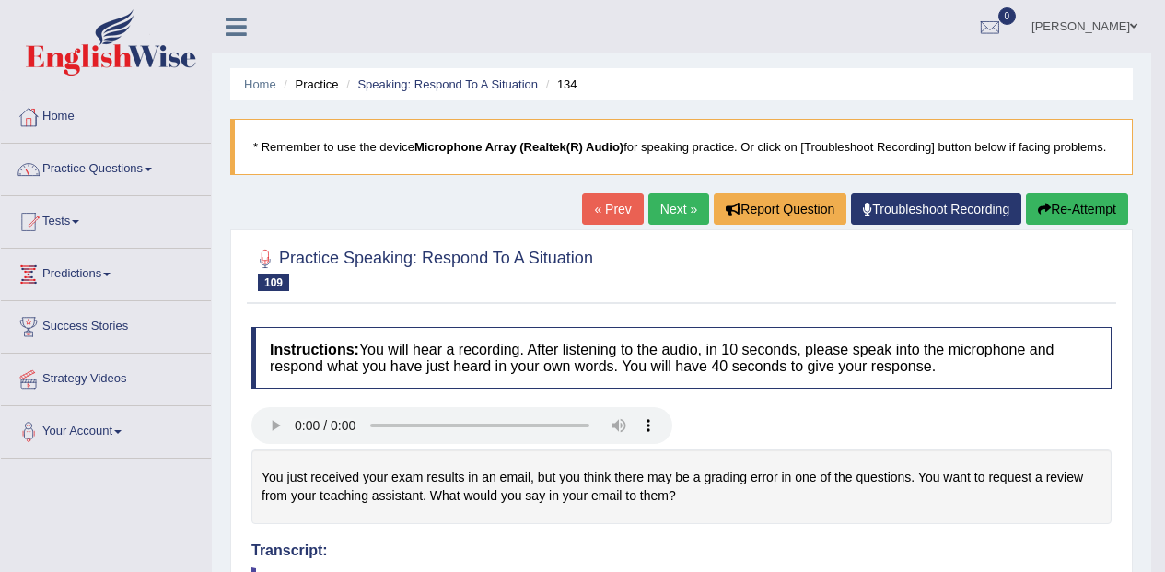
click at [678, 208] on link "Next »" at bounding box center [678, 208] width 61 height 31
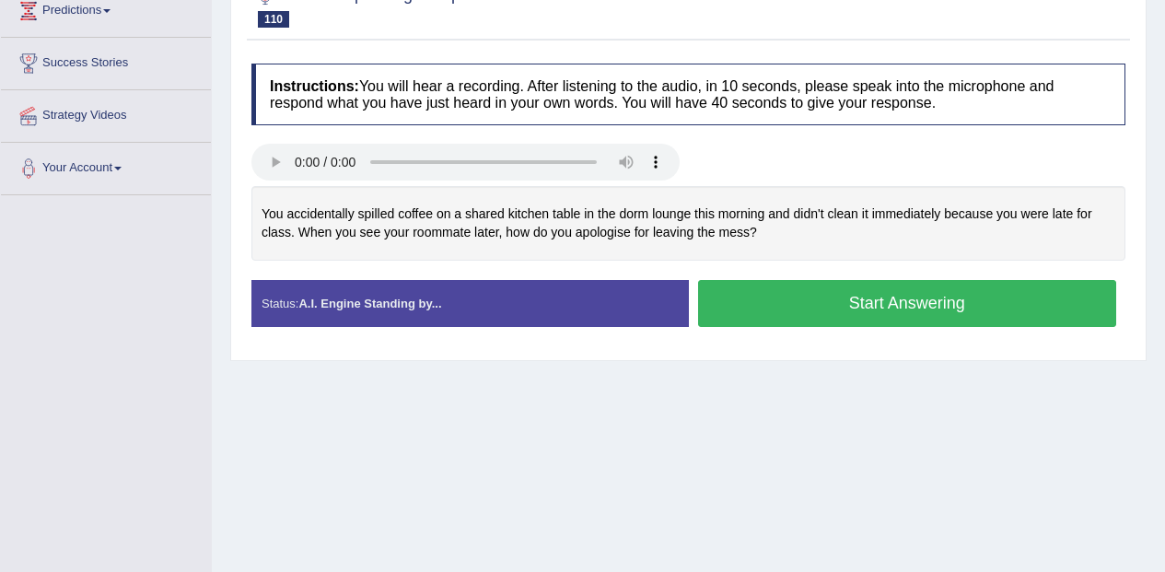
click at [918, 308] on button "Start Answering" at bounding box center [907, 303] width 419 height 47
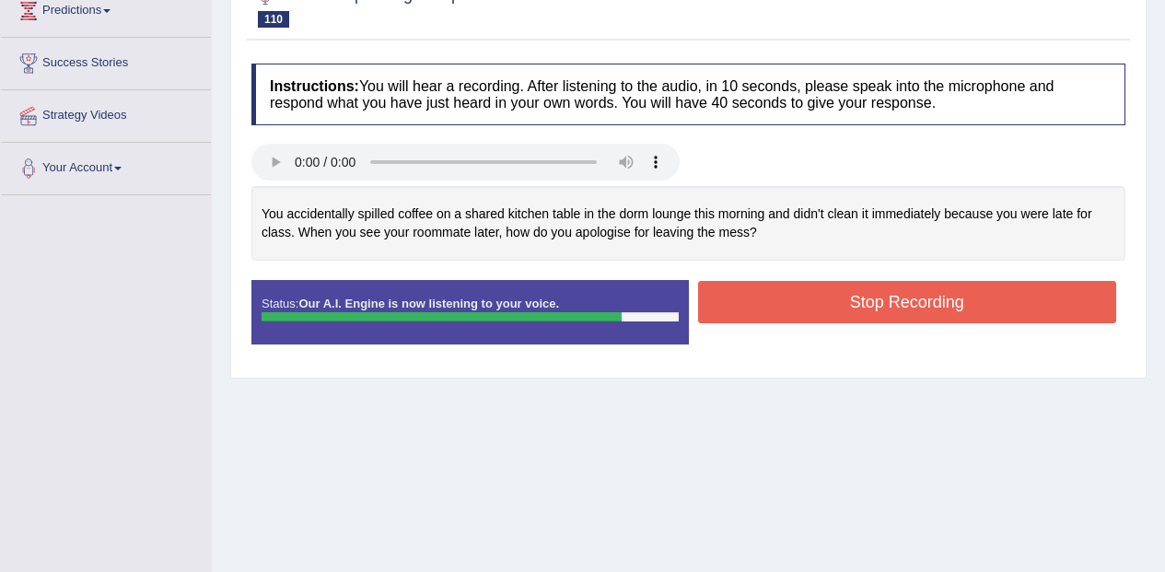
click at [995, 318] on button "Stop Recording" at bounding box center [907, 302] width 419 height 42
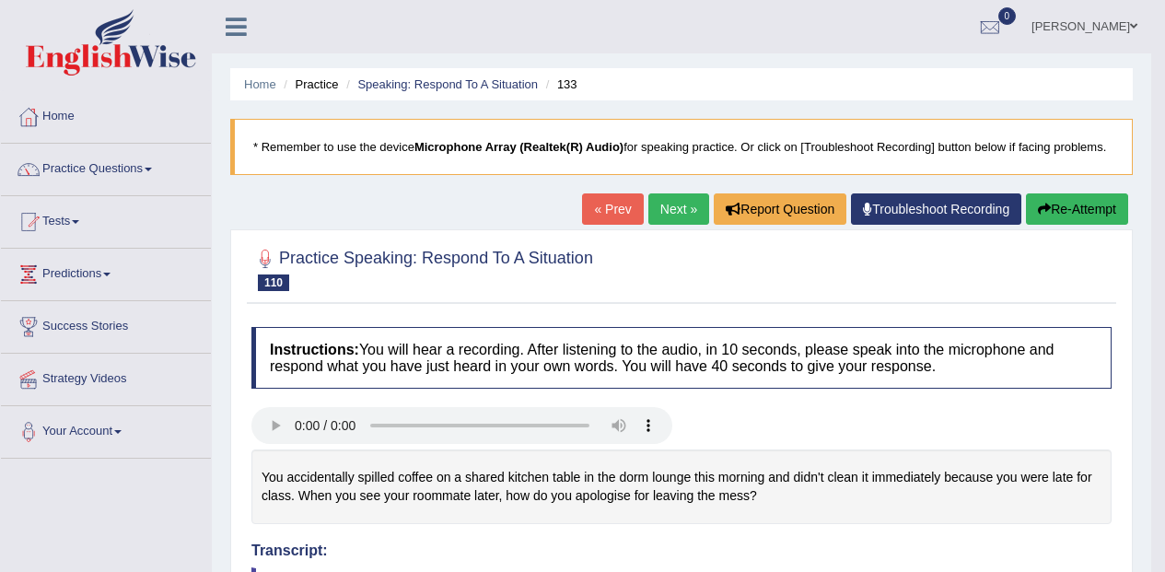
click at [122, 166] on link "Practice Questions" at bounding box center [106, 167] width 210 height 46
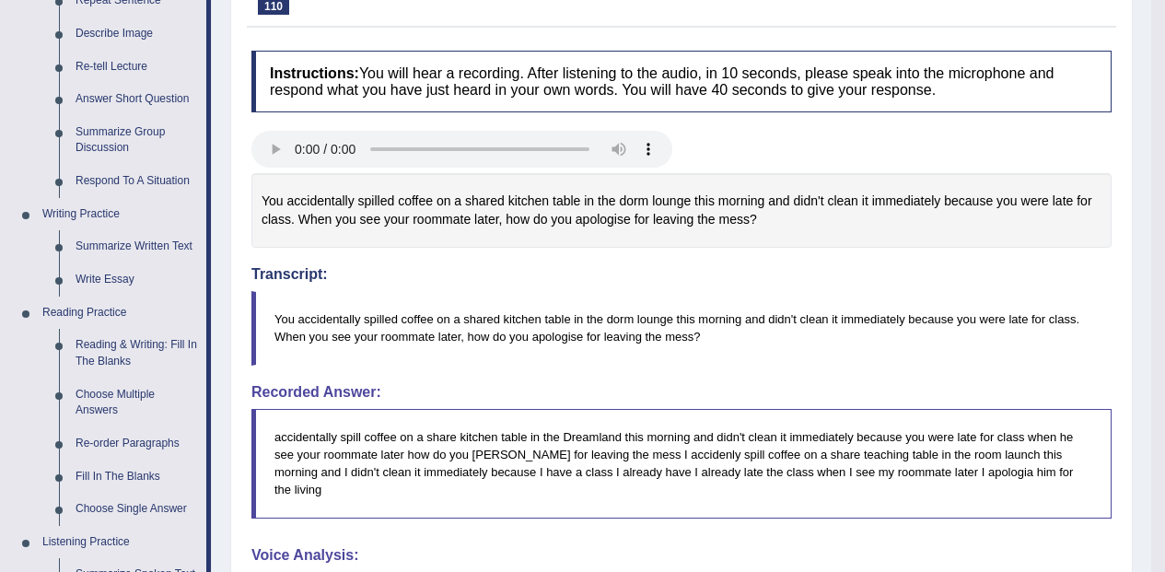
scroll to position [274, 0]
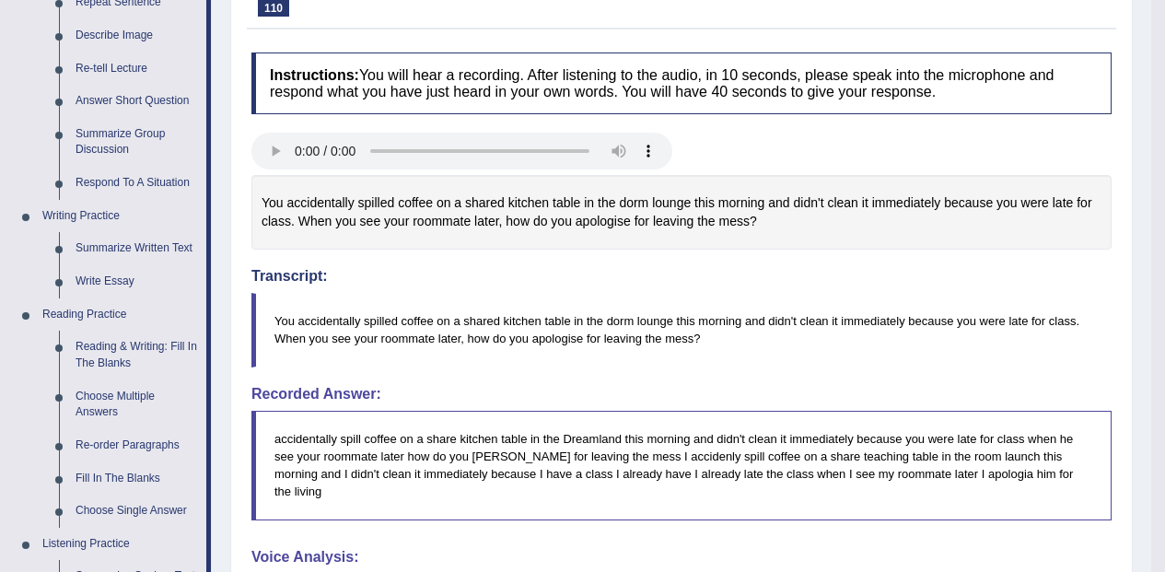
click at [102, 349] on link "Reading & Writing: Fill In The Blanks" at bounding box center [136, 355] width 139 height 49
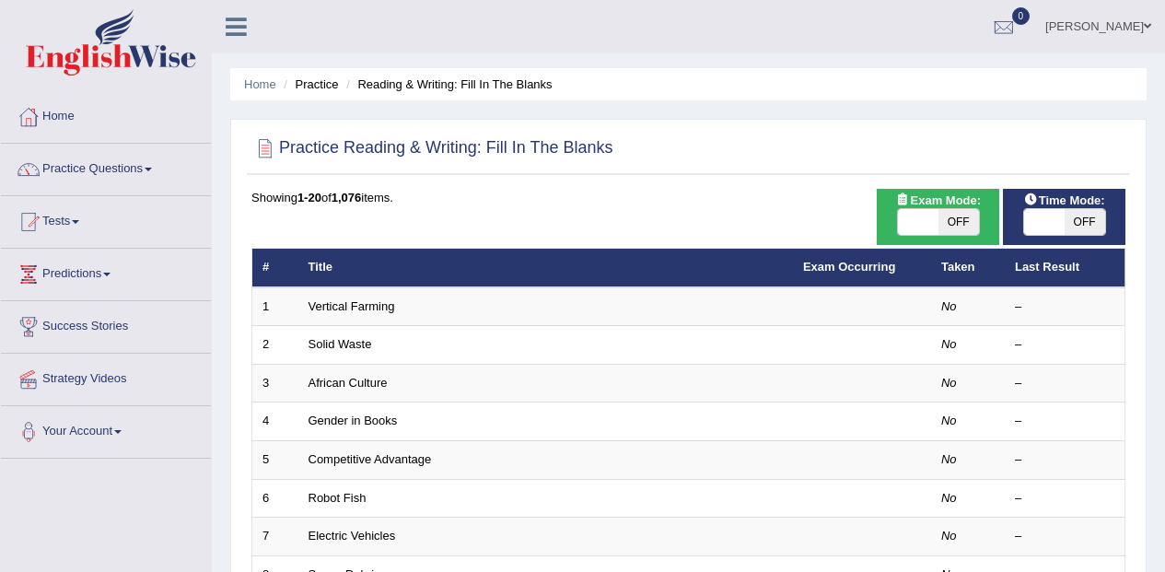
click at [349, 302] on link "Vertical Farming" at bounding box center [351, 306] width 87 height 14
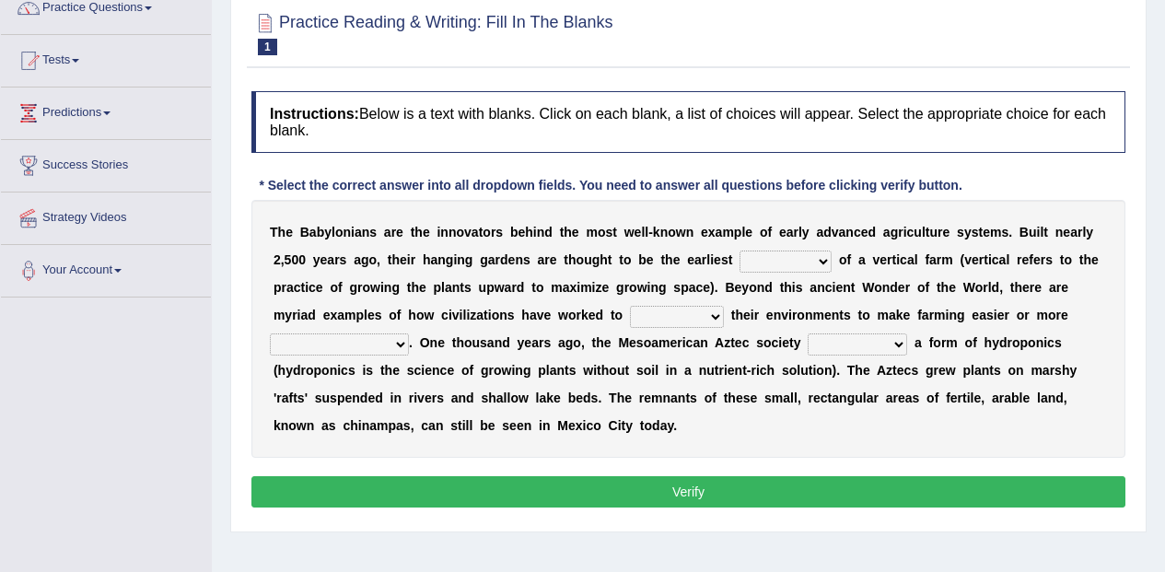
scroll to position [162, 0]
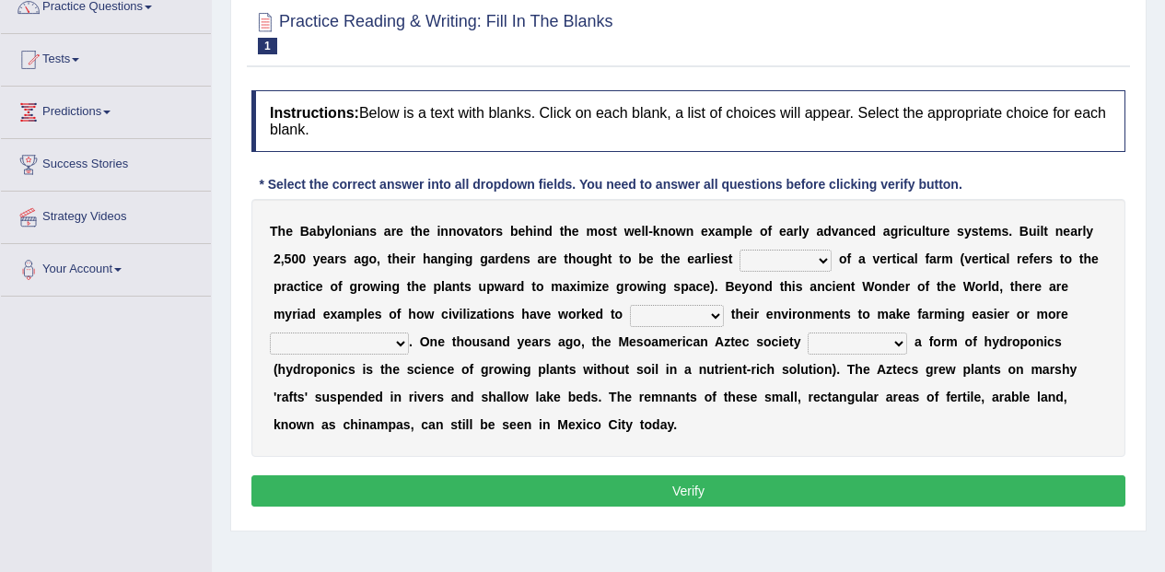
click at [836, 259] on b at bounding box center [834, 258] width 7 height 15
click at [834, 263] on b at bounding box center [834, 258] width 7 height 15
click at [806, 262] on select "prototype failure discredit protocol" at bounding box center [785, 261] width 92 height 22
select select "discredit"
click at [739, 250] on select "prototype failure discredit protocol" at bounding box center [785, 261] width 92 height 22
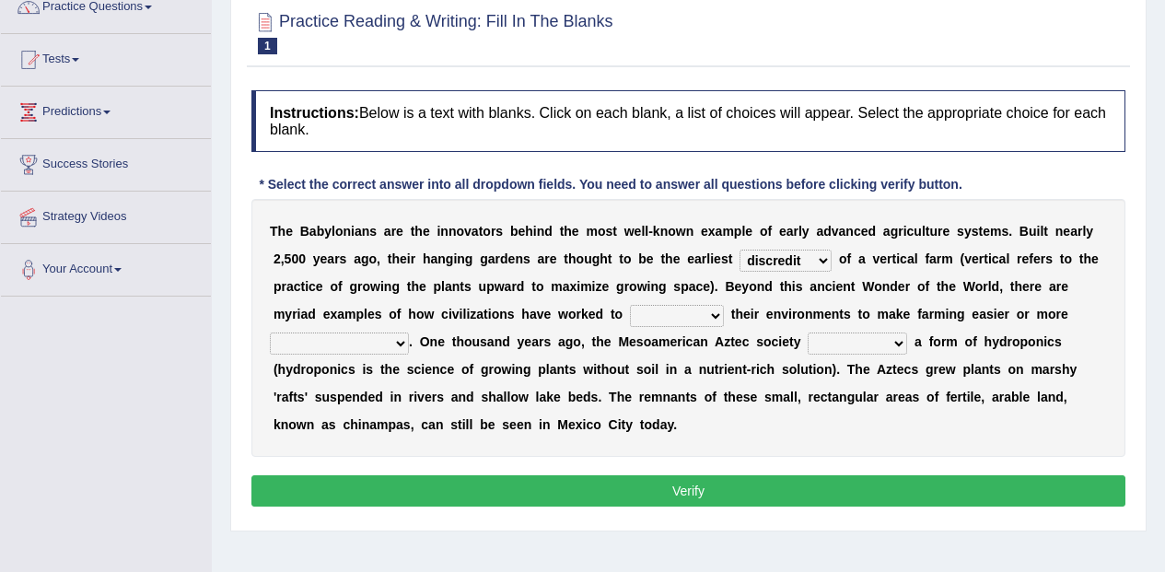
click at [714, 306] on select "manipulate escape respect disarrange" at bounding box center [677, 316] width 94 height 22
select select "respect"
click at [630, 305] on select "manipulate escape respect disarrange" at bounding box center [677, 316] width 94 height 22
click at [379, 351] on select "productive constructive connective counterproductive" at bounding box center [339, 343] width 139 height 22
select select "productive"
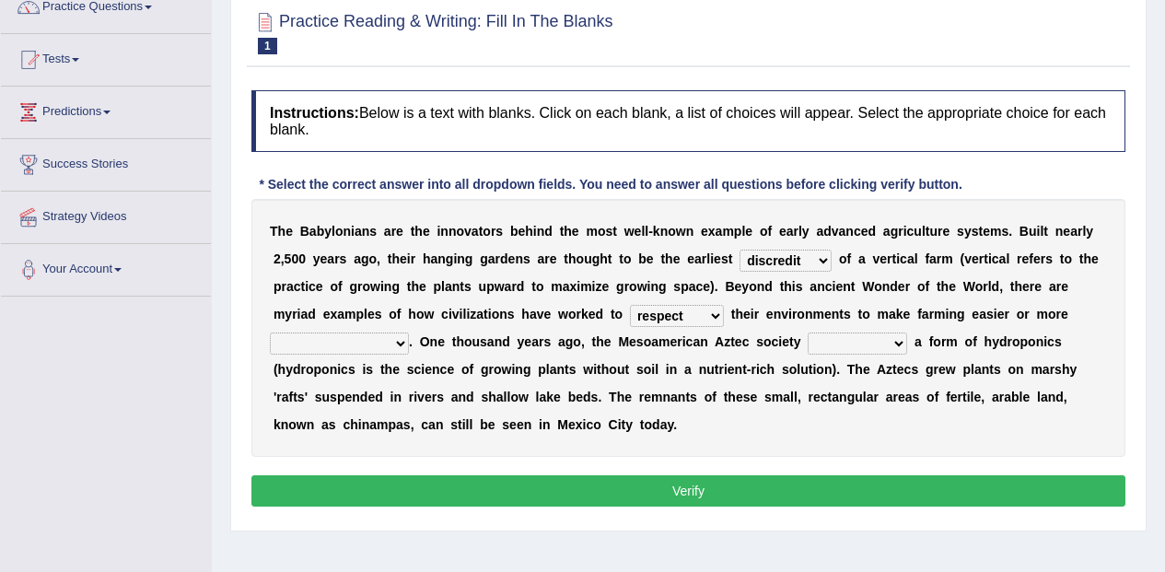
click at [270, 332] on select "productive constructive connective counterproductive" at bounding box center [339, 343] width 139 height 22
click at [891, 342] on select "domineered volunteered pioneered engineered" at bounding box center [856, 343] width 99 height 22
select select "domineered"
click at [807, 332] on select "domineered volunteered pioneered engineered" at bounding box center [856, 343] width 99 height 22
click at [884, 490] on button "Verify" at bounding box center [688, 490] width 874 height 31
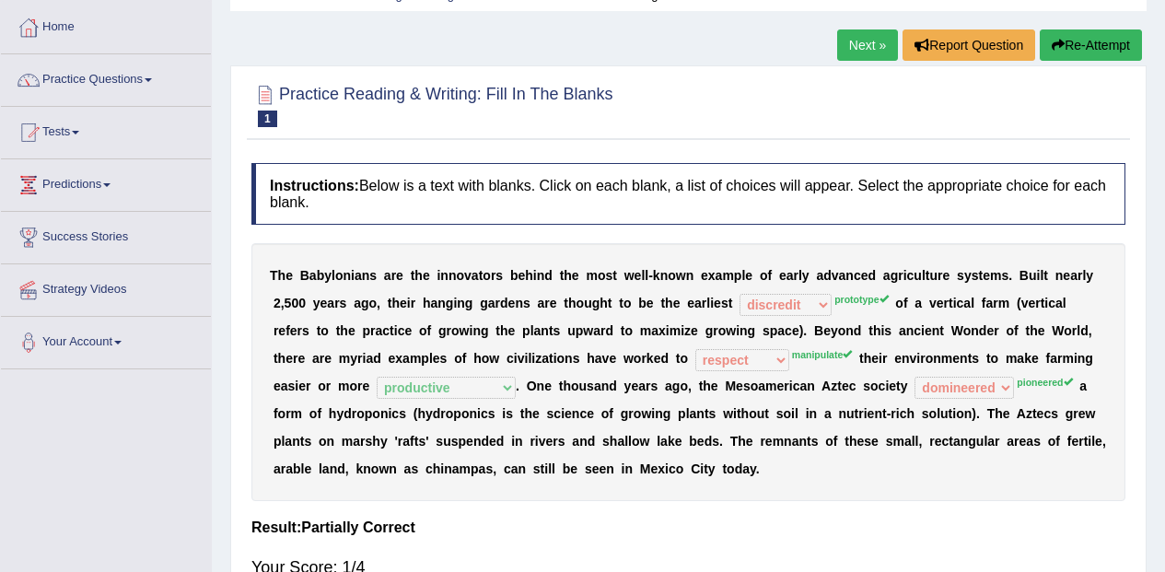
scroll to position [0, 0]
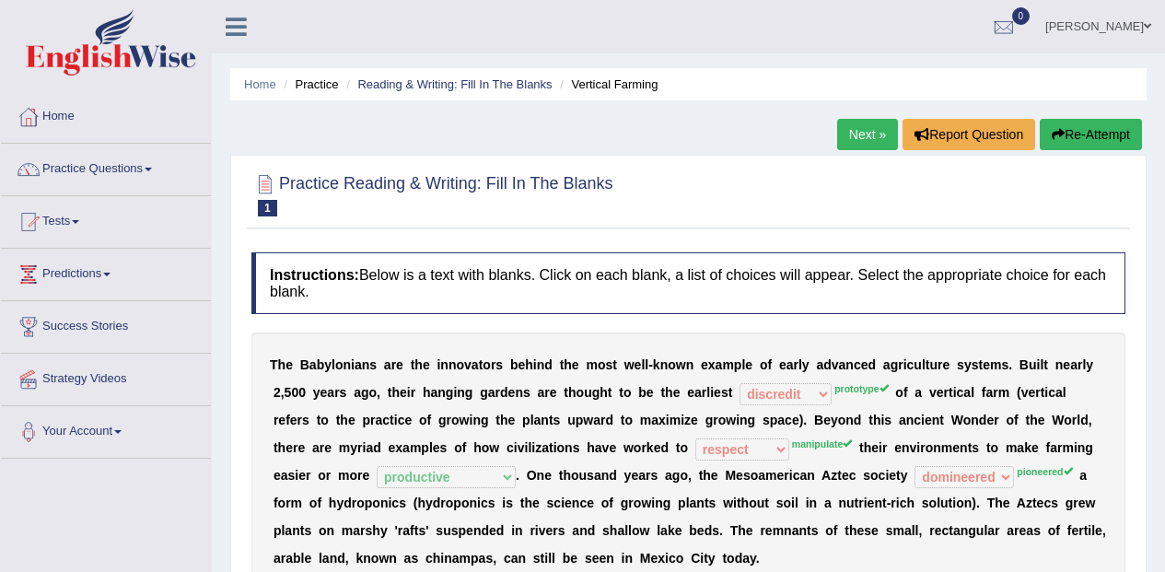
click at [1102, 142] on button "Re-Attempt" at bounding box center [1090, 134] width 102 height 31
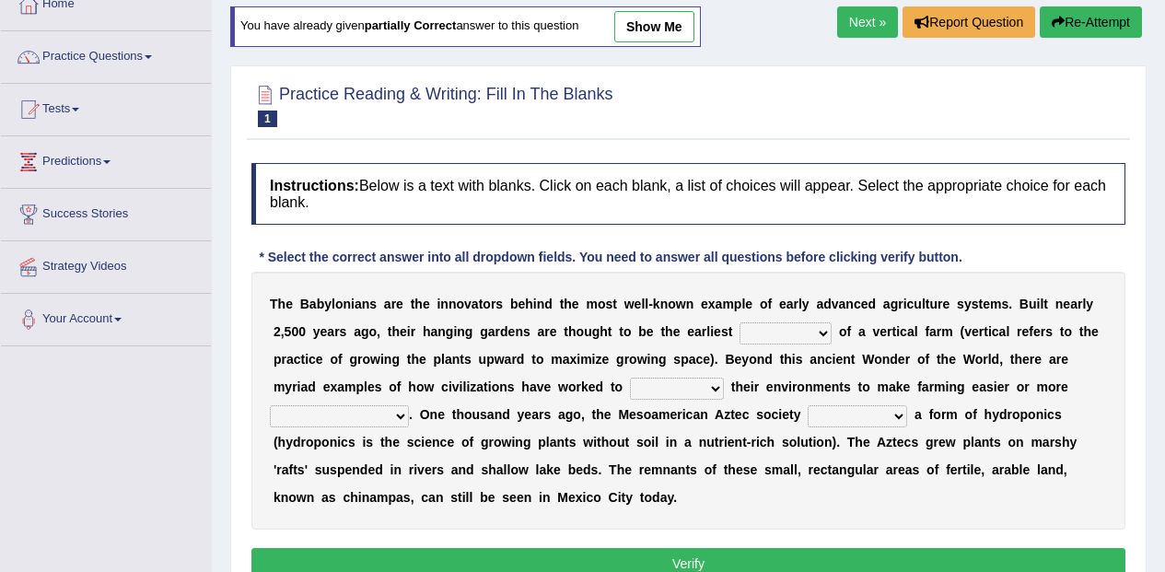
scroll to position [118, 0]
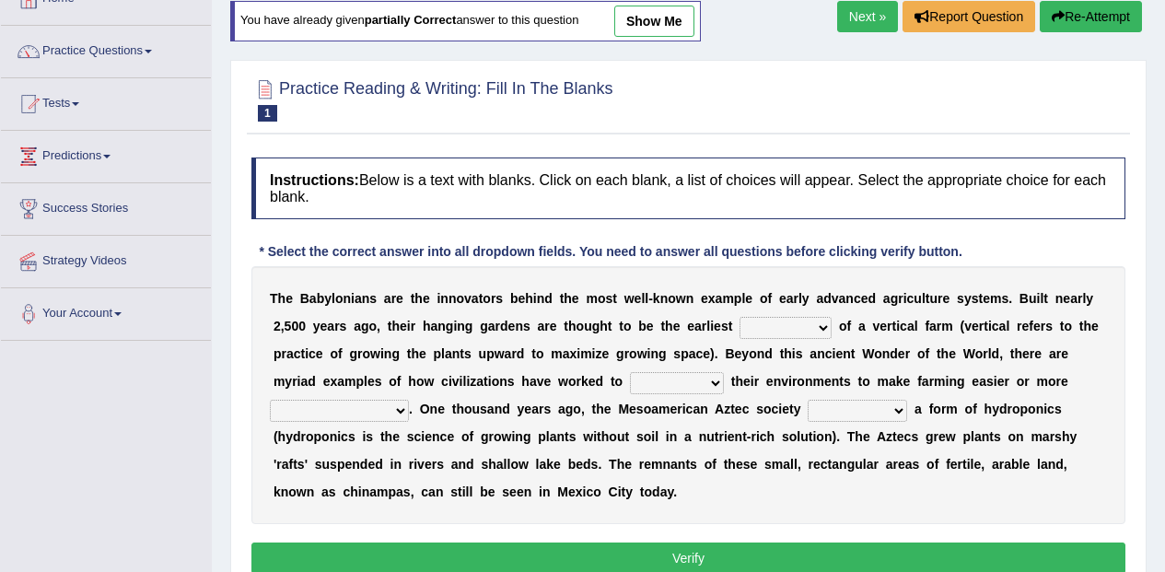
click at [820, 335] on select "prototype failure discredit protocol" at bounding box center [785, 328] width 92 height 22
select select "prototype"
click at [739, 317] on select "prototype failure discredit protocol" at bounding box center [785, 328] width 92 height 22
click at [690, 382] on select "manipulate escape respect disarrange" at bounding box center [677, 383] width 94 height 22
select select "manipulate"
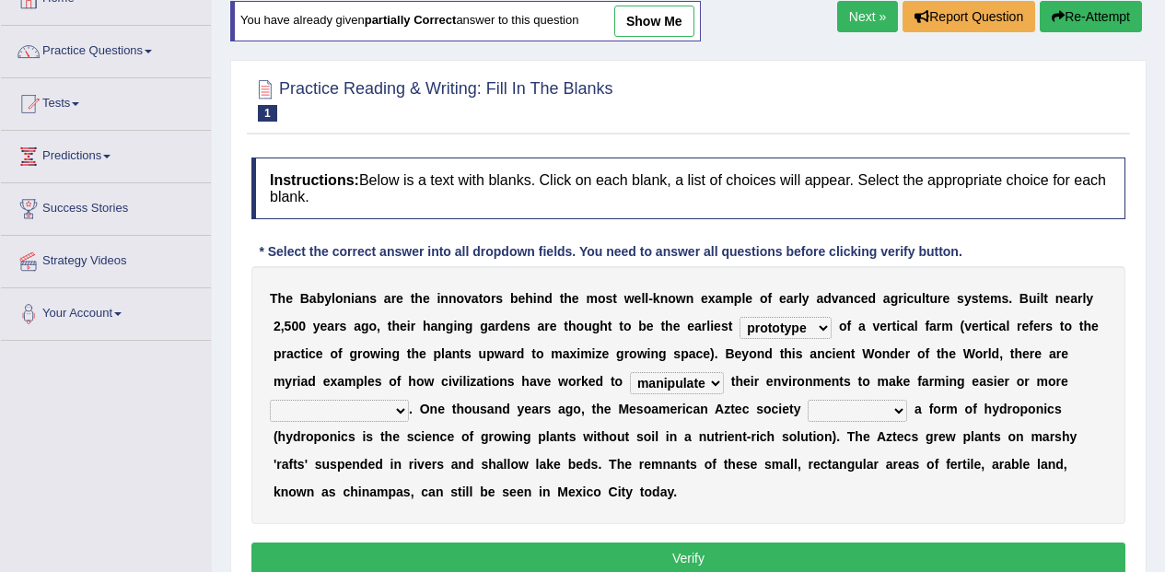
click at [630, 372] on select "manipulate escape respect disarrange" at bounding box center [677, 383] width 94 height 22
click at [385, 411] on select "productive constructive connective counterproductive" at bounding box center [339, 411] width 139 height 22
select select "productive"
click at [270, 400] on select "productive constructive connective counterproductive" at bounding box center [339, 411] width 139 height 22
click at [891, 400] on select "domineered volunteered pioneered engineered" at bounding box center [856, 411] width 99 height 22
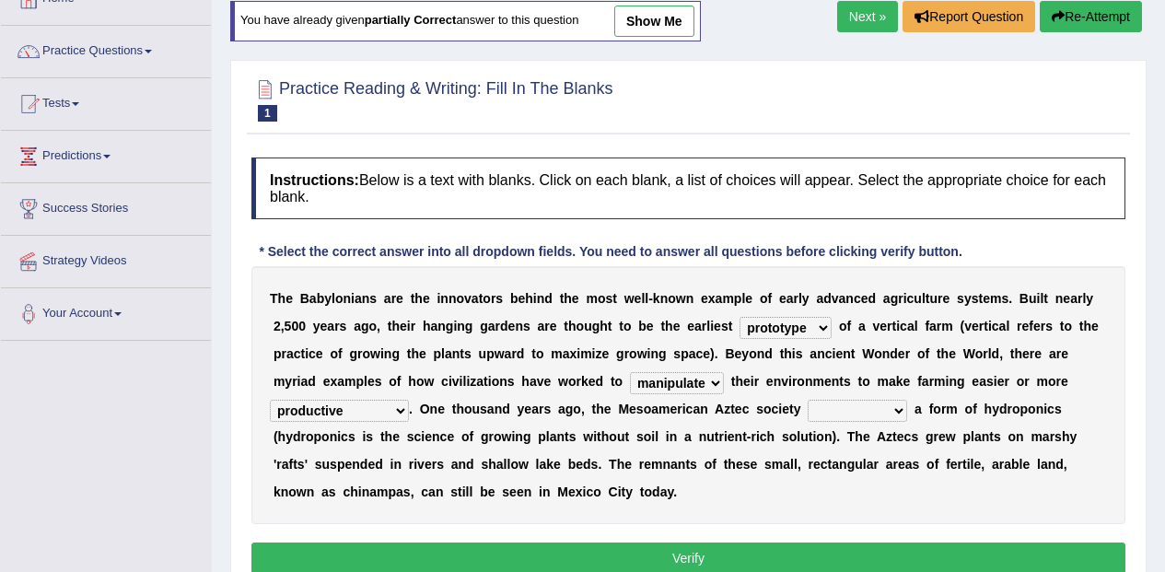
select select "pioneered"
click at [807, 400] on select "domineered volunteered pioneered engineered" at bounding box center [856, 411] width 99 height 22
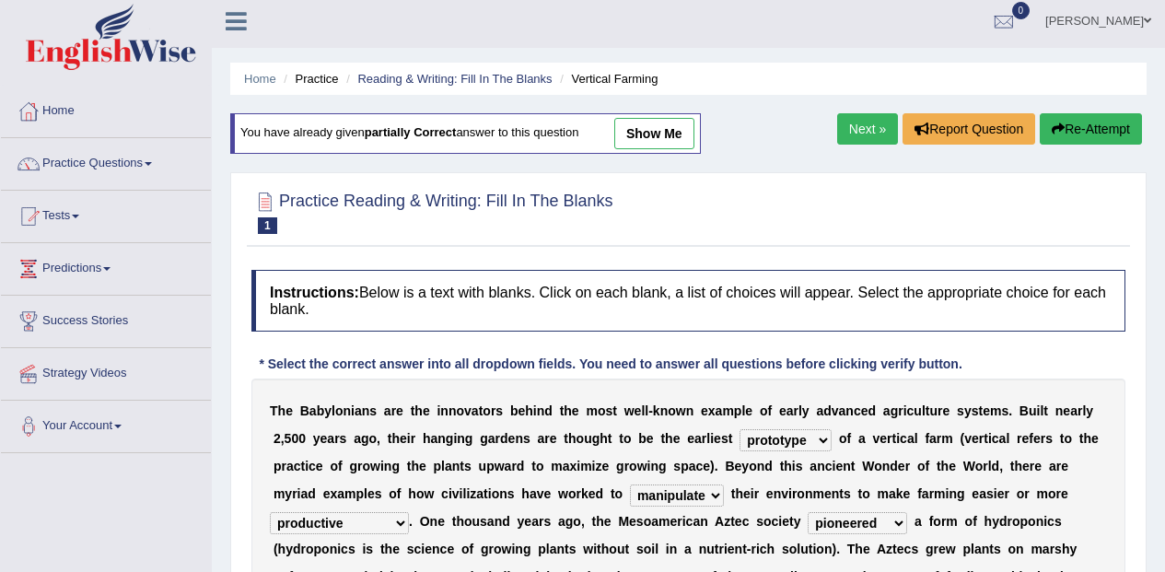
scroll to position [0, 0]
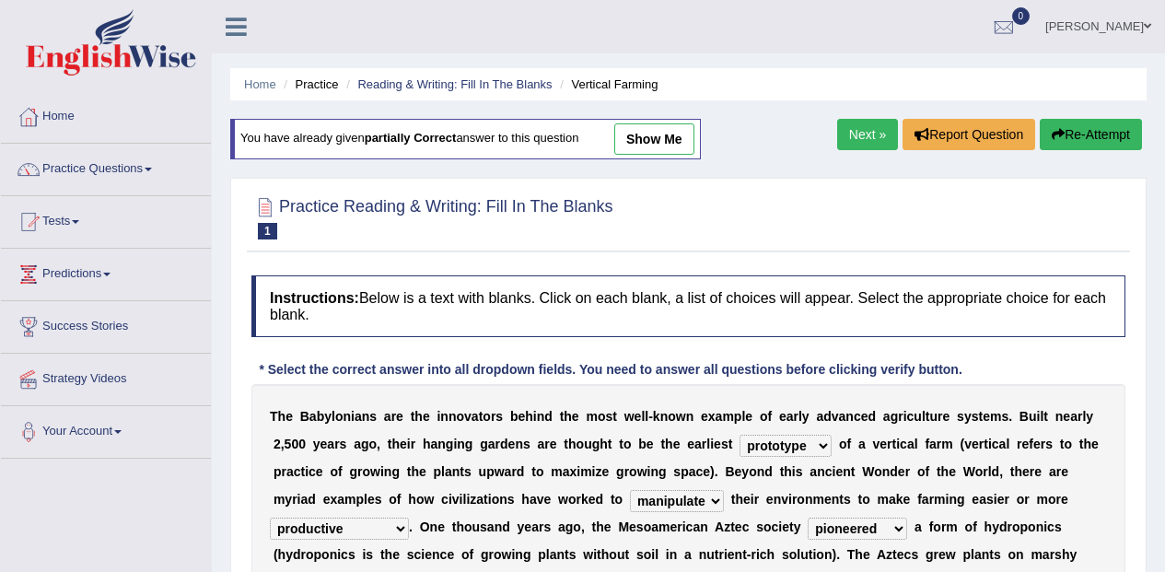
click at [1108, 135] on button "Re-Attempt" at bounding box center [1090, 134] width 102 height 31
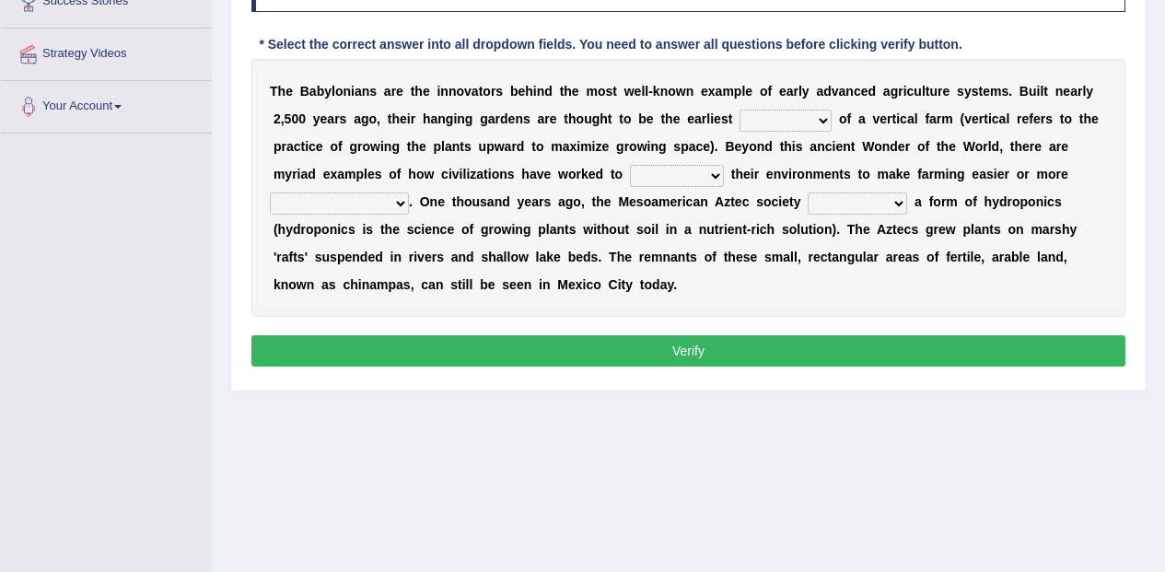
scroll to position [395, 0]
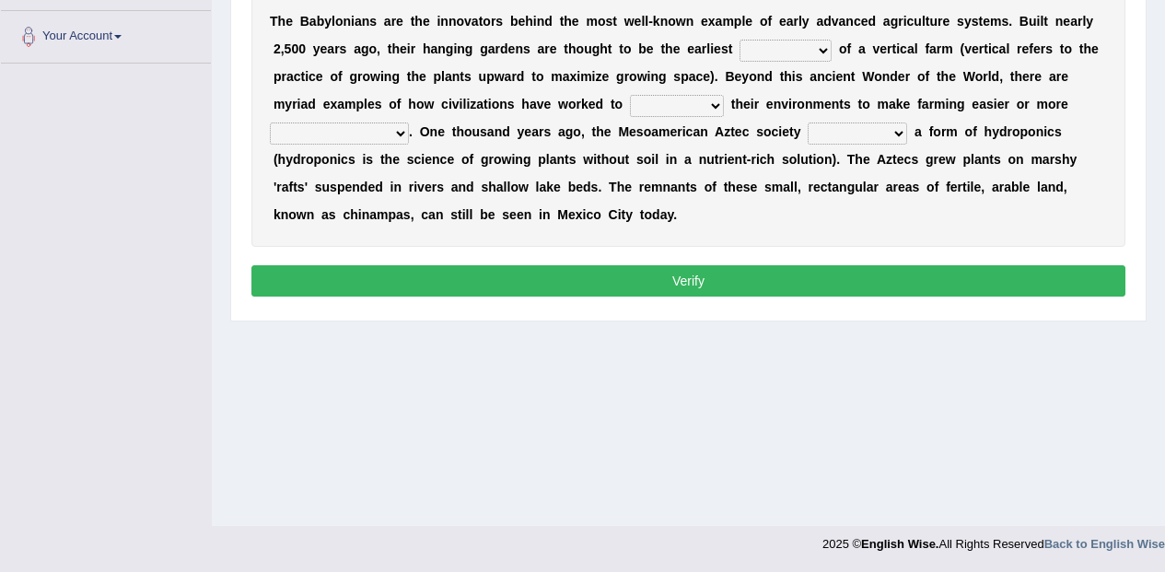
click at [942, 267] on button "Verify" at bounding box center [688, 280] width 874 height 31
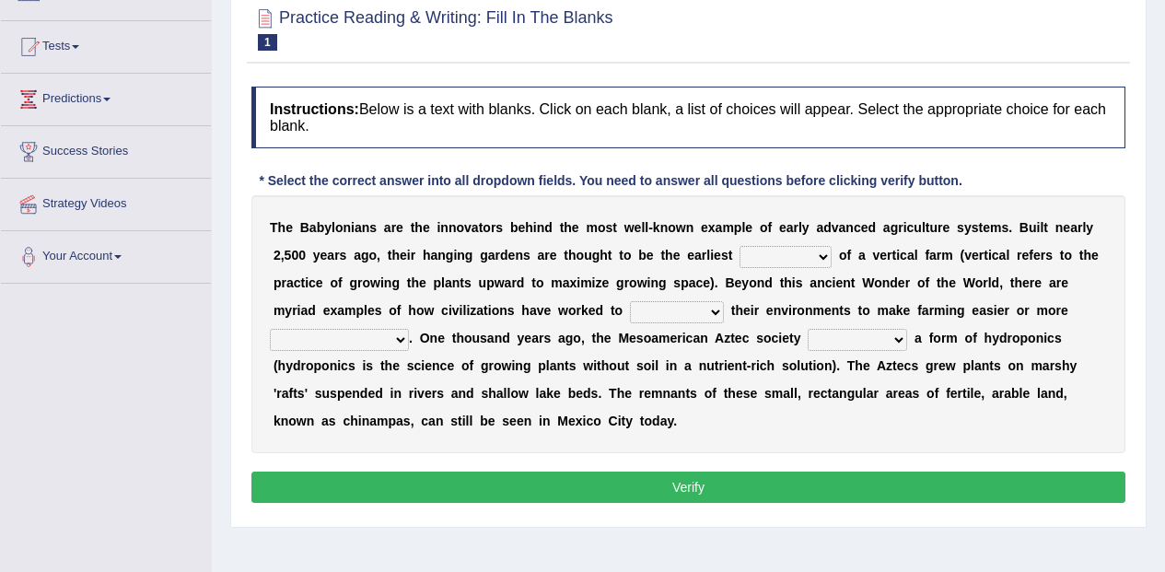
scroll to position [174, 0]
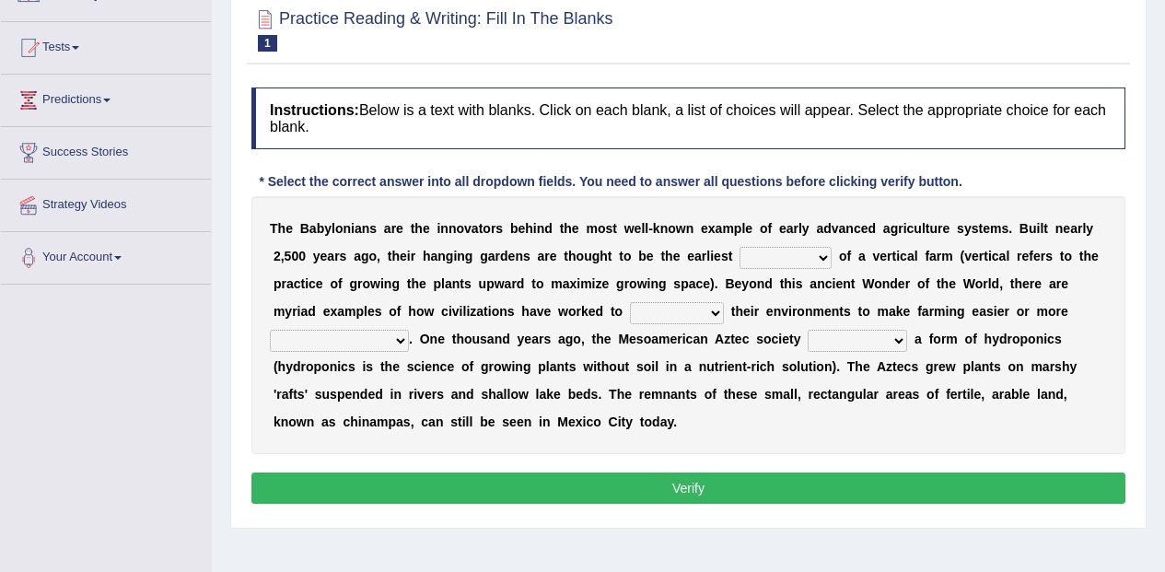
click at [804, 262] on select "prototype failure discredit protocol" at bounding box center [785, 258] width 92 height 22
select select "prototype"
click at [739, 247] on select "prototype failure discredit protocol" at bounding box center [785, 258] width 92 height 22
click at [702, 319] on select "manipulate escape respect disarrange" at bounding box center [677, 313] width 94 height 22
select select "manipulate"
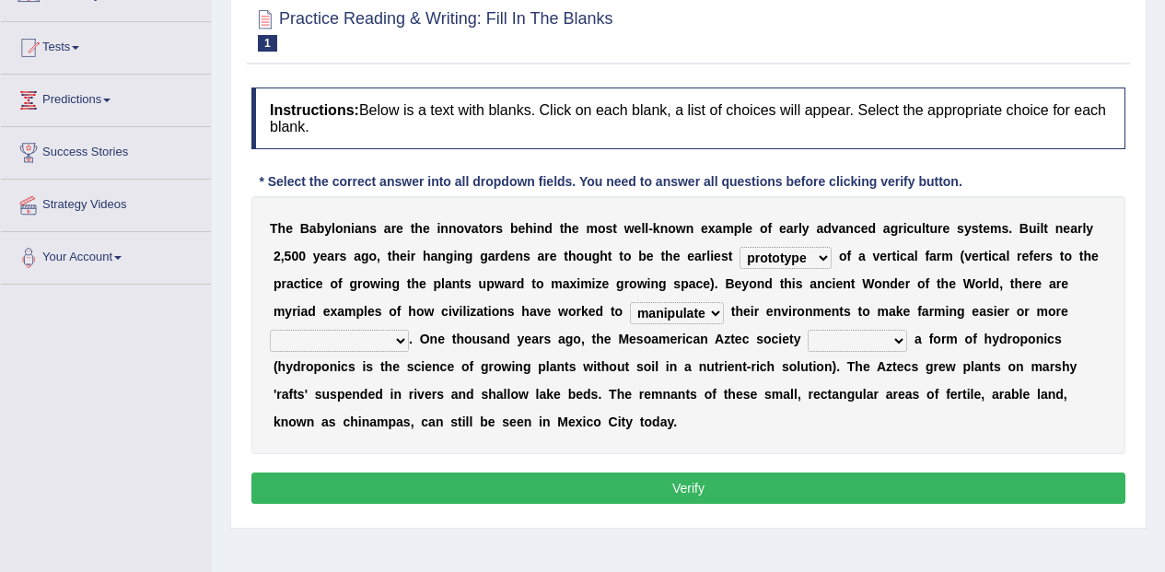
click at [630, 302] on select "manipulate escape respect disarrange" at bounding box center [677, 313] width 94 height 22
click at [400, 342] on select "productive constructive connective counterproductive" at bounding box center [339, 341] width 139 height 22
select select "productive"
click at [270, 330] on select "productive constructive connective counterproductive" at bounding box center [339, 341] width 139 height 22
click at [876, 341] on select "domineered volunteered pioneered engineered" at bounding box center [856, 341] width 99 height 22
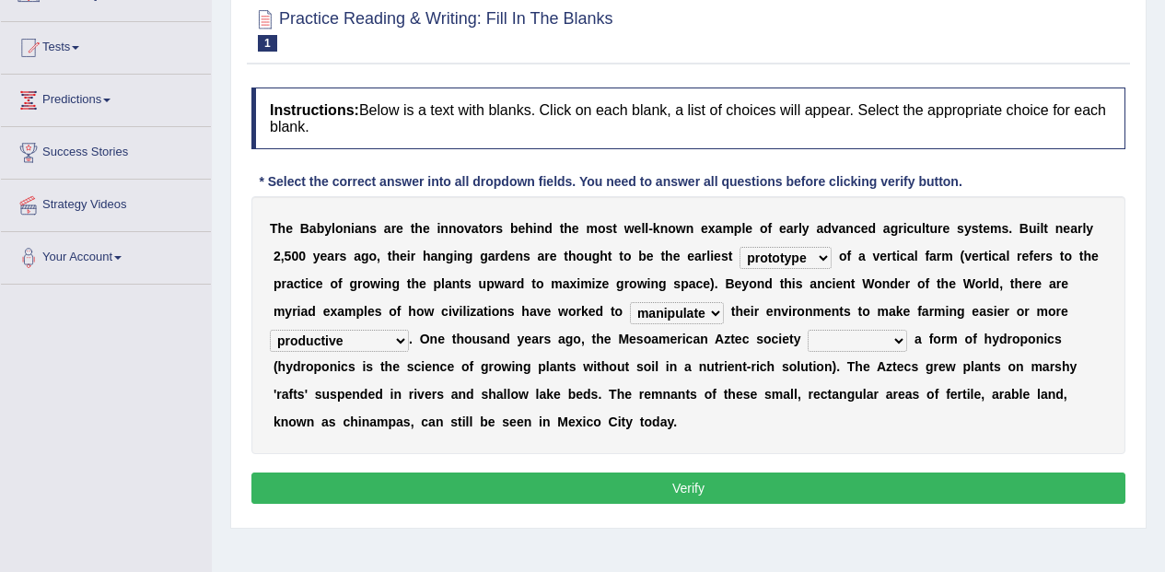
select select "pioneered"
click at [807, 330] on select "domineered volunteered pioneered engineered" at bounding box center [856, 341] width 99 height 22
click at [896, 482] on button "Verify" at bounding box center [688, 487] width 874 height 31
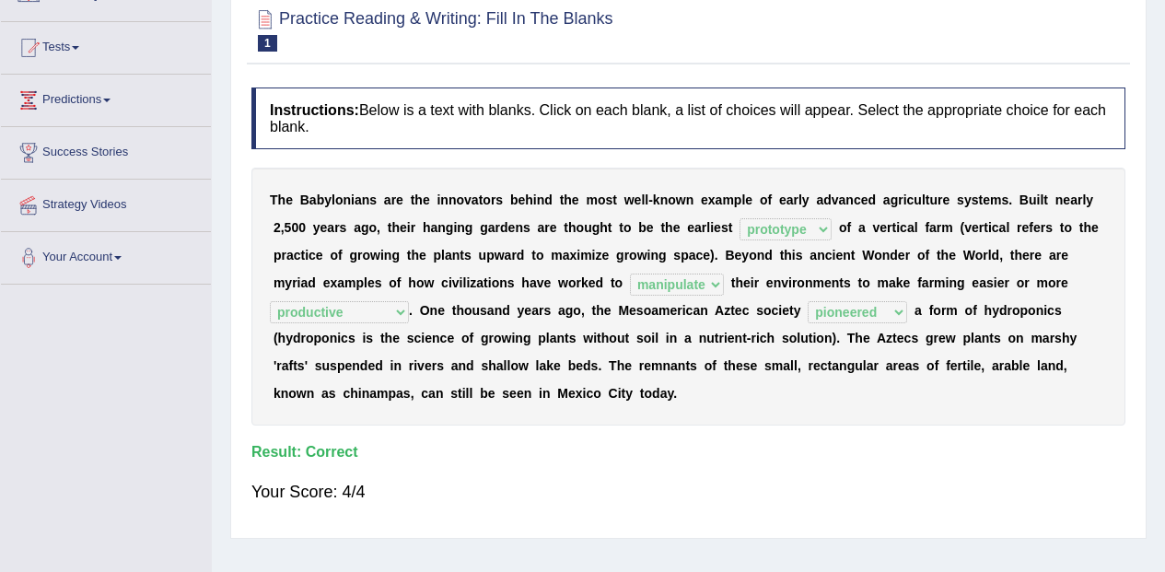
scroll to position [0, 0]
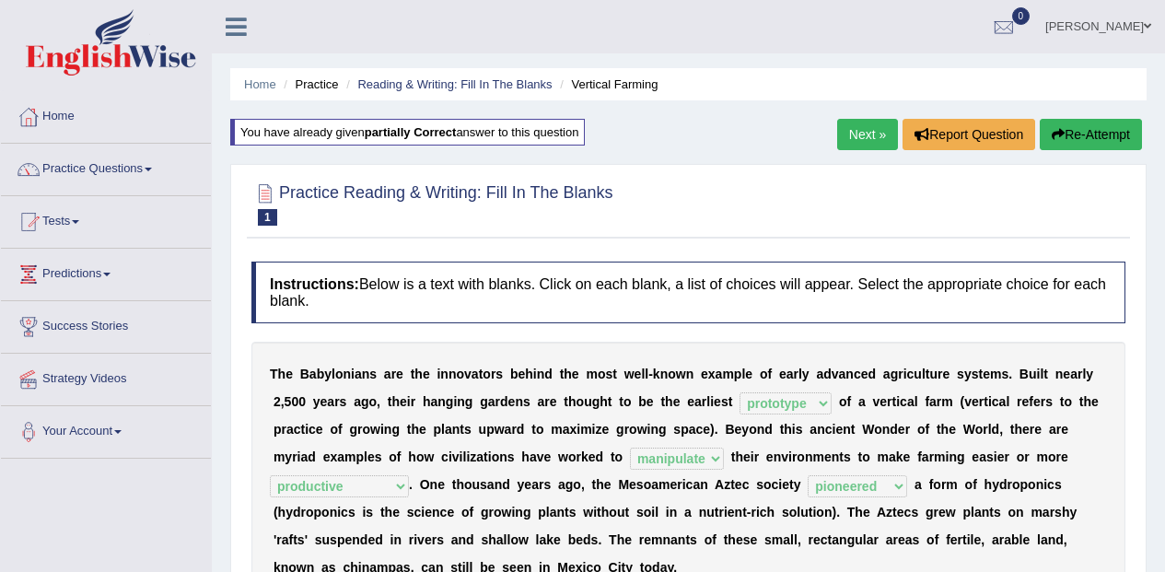
click at [860, 136] on link "Next »" at bounding box center [867, 134] width 61 height 31
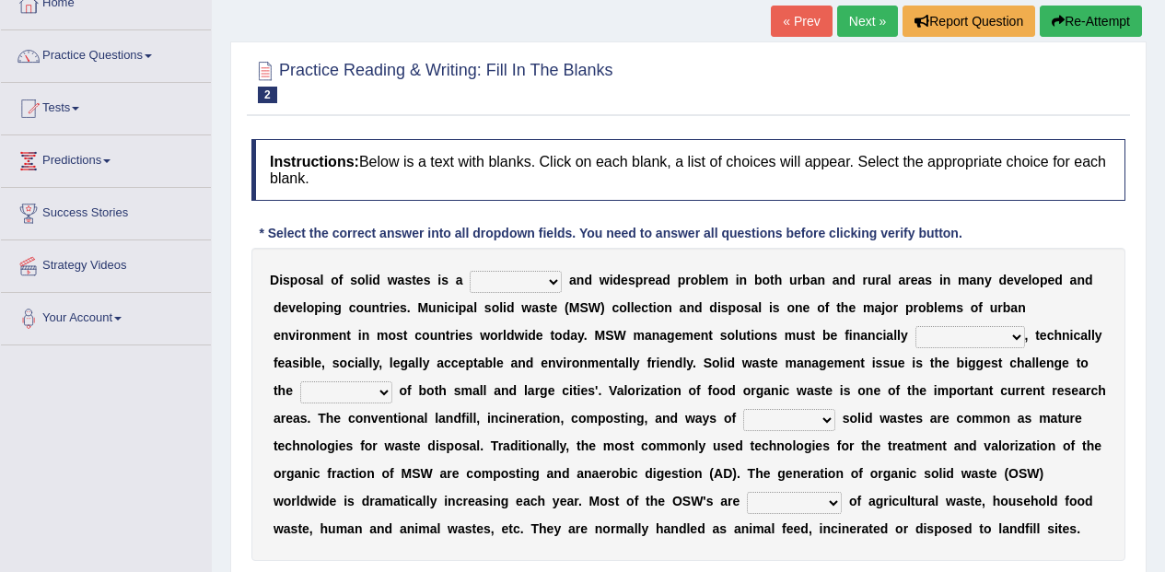
click at [538, 287] on select "slanting stinging stalling shafting" at bounding box center [516, 282] width 92 height 22
select select "stinging"
click at [470, 271] on select "slanting stinging stalling shafting" at bounding box center [516, 282] width 92 height 22
click at [987, 327] on select "unattainable sustainable objectionable treasonable" at bounding box center [970, 337] width 110 height 22
select select "objectionable"
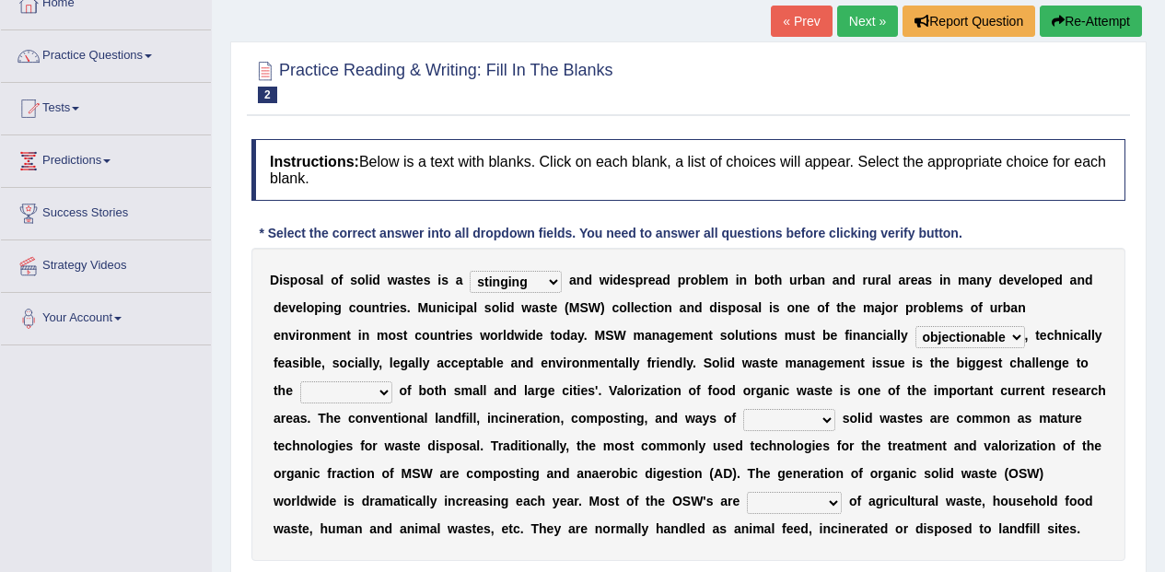
click at [915, 326] on select "unattainable sustainable objectionable treasonable" at bounding box center [970, 337] width 110 height 22
click at [359, 394] on select "plants culture authorities history" at bounding box center [346, 392] width 92 height 22
select select "authorities"
click at [300, 381] on select "plants culture authorities history" at bounding box center [346, 392] width 92 height 22
click at [353, 392] on select "plants culture authorities history" at bounding box center [346, 392] width 92 height 22
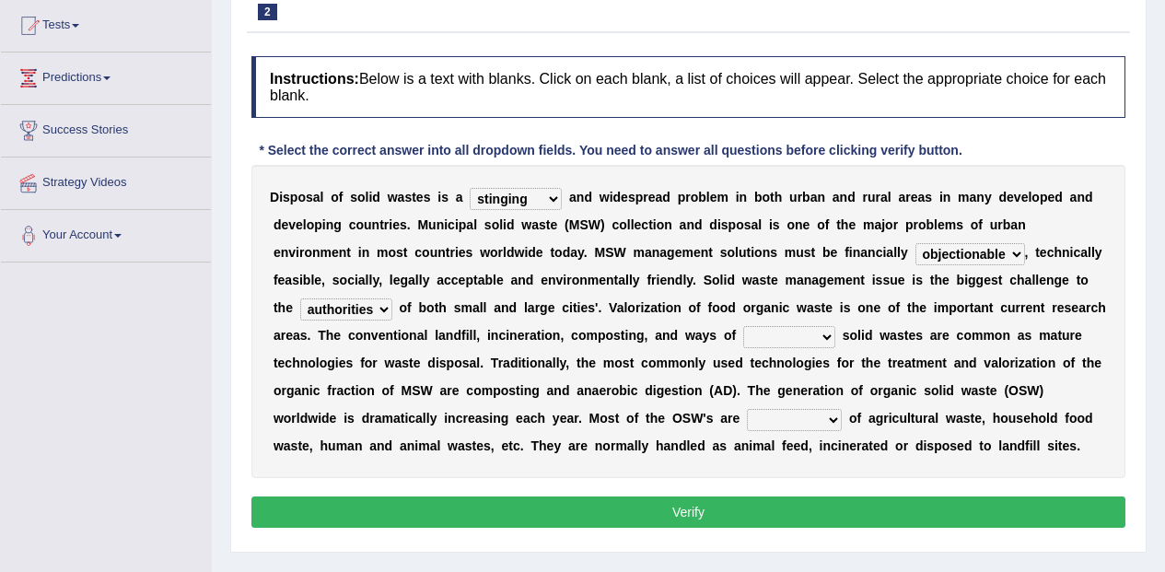
scroll to position [197, 0]
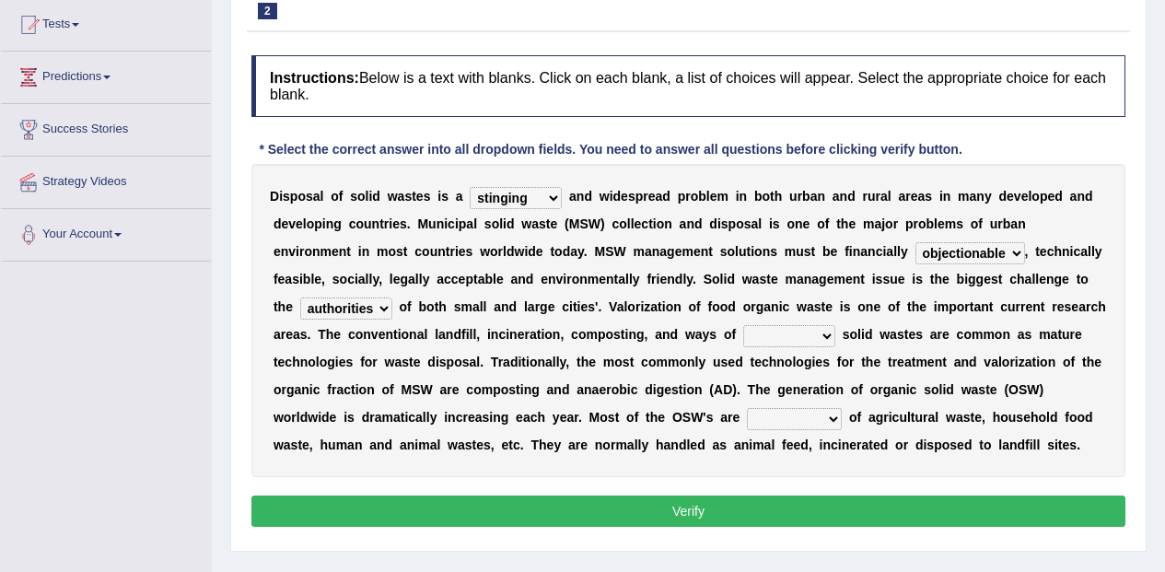
click at [827, 342] on select "reserving preserving deserving handling" at bounding box center [789, 336] width 92 height 22
select select "handling"
click at [743, 325] on select "reserving preserving deserving handling" at bounding box center [789, 336] width 92 height 22
click at [817, 415] on select "composed disposed composing disposing" at bounding box center [794, 419] width 95 height 22
select select "disposed"
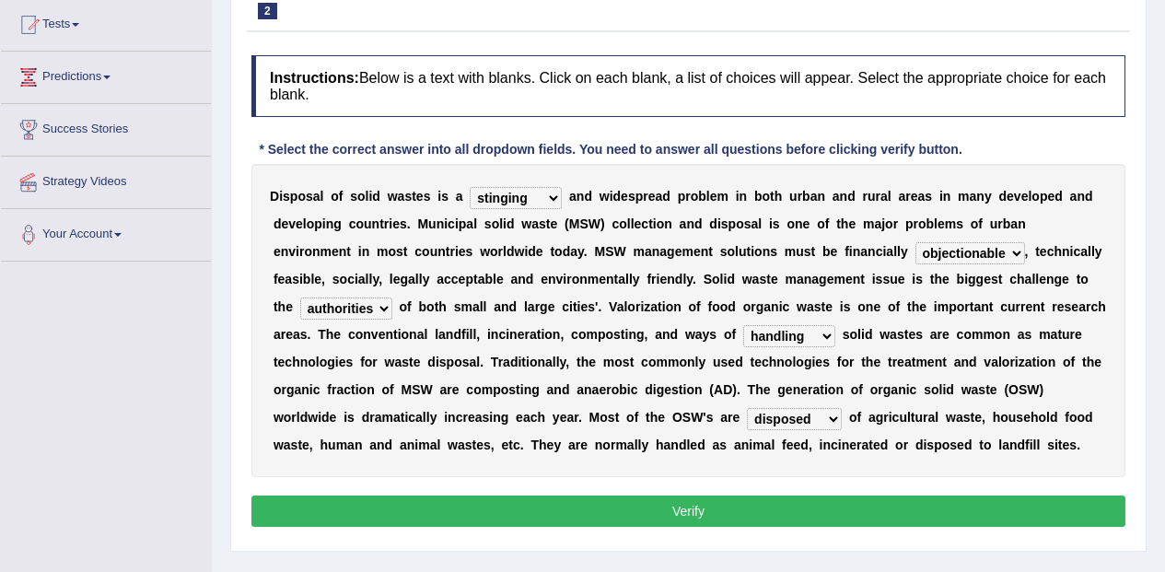
click at [747, 408] on select "composed disposed composing disposing" at bounding box center [794, 419] width 95 height 22
click at [923, 511] on button "Verify" at bounding box center [688, 510] width 874 height 31
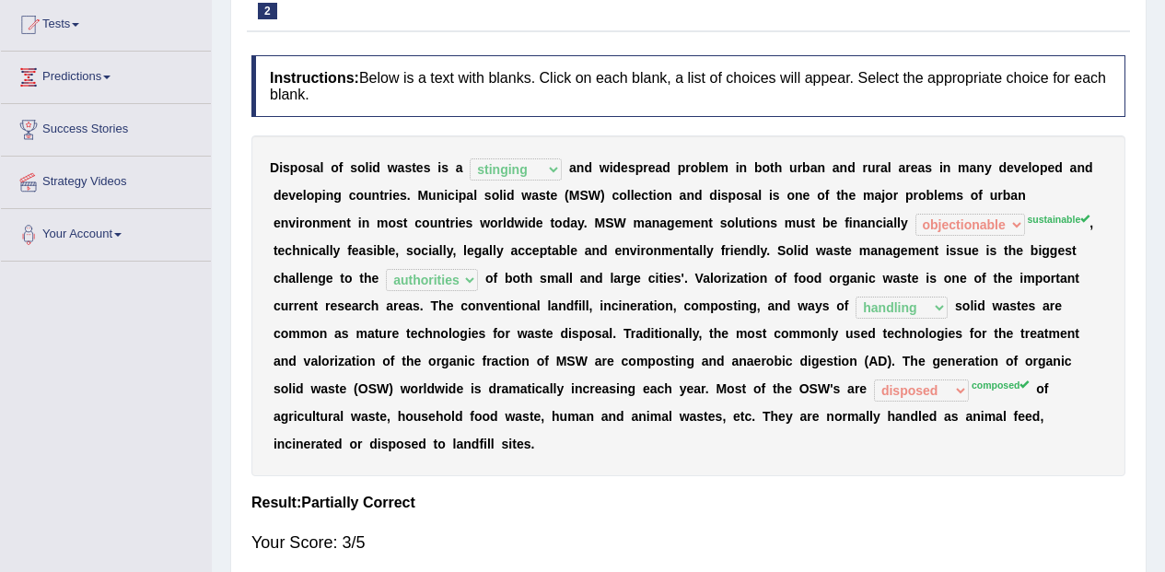
scroll to position [0, 0]
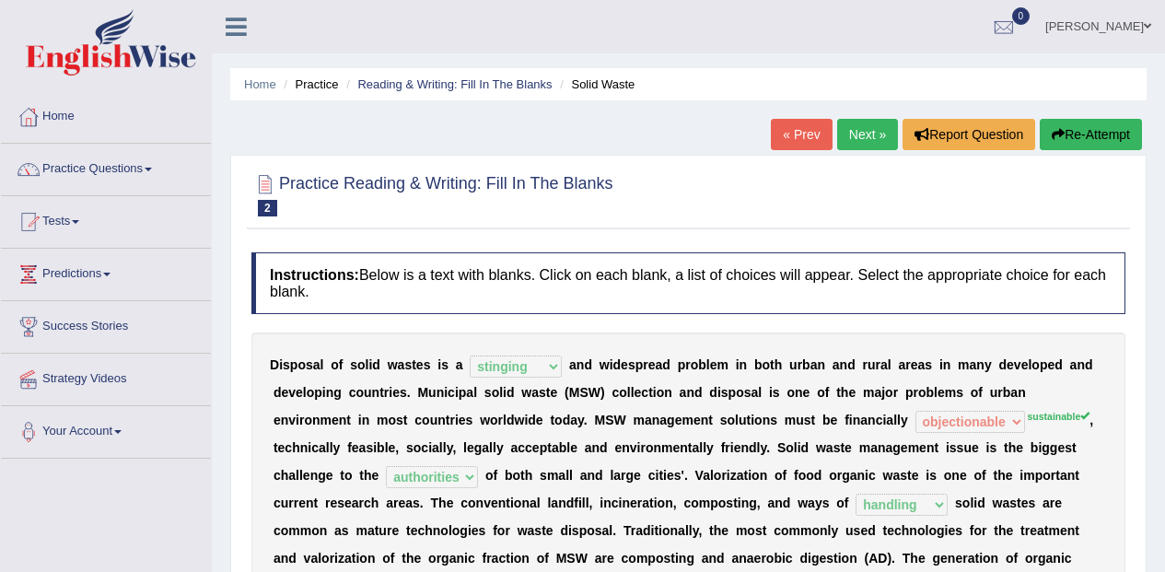
click at [868, 134] on link "Next »" at bounding box center [867, 134] width 61 height 31
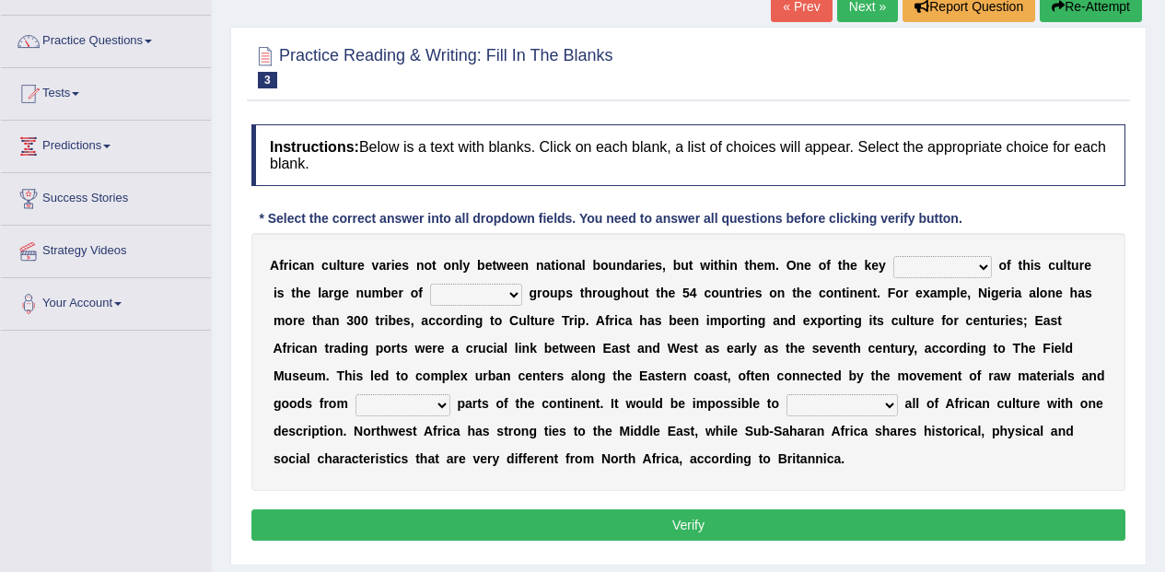
scroll to position [128, 0]
click at [57, 148] on link "Predictions" at bounding box center [106, 144] width 210 height 46
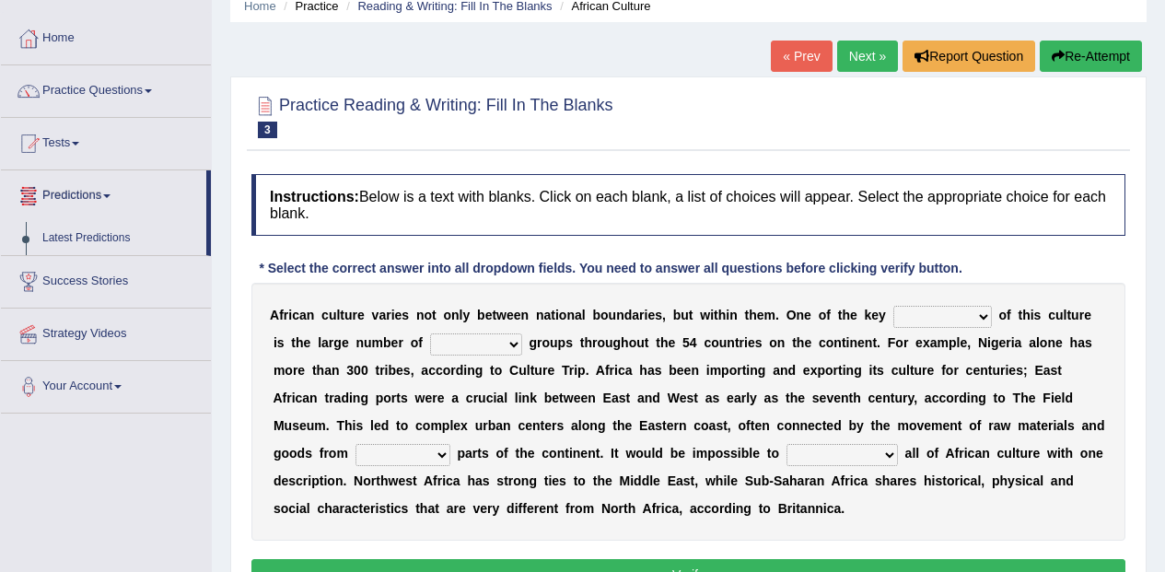
scroll to position [0, 0]
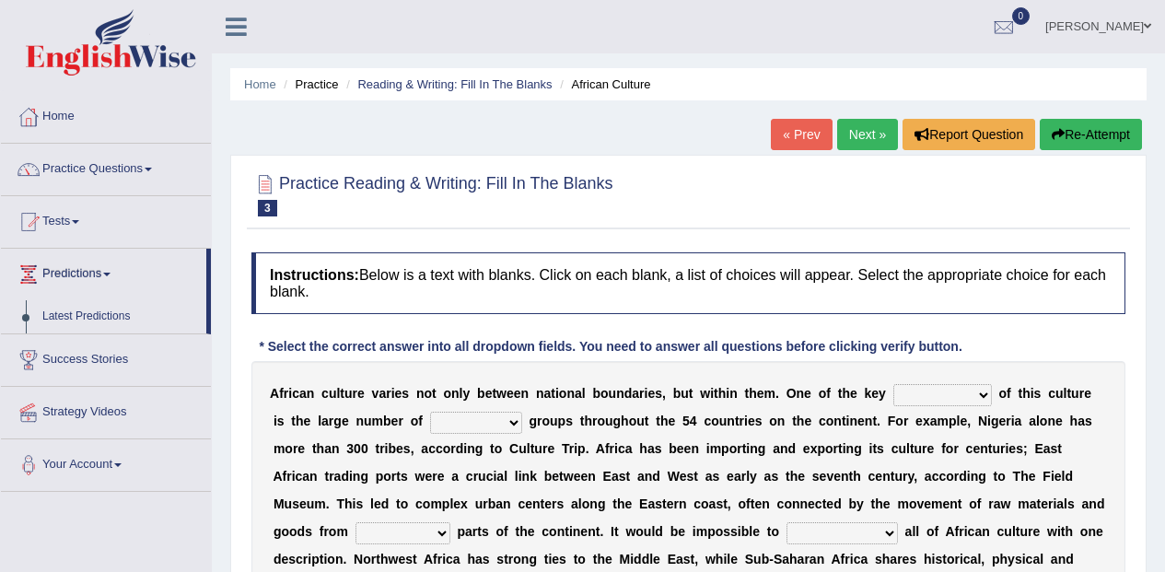
click at [61, 180] on link "Practice Questions" at bounding box center [106, 167] width 210 height 46
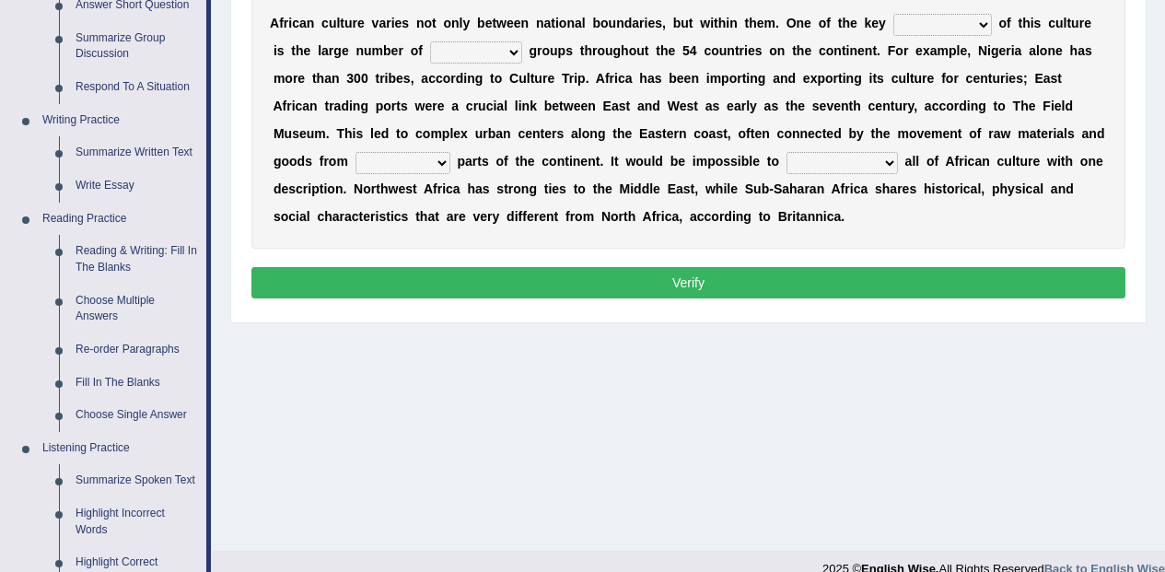
scroll to position [370, 0]
click at [87, 309] on link "Choose Multiple Answers" at bounding box center [136, 308] width 139 height 49
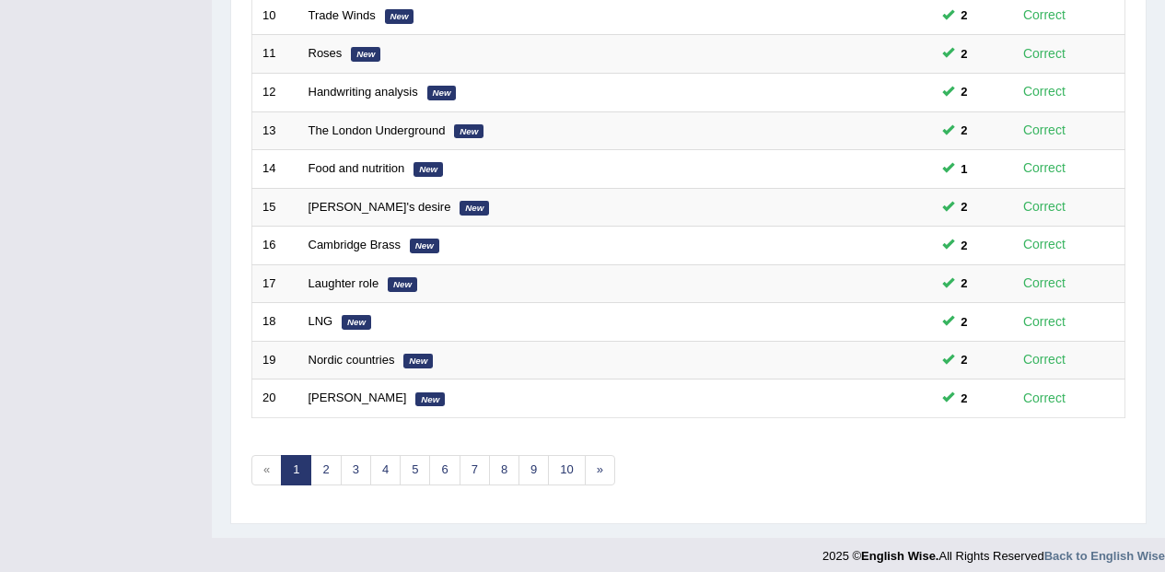
scroll to position [647, 0]
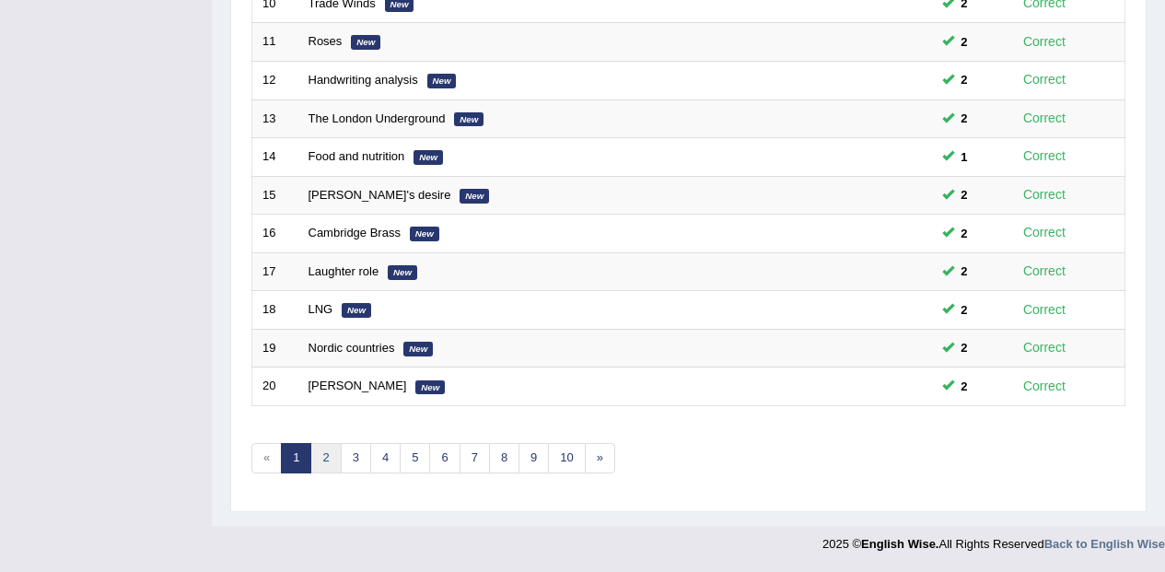
click at [328, 458] on link "2" at bounding box center [325, 458] width 30 height 30
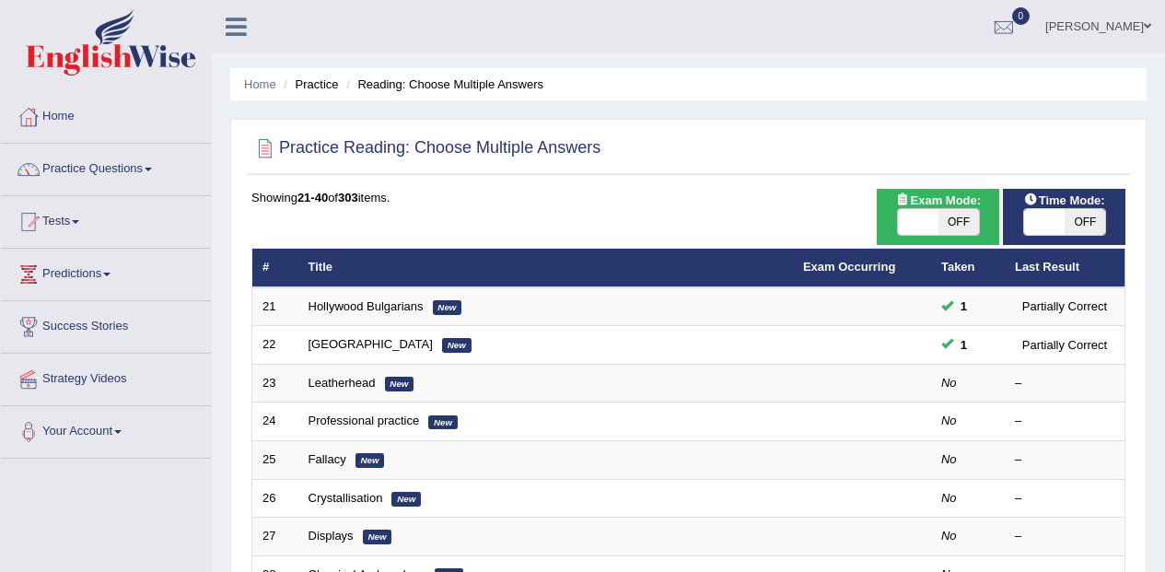
click at [368, 386] on link "Leatherhead" at bounding box center [341, 383] width 67 height 14
click at [352, 379] on link "Leatherhead" at bounding box center [341, 383] width 67 height 14
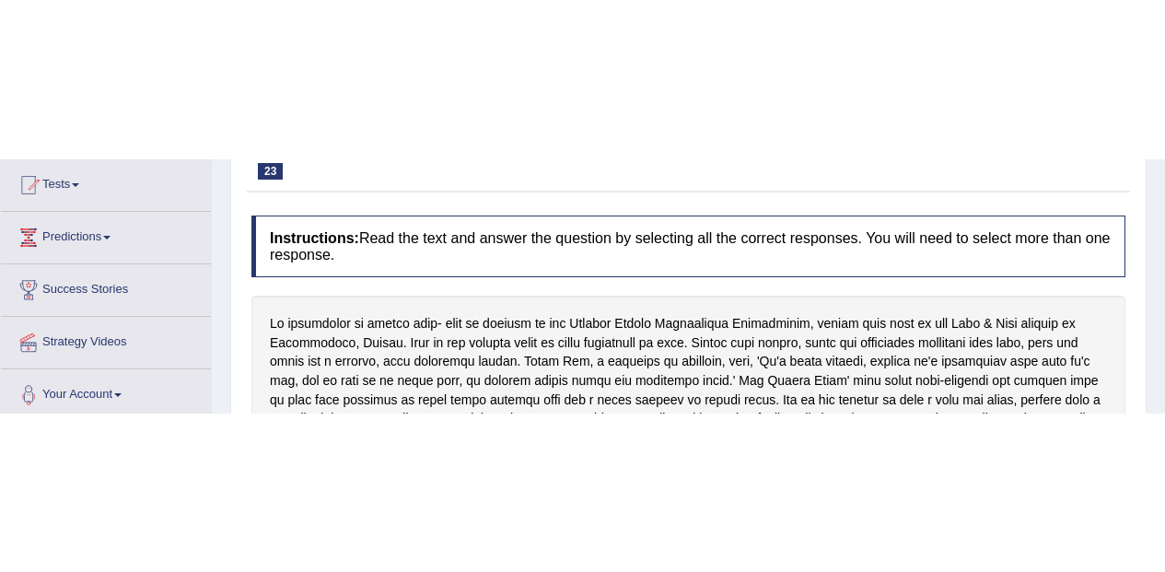
scroll to position [200, 0]
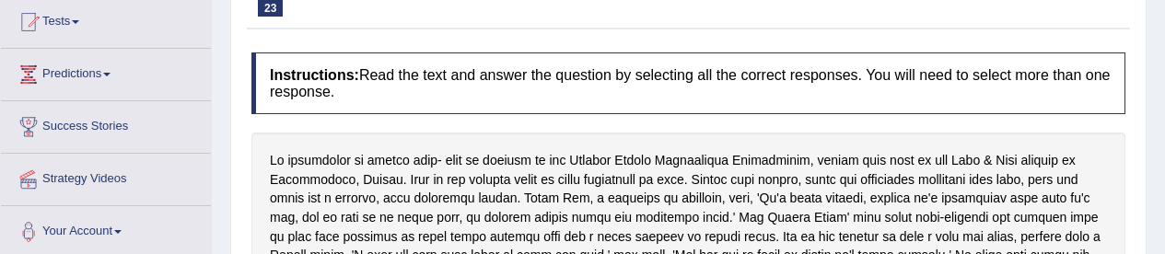
click at [301, 100] on h4 "Instructions: Read the text and answer the question by selecting all the correc…" at bounding box center [688, 83] width 874 height 62
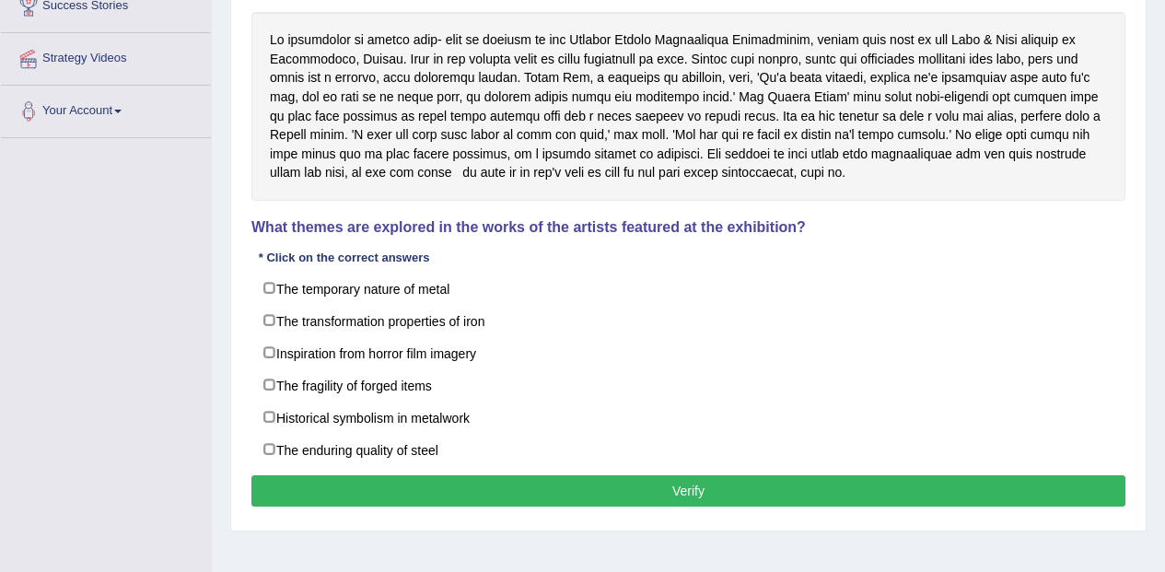
scroll to position [321, 0]
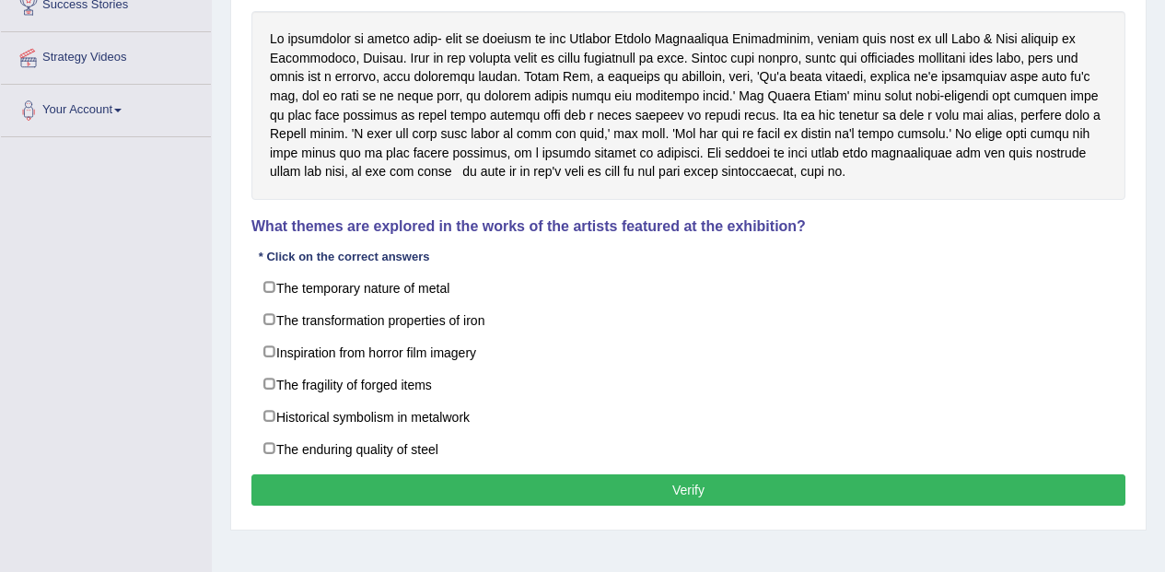
click at [270, 360] on label "Inspiration from horror film imagery" at bounding box center [688, 351] width 874 height 33
checkbox input "true"
click at [920, 486] on button "Verify" at bounding box center [688, 489] width 874 height 31
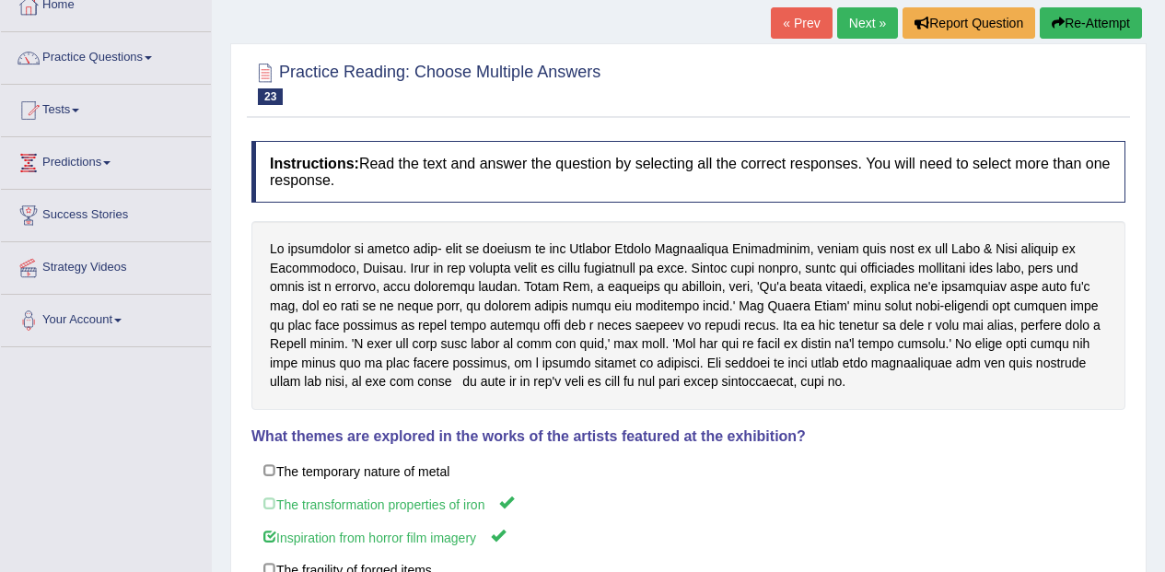
scroll to position [0, 0]
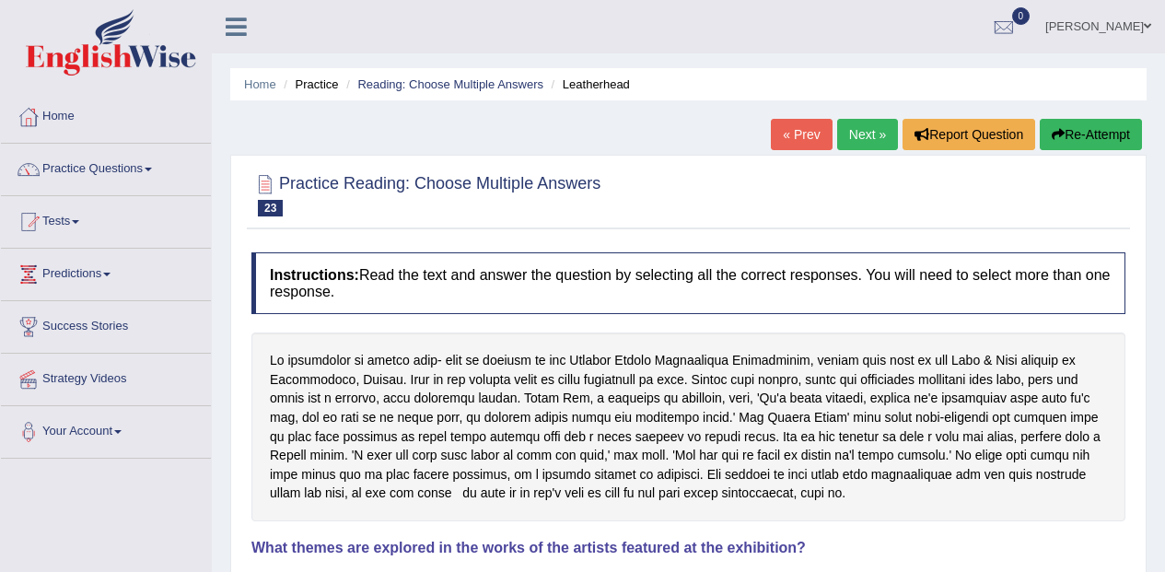
click at [870, 134] on link "Next »" at bounding box center [867, 134] width 61 height 31
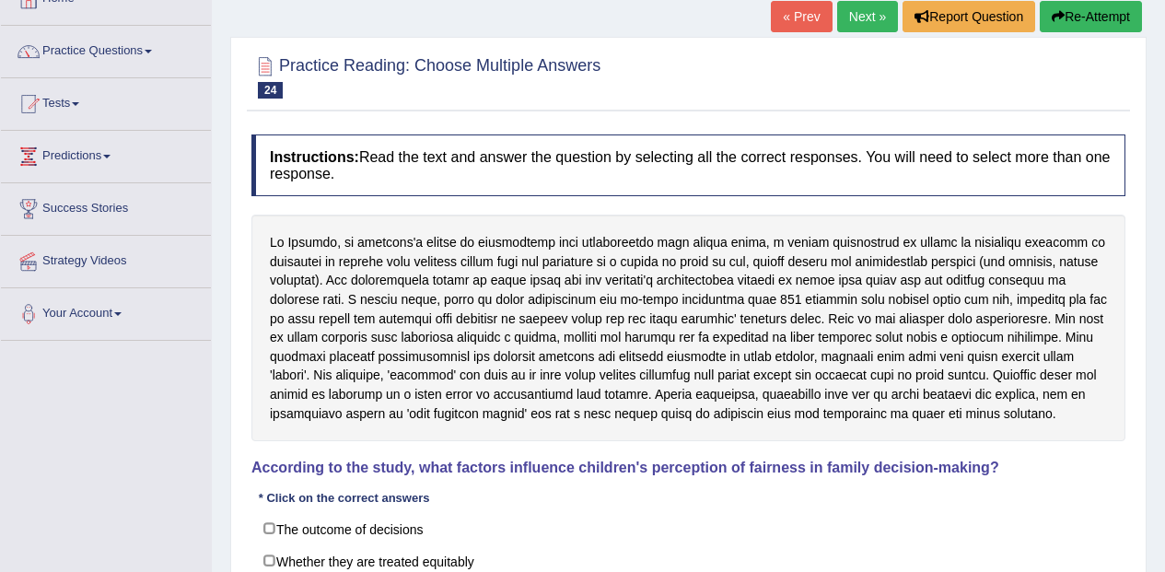
scroll to position [127, 0]
